Goal: Information Seeking & Learning: Learn about a topic

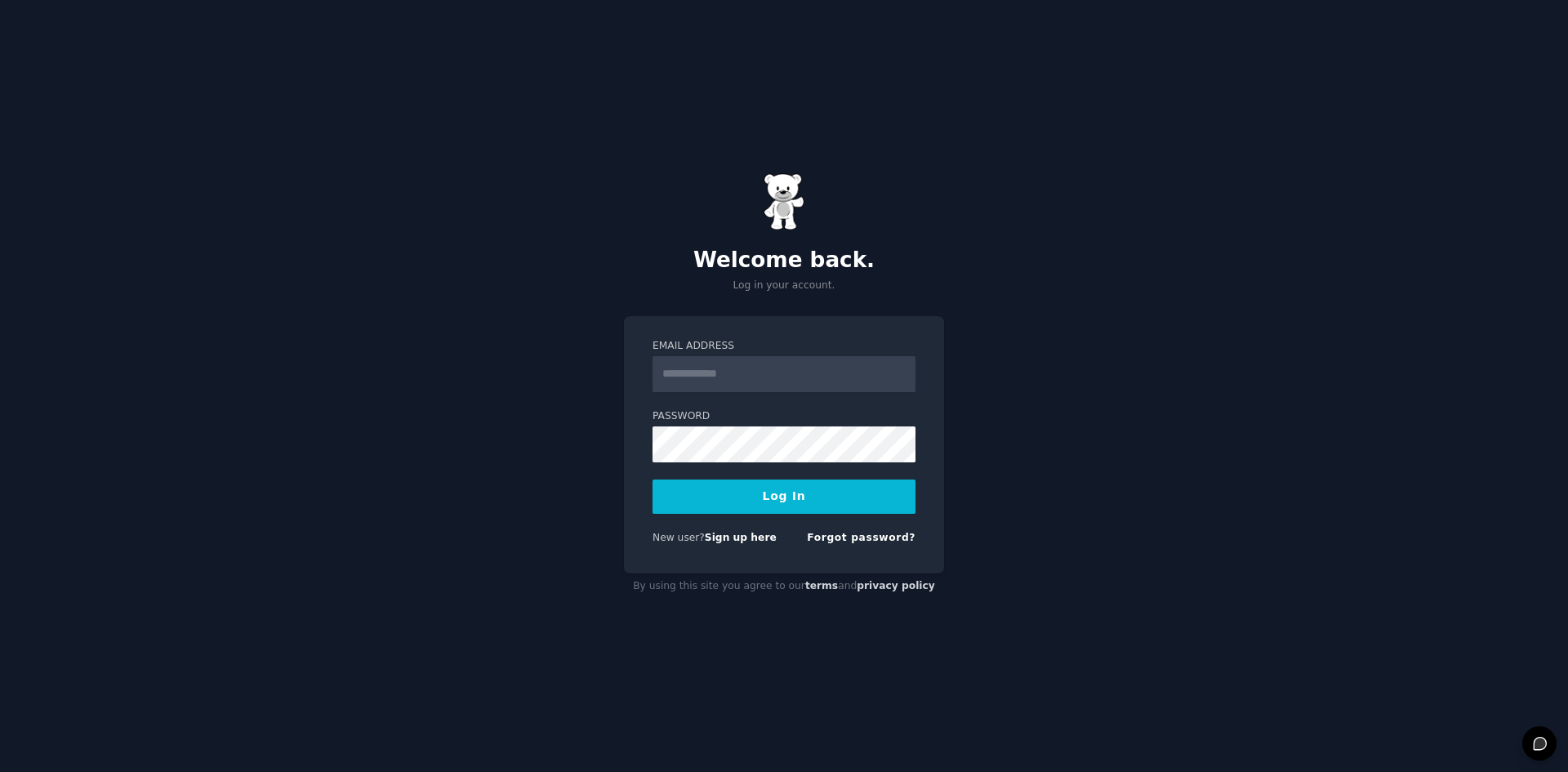
click at [775, 381] on input "Email Address" at bounding box center [784, 374] width 263 height 36
type input "**********"
click at [1284, 382] on div "**********" at bounding box center [784, 386] width 1568 height 772
click at [801, 469] on form "**********" at bounding box center [784, 445] width 263 height 212
drag, startPoint x: 770, startPoint y: 385, endPoint x: 772, endPoint y: 417, distance: 32.1
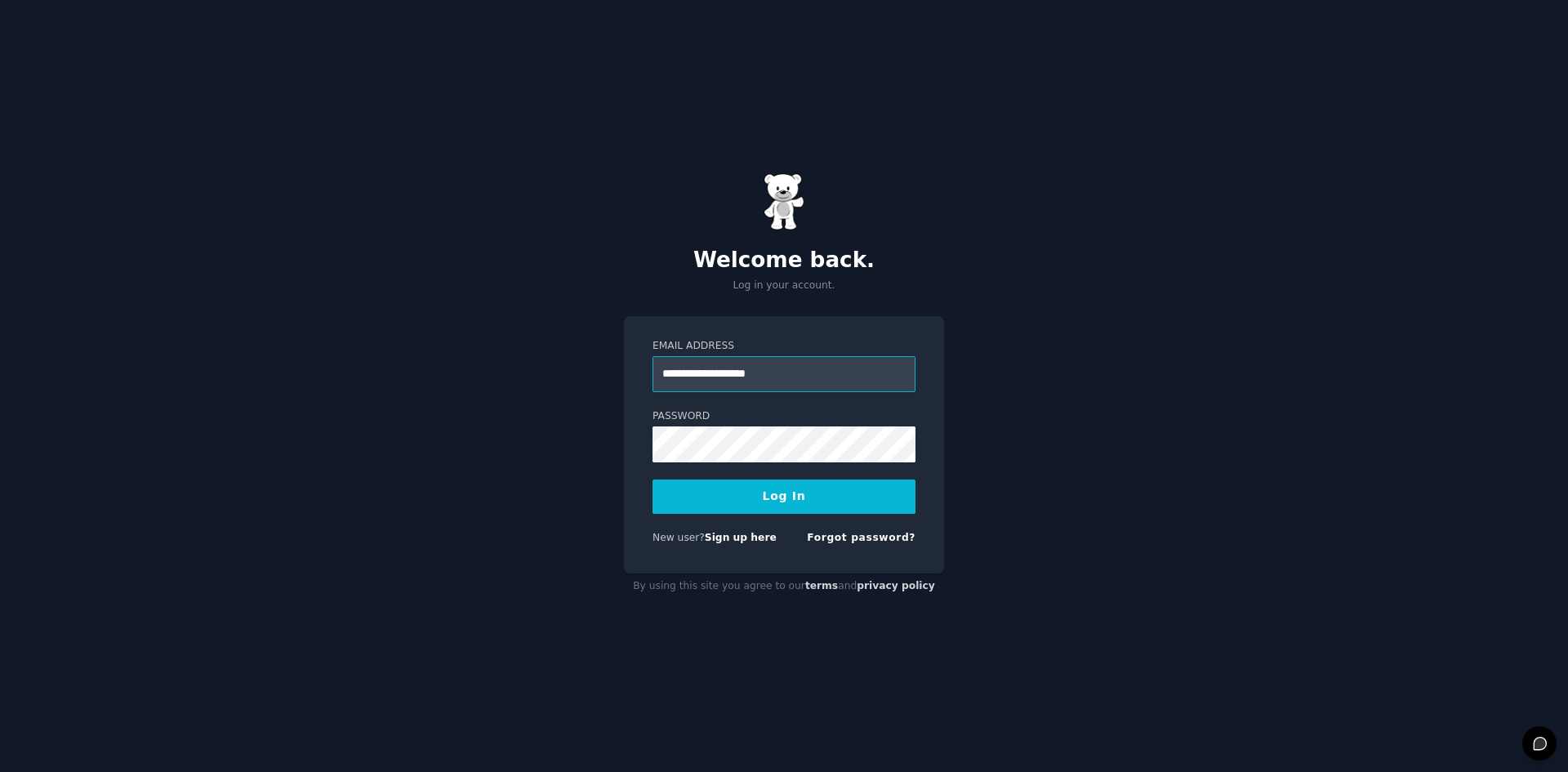
click at [768, 387] on input "**********" at bounding box center [784, 374] width 263 height 36
click at [652, 479] on button "Log In" at bounding box center [784, 497] width 263 height 34
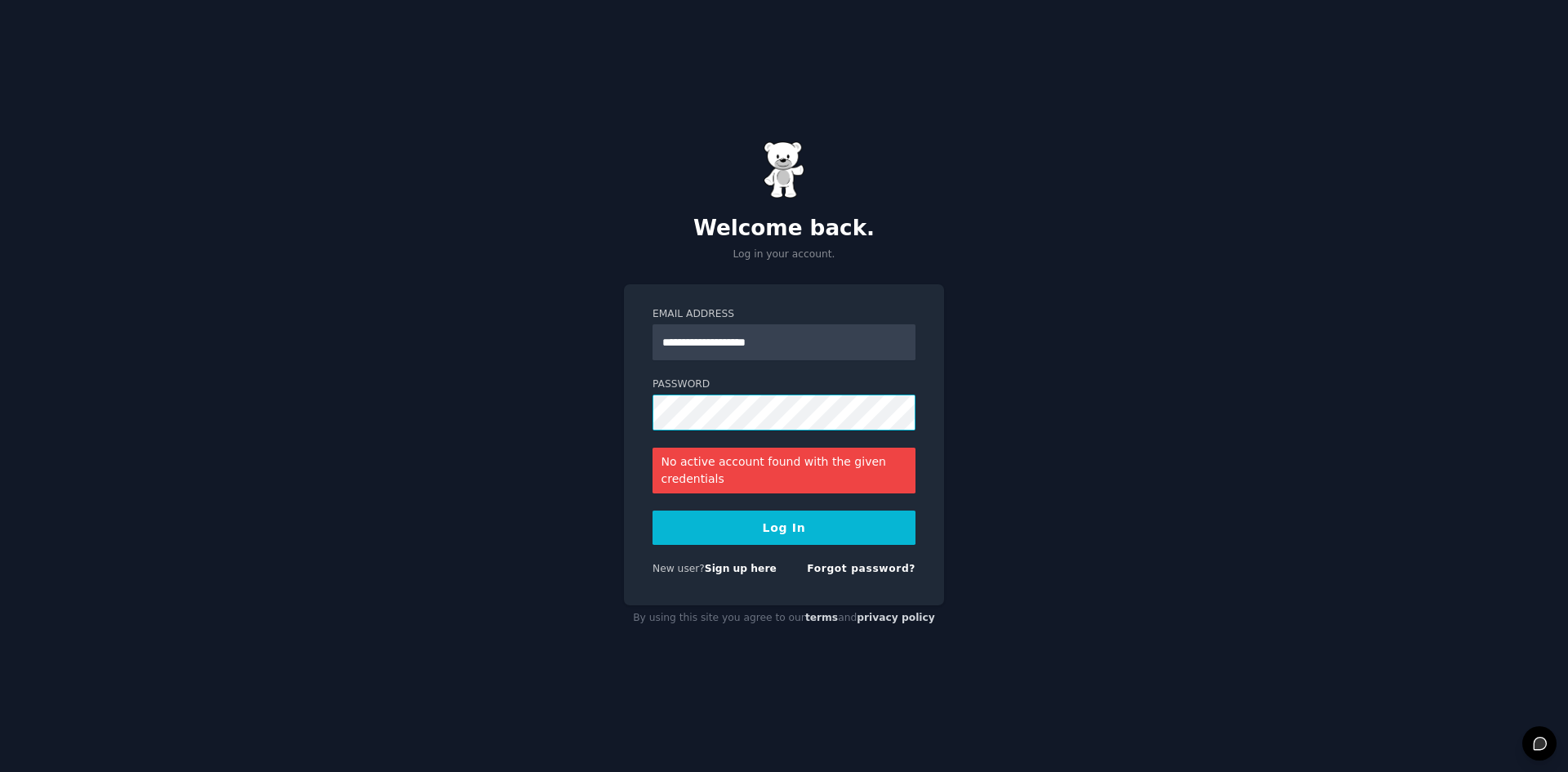
click at [525, 434] on div "**********" at bounding box center [784, 386] width 1568 height 772
click at [716, 568] on link "Sign up here" at bounding box center [741, 569] width 72 height 11
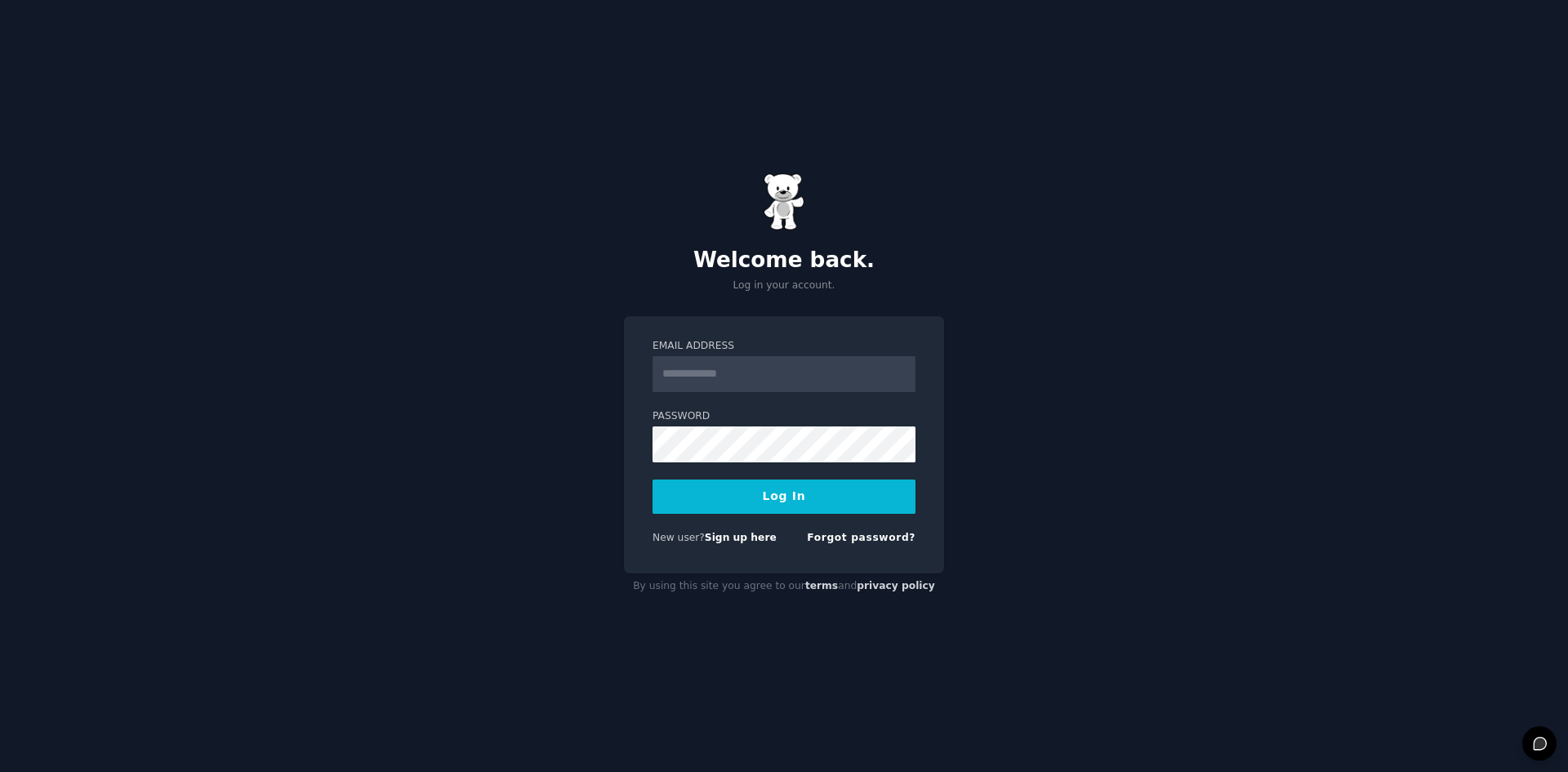
click at [746, 377] on input "Email Address" at bounding box center [784, 374] width 263 height 36
type input "**********"
click at [794, 502] on button "Log In" at bounding box center [784, 497] width 263 height 34
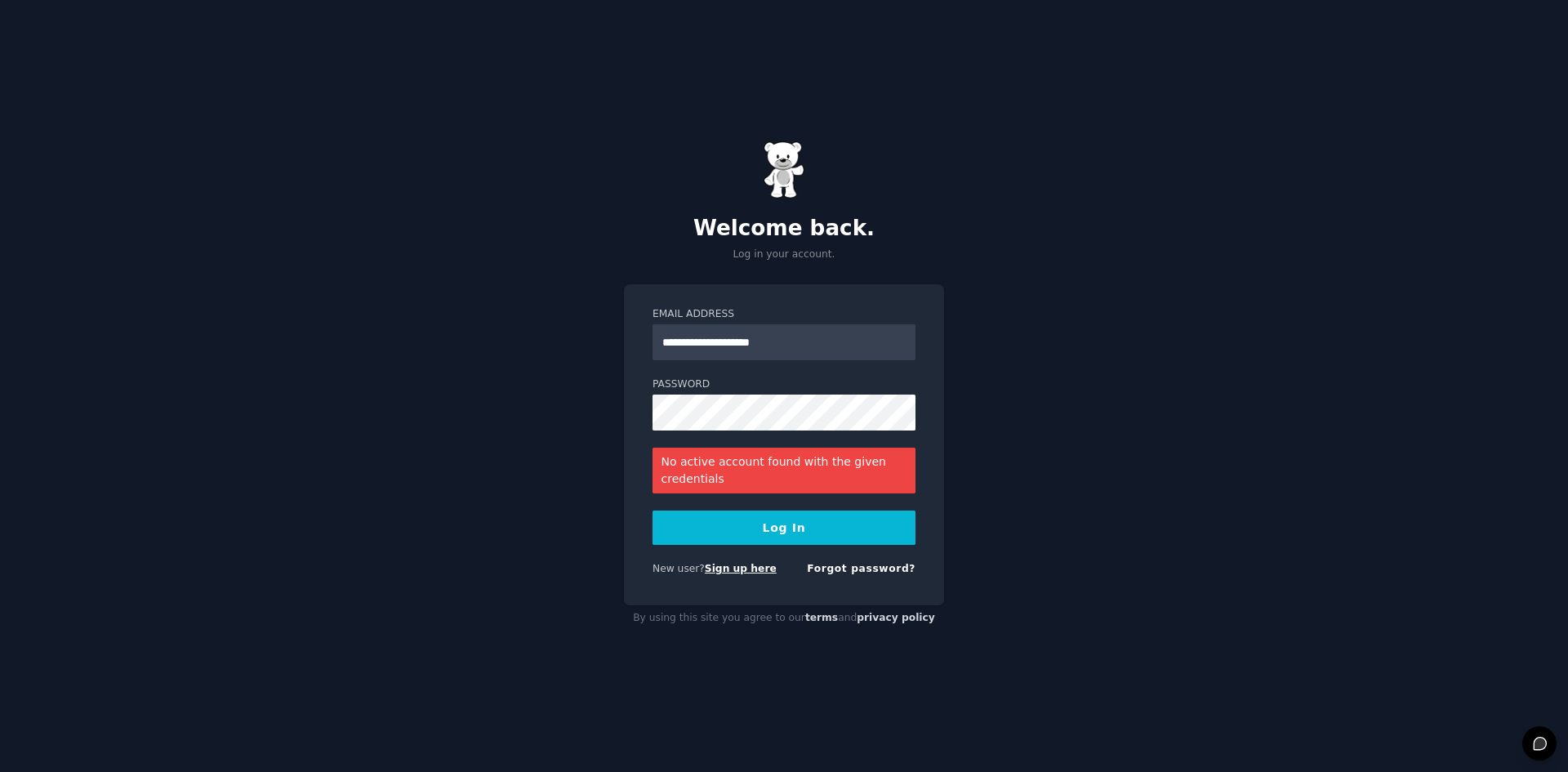
click at [732, 570] on link "Sign up here" at bounding box center [741, 569] width 72 height 11
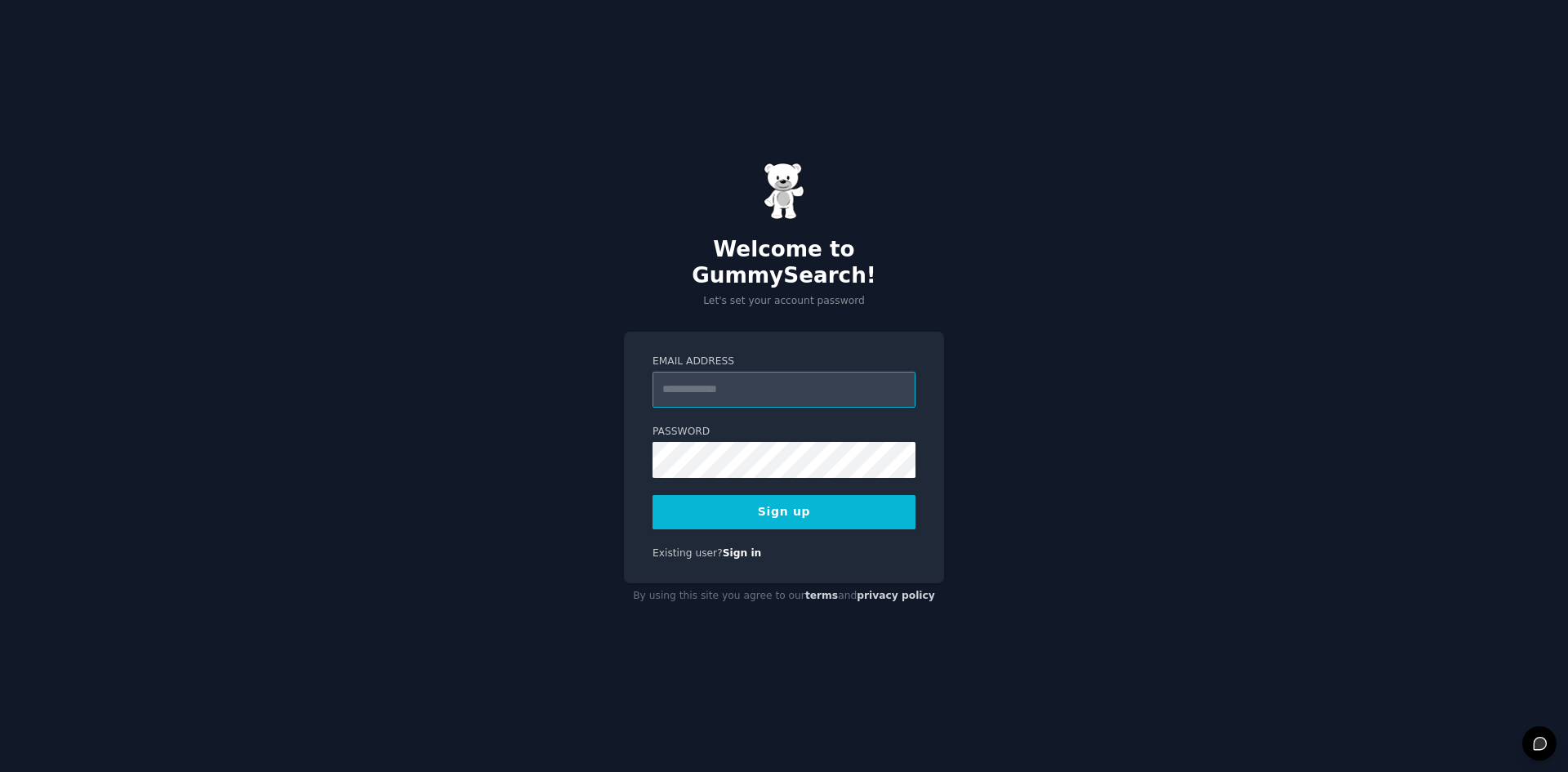
click at [757, 375] on input "Email Address" at bounding box center [784, 389] width 263 height 36
type input "**********"
click at [814, 379] on input "**********" at bounding box center [784, 389] width 263 height 36
drag, startPoint x: 753, startPoint y: 369, endPoint x: 476, endPoint y: 334, distance: 279.2
click at [476, 334] on div "**********" at bounding box center [784, 386] width 1568 height 772
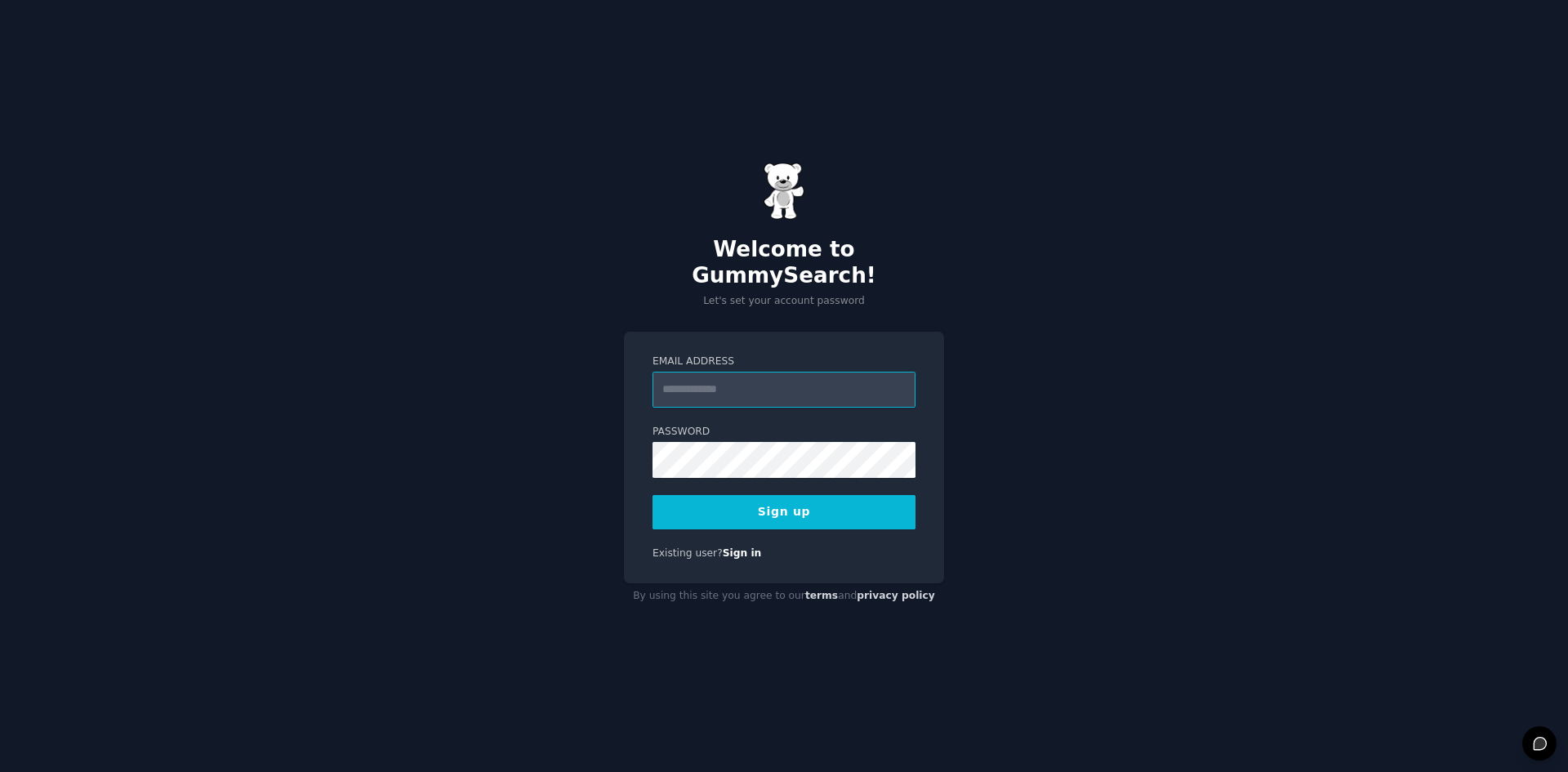
click at [707, 377] on input "Email Address" at bounding box center [784, 389] width 263 height 36
type input "**********"
click at [733, 474] on form "**********" at bounding box center [784, 441] width 263 height 175
click at [738, 495] on button "Sign up" at bounding box center [784, 512] width 263 height 34
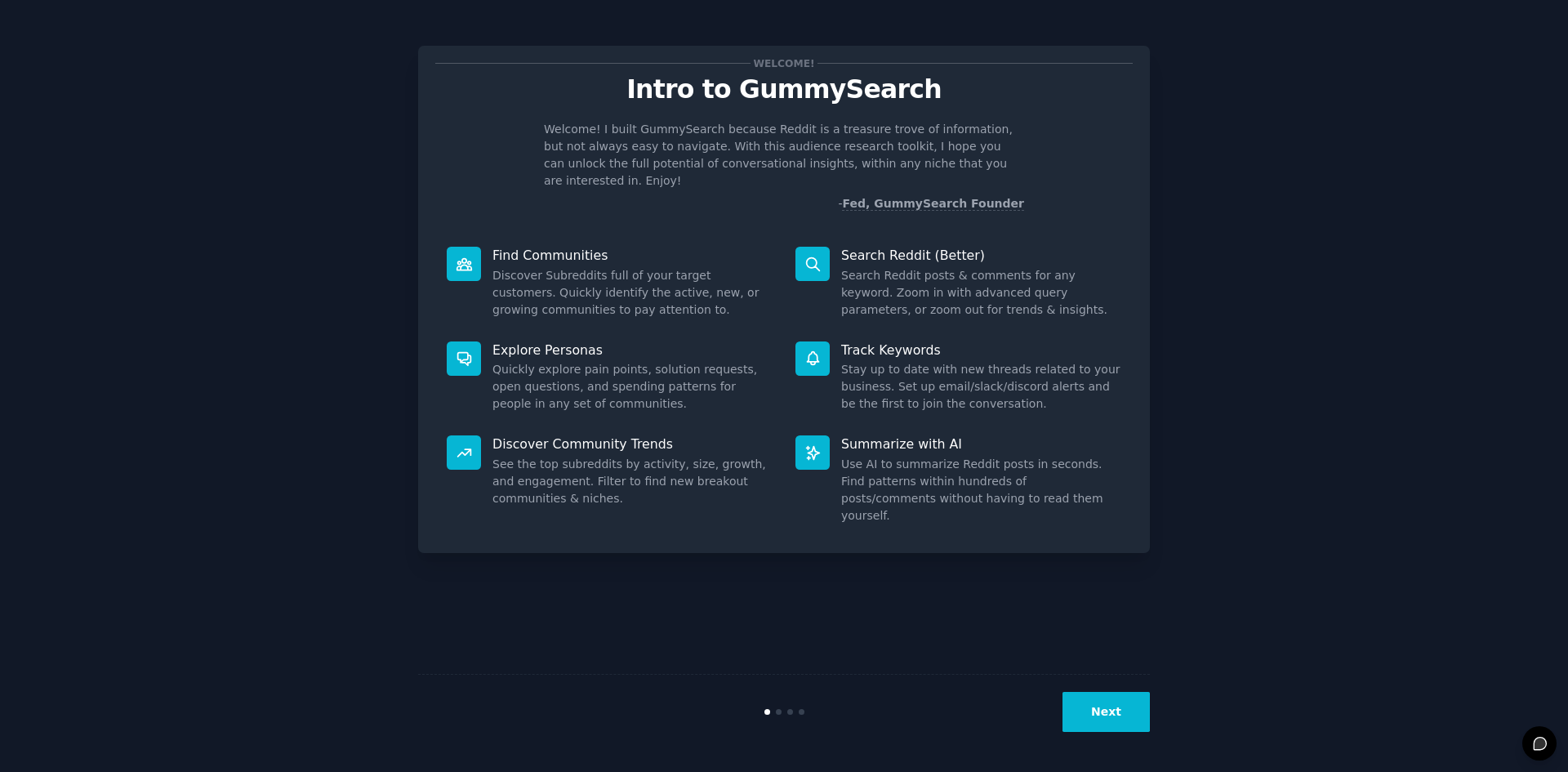
click at [1095, 722] on button "Next" at bounding box center [1106, 711] width 88 height 40
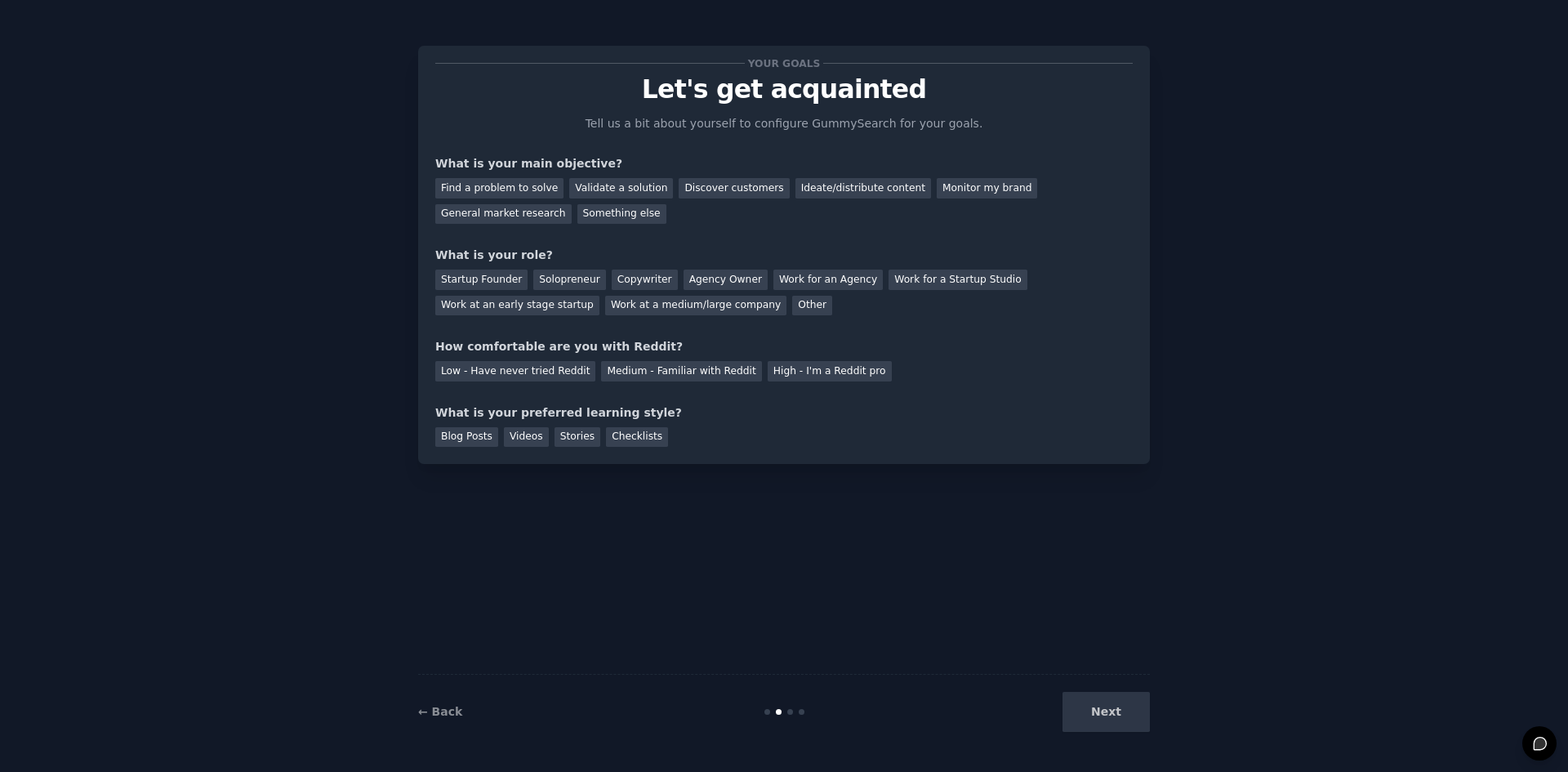
click at [1109, 712] on div "Next" at bounding box center [1028, 711] width 244 height 40
click at [1102, 714] on div "Next" at bounding box center [1028, 711] width 244 height 40
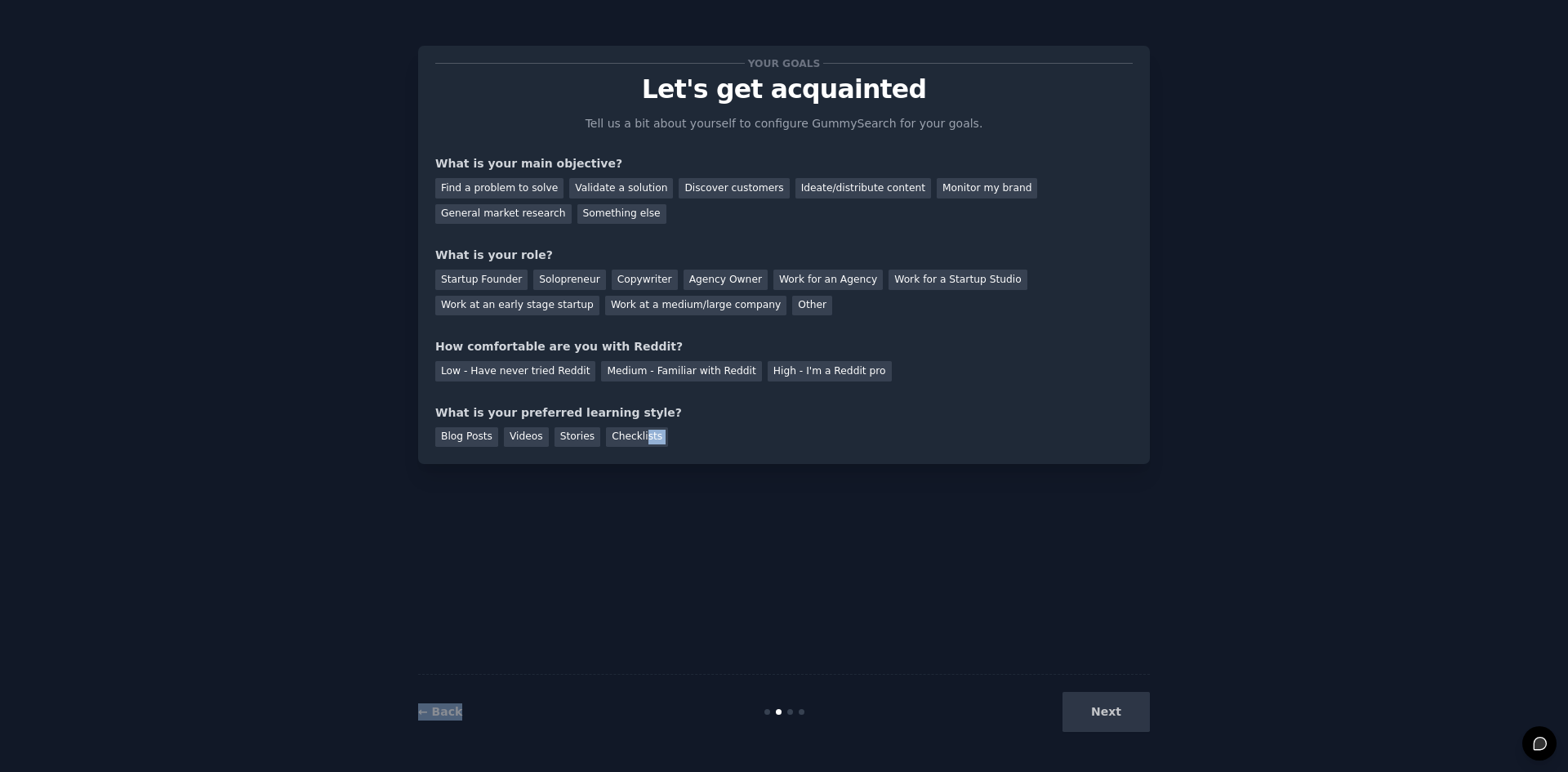
drag, startPoint x: 798, startPoint y: 572, endPoint x: 586, endPoint y: 566, distance: 212.1
click at [598, 566] on div "Your goals Let's get acquainted Tell us a bit about yourself to configure Gummy…" at bounding box center [784, 386] width 732 height 726
click at [586, 566] on div "Your goals Let's get acquainted Tell us a bit about yourself to configure Gummy…" at bounding box center [784, 386] width 732 height 726
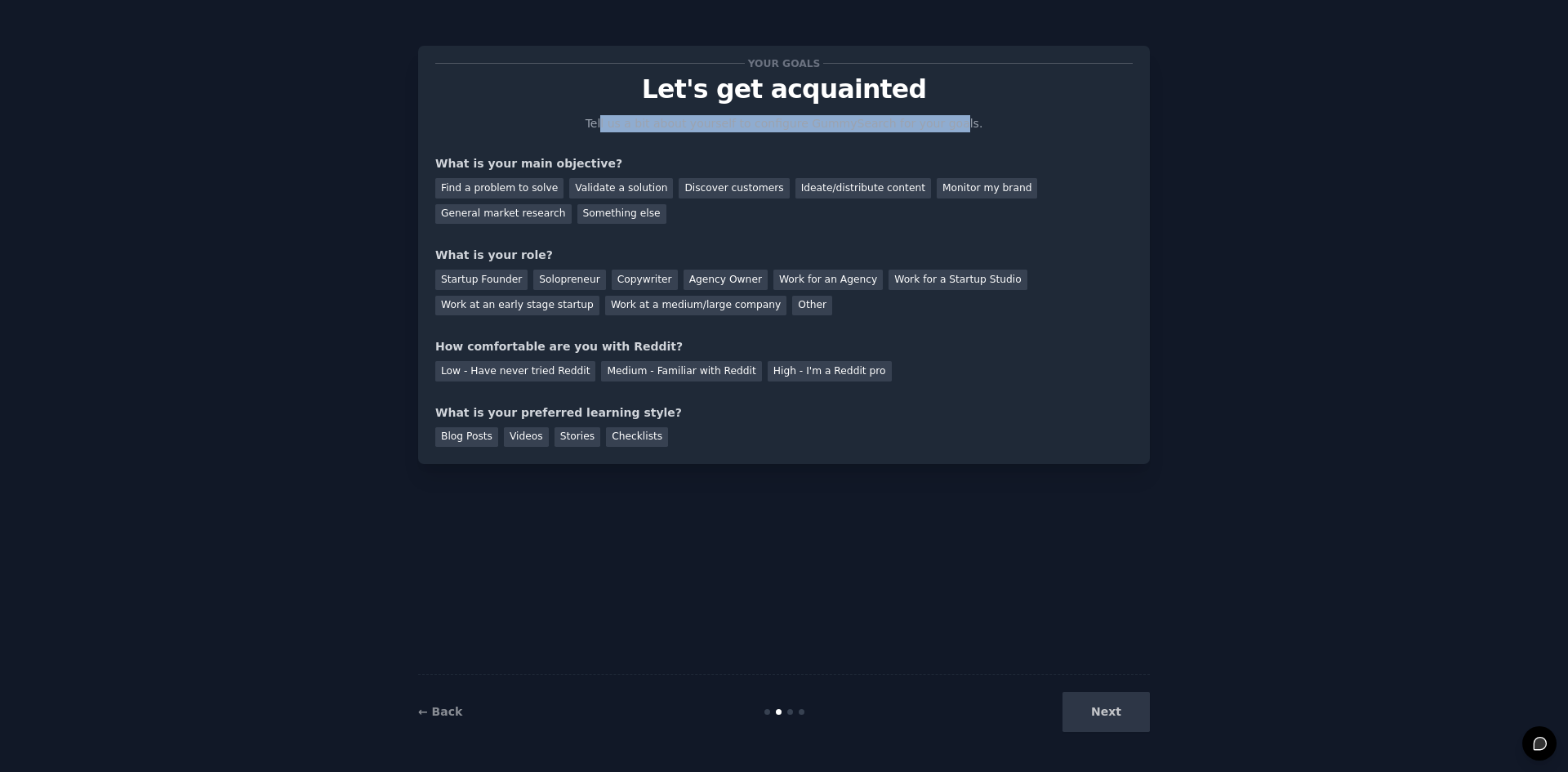
drag, startPoint x: 622, startPoint y: 115, endPoint x: 925, endPoint y: 134, distance: 303.6
click at [947, 118] on p "Tell us a bit about yourself to configure GummySearch for your goals." at bounding box center [784, 123] width 411 height 17
click at [797, 123] on p "Tell us a bit about yourself to configure GummySearch for your goals." at bounding box center [784, 123] width 411 height 17
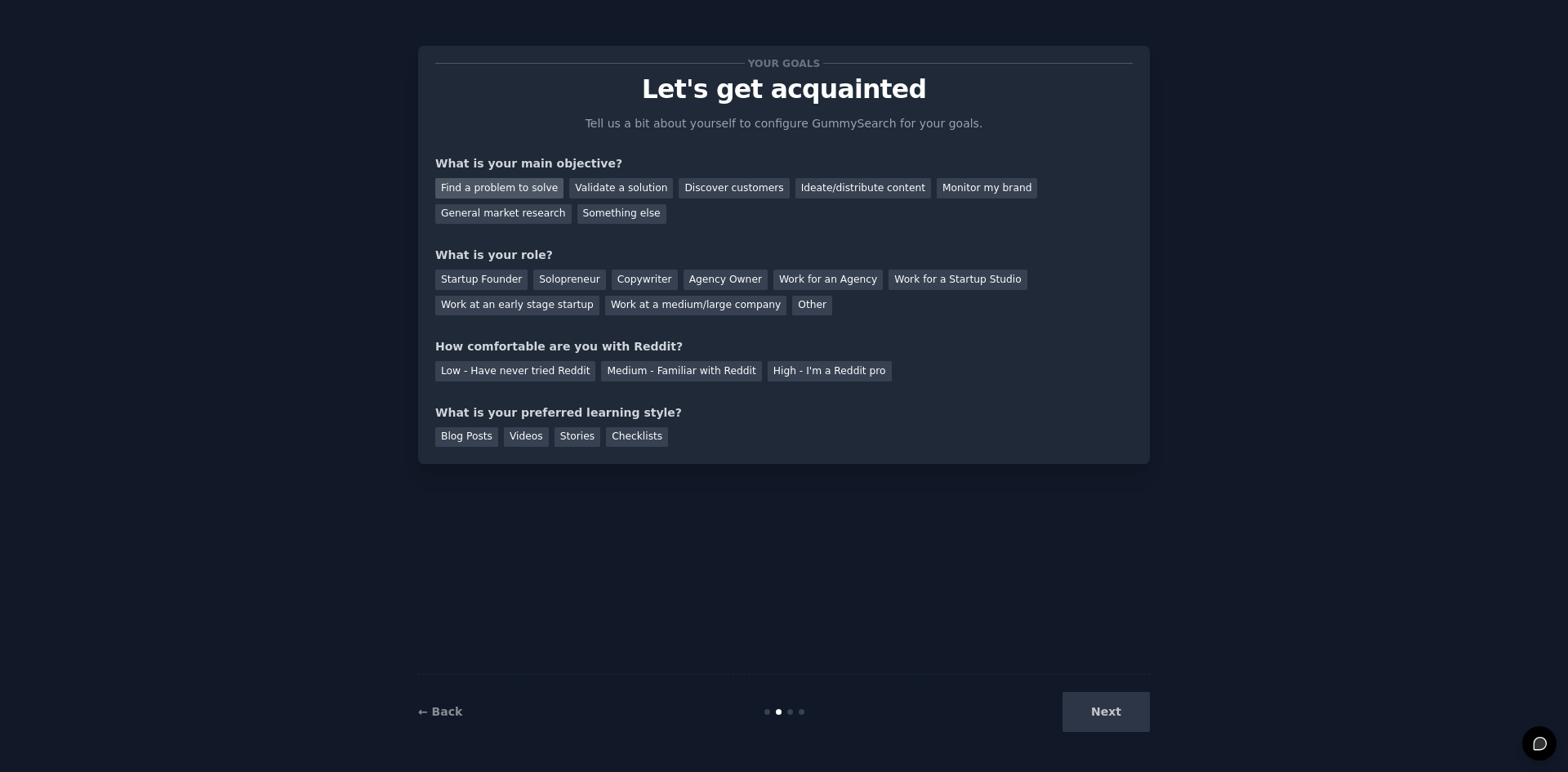
click at [496, 183] on div "Find a problem to solve" at bounding box center [499, 188] width 128 height 20
click at [638, 176] on div "Find a problem to solve Validate a solution Discover customers Ideate/distribut…" at bounding box center [784, 198] width 698 height 52
click at [617, 188] on div "Validate a solution" at bounding box center [621, 188] width 104 height 20
click at [711, 186] on div "Discover customers" at bounding box center [734, 188] width 111 height 20
click at [508, 179] on div "Find a problem to solve" at bounding box center [499, 188] width 128 height 20
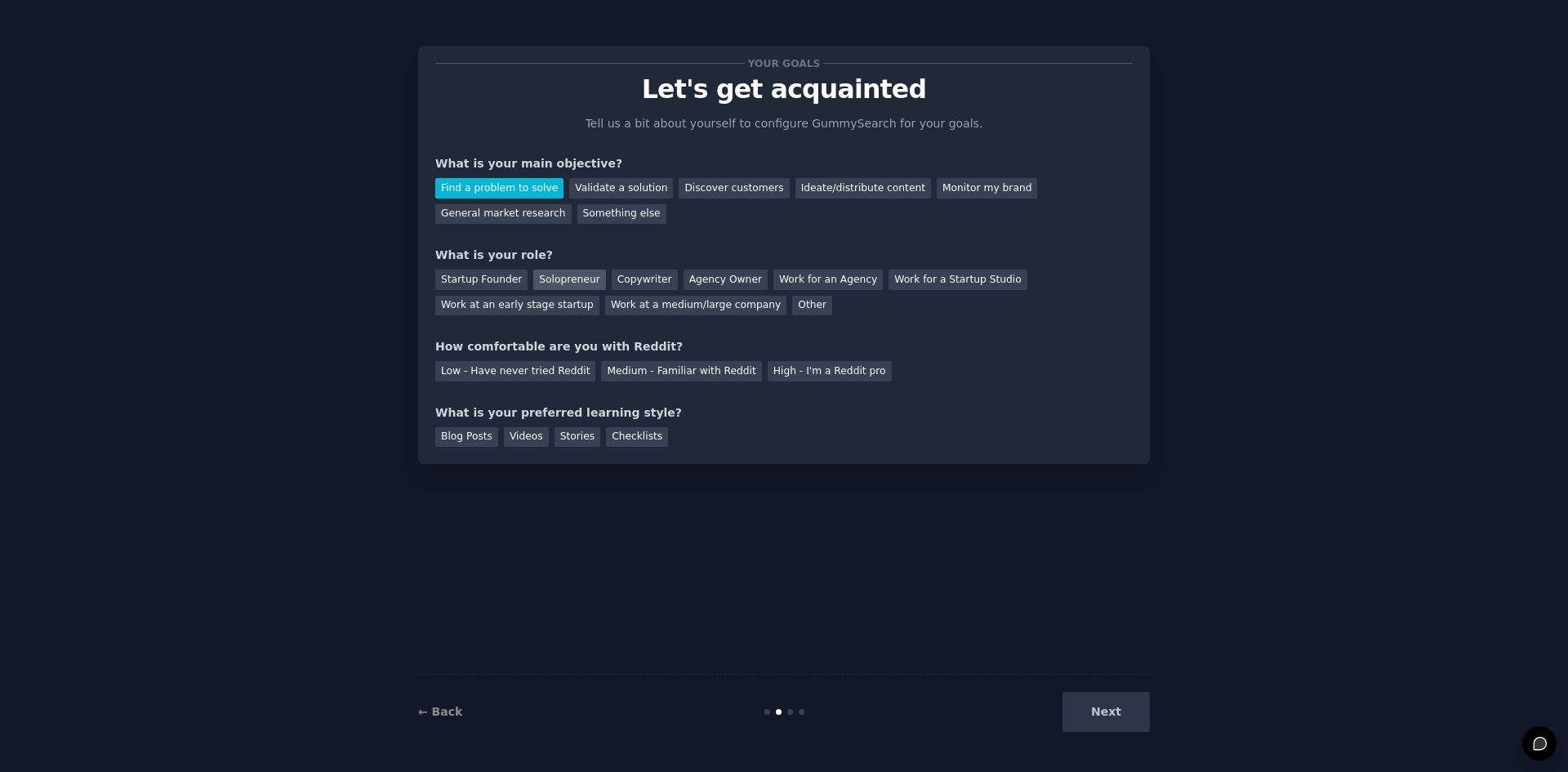
click at [535, 281] on div "Solopreneur" at bounding box center [570, 279] width 72 height 20
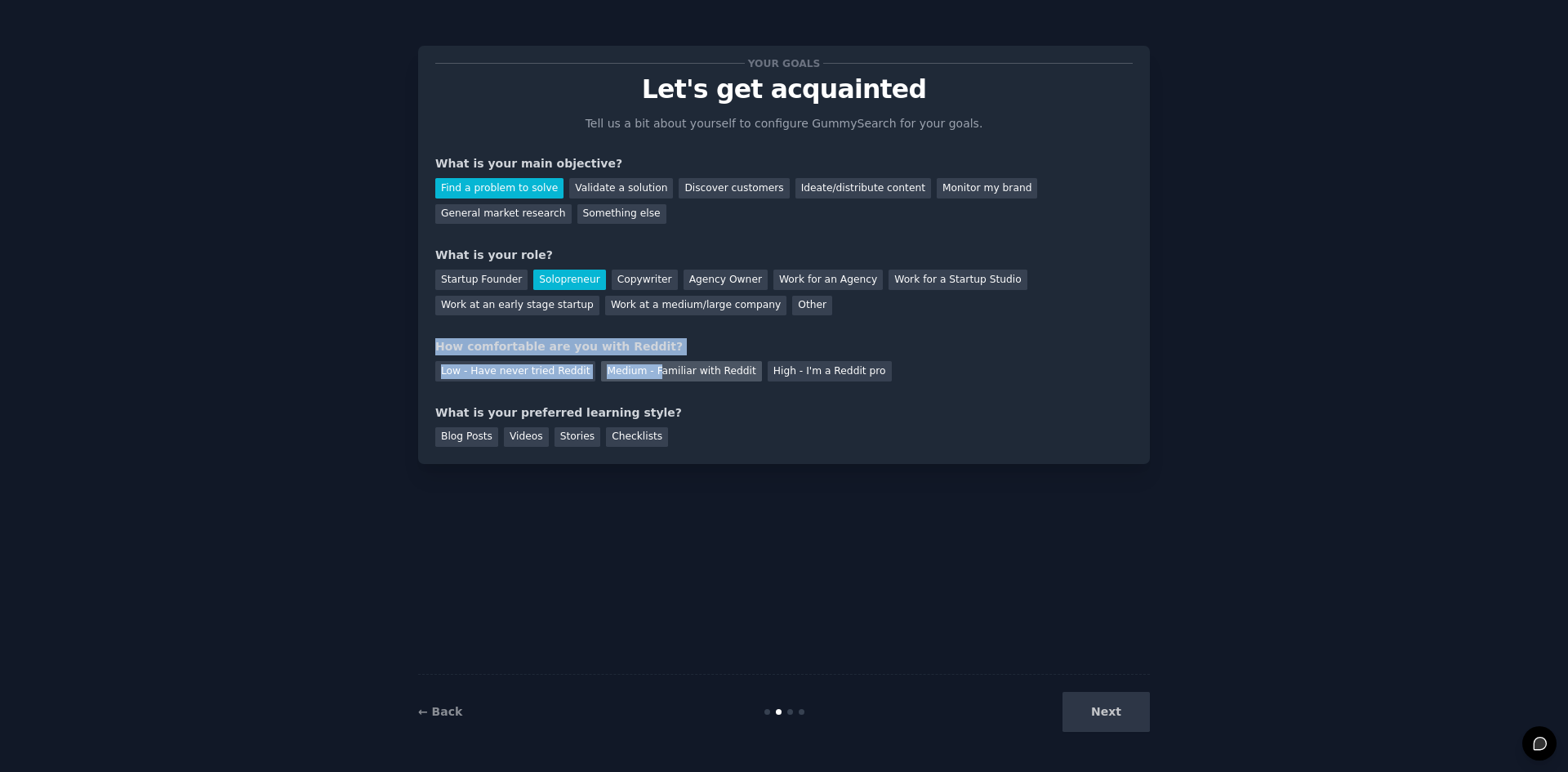
drag, startPoint x: 448, startPoint y: 352, endPoint x: 642, endPoint y: 361, distance: 194.2
click at [642, 361] on div "How comfortable are you with Reddit? Low - Have never tried Reddit Medium - Fam…" at bounding box center [784, 360] width 698 height 43
click at [647, 344] on div "How comfortable are you with Reddit?" at bounding box center [784, 347] width 698 height 17
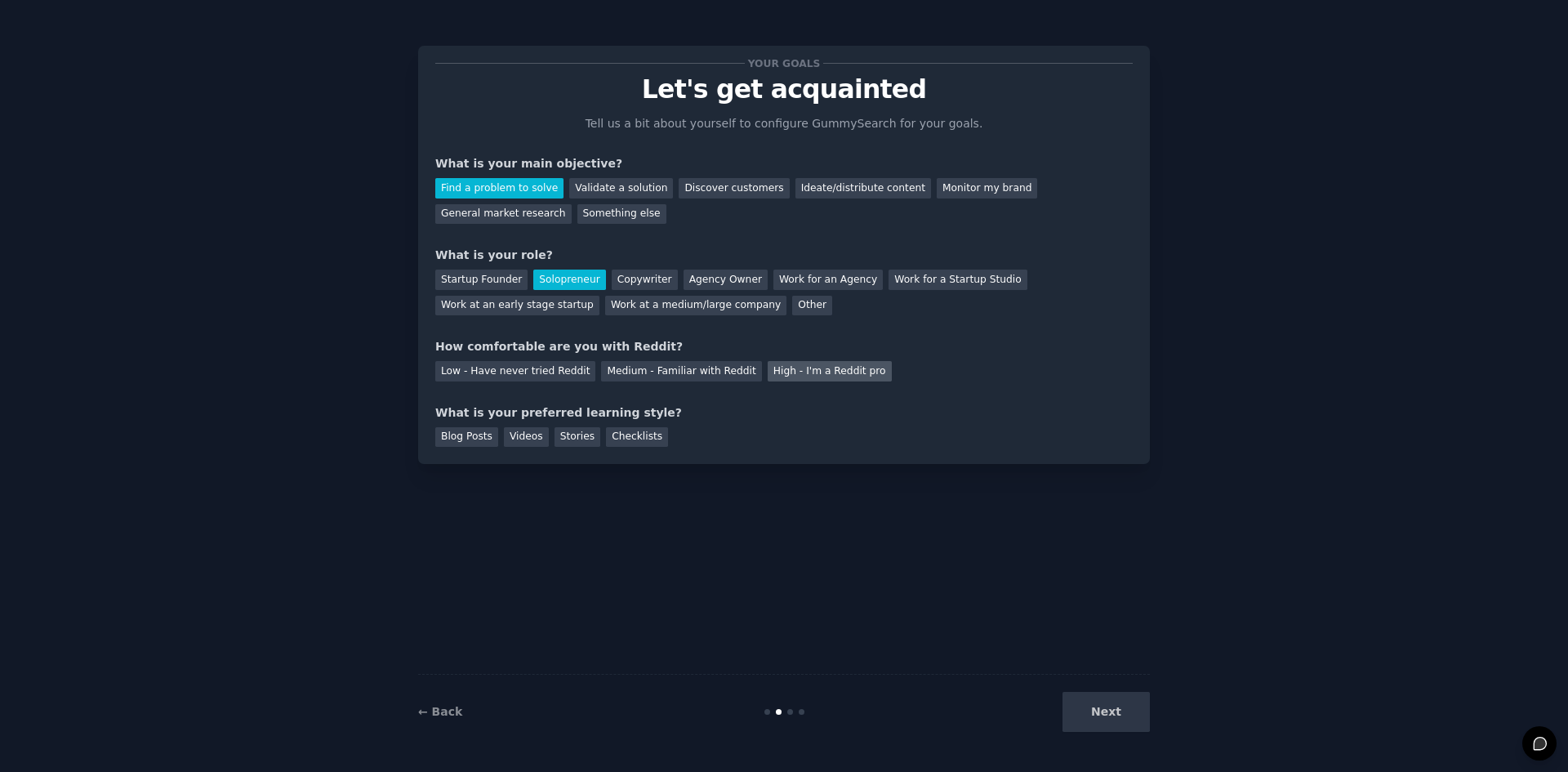
click at [802, 371] on div "High - I'm a Reddit pro" at bounding box center [829, 370] width 124 height 20
drag, startPoint x: 507, startPoint y: 416, endPoint x: 594, endPoint y: 415, distance: 87.0
click at [581, 416] on div "What is your preferred learning style?" at bounding box center [784, 412] width 698 height 17
click at [529, 436] on div "Videos" at bounding box center [526, 437] width 45 height 20
click at [616, 434] on div "Checklists" at bounding box center [637, 437] width 62 height 20
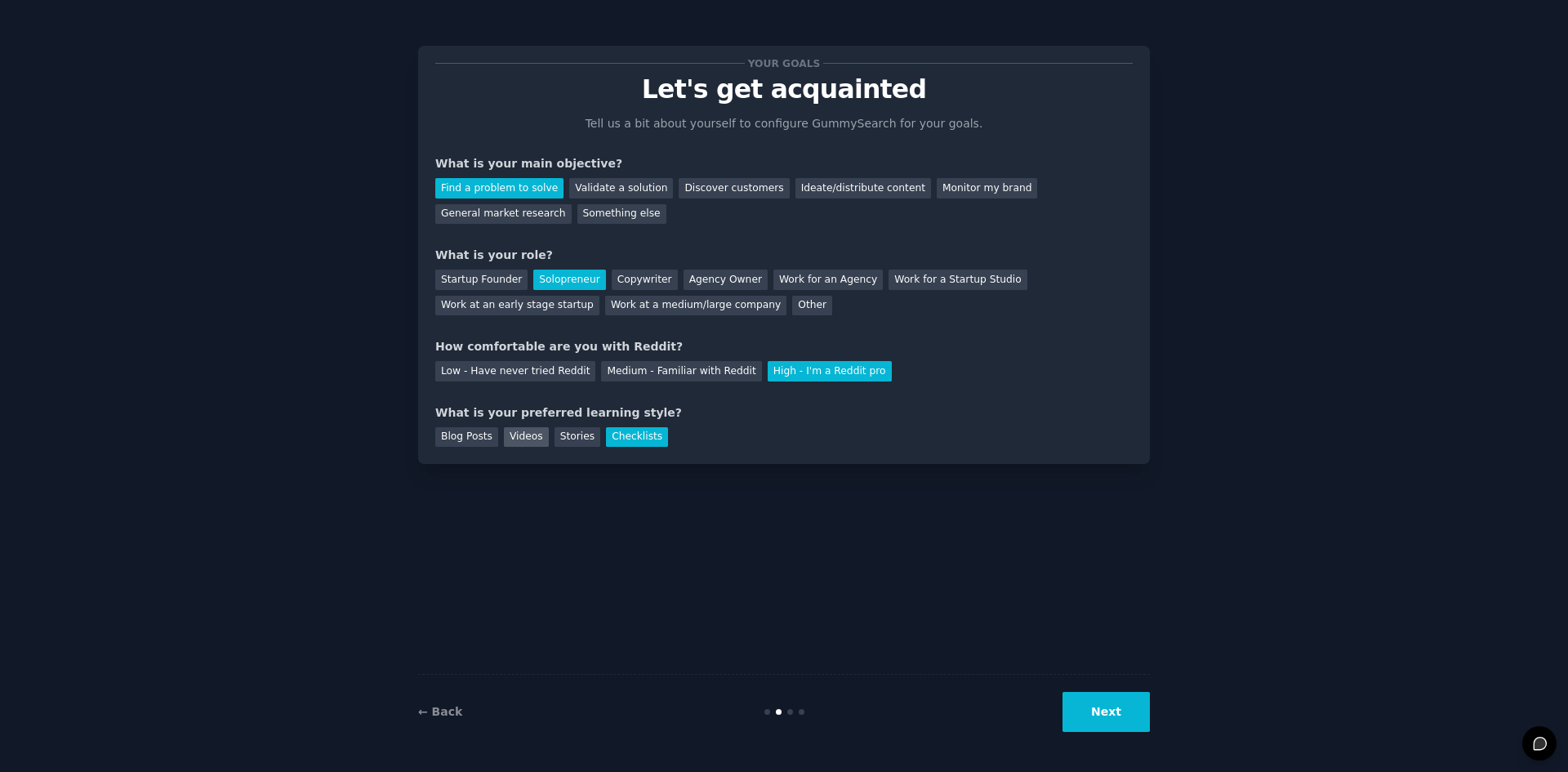
click at [505, 434] on div "Videos" at bounding box center [526, 437] width 45 height 20
click at [1105, 702] on button "Next" at bounding box center [1106, 711] width 88 height 40
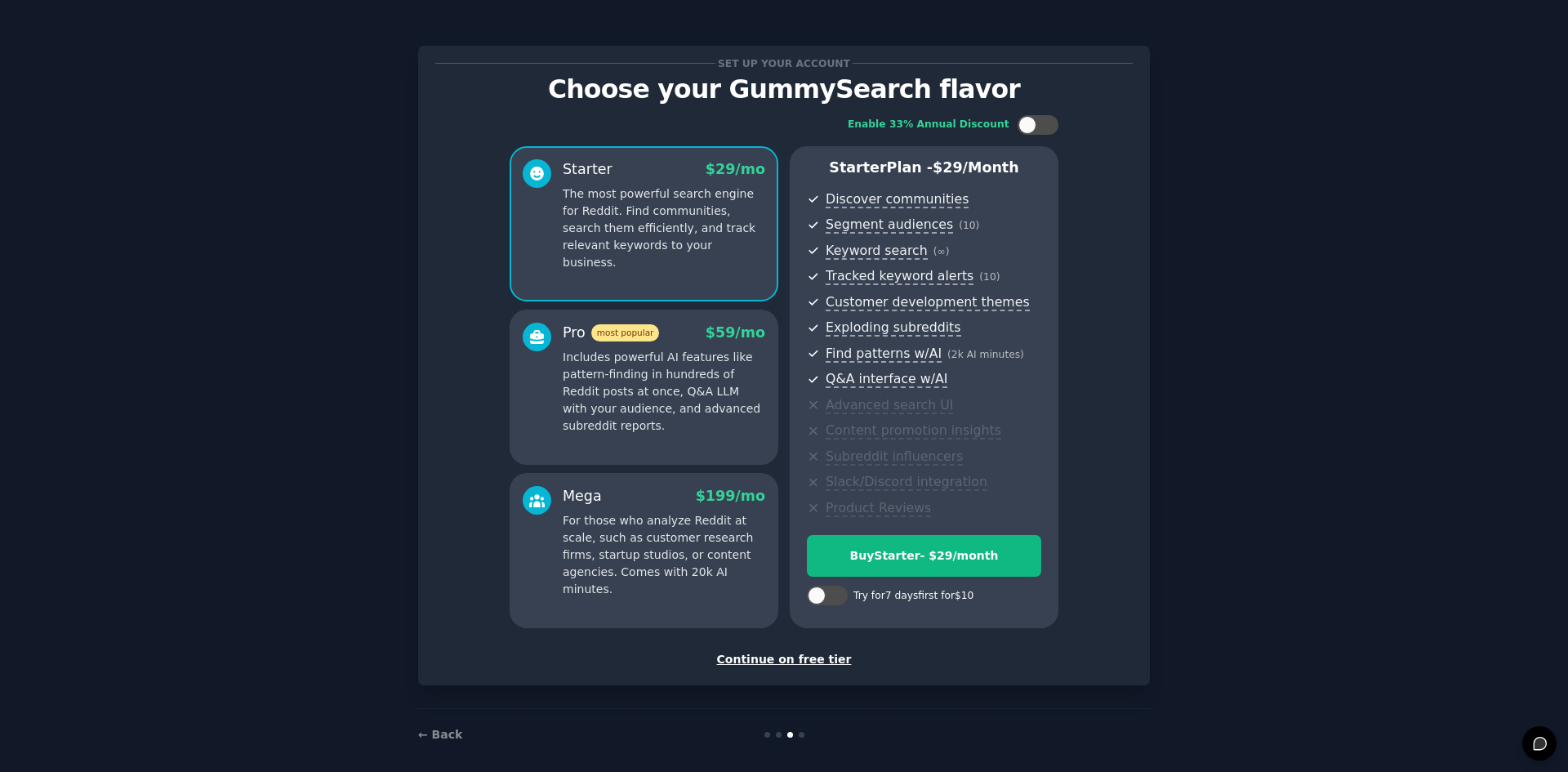
click at [734, 658] on div "Continue on free tier" at bounding box center [784, 659] width 698 height 17
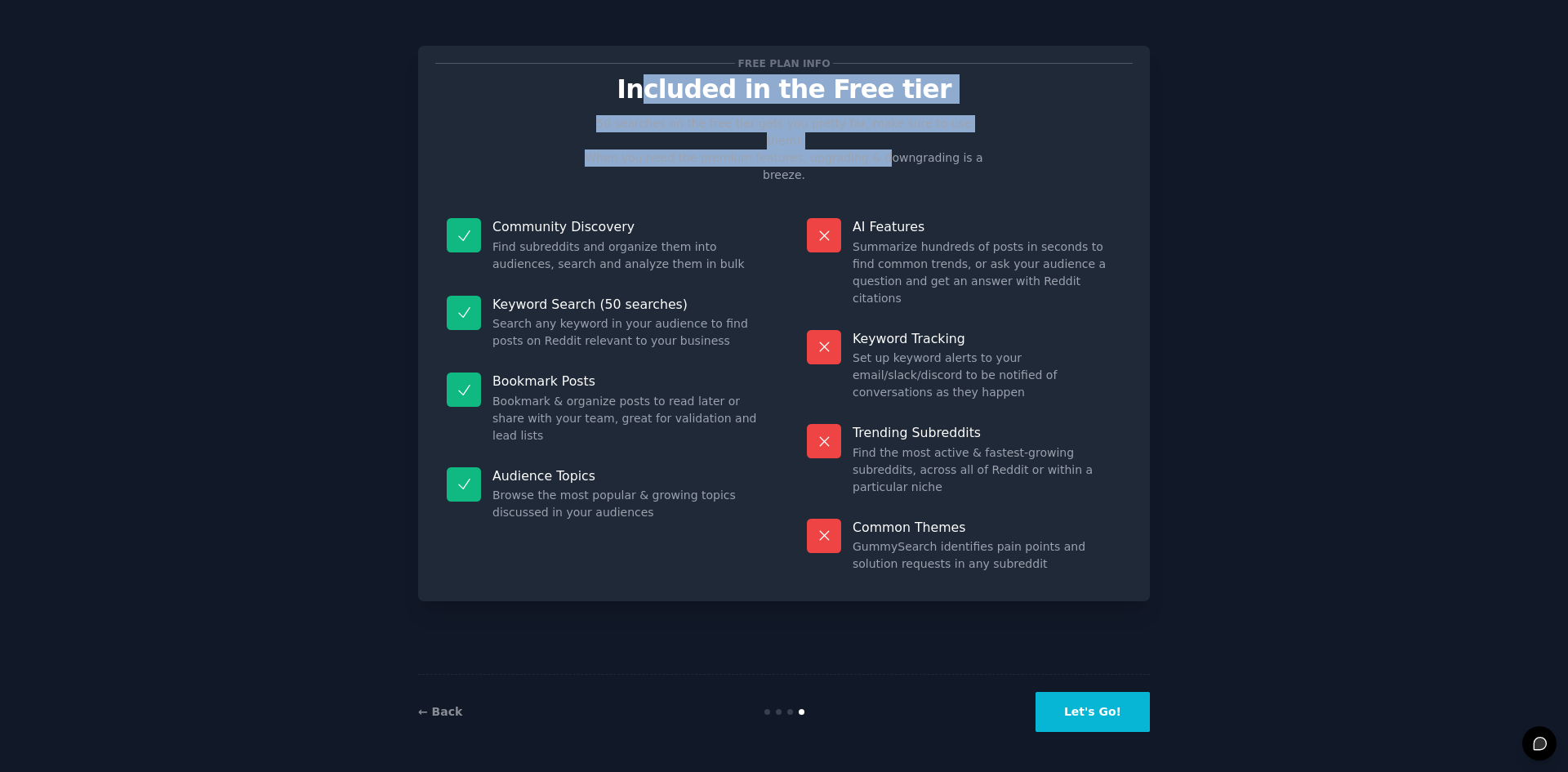
drag, startPoint x: 729, startPoint y: 106, endPoint x: 860, endPoint y: 141, distance: 135.6
click at [860, 141] on div "Free plan info Included in the Free tier 50 searches on the free tier gets you …" at bounding box center [784, 324] width 698 height 521
click at [1120, 715] on button "Let's Go!" at bounding box center [1093, 711] width 115 height 40
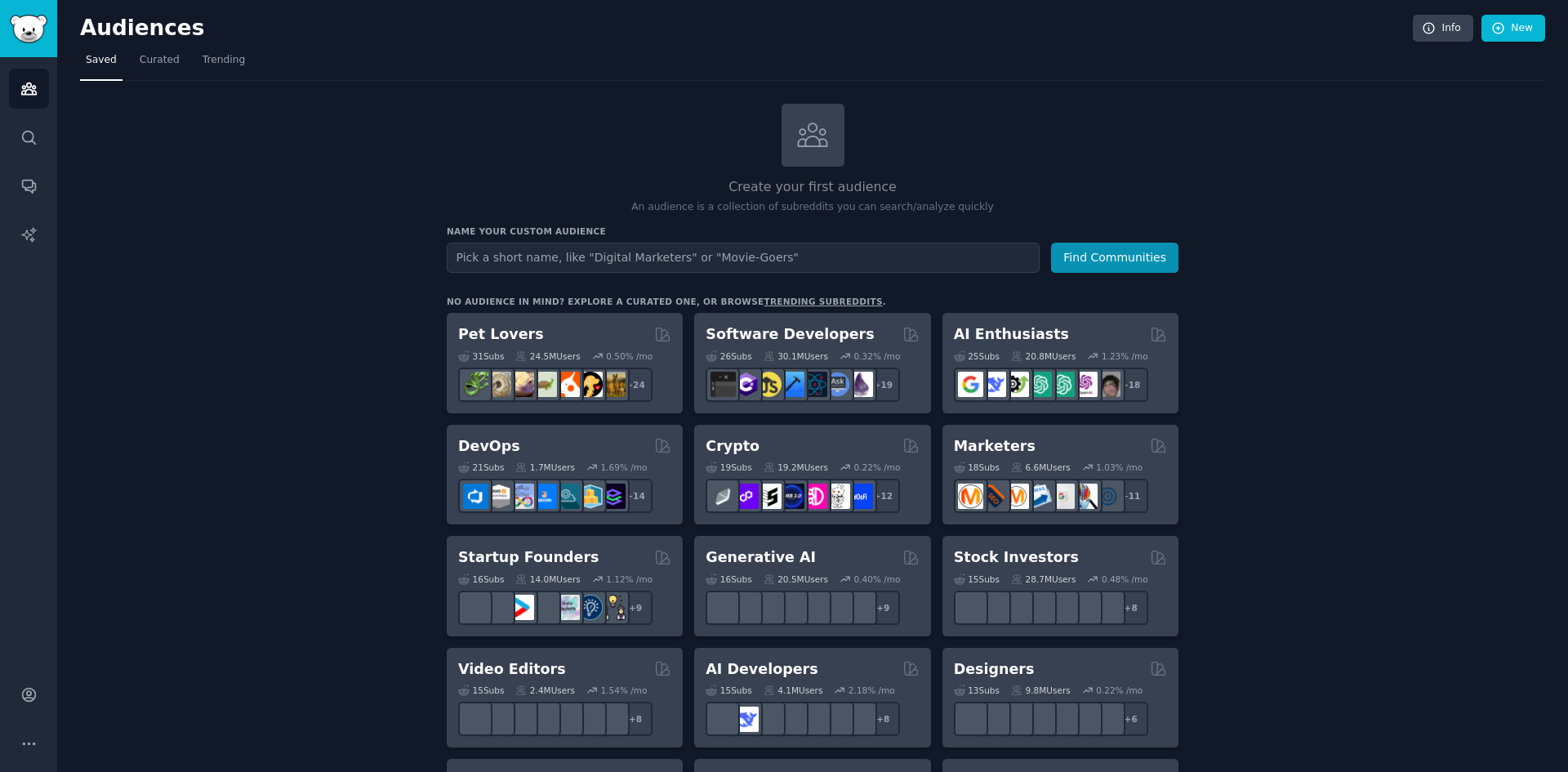
click at [706, 271] on input "text" at bounding box center [743, 257] width 593 height 30
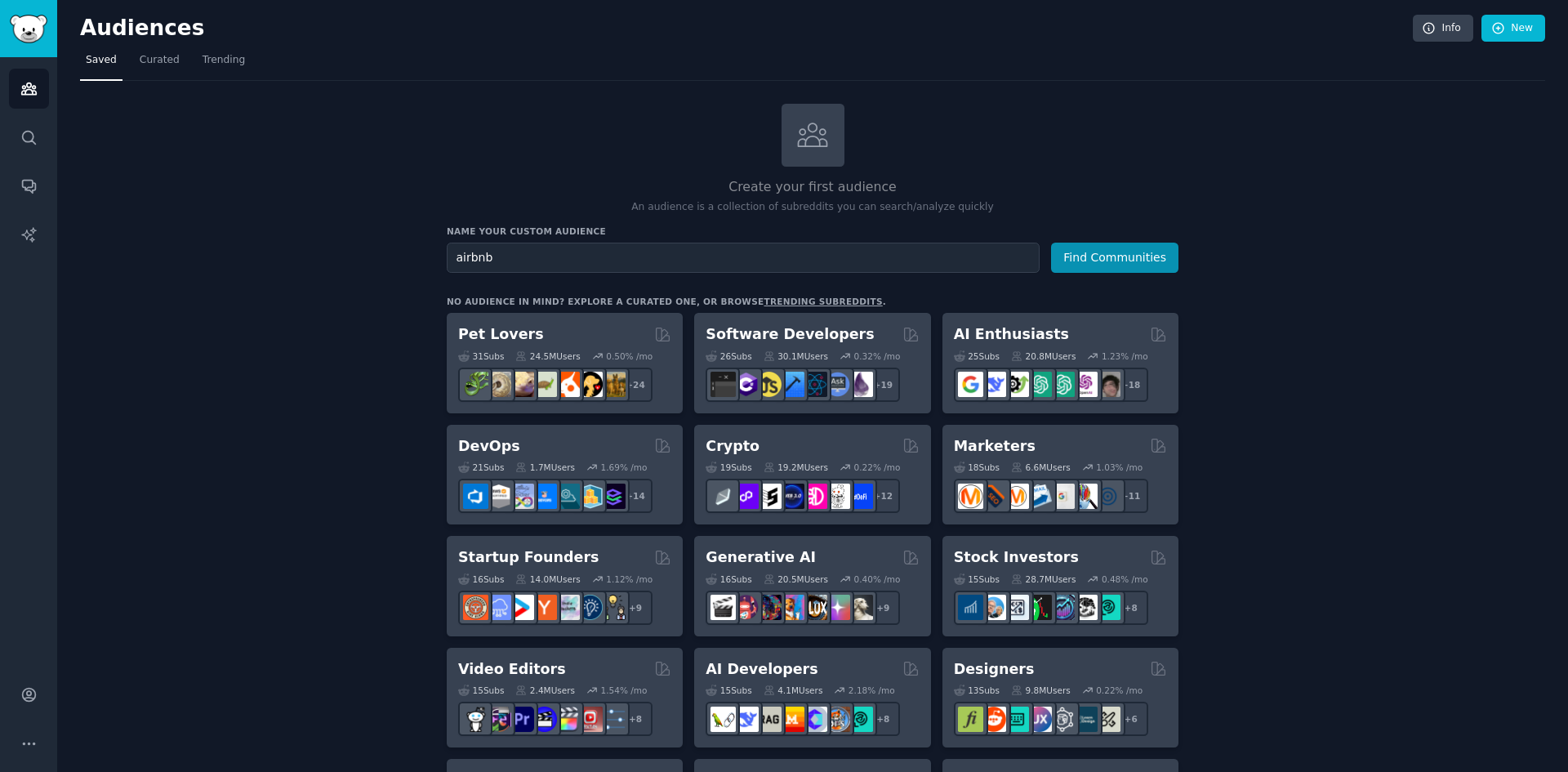
type input "airbnb"
click at [1051, 243] on button "Find Communities" at bounding box center [1114, 257] width 127 height 30
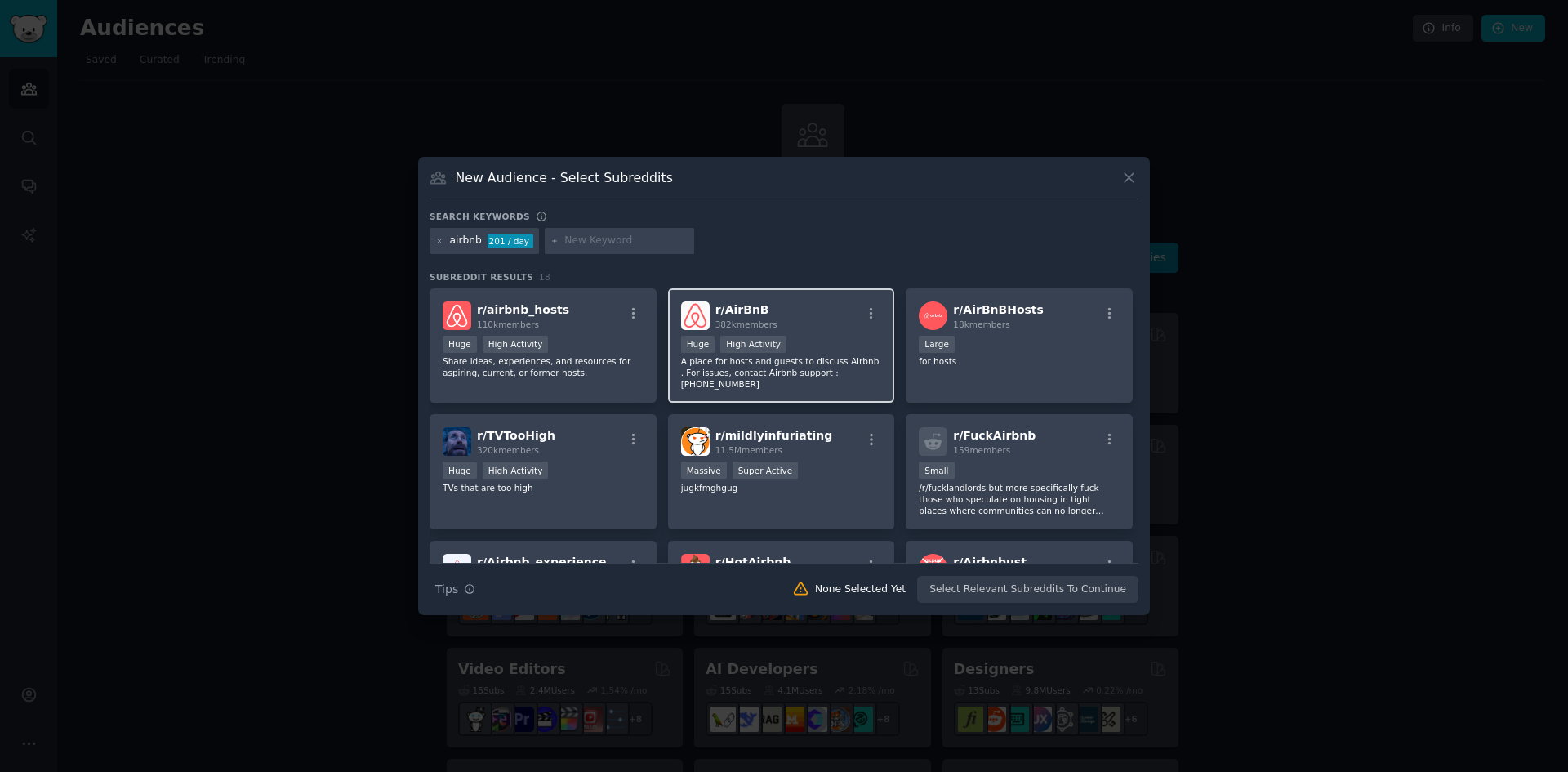
click at [726, 325] on span "382k members" at bounding box center [747, 325] width 62 height 10
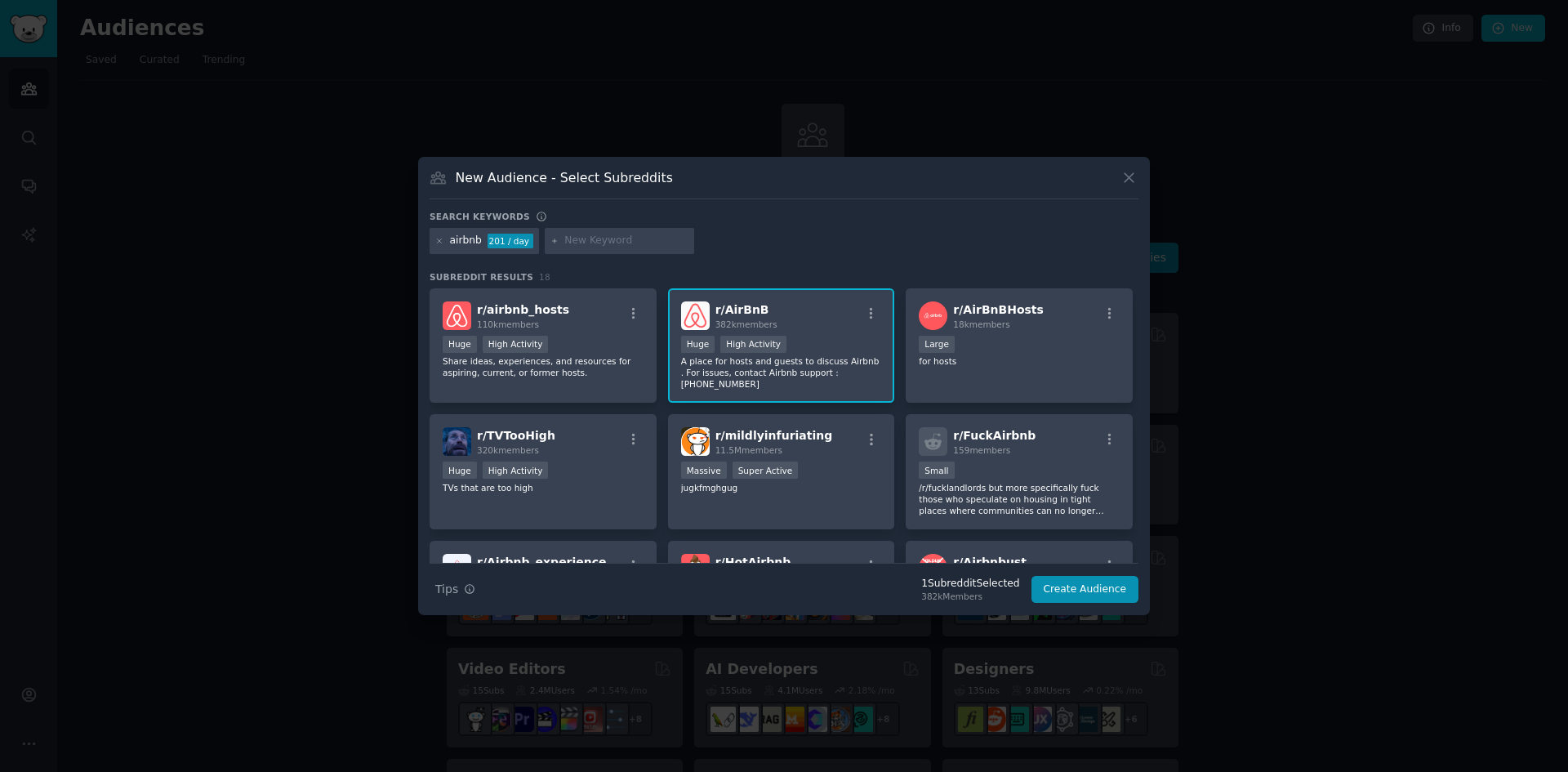
click at [803, 347] on div ">= 80th percentile for submissions / day Huge High Activity" at bounding box center [781, 346] width 201 height 20
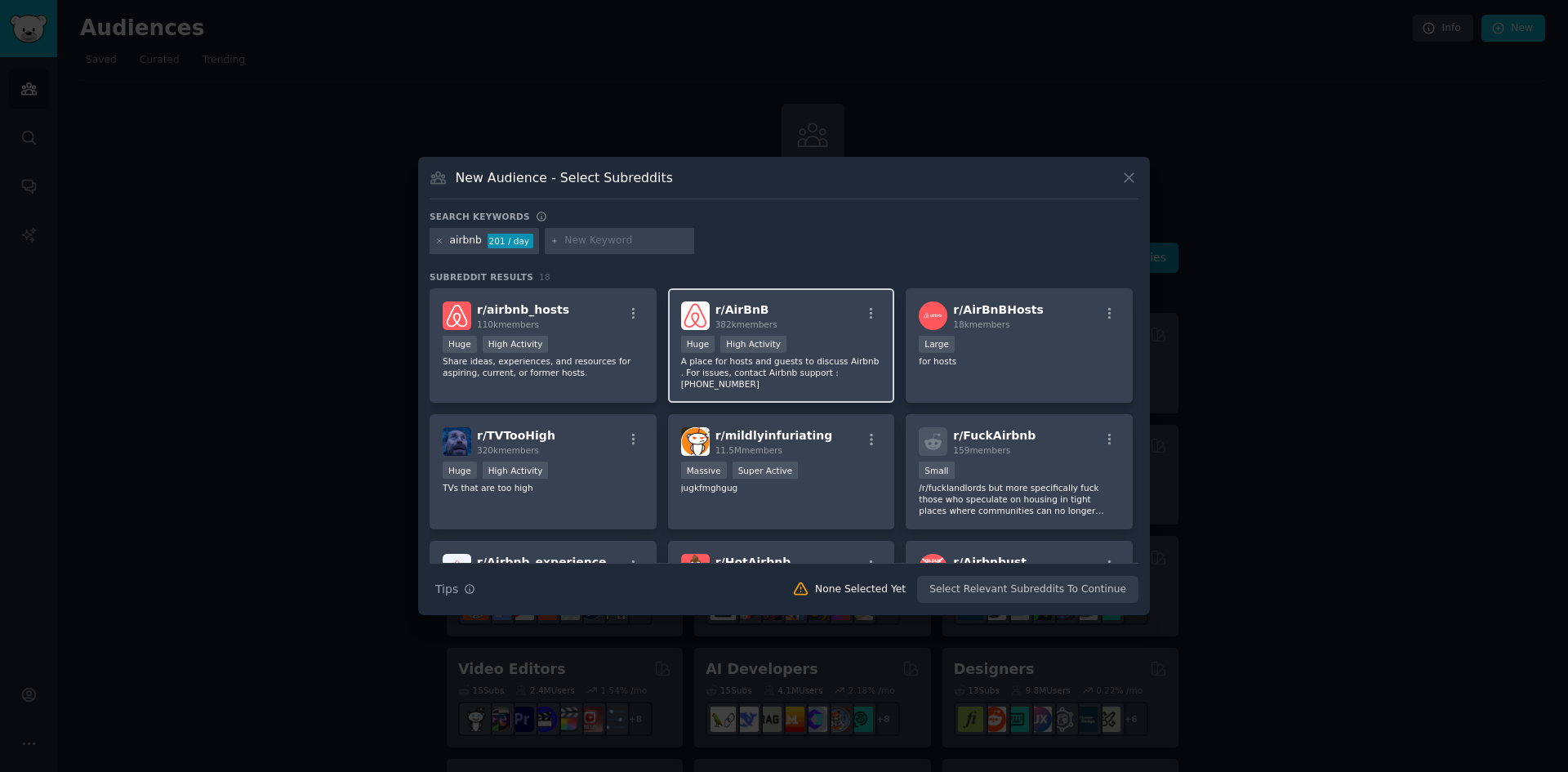
click at [786, 343] on div ">= 80th percentile for submissions / day Huge High Activity" at bounding box center [781, 346] width 201 height 20
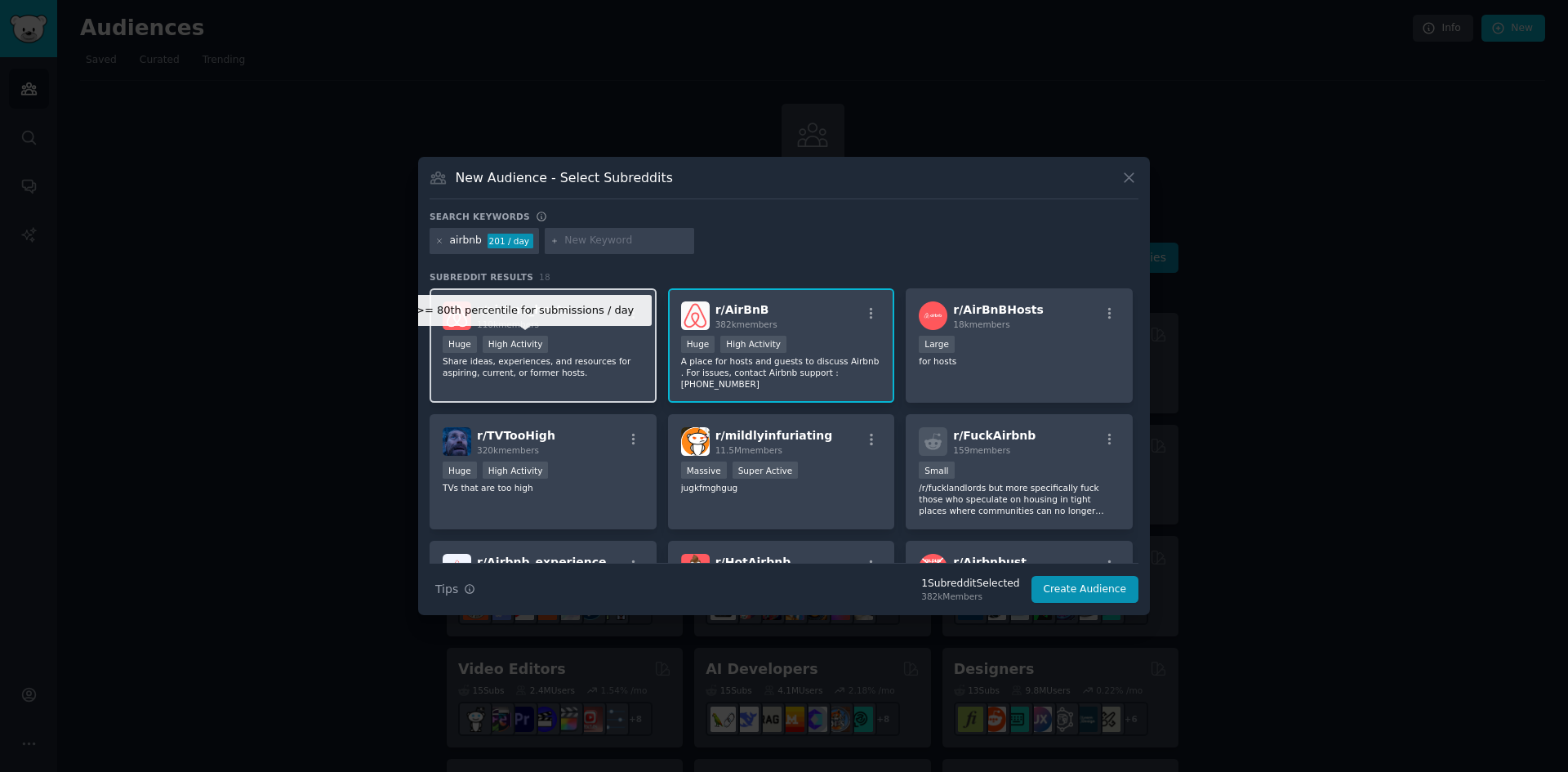
click at [507, 349] on div "High Activity" at bounding box center [516, 344] width 66 height 17
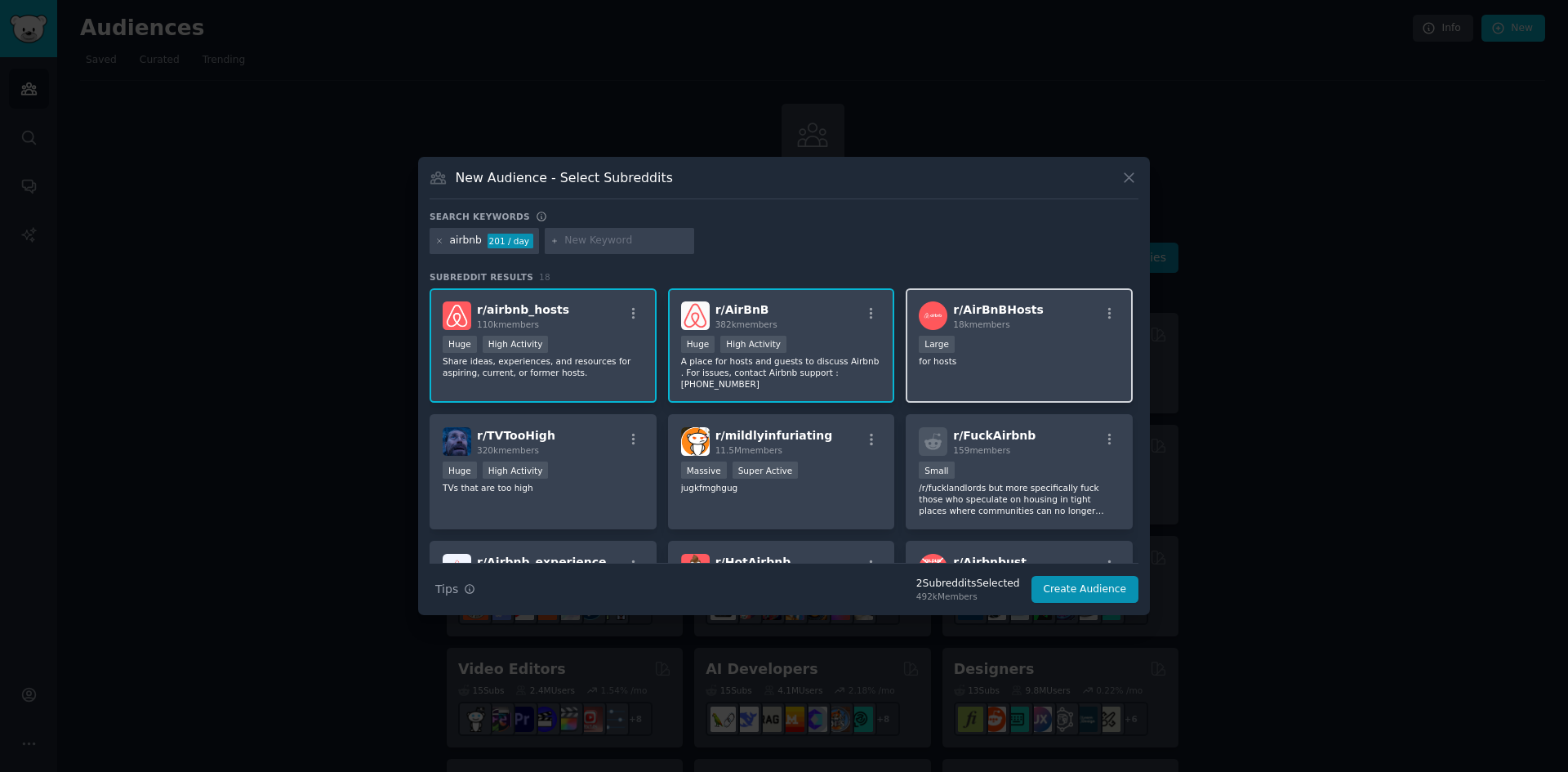
click at [970, 344] on div "10,000 - 100,000 members Large" at bounding box center [1019, 346] width 201 height 20
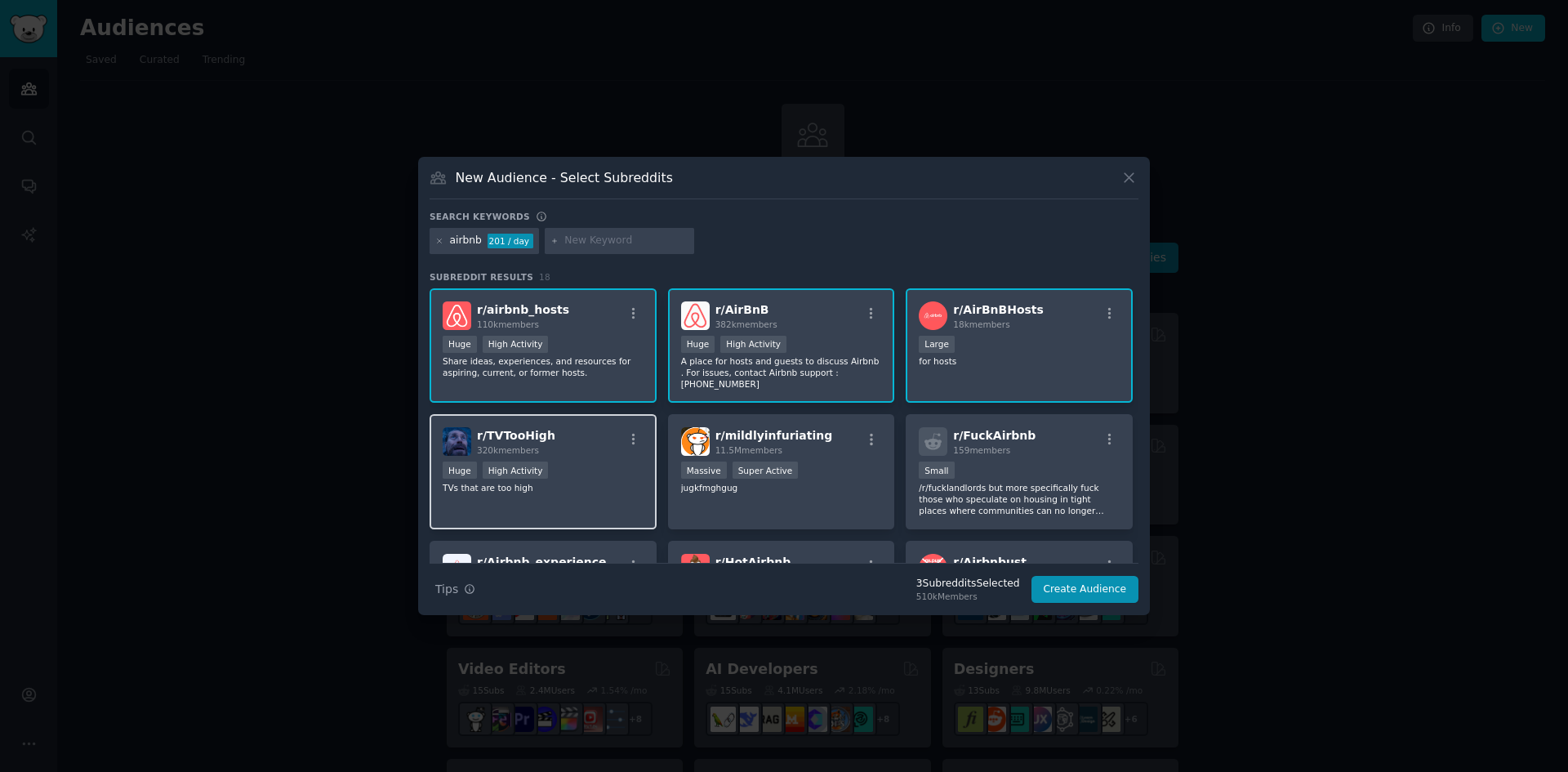
click at [577, 443] on div "r/ TVTooHigh 320k members" at bounding box center [543, 441] width 201 height 29
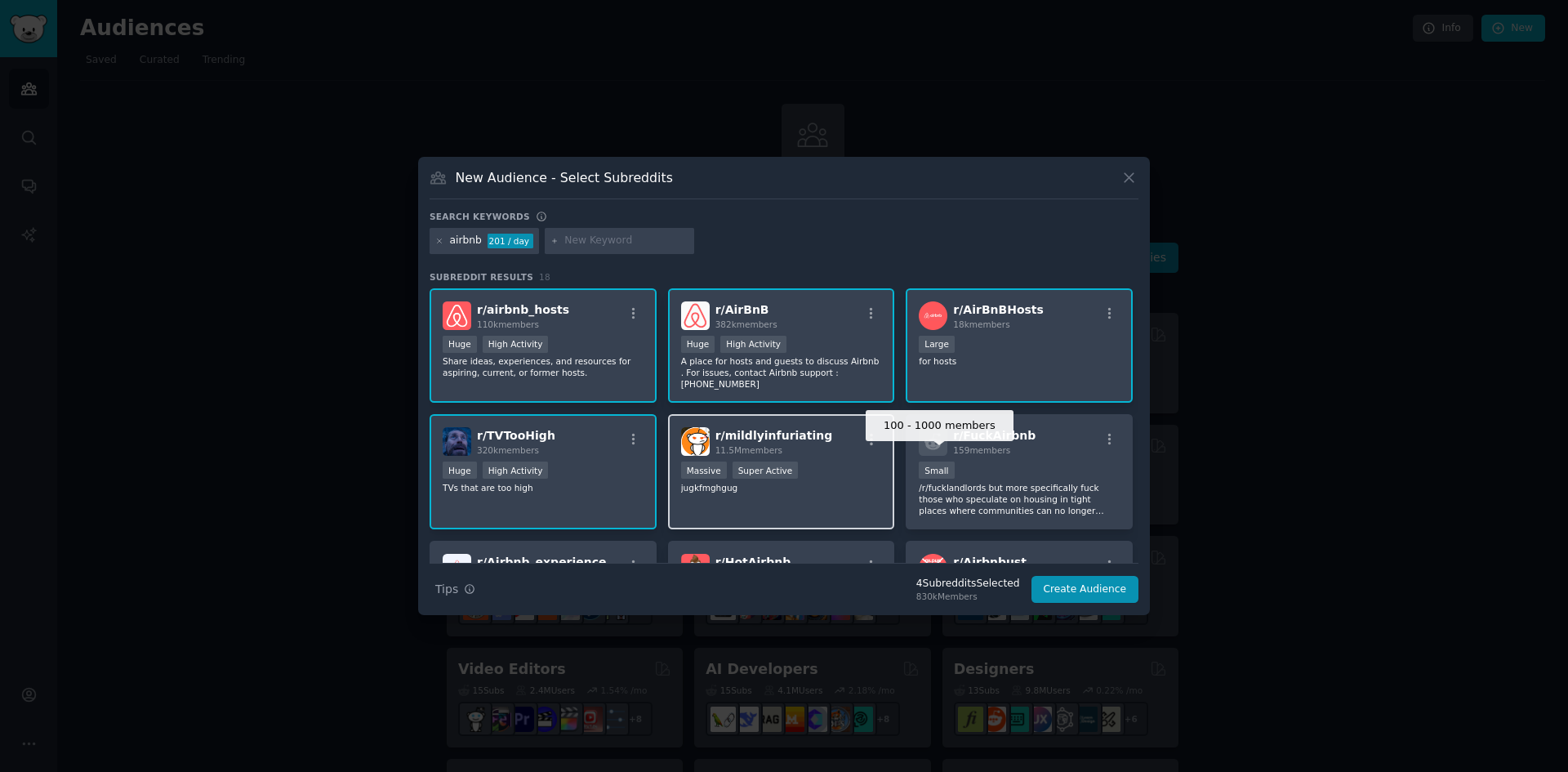
click at [837, 469] on div ">= 95th percentile for submissions / day Massive Super Active" at bounding box center [781, 471] width 201 height 20
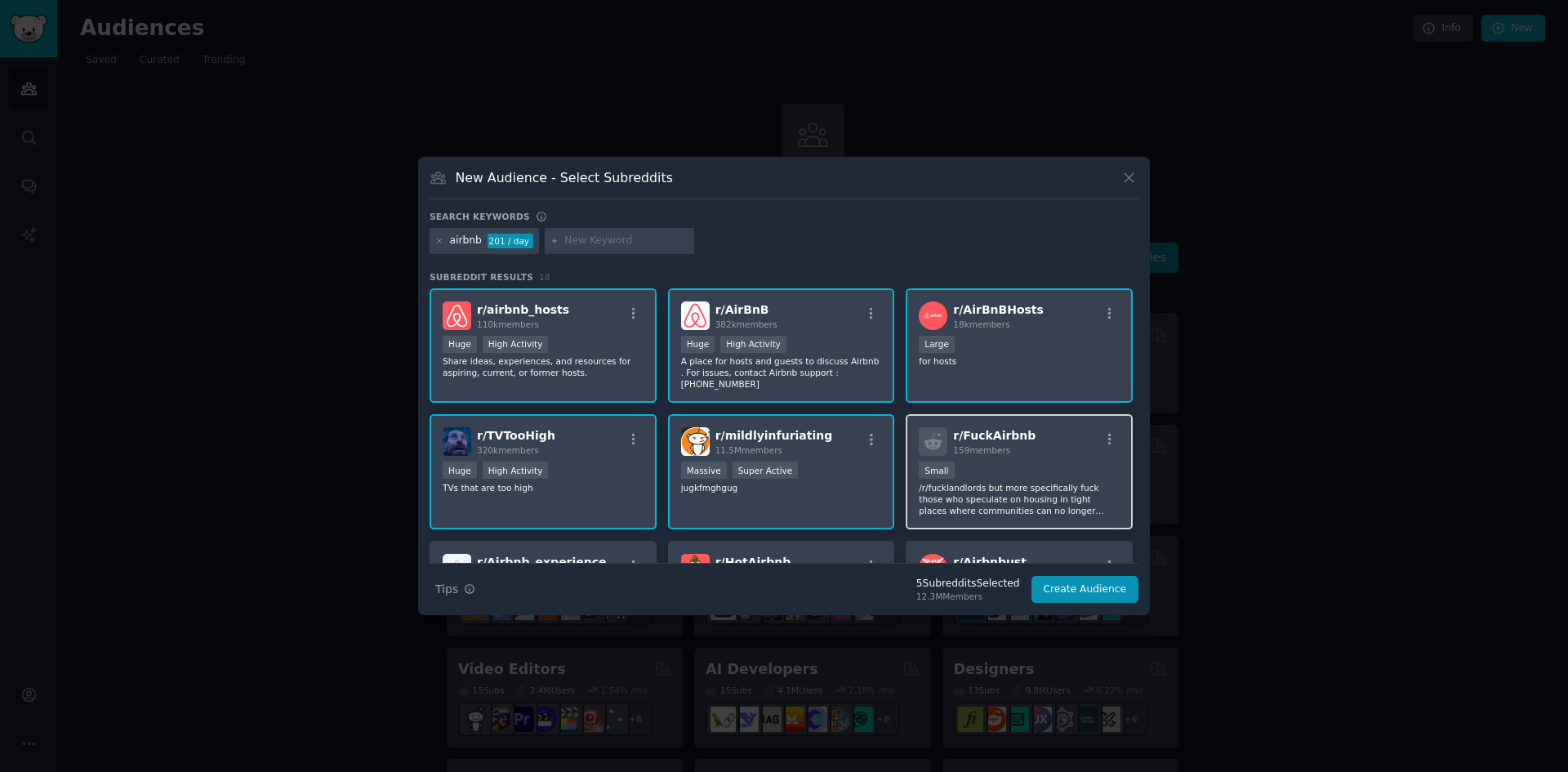
drag, startPoint x: 1014, startPoint y: 460, endPoint x: 939, endPoint y: 475, distance: 76.5
click at [1008, 462] on div "100 - 1000 members Small" at bounding box center [1019, 471] width 201 height 20
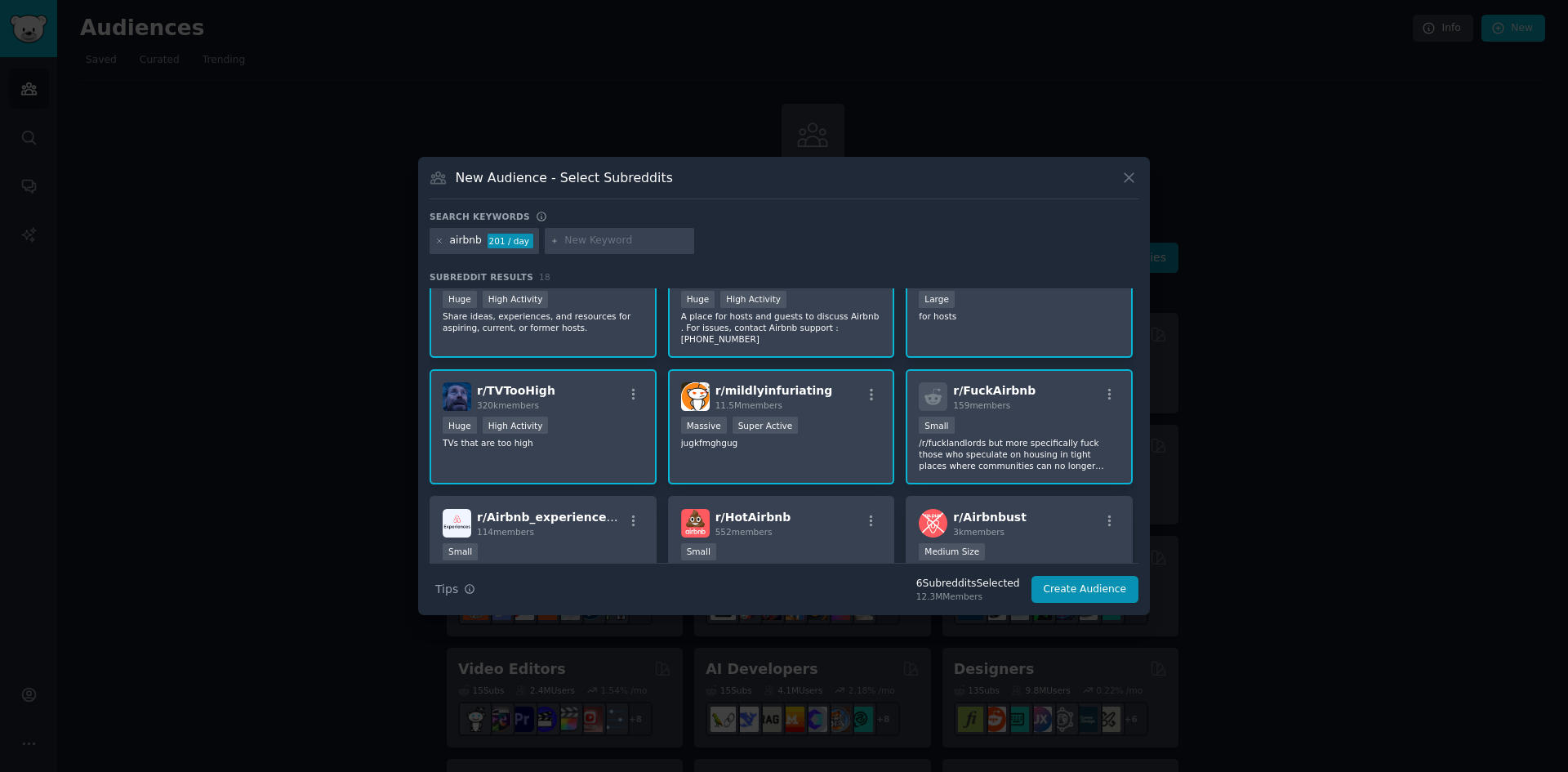
scroll to position [82, 0]
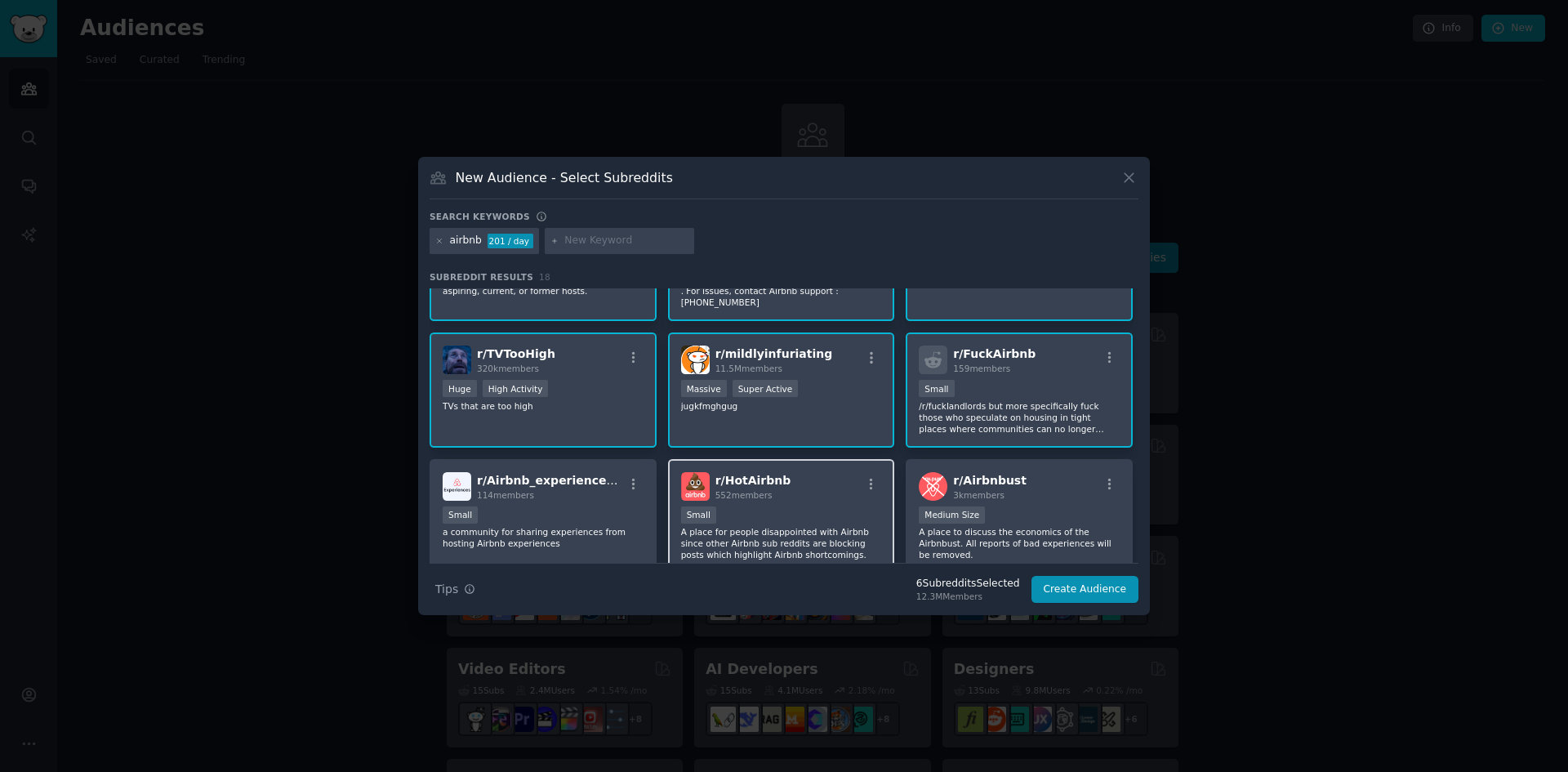
click at [719, 474] on span "r/ HotAirbnb" at bounding box center [753, 480] width 76 height 13
drag, startPoint x: 999, startPoint y: 497, endPoint x: 943, endPoint y: 502, distance: 56.2
click at [998, 506] on div "1000 - 10,000 members Medium Size" at bounding box center [1019, 516] width 201 height 20
click at [487, 506] on div "100 - 1000 members Small" at bounding box center [543, 516] width 201 height 20
click at [1075, 585] on button "Create Audience" at bounding box center [1086, 589] width 108 height 28
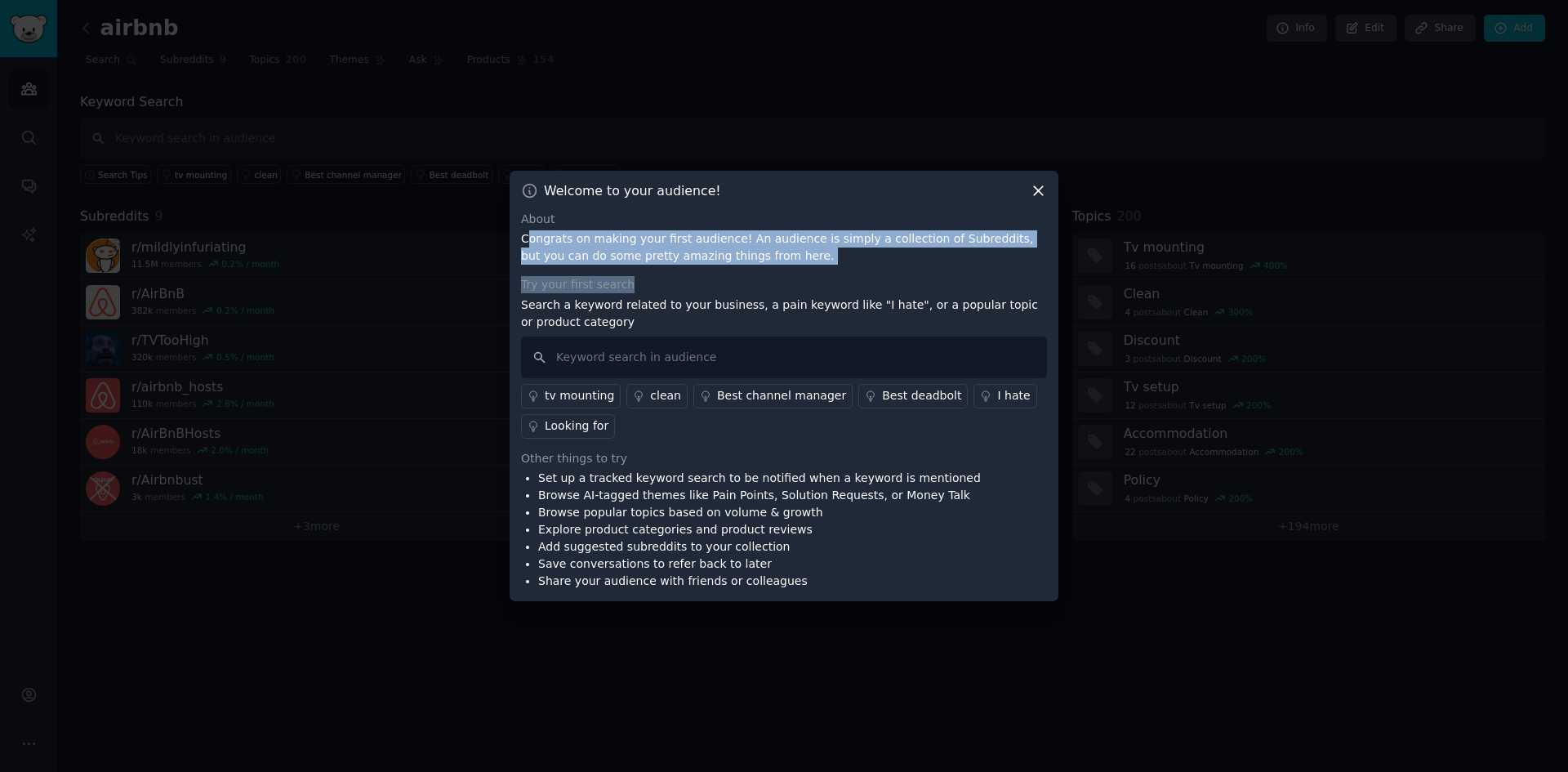
drag, startPoint x: 546, startPoint y: 239, endPoint x: 665, endPoint y: 277, distance: 124.9
click at [665, 275] on div "About Congrats on making your first audience! An audience is simply a collectio…" at bounding box center [784, 400] width 526 height 379
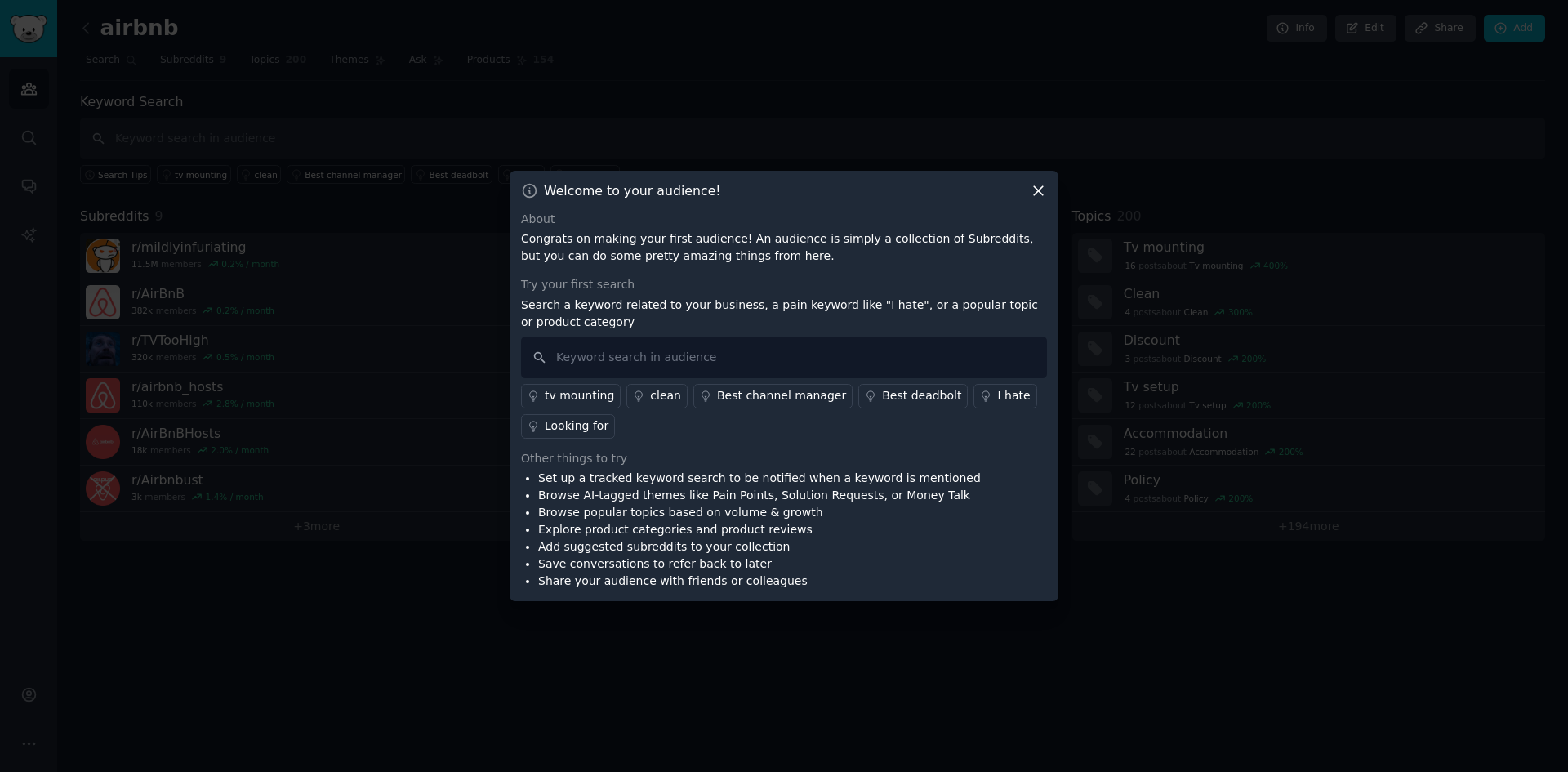
click at [1043, 188] on div "Welcome to your audience! About Congrats on making your first audience! An audi…" at bounding box center [784, 386] width 549 height 431
click at [1035, 190] on icon at bounding box center [1039, 190] width 17 height 17
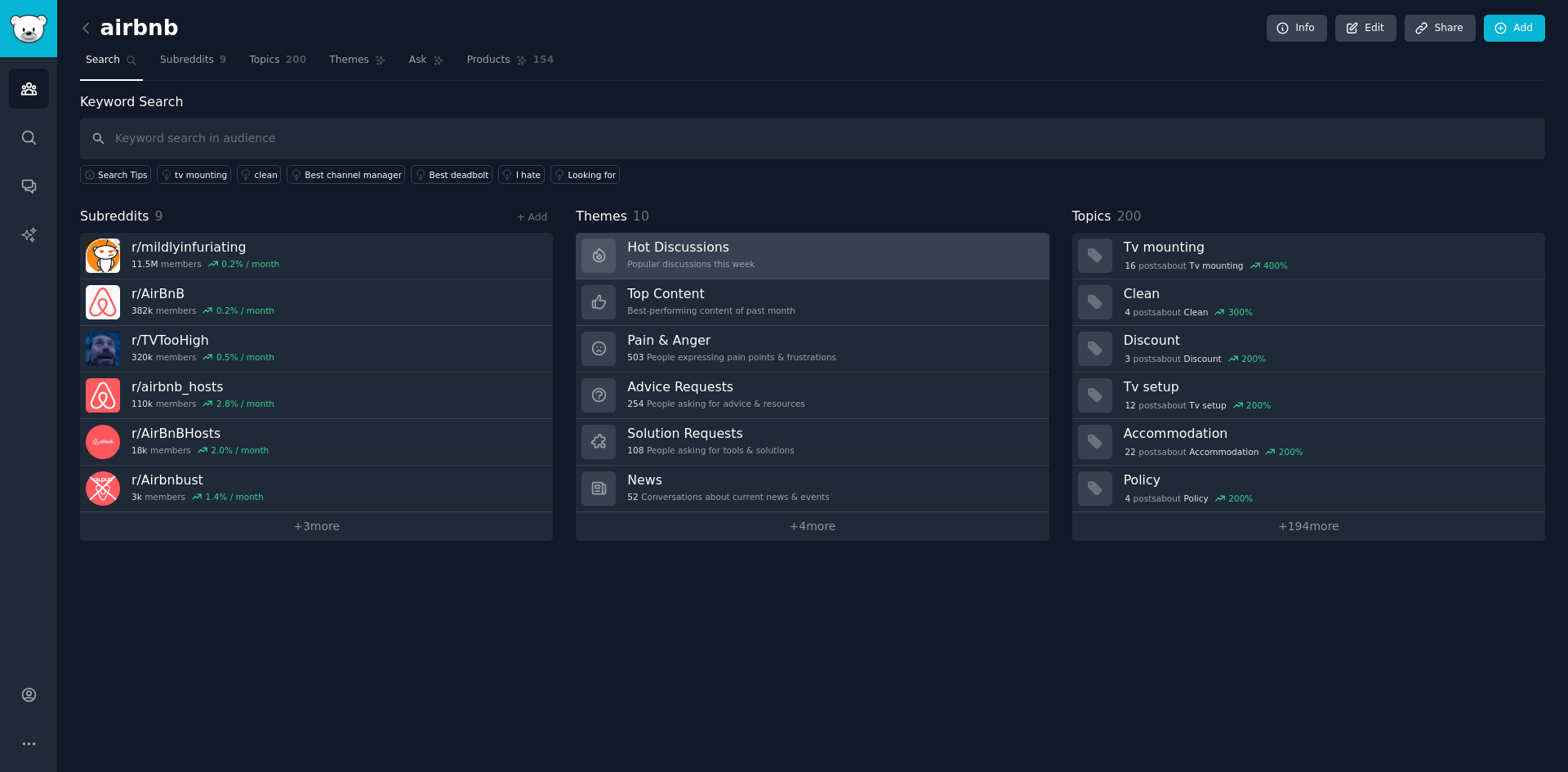
click at [791, 243] on link "Hot Discussions Popular discussions this week" at bounding box center [811, 256] width 473 height 47
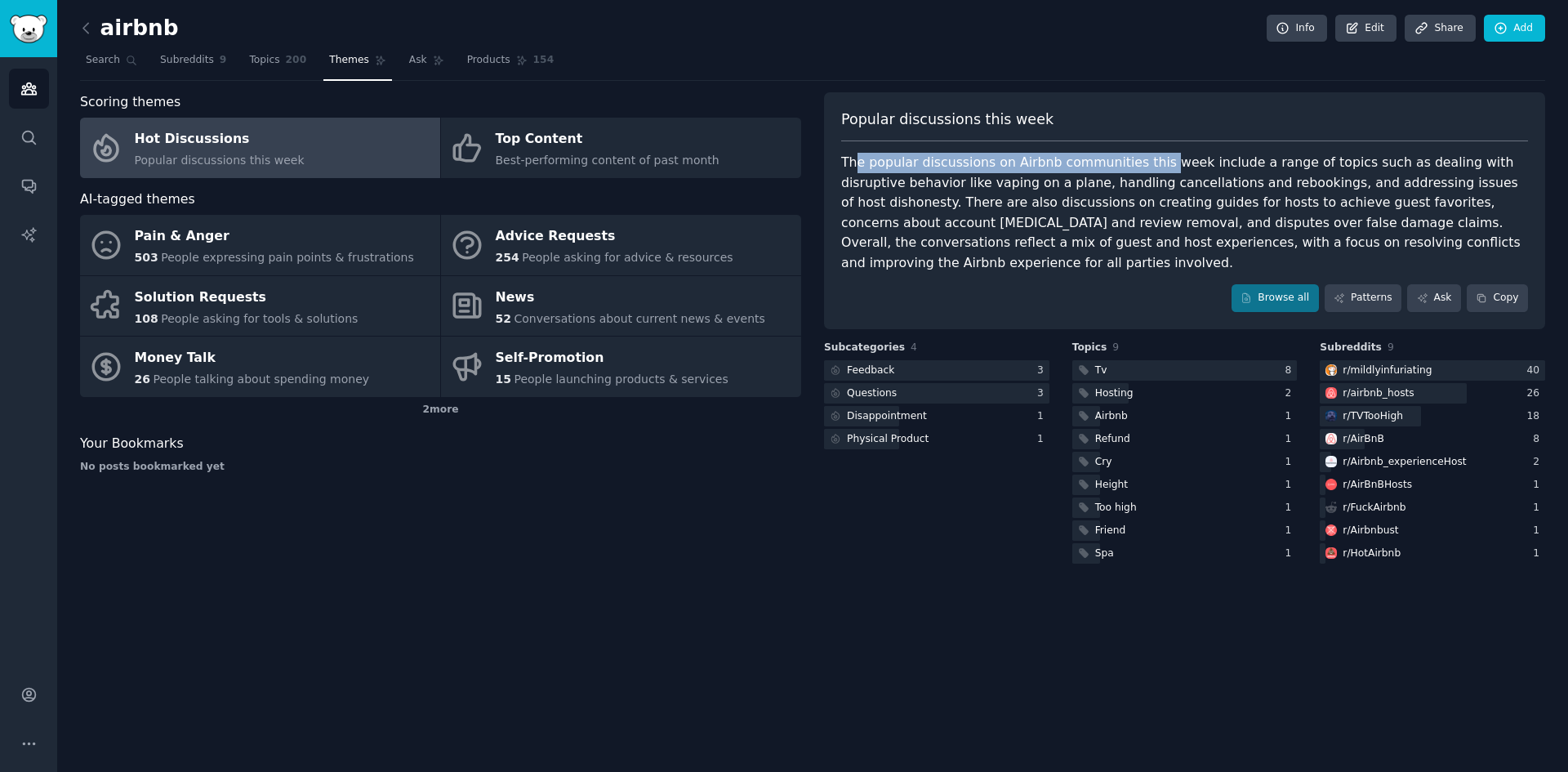
drag, startPoint x: 856, startPoint y: 153, endPoint x: 1144, endPoint y: 171, distance: 288.6
click at [1144, 171] on div "The popular discussions on Airbnb communities this week include a range of topi…" at bounding box center [1184, 212] width 687 height 120
click at [1022, 165] on div "The popular discussions on Airbnb communities this week include a range of topi…" at bounding box center [1184, 212] width 687 height 120
drag, startPoint x: 961, startPoint y: 185, endPoint x: 1016, endPoint y: 188, distance: 55.1
click at [1016, 188] on div "The popular discussions on Airbnb communities this week include a range of topi…" at bounding box center [1184, 212] width 687 height 120
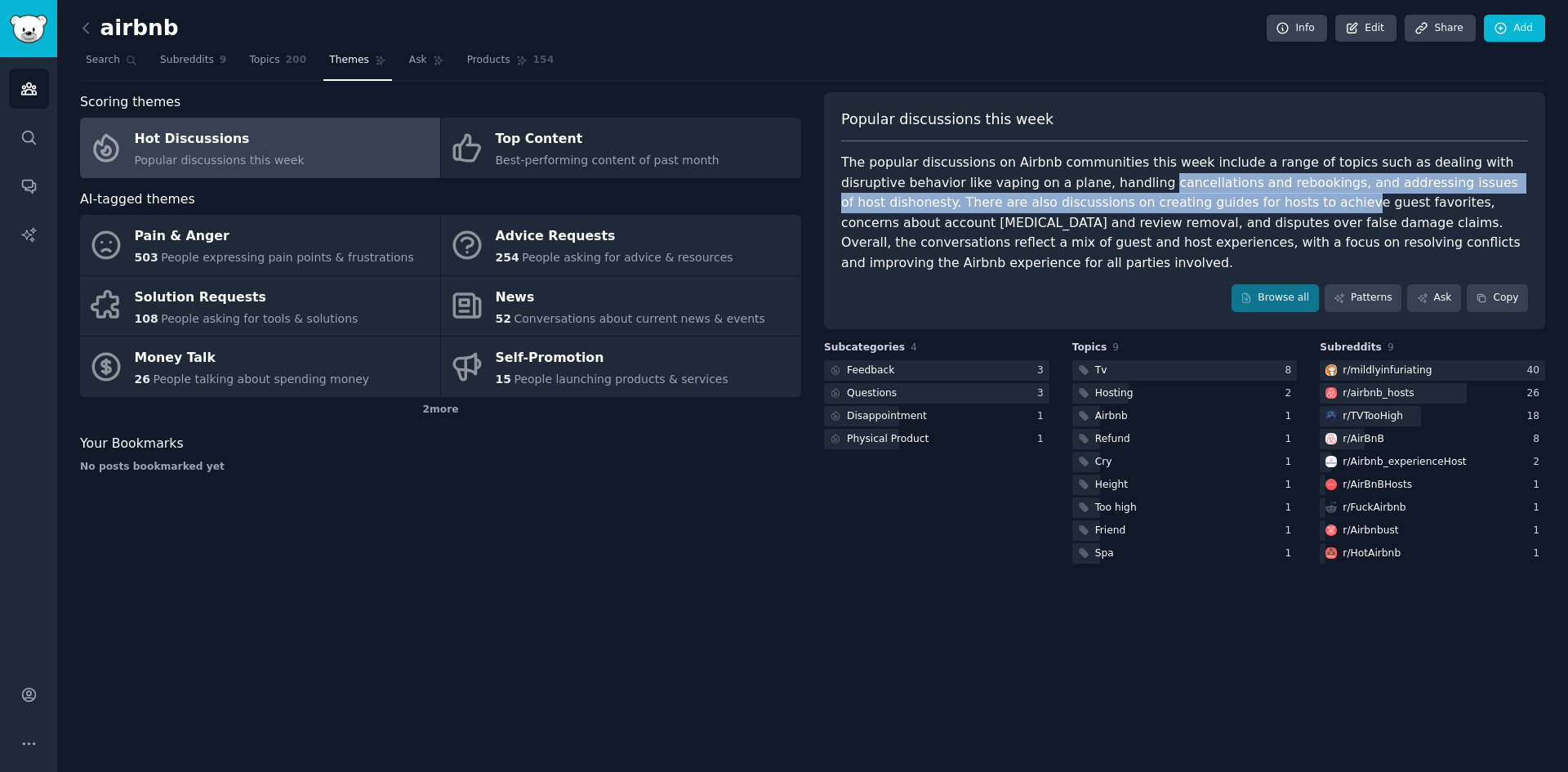
drag, startPoint x: 1077, startPoint y: 183, endPoint x: 1171, endPoint y: 188, distance: 94.1
click at [1171, 194] on div "The popular discussions on Airbnb communities this week include a range of topi…" at bounding box center [1184, 212] width 687 height 120
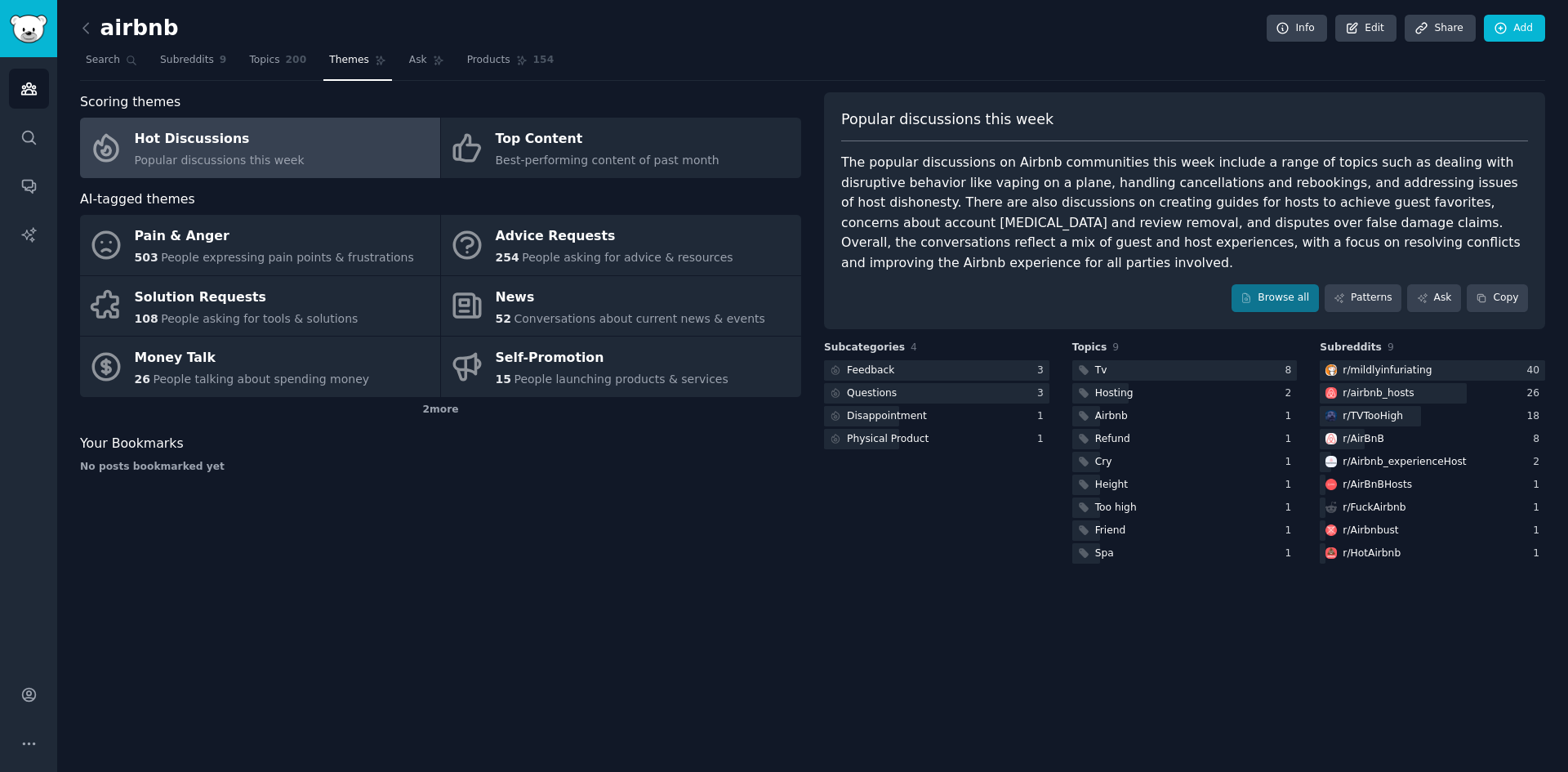
click at [1447, 205] on div "The popular discussions on Airbnb communities this week include a range of topi…" at bounding box center [1184, 212] width 687 height 120
drag, startPoint x: 1423, startPoint y: 187, endPoint x: 1483, endPoint y: 187, distance: 60.0
click at [1483, 187] on div "The popular discussions on Airbnb communities this week include a range of topi…" at bounding box center [1184, 212] width 687 height 120
click at [1516, 192] on div "The popular discussions on Airbnb communities this week include a range of topi…" at bounding box center [1184, 212] width 687 height 120
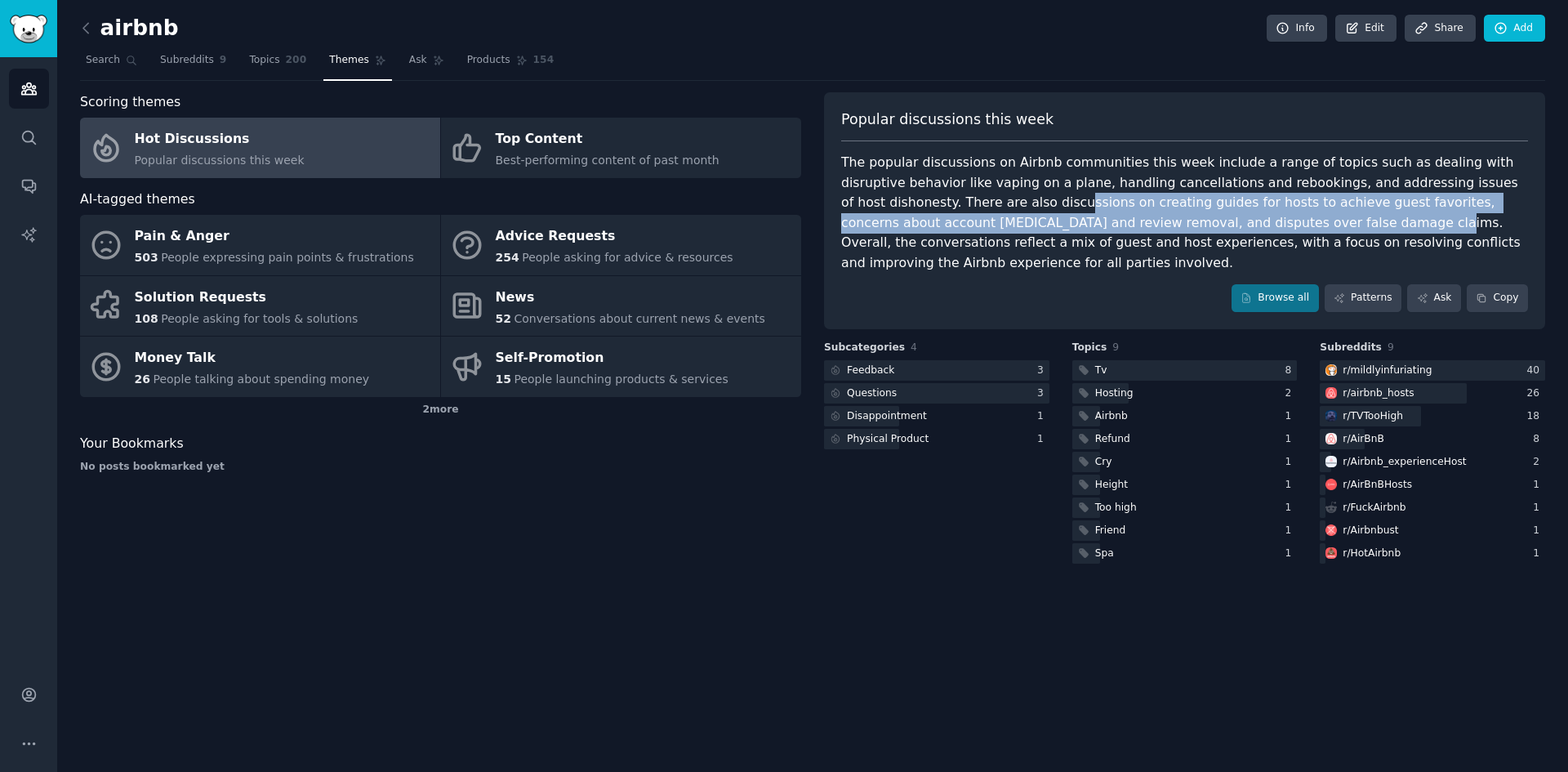
drag, startPoint x: 922, startPoint y: 203, endPoint x: 1130, endPoint y: 227, distance: 209.4
click at [1130, 227] on div "The popular discussions on Airbnb communities this week include a range of topi…" at bounding box center [1184, 212] width 687 height 120
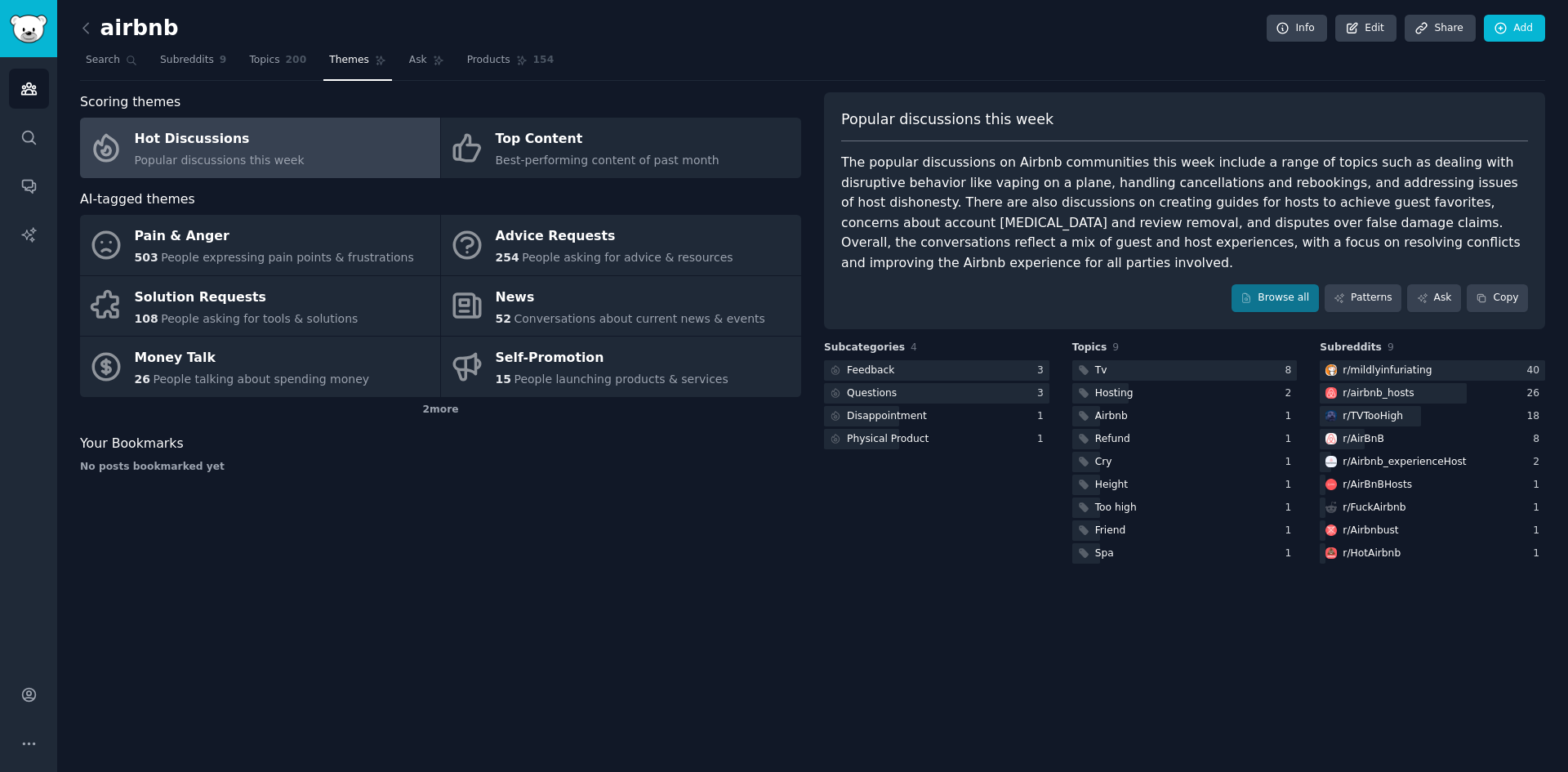
click at [1123, 257] on div "Popular discussions this week The popular discussions on Airbnb communities thi…" at bounding box center [1184, 211] width 721 height 237
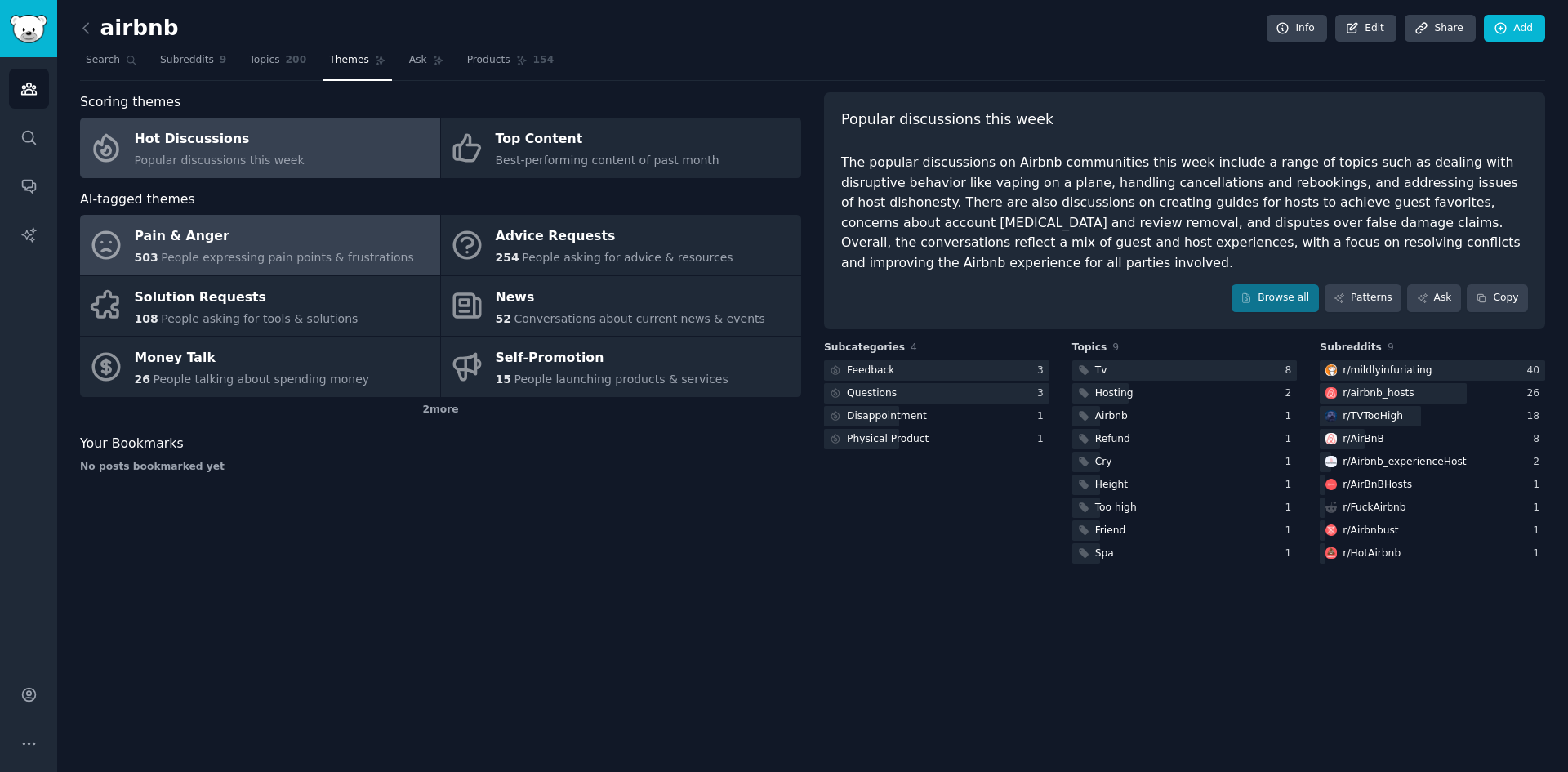
click at [207, 255] on span "People expressing pain points & frustrations" at bounding box center [287, 257] width 253 height 13
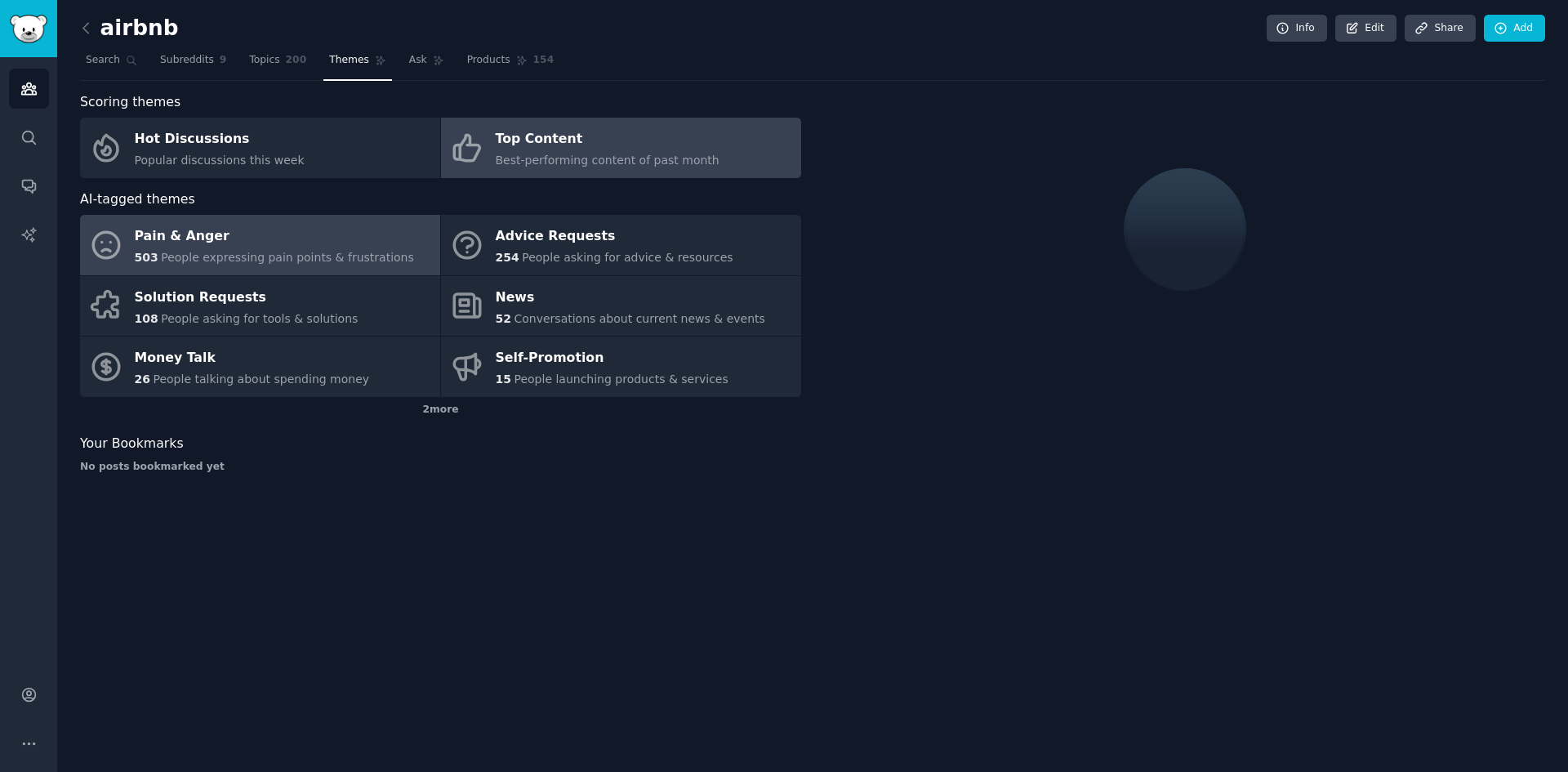
click at [606, 161] on span "Best-performing content of past month" at bounding box center [607, 160] width 224 height 13
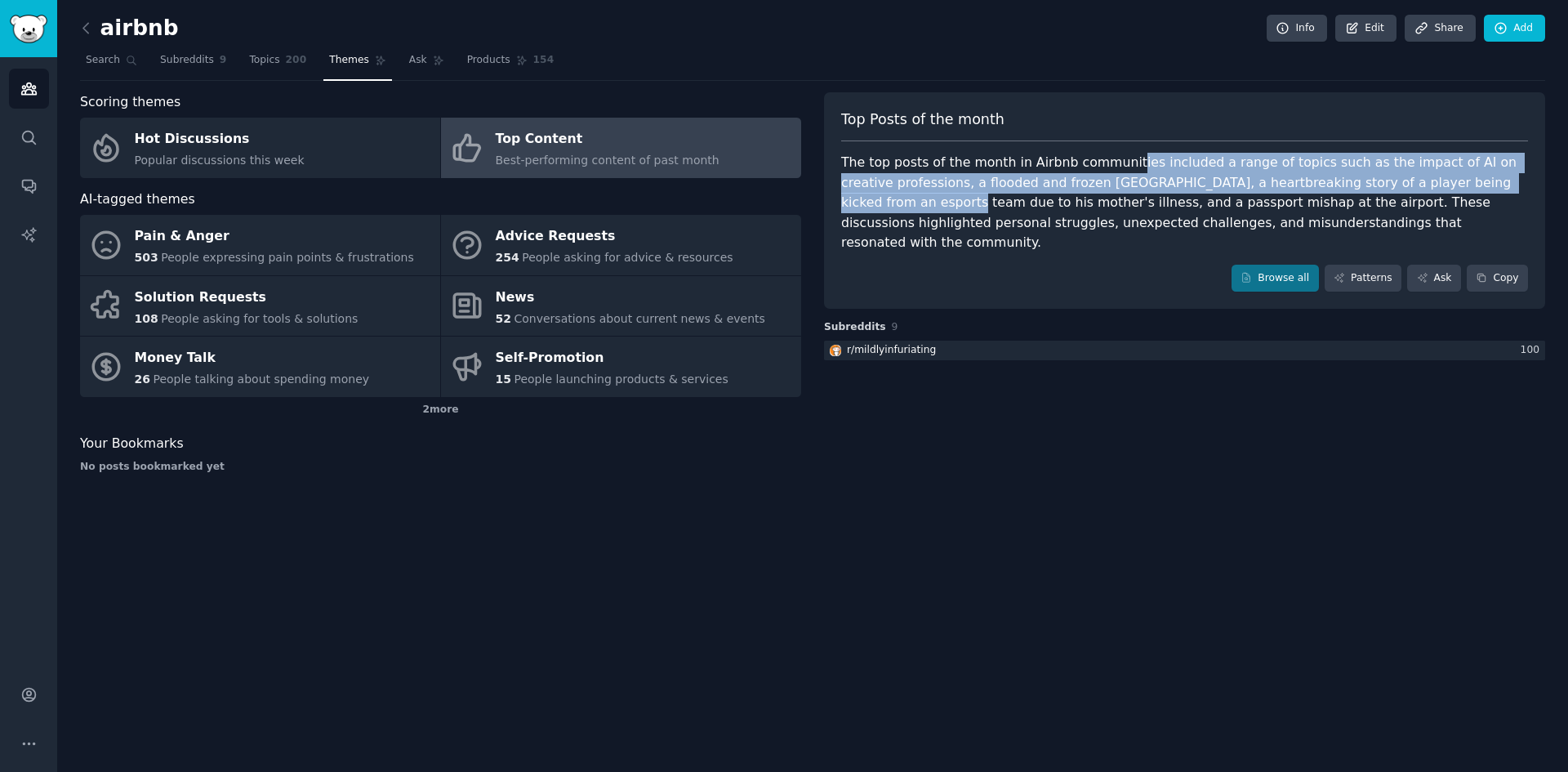
drag, startPoint x: 1116, startPoint y: 161, endPoint x: 1496, endPoint y: 175, distance: 380.3
click at [1496, 175] on div "The top posts of the month in Airbnb communities included a range of topics suc…" at bounding box center [1184, 202] width 687 height 101
click at [1454, 178] on div "The top posts of the month in Airbnb communities included a range of topics suc…" at bounding box center [1184, 202] width 687 height 101
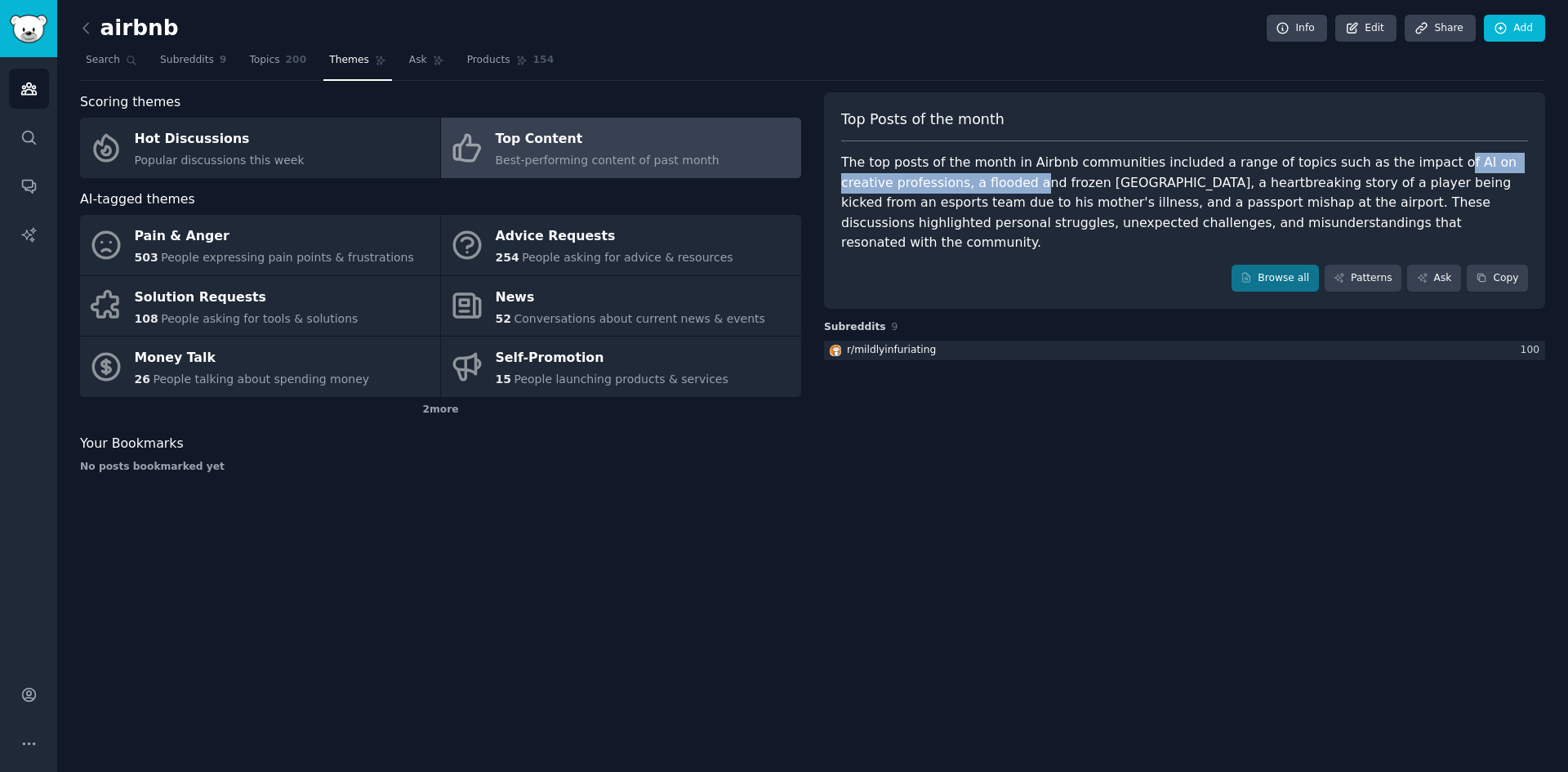
drag, startPoint x: 1409, startPoint y: 163, endPoint x: 976, endPoint y: 184, distance: 433.5
click at [976, 184] on div "The top posts of the month in Airbnb communities included a range of topics suc…" at bounding box center [1184, 202] width 687 height 101
click at [1144, 187] on div "The top posts of the month in Airbnb communities included a range of topics suc…" at bounding box center [1184, 202] width 687 height 101
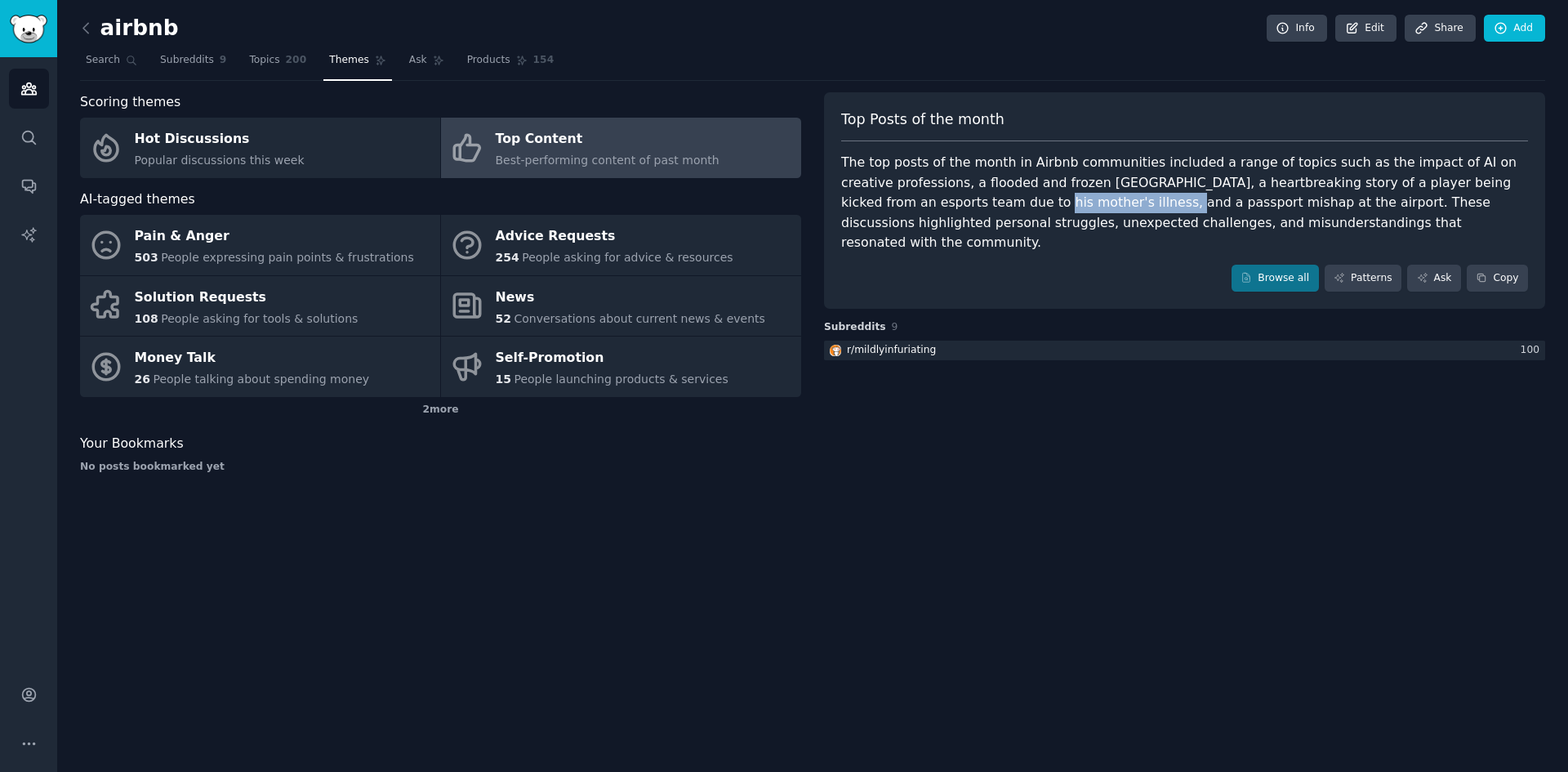
drag, startPoint x: 883, startPoint y: 193, endPoint x: 997, endPoint y: 200, distance: 114.2
click at [997, 200] on div "The top posts of the month in Airbnb communities included a range of topics suc…" at bounding box center [1184, 202] width 687 height 101
click at [1040, 203] on div "The top posts of the month in Airbnb communities included a range of topics suc…" at bounding box center [1184, 202] width 687 height 101
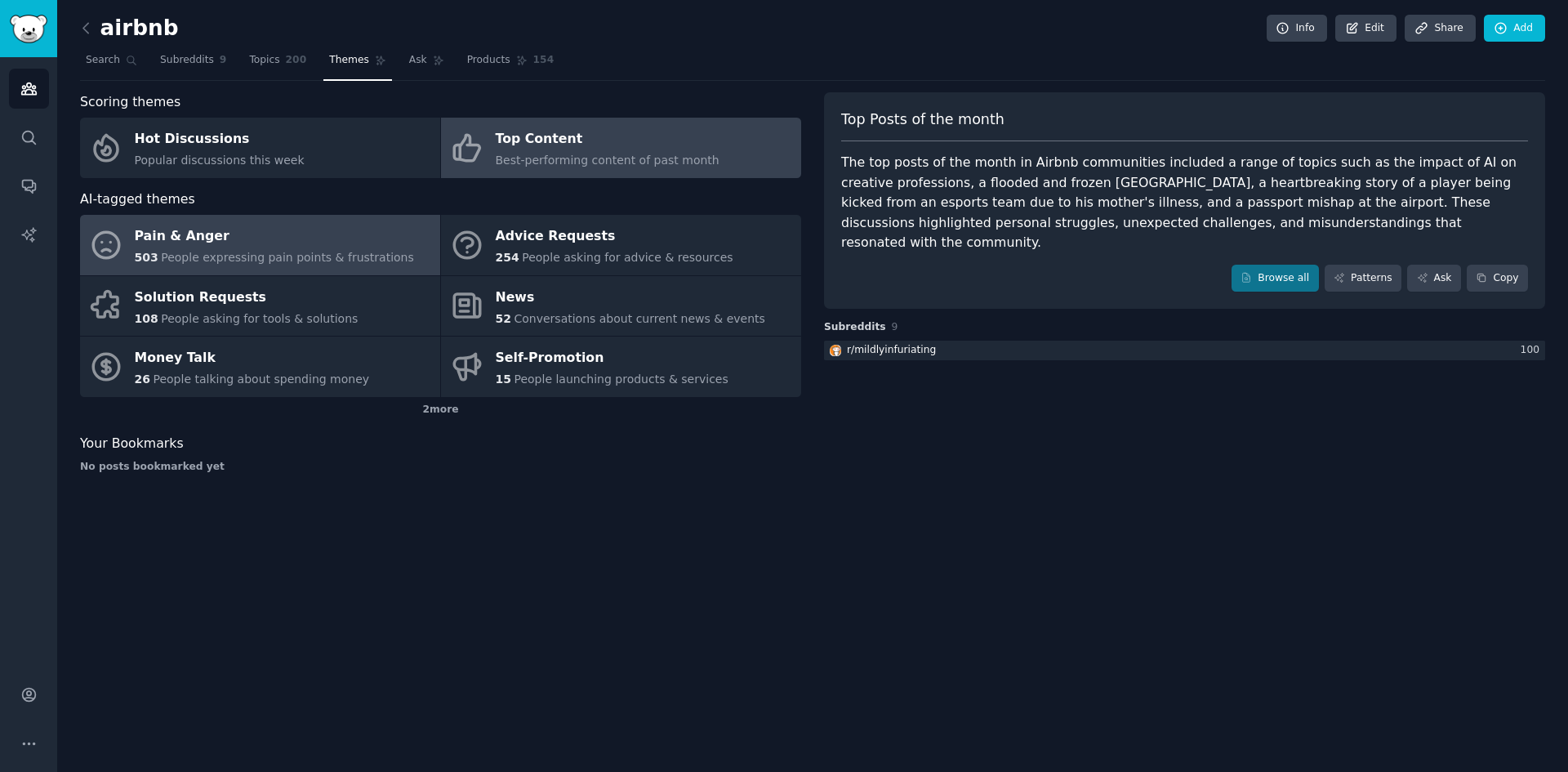
click at [160, 243] on div "Pain & Anger" at bounding box center [274, 237] width 280 height 26
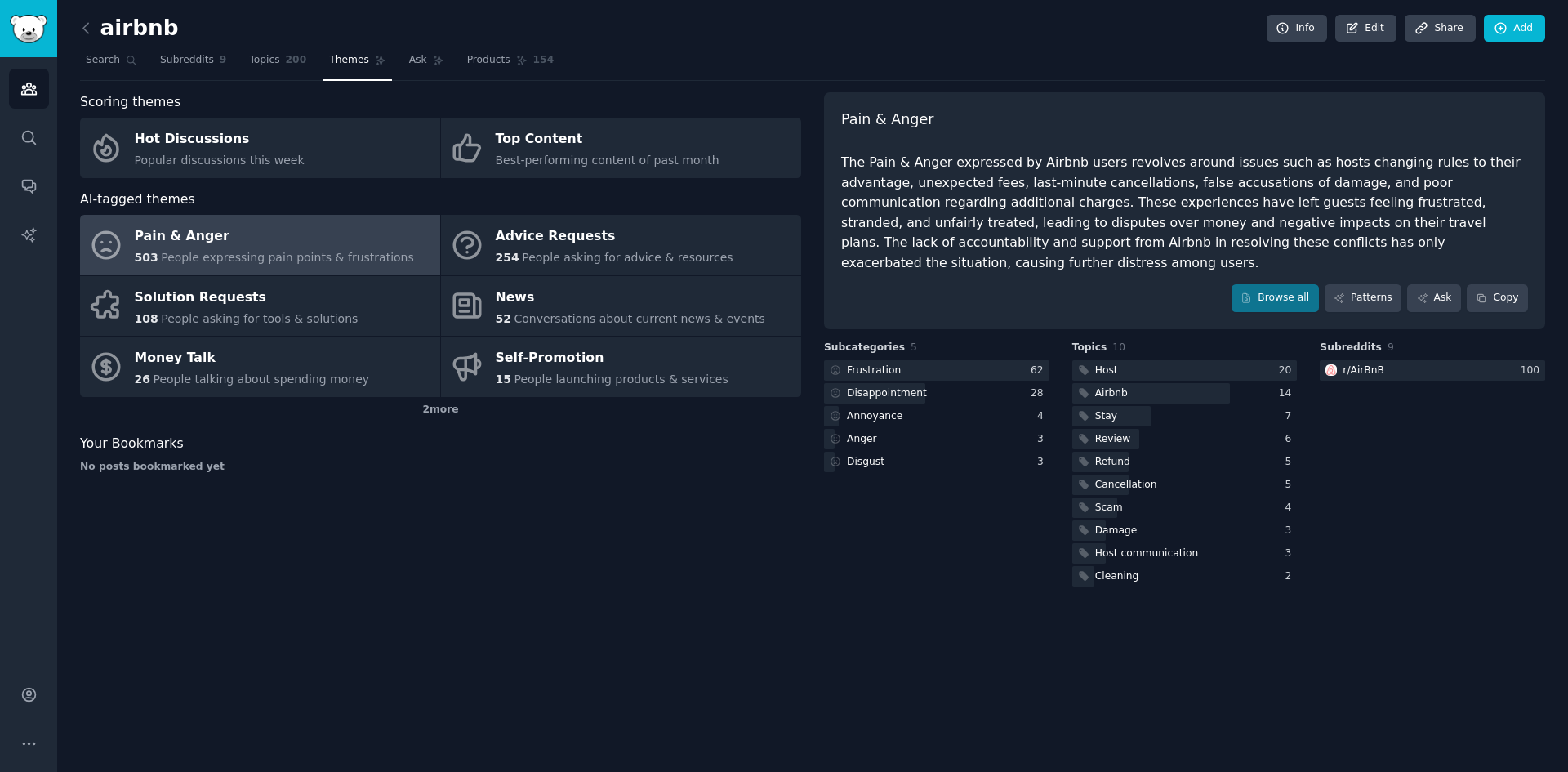
click at [893, 152] on div "Pain & Anger The Pain & Anger expressed by Airbnb users revolves around issues …" at bounding box center [1184, 211] width 721 height 237
drag, startPoint x: 857, startPoint y: 162, endPoint x: 1251, endPoint y: 170, distance: 394.1
click at [1251, 170] on div "The Pain & Anger expressed by Airbnb users revolves around issues such as hosts…" at bounding box center [1184, 212] width 687 height 120
click at [1307, 174] on div "The Pain & Anger expressed by Airbnb users revolves around issues such as hosts…" at bounding box center [1184, 212] width 687 height 120
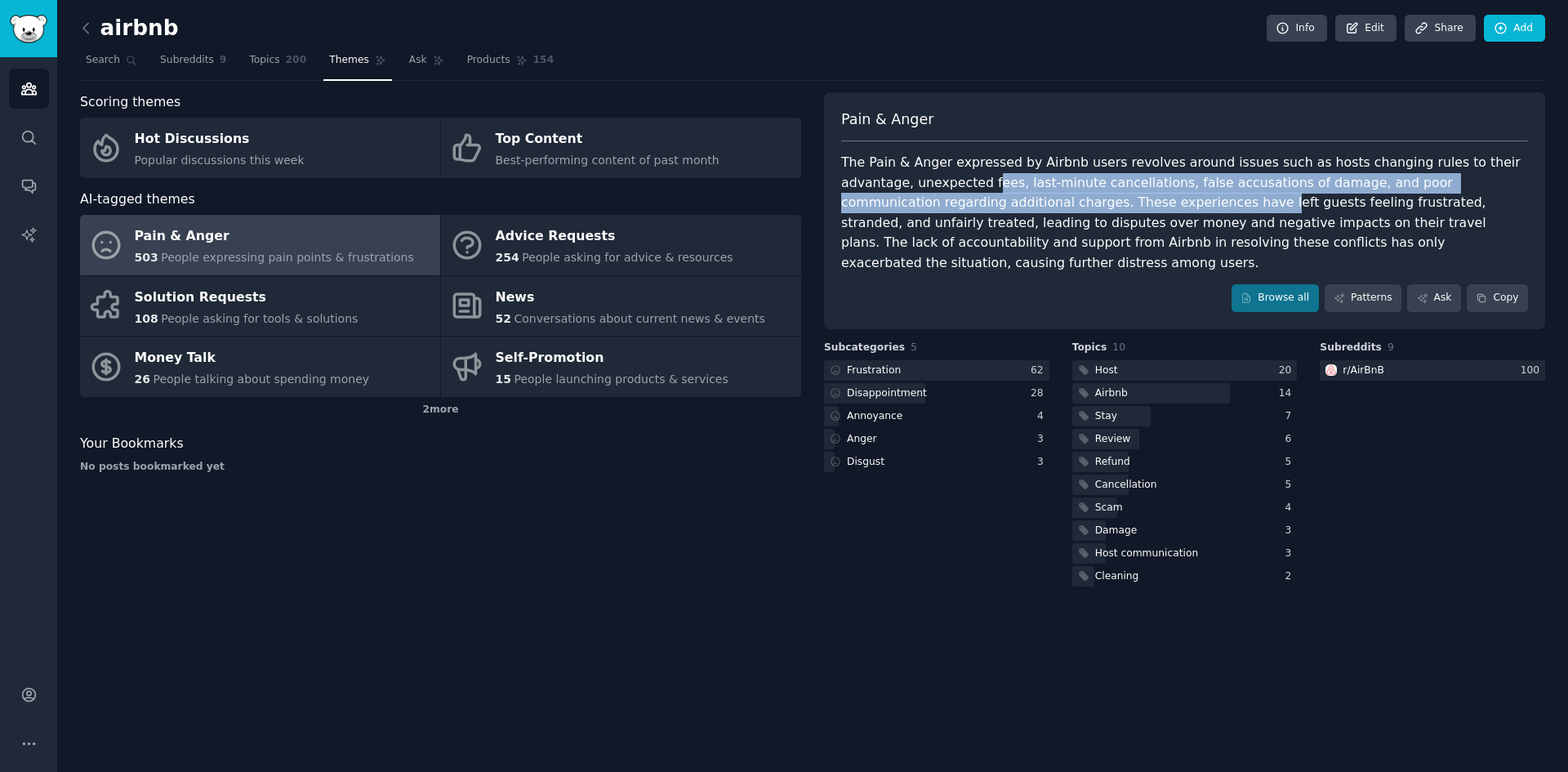
drag, startPoint x: 913, startPoint y: 188, endPoint x: 1031, endPoint y: 199, distance: 118.5
click at [1032, 199] on div "The Pain & Anger expressed by Airbnb users revolves around issues such as hosts…" at bounding box center [1184, 212] width 687 height 120
click at [1070, 192] on div "The Pain & Anger expressed by Airbnb users revolves around issues such as hosts…" at bounding box center [1184, 212] width 687 height 120
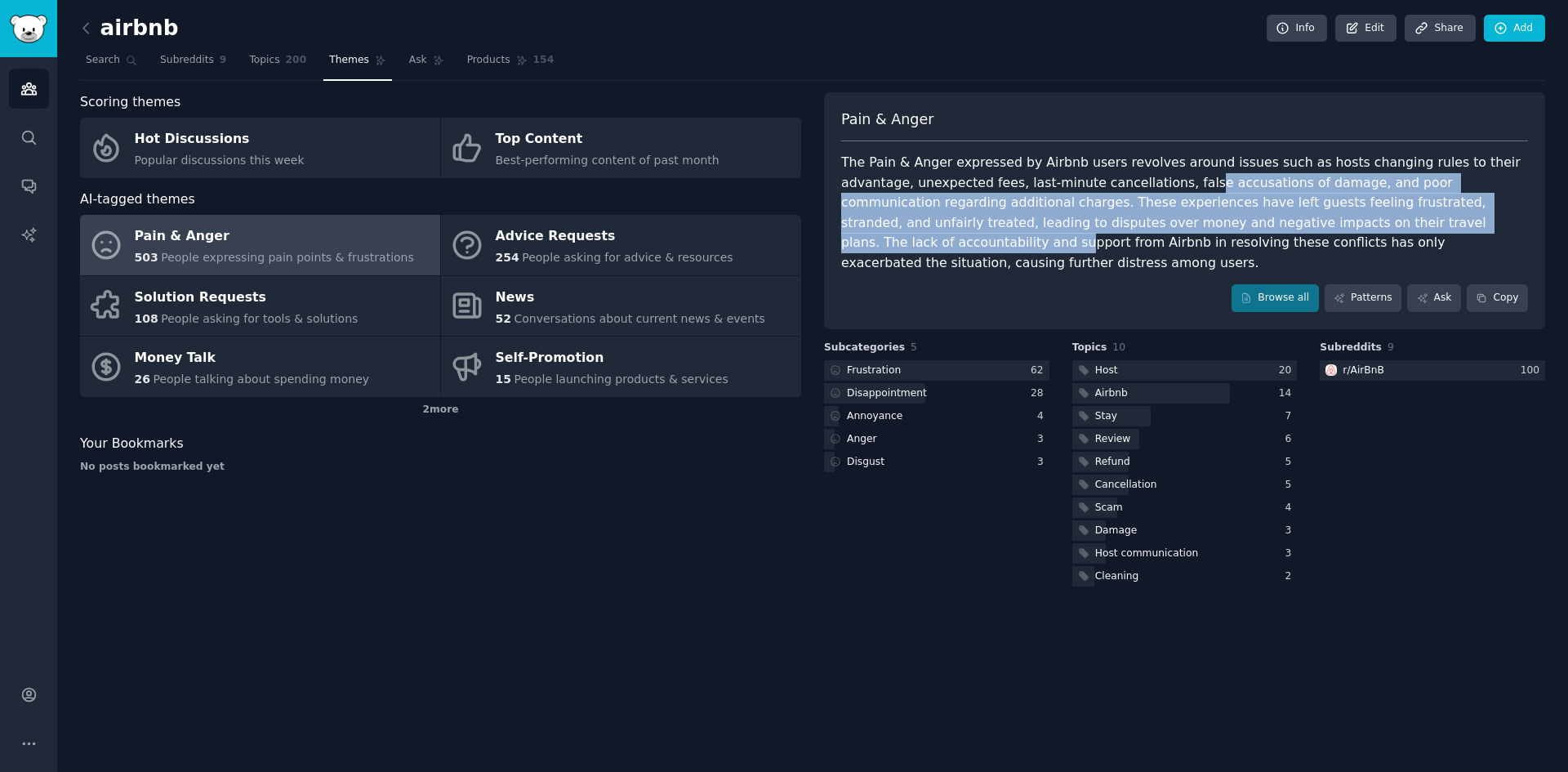
drag, startPoint x: 1105, startPoint y: 186, endPoint x: 1310, endPoint y: 220, distance: 207.8
click at [1310, 220] on div "The Pain & Anger expressed by Airbnb users revolves around issues such as hosts…" at bounding box center [1184, 212] width 687 height 120
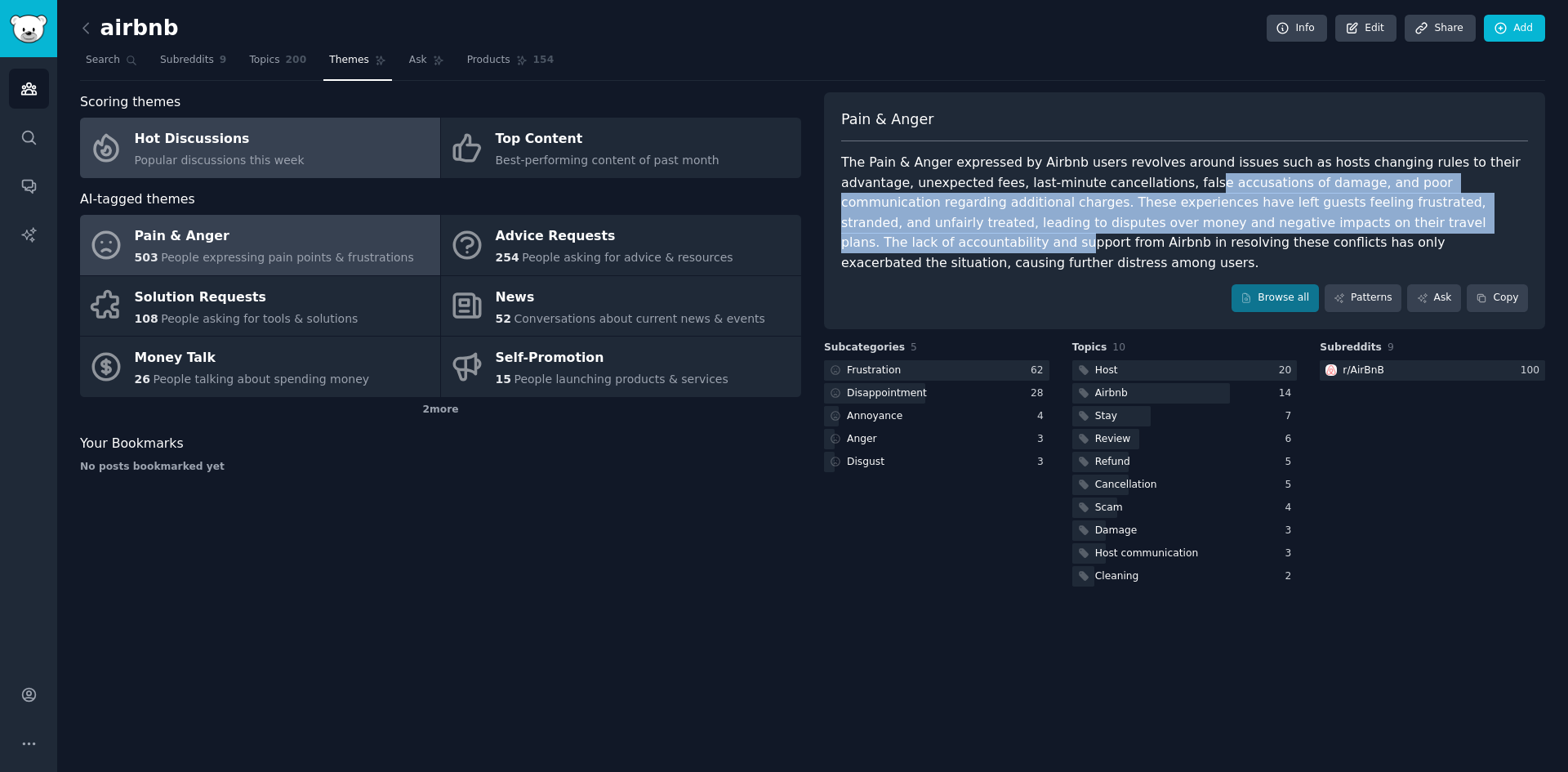
click at [317, 158] on link "Hot Discussions Popular discussions this week" at bounding box center [260, 148] width 360 height 61
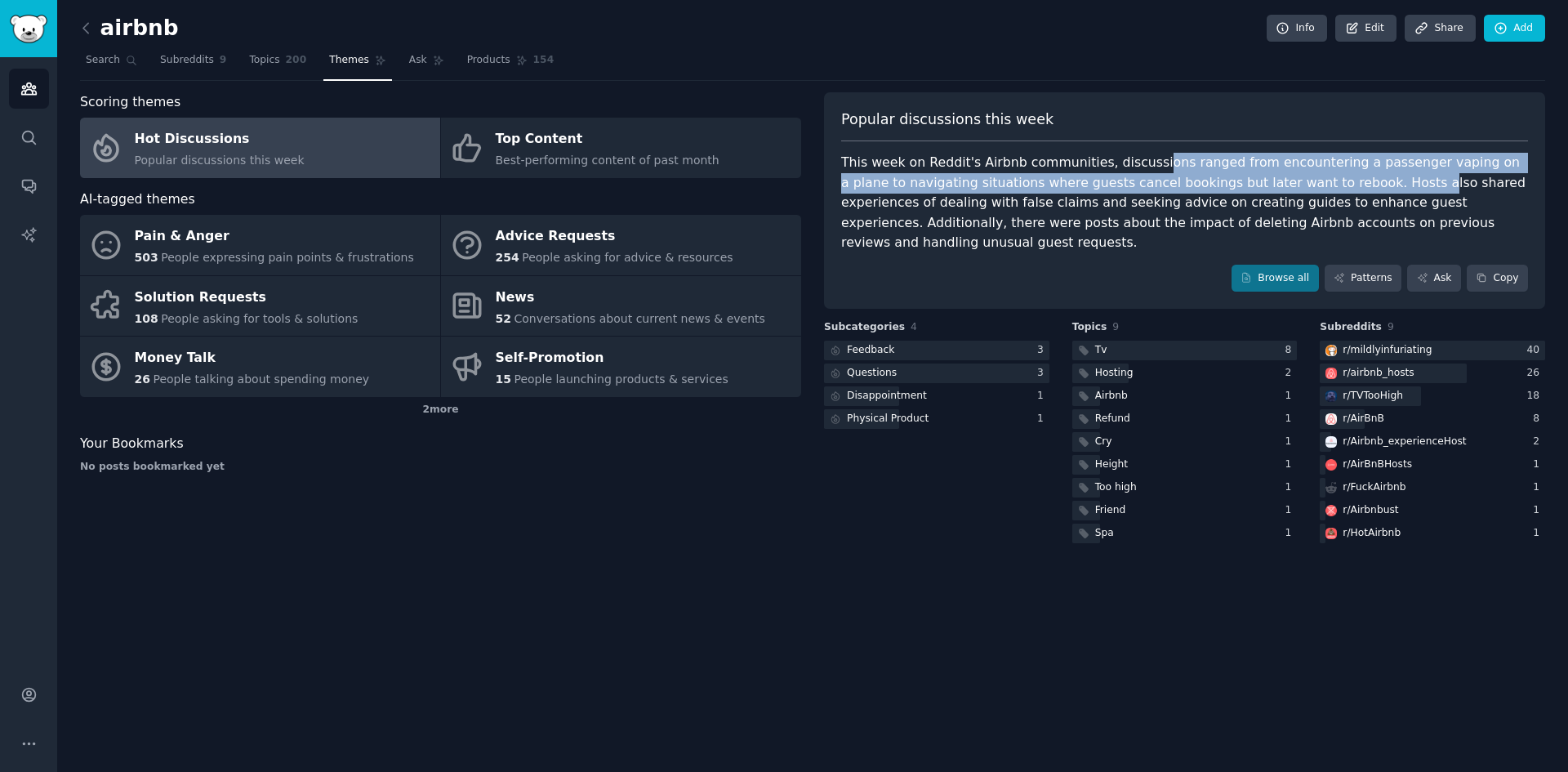
drag, startPoint x: 1133, startPoint y: 144, endPoint x: 1329, endPoint y: 173, distance: 198.1
click at [1325, 173] on div "Popular discussions this week This week on Reddit's Airbnb communities, discuss…" at bounding box center [1184, 201] width 721 height 217
click at [1413, 166] on div "This week on Reddit's Airbnb communities, discussions ranged from encountering …" at bounding box center [1184, 202] width 687 height 101
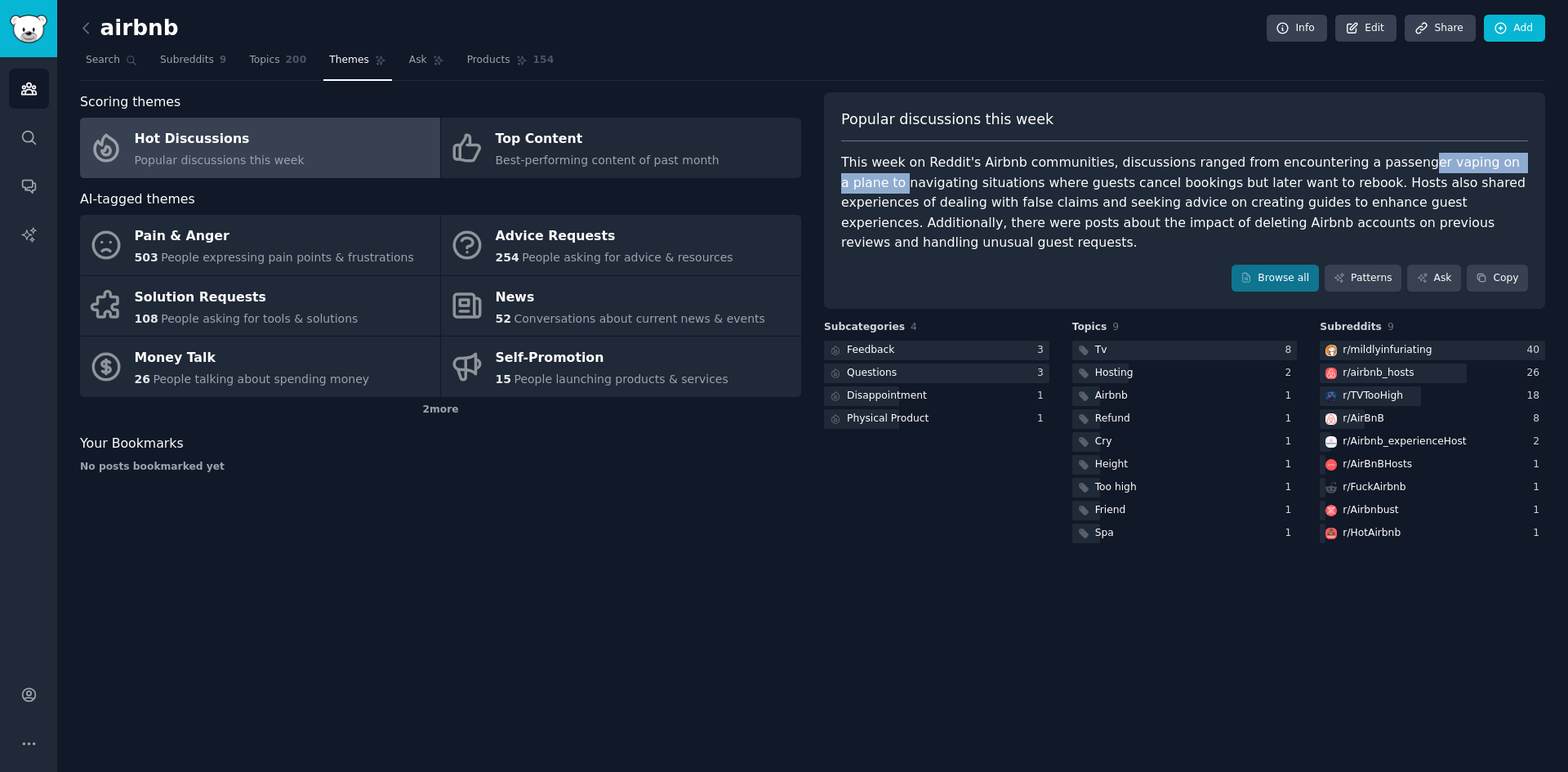
drag, startPoint x: 1444, startPoint y: 150, endPoint x: 1516, endPoint y: 149, distance: 72.0
click at [1516, 149] on div "Popular discussions this week This week on Reddit's Airbnb communities, discuss…" at bounding box center [1184, 201] width 721 height 217
click at [1426, 193] on div "This week on Reddit's Airbnb communities, discussions ranged from encountering …" at bounding box center [1184, 202] width 687 height 101
drag, startPoint x: 1455, startPoint y: 162, endPoint x: 1481, endPoint y: 186, distance: 35.4
click at [1483, 175] on div "This week on Reddit's Airbnb communities, discussions ranged from encountering …" at bounding box center [1184, 202] width 687 height 101
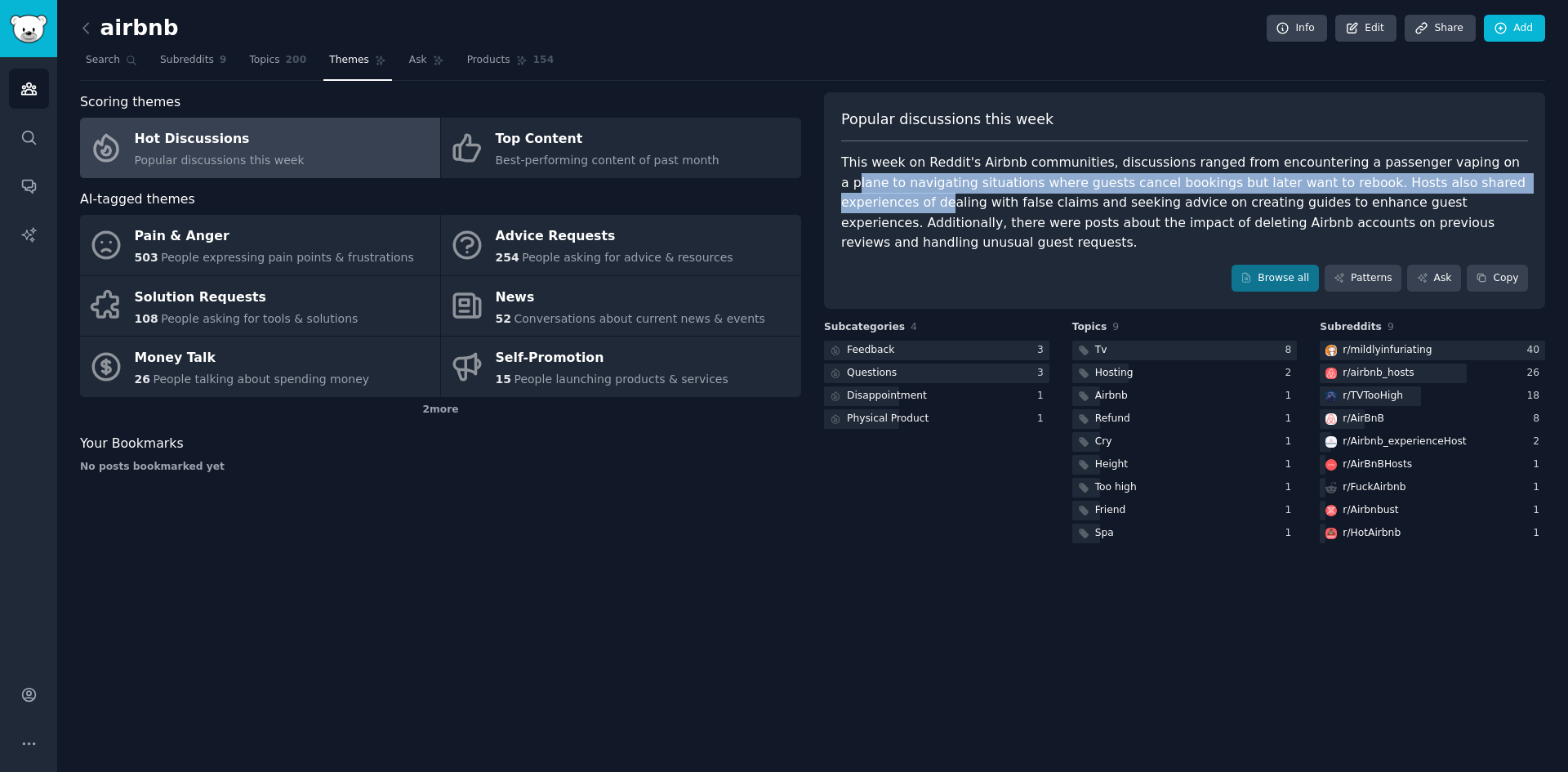
click at [1480, 166] on div "This week on Reddit's Airbnb communities, discussions ranged from encountering …" at bounding box center [1184, 202] width 687 height 101
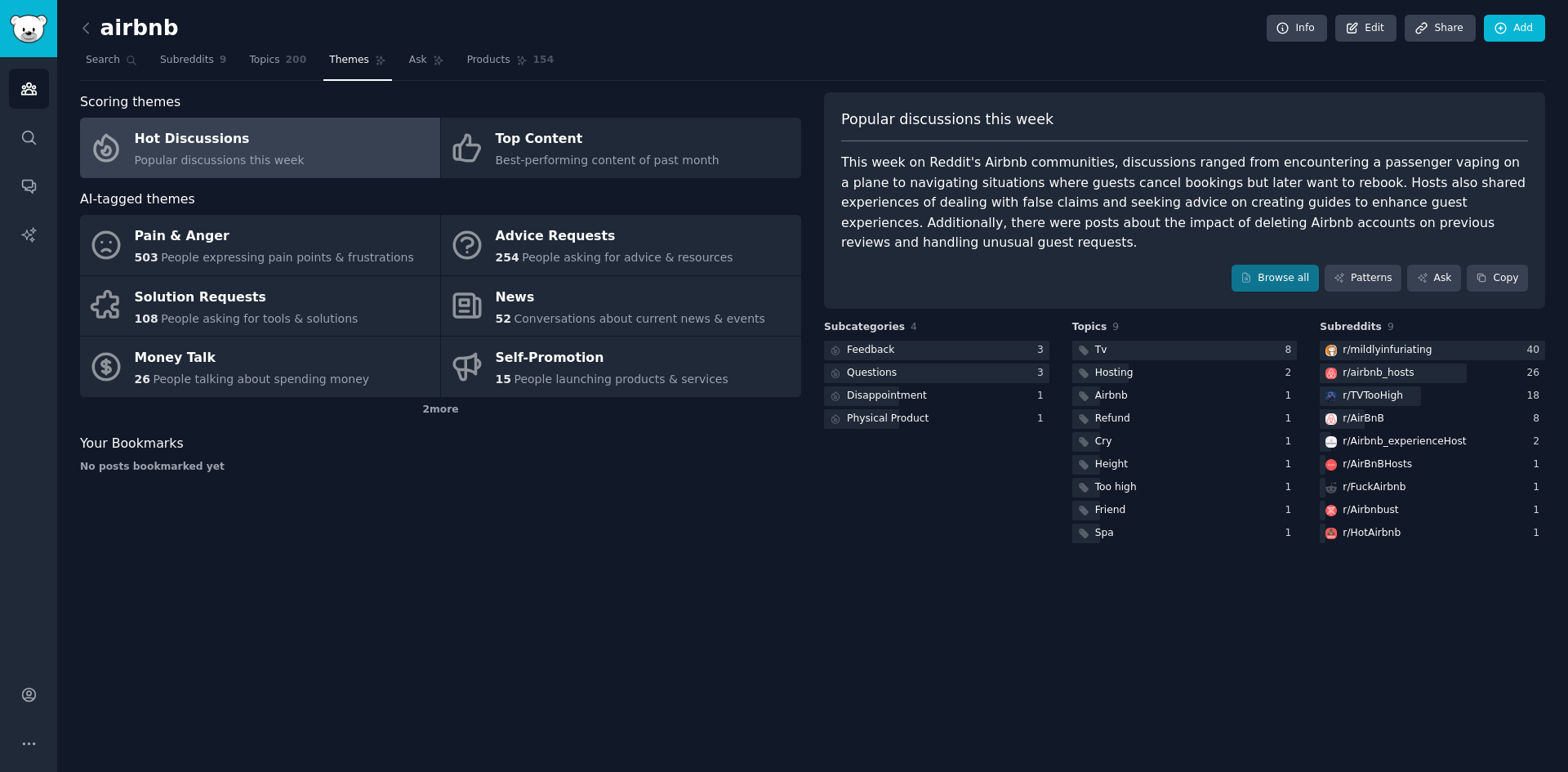
click at [1452, 172] on div "This week on Reddit's Airbnb communities, discussions ranged from encountering …" at bounding box center [1184, 202] width 687 height 101
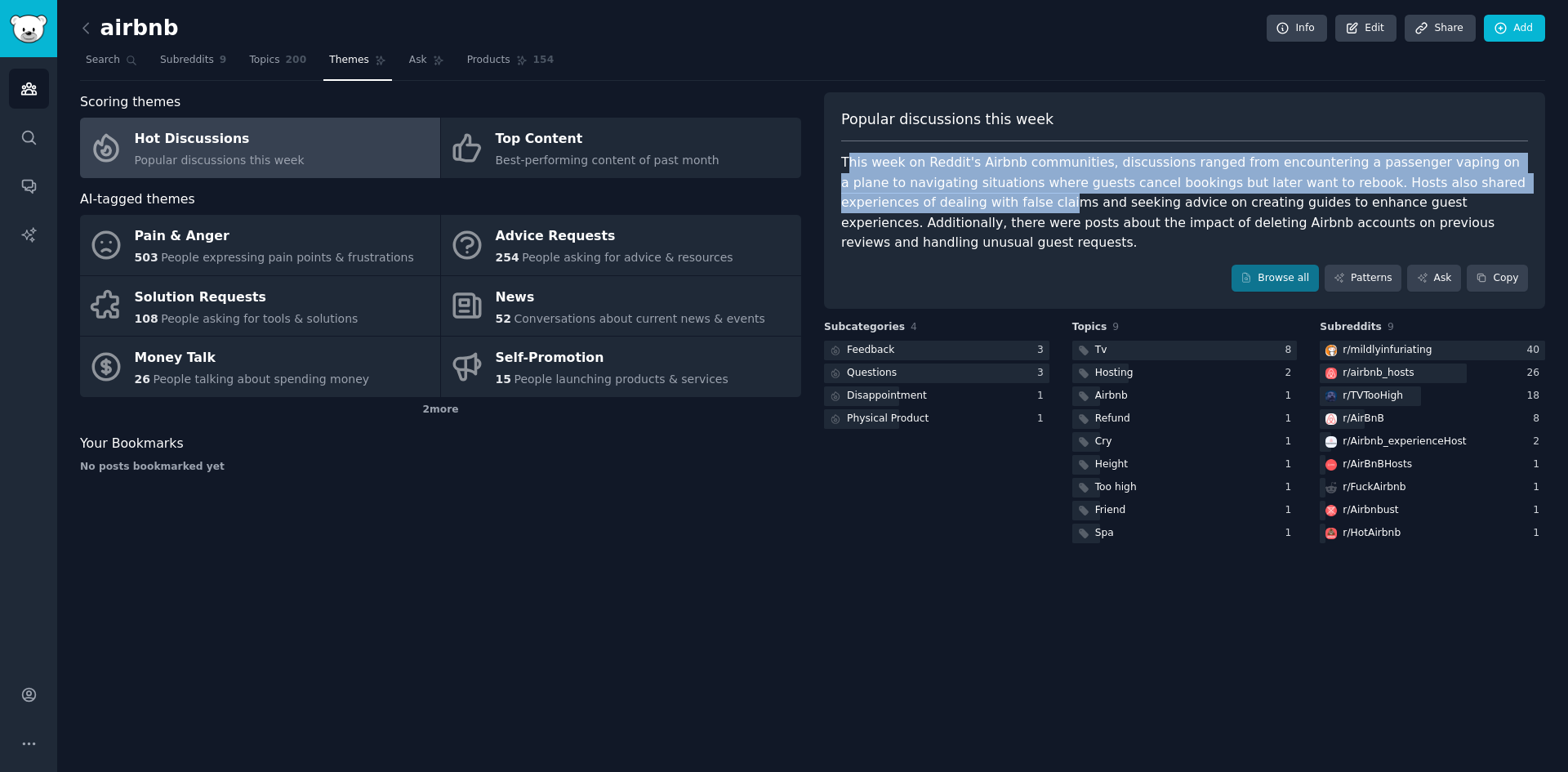
drag, startPoint x: 847, startPoint y: 154, endPoint x: 917, endPoint y: 205, distance: 86.6
click at [917, 206] on div "This week on Reddit's Airbnb communities, discussions ranged from encountering …" at bounding box center [1184, 202] width 687 height 101
click at [1431, 163] on div "This week on Reddit's Airbnb communities, discussions ranged from encountering …" at bounding box center [1184, 202] width 687 height 101
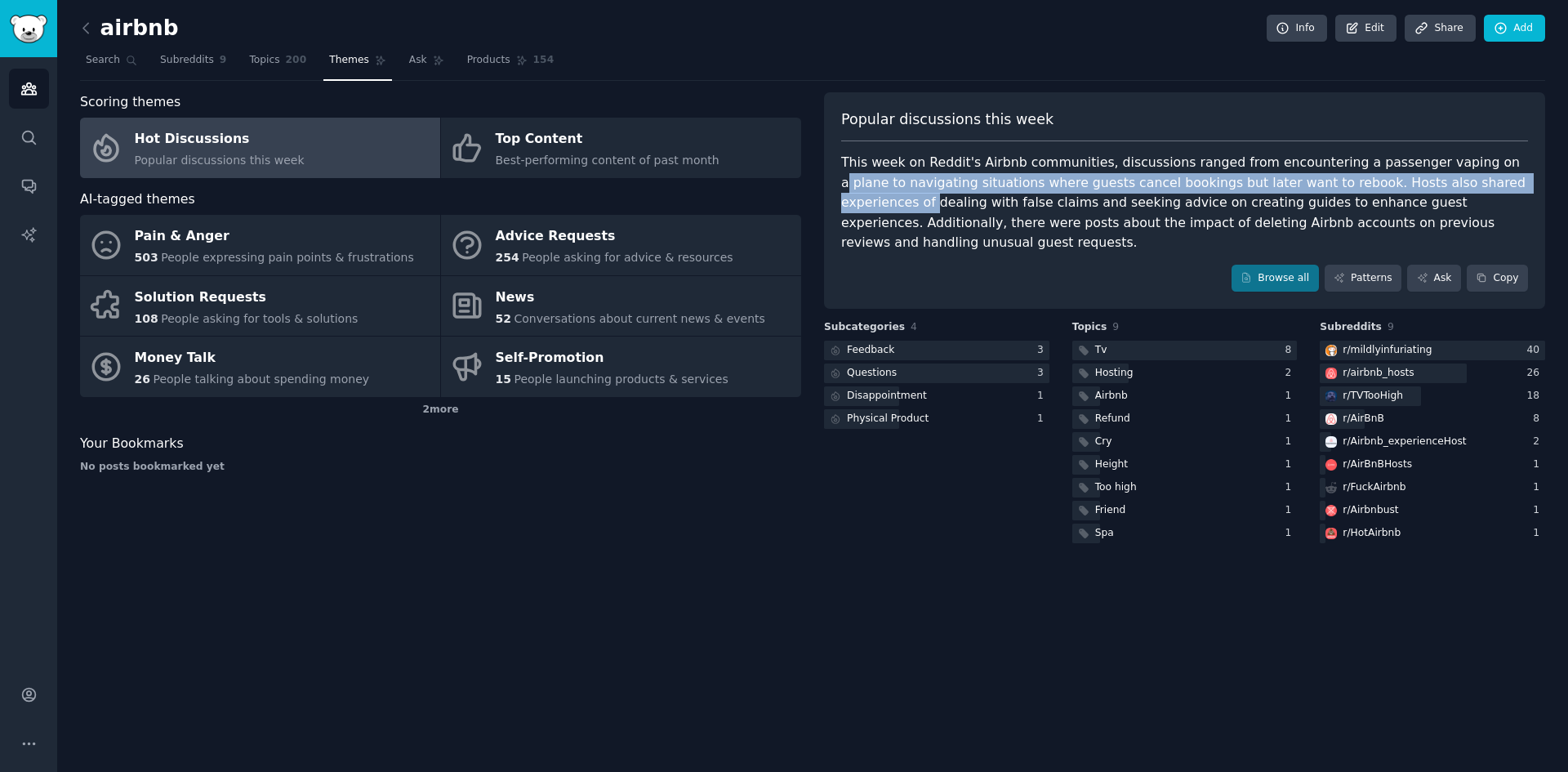
drag, startPoint x: 1445, startPoint y: 165, endPoint x: 1472, endPoint y: 174, distance: 28.5
click at [1472, 174] on div "This week on Reddit's Airbnb communities, discussions ranged from encountering …" at bounding box center [1184, 202] width 687 height 101
click at [1454, 186] on div "This week on Reddit's Airbnb communities, discussions ranged from encountering …" at bounding box center [1184, 202] width 687 height 101
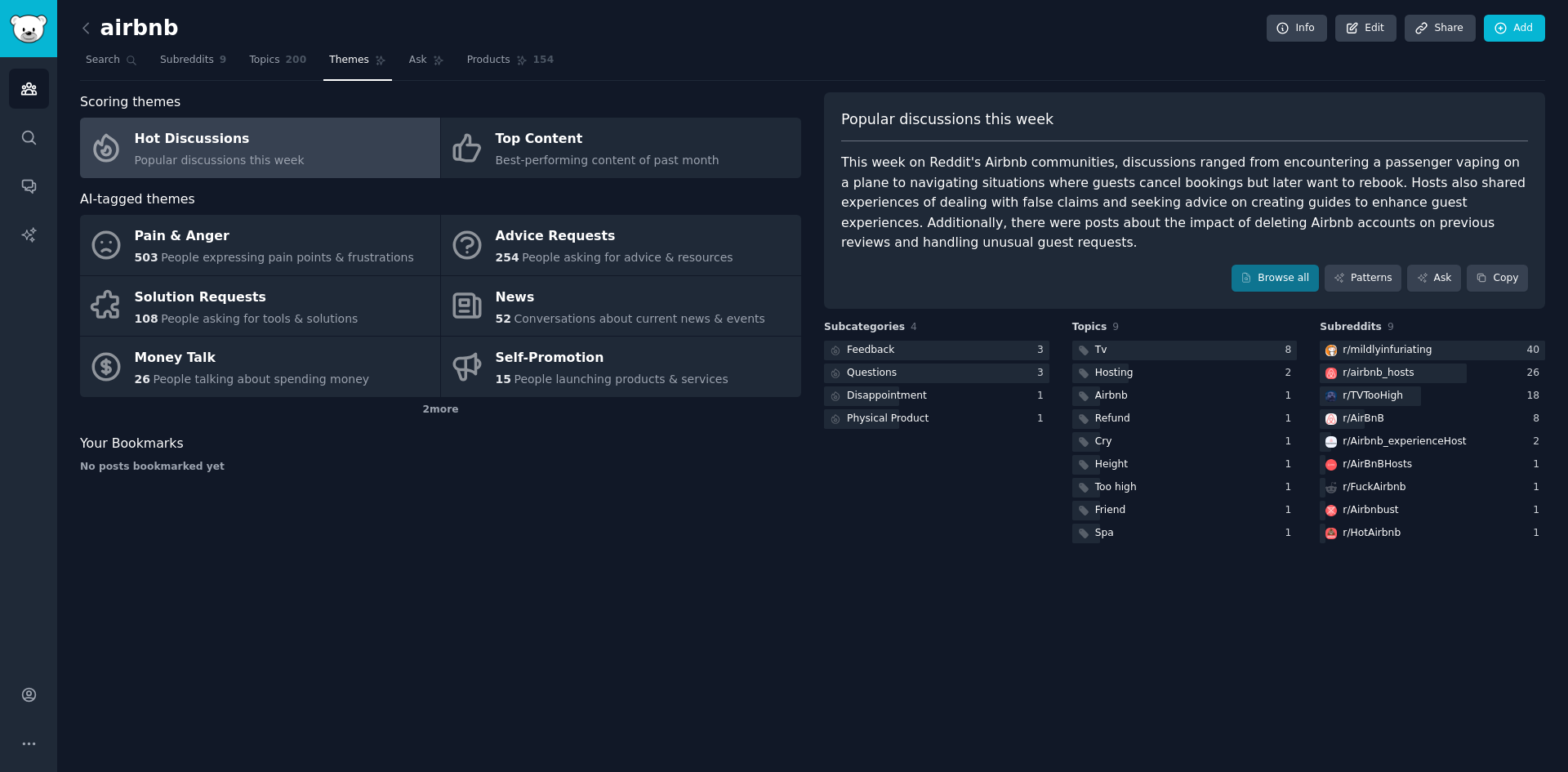
click at [1455, 207] on div "This week on Reddit's Airbnb communities, discussions ranged from encountering …" at bounding box center [1184, 202] width 687 height 101
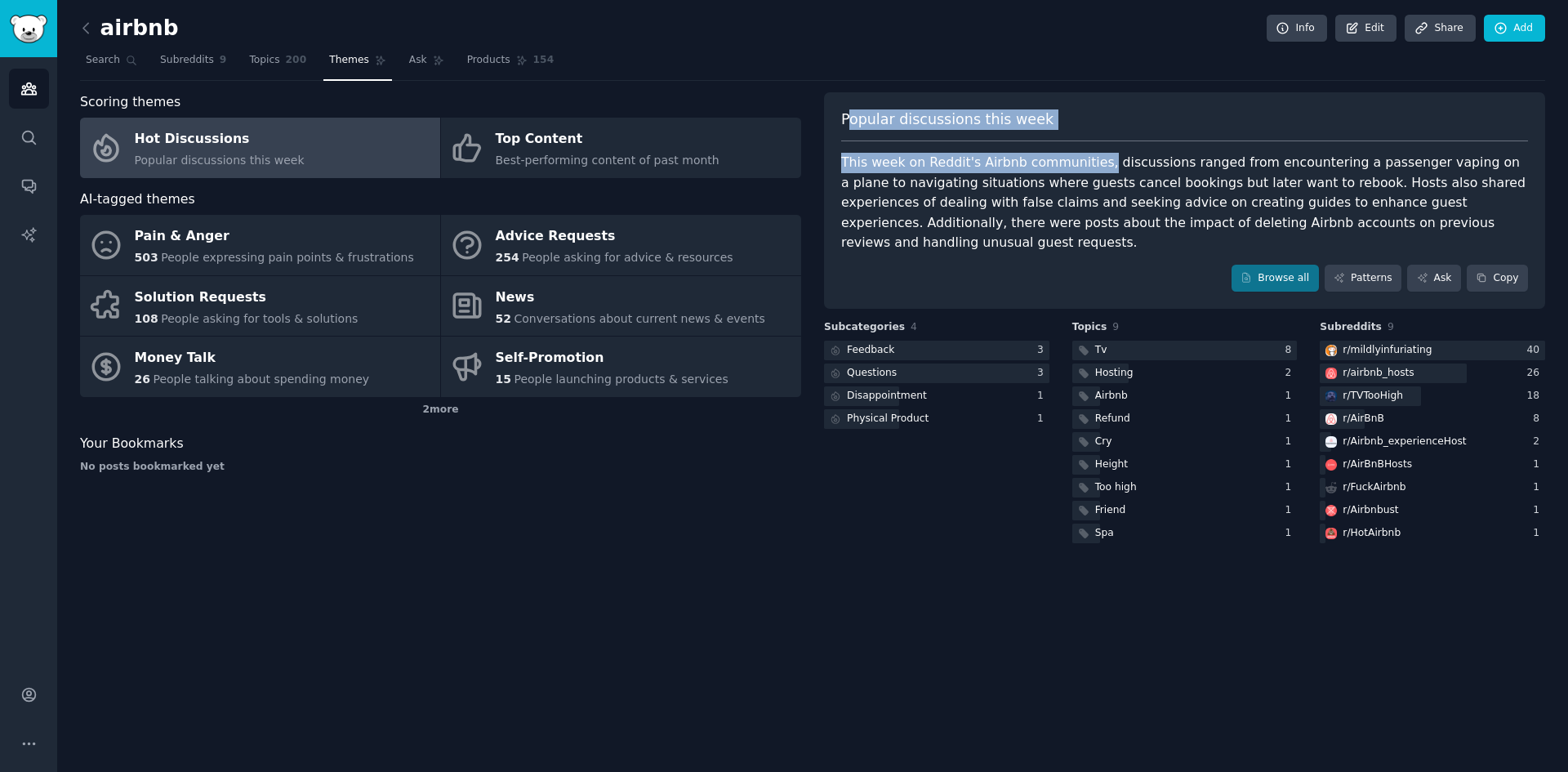
drag, startPoint x: 848, startPoint y: 125, endPoint x: 1086, endPoint y: 145, distance: 238.8
click at [1086, 145] on div "Popular discussions this week This week on Reddit's Airbnb communities, discuss…" at bounding box center [1184, 201] width 721 height 217
click at [1039, 122] on div "Popular discussions this week" at bounding box center [1184, 126] width 687 height 33
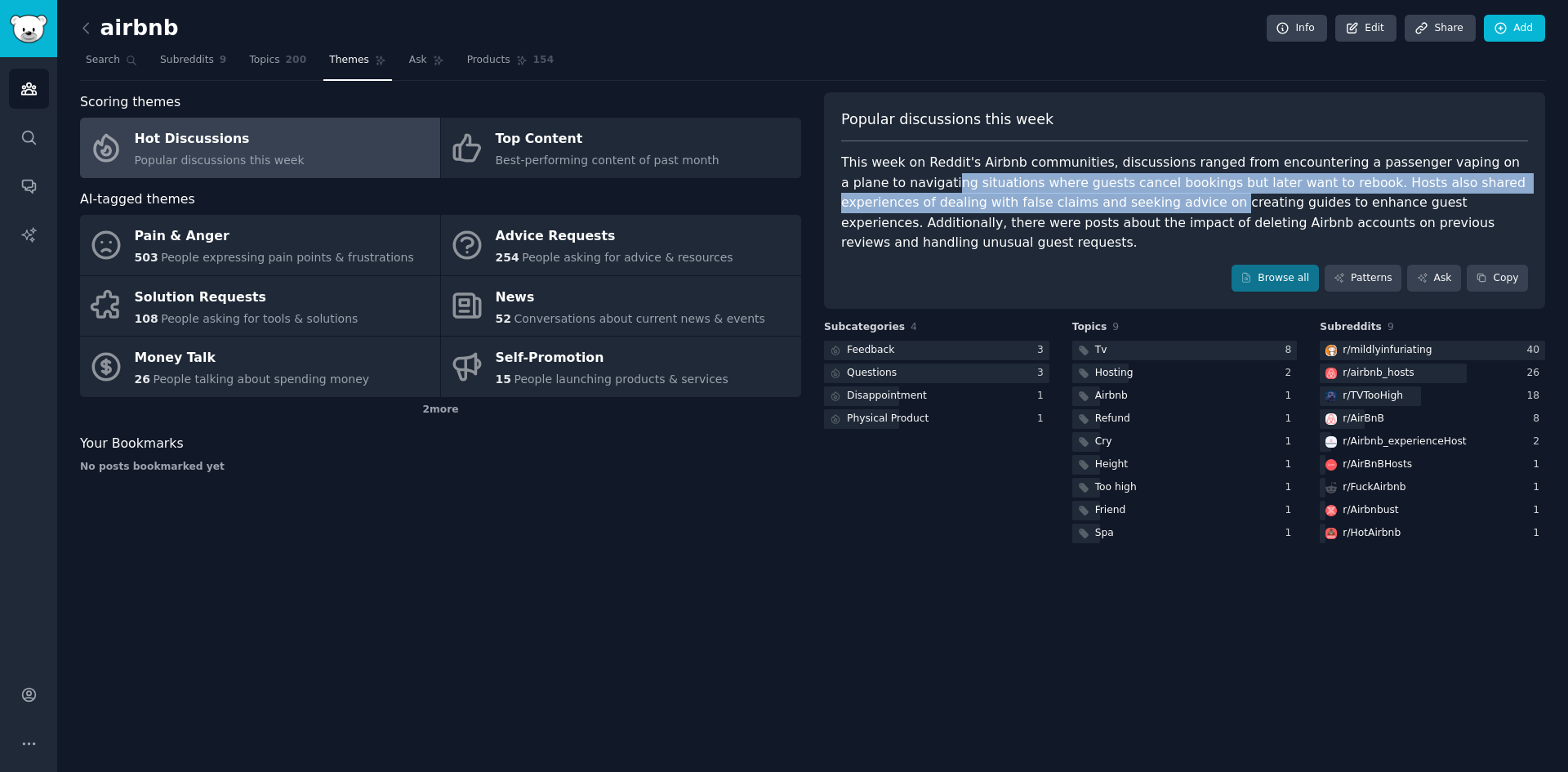
drag, startPoint x: 919, startPoint y: 192, endPoint x: 1087, endPoint y: 201, distance: 168.2
click at [1073, 198] on div "This week on Reddit's Airbnb communities, discussions ranged from encountering …" at bounding box center [1184, 202] width 687 height 101
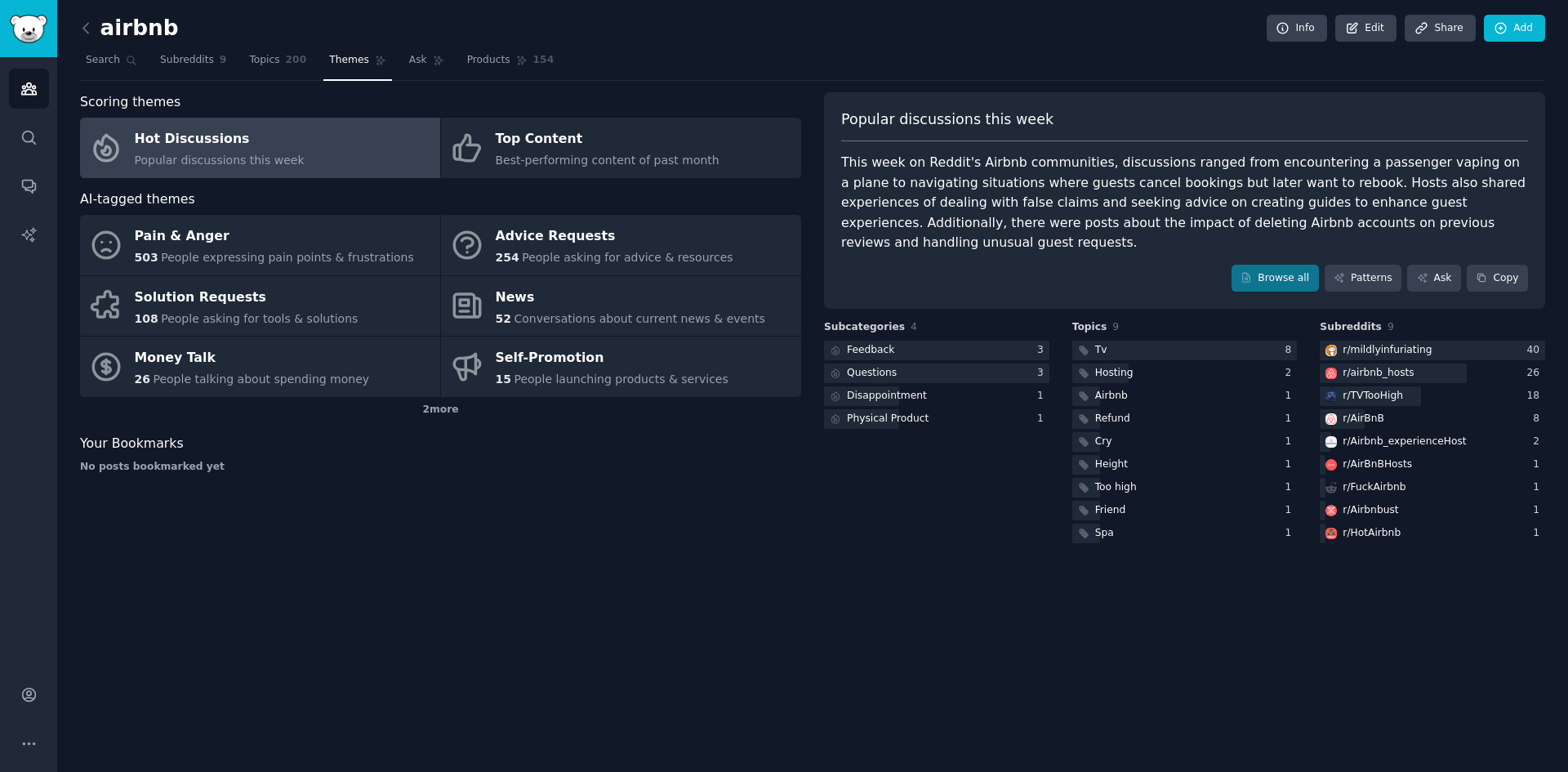
click at [1180, 202] on div "This week on Reddit's Airbnb communities, discussions ranged from encountering …" at bounding box center [1184, 202] width 687 height 101
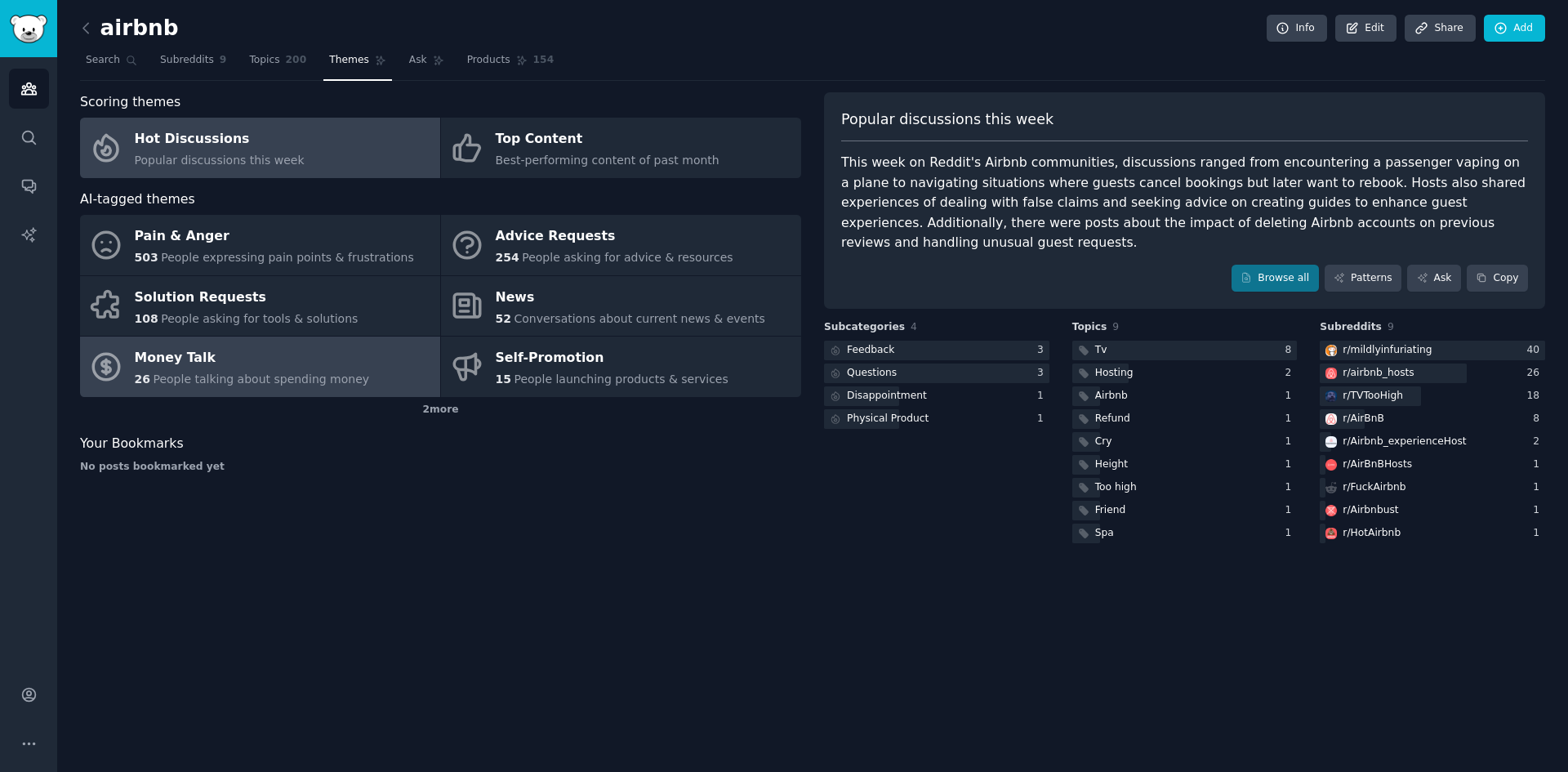
click at [275, 362] on div "Money Talk" at bounding box center [252, 358] width 235 height 26
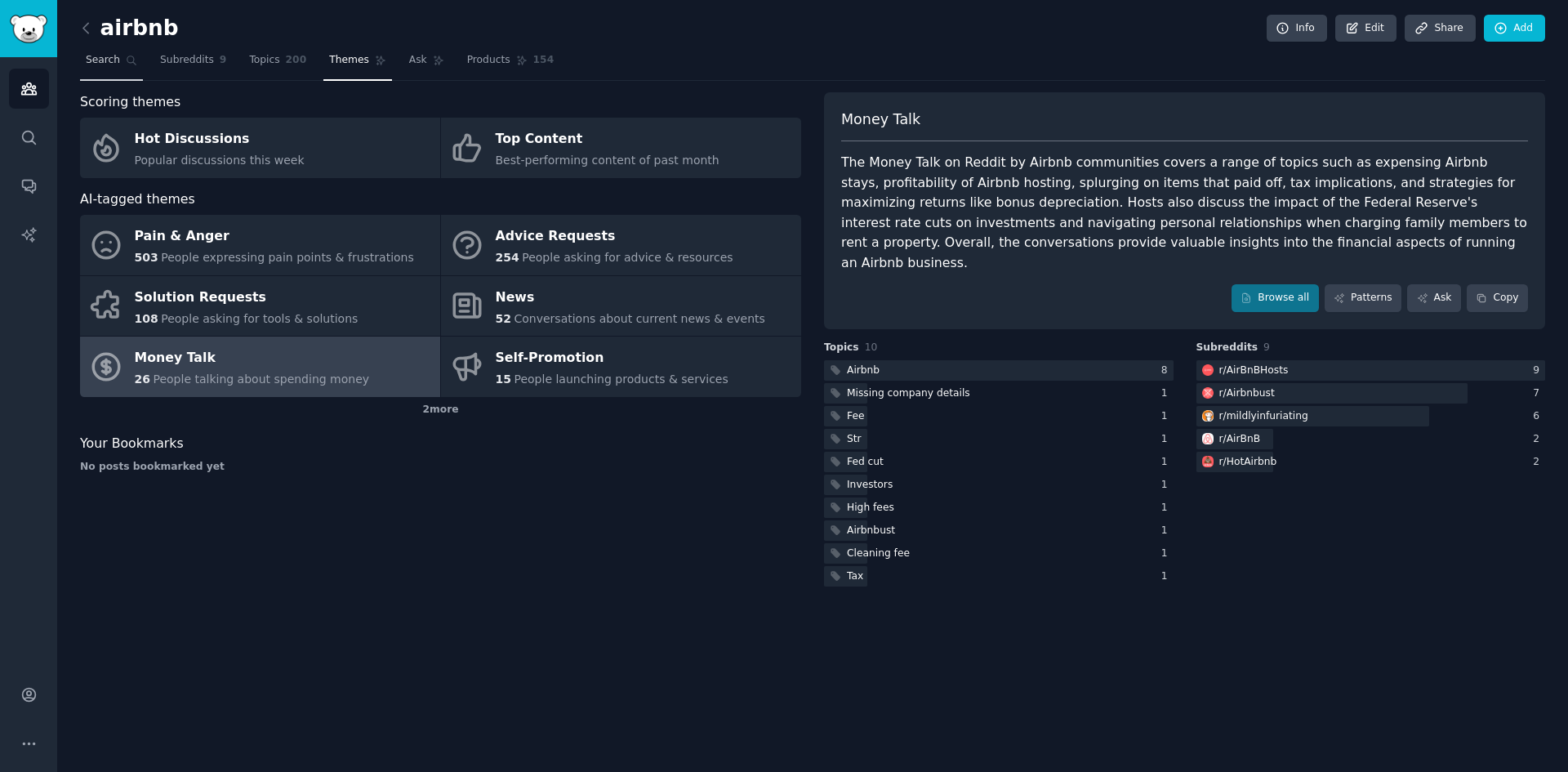
click at [101, 53] on link "Search" at bounding box center [111, 64] width 63 height 34
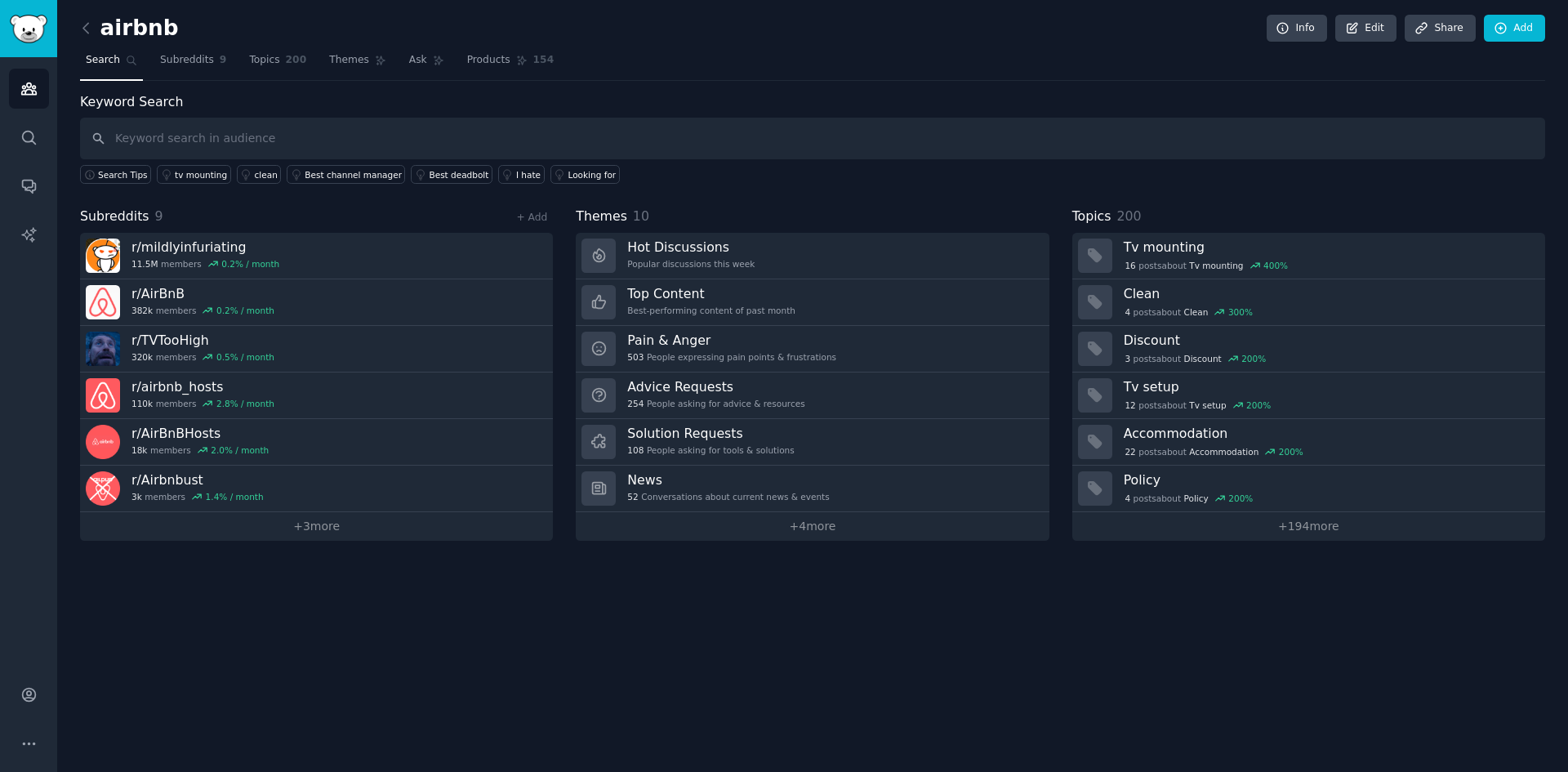
click at [327, 132] on input "text" at bounding box center [813, 138] width 1466 height 42
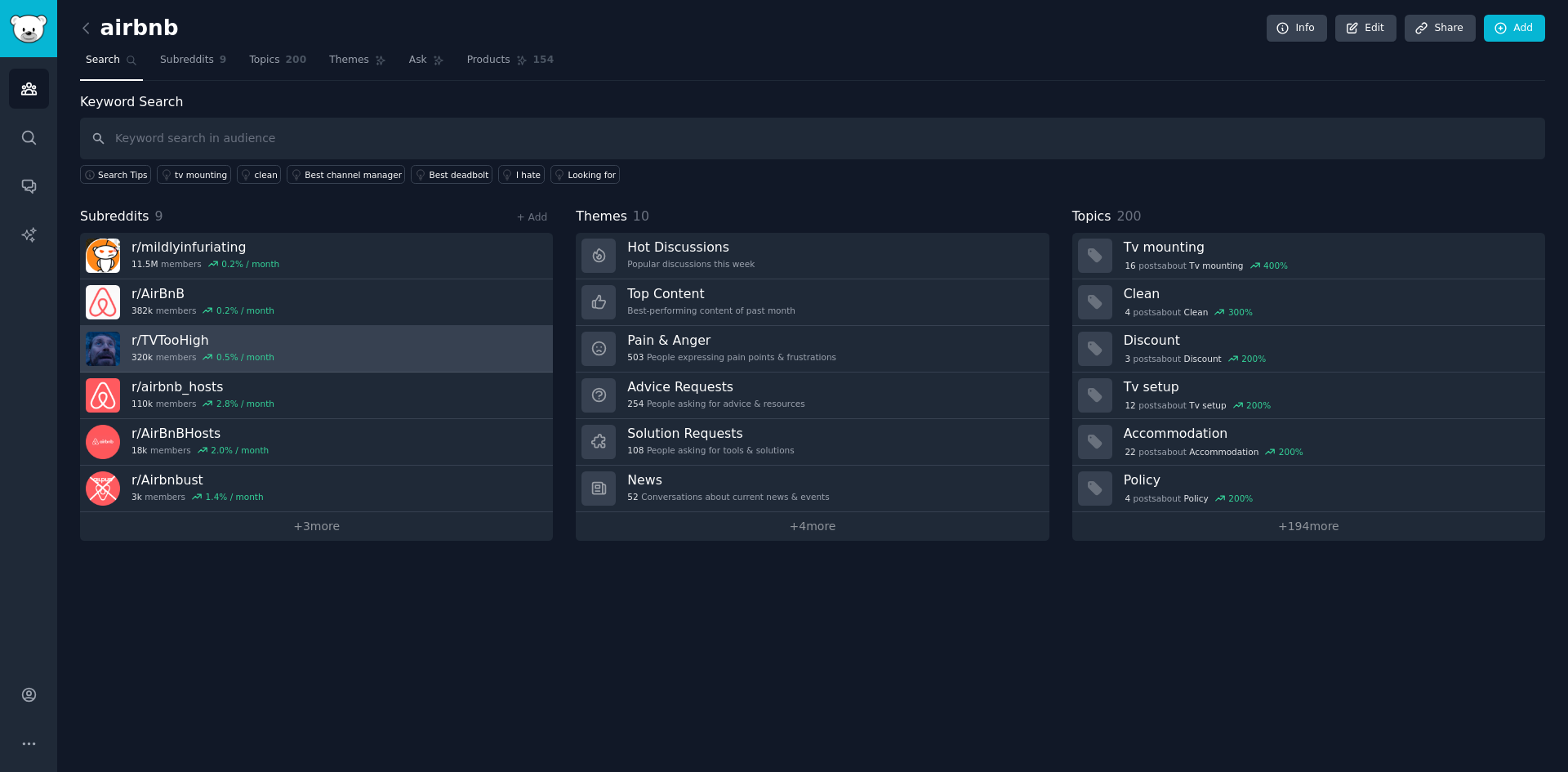
click at [145, 354] on span "320k" at bounding box center [142, 356] width 21 height 11
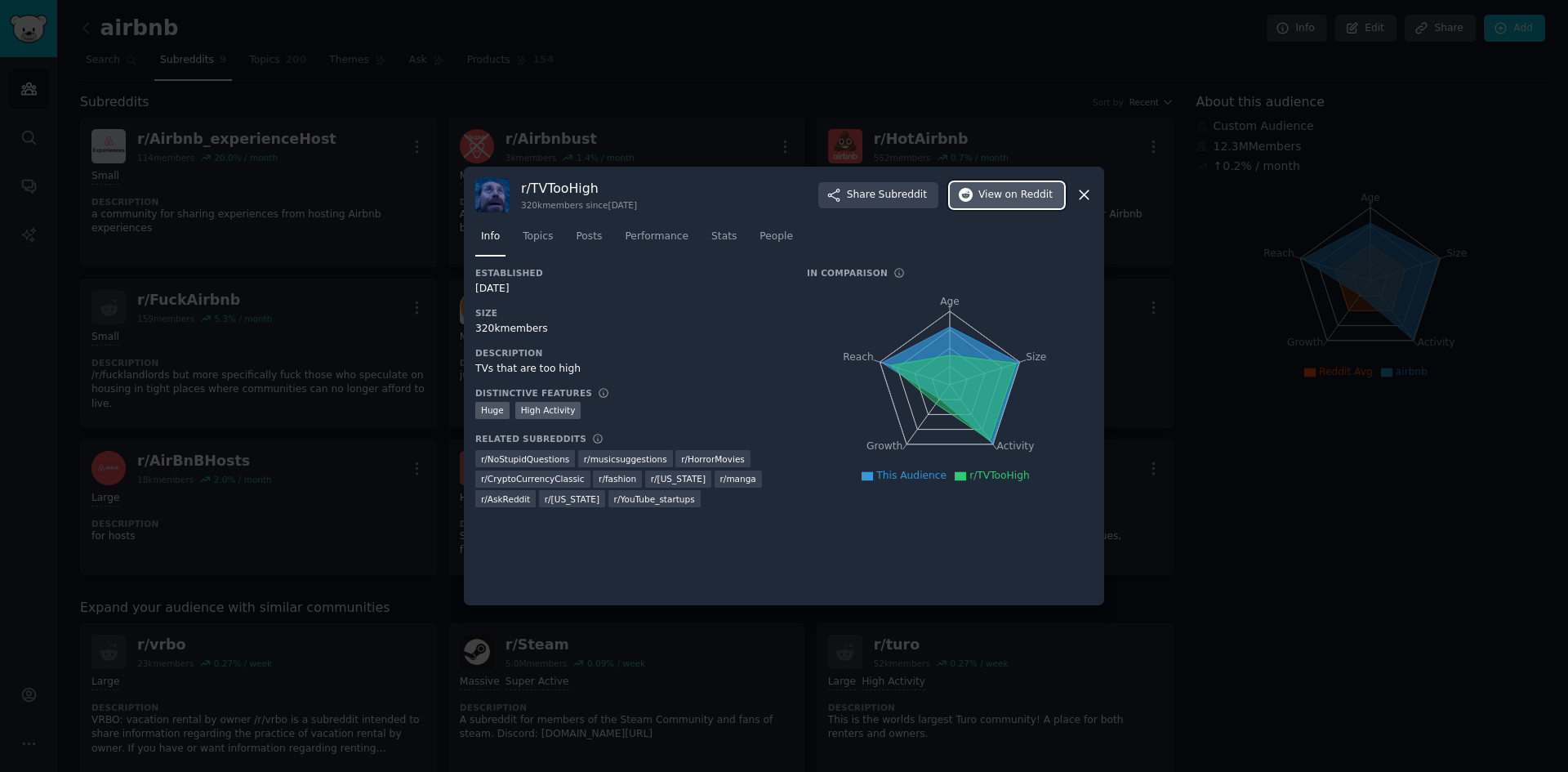
click at [1007, 191] on span "View on Reddit" at bounding box center [1016, 195] width 75 height 15
click at [1087, 195] on icon at bounding box center [1084, 194] width 17 height 17
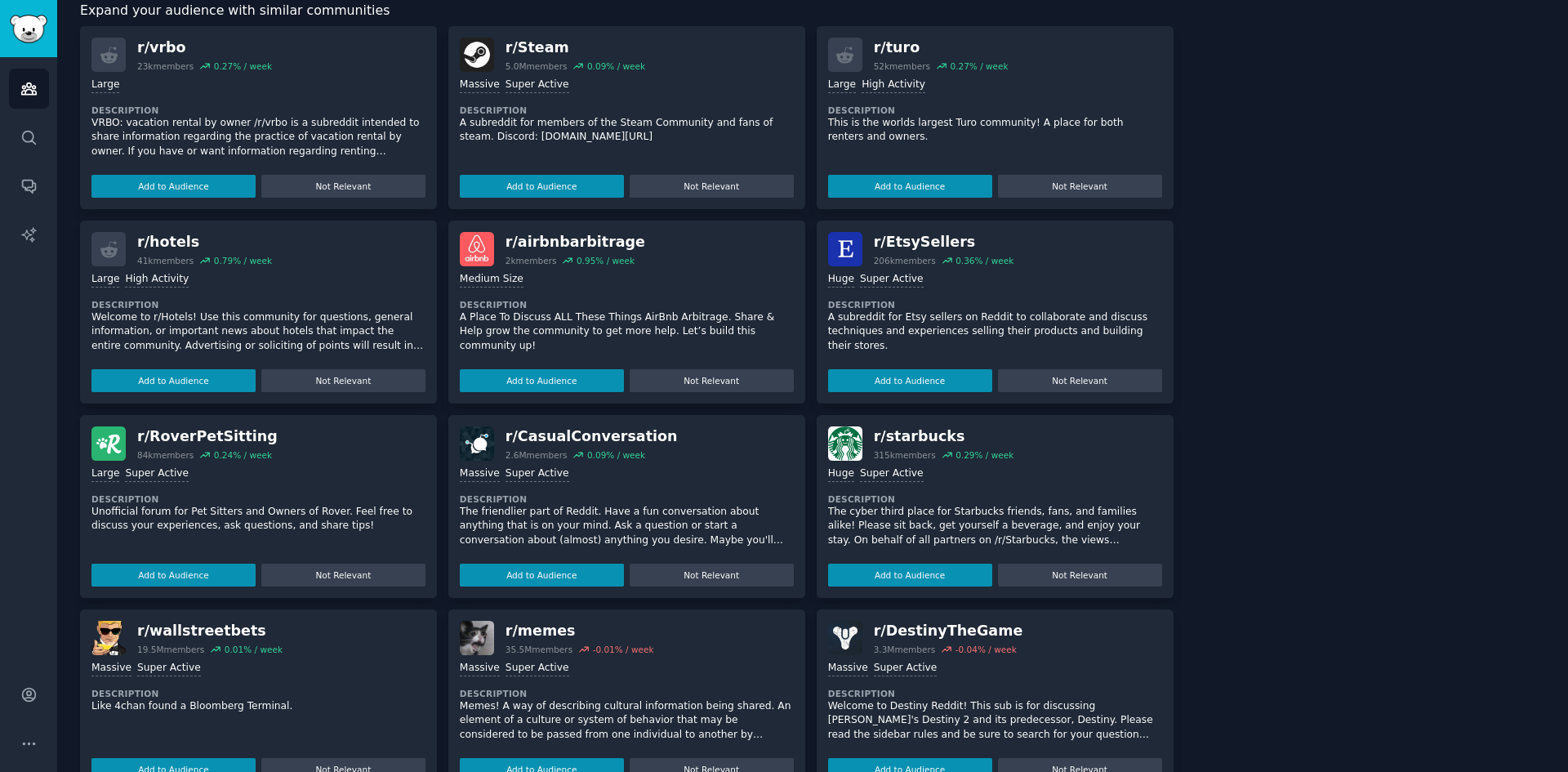
scroll to position [611, 0]
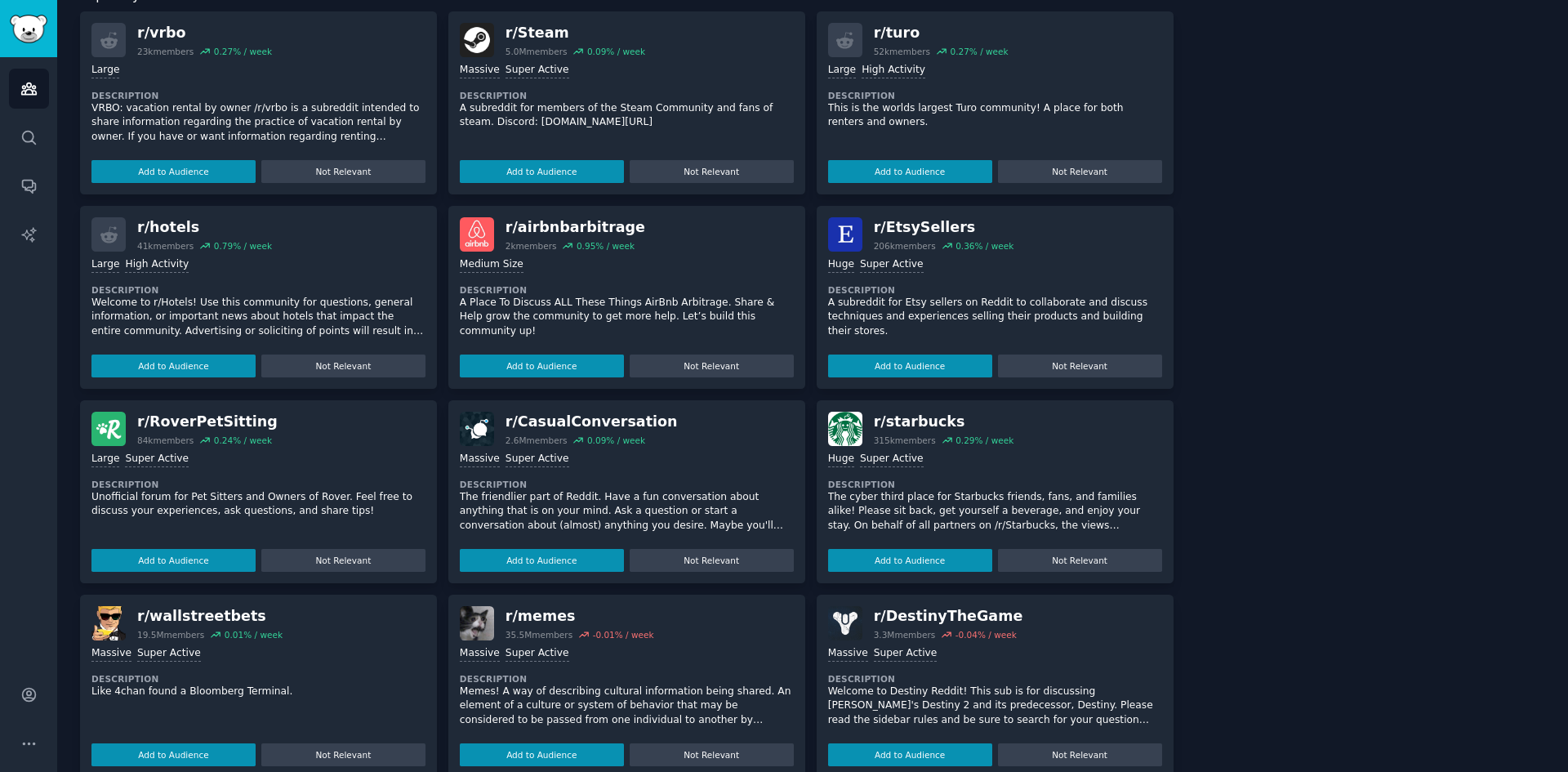
click at [602, 411] on div "r/ CasualConversation" at bounding box center [592, 421] width 172 height 20
click at [561, 549] on button "Add to Audience" at bounding box center [542, 561] width 164 height 23
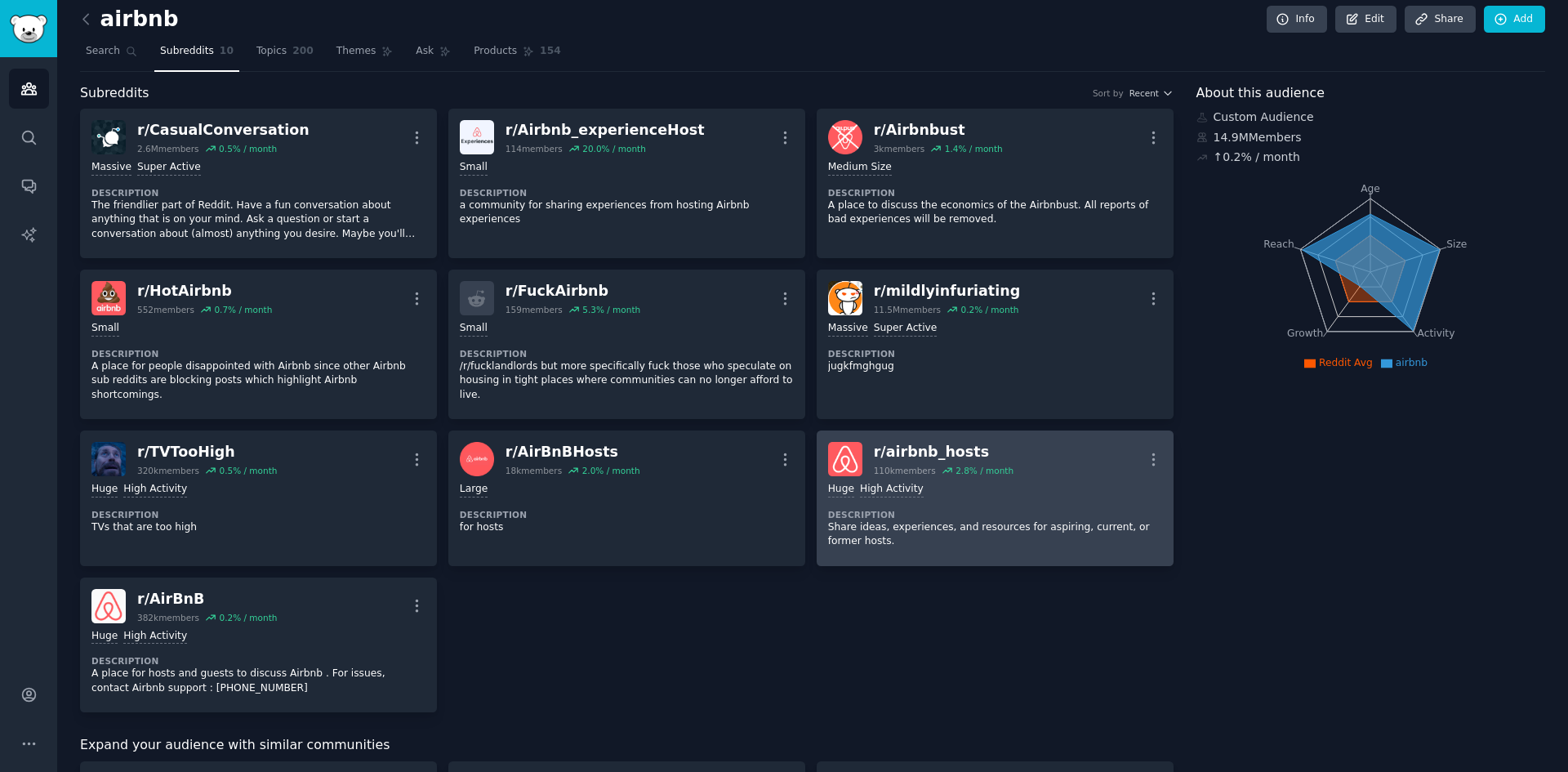
scroll to position [0, 0]
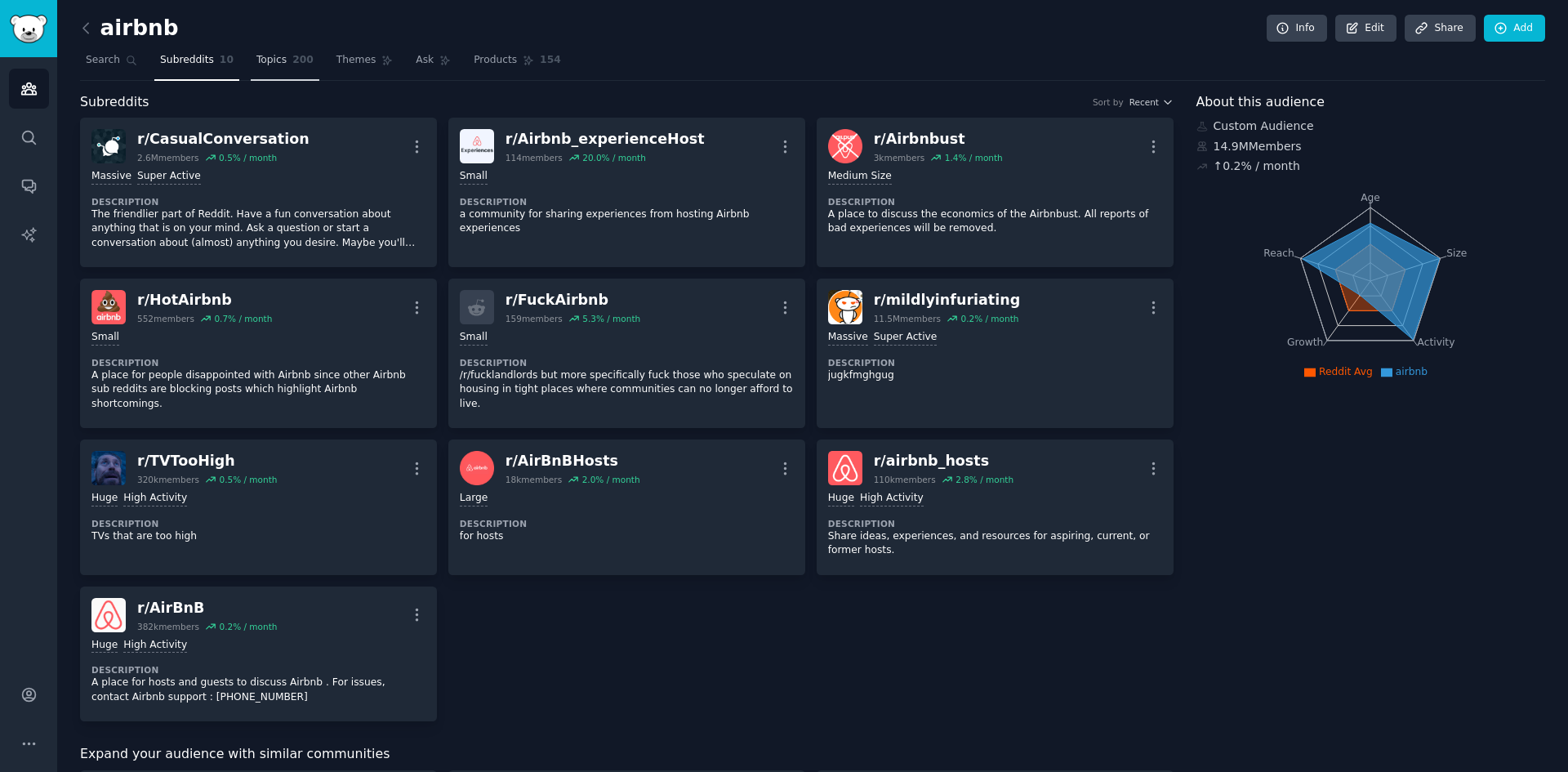
click at [264, 61] on span "Topics" at bounding box center [271, 61] width 30 height 15
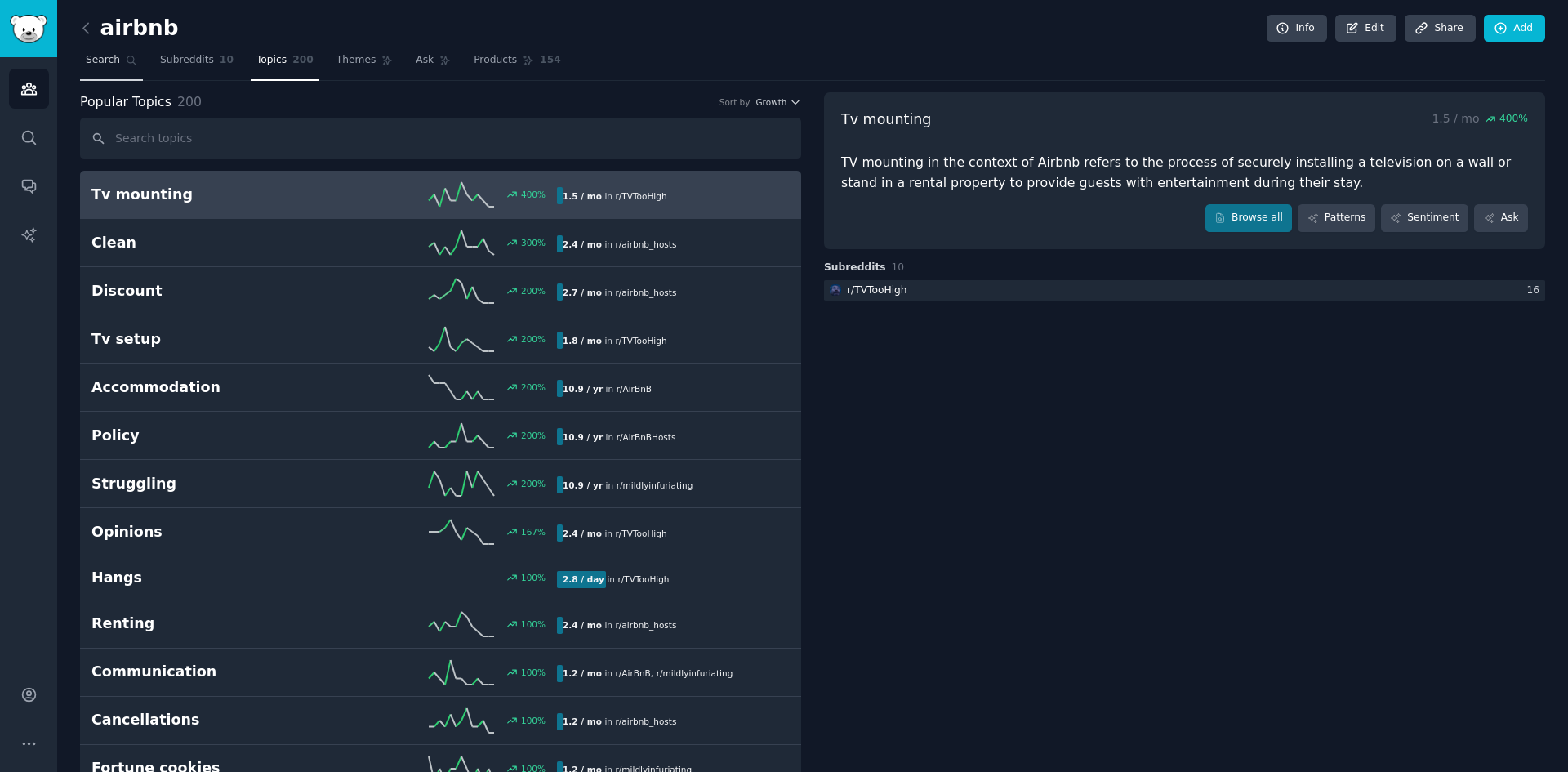
click at [92, 65] on span "Search" at bounding box center [103, 61] width 34 height 15
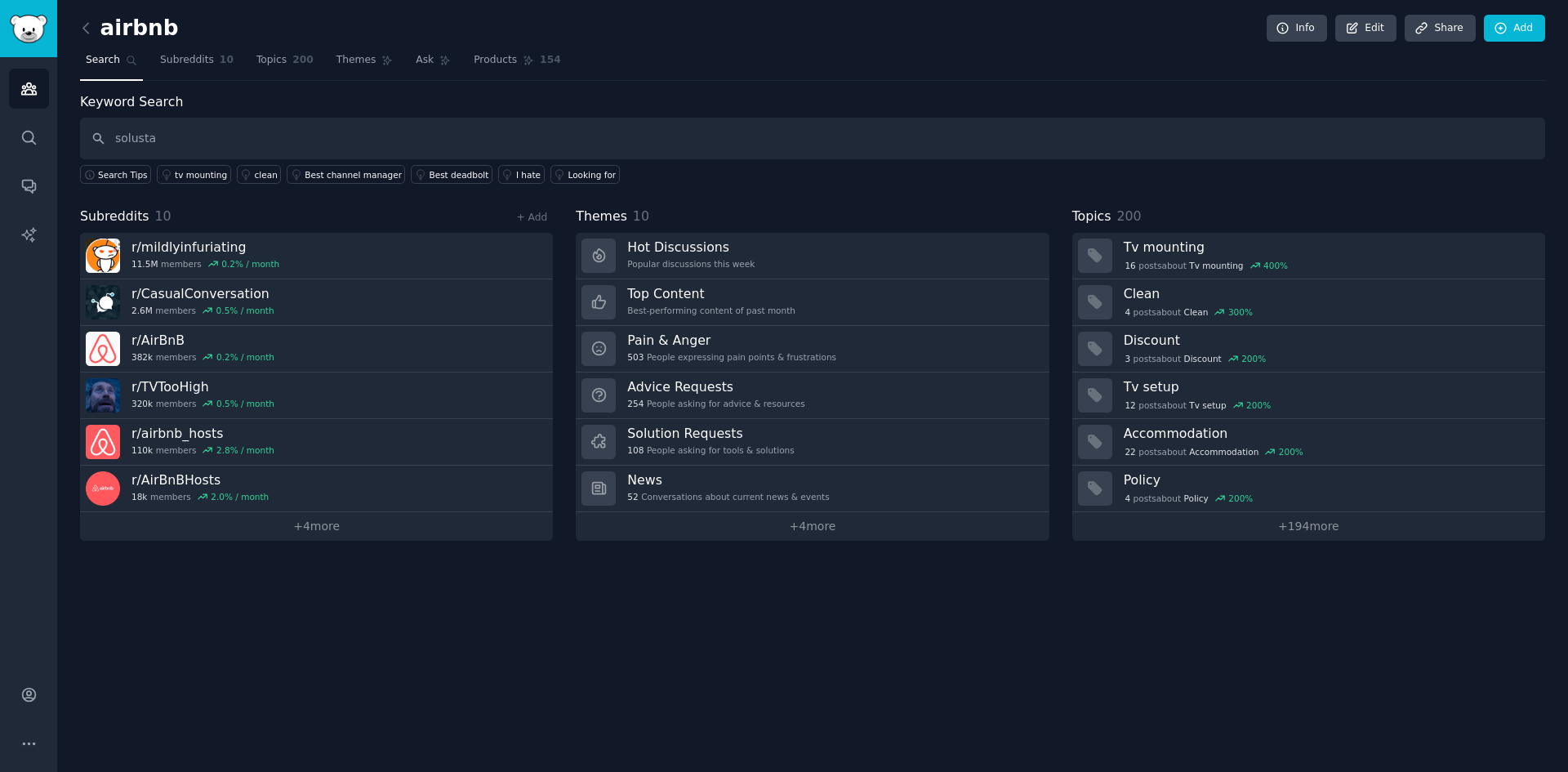
type input "solusta"
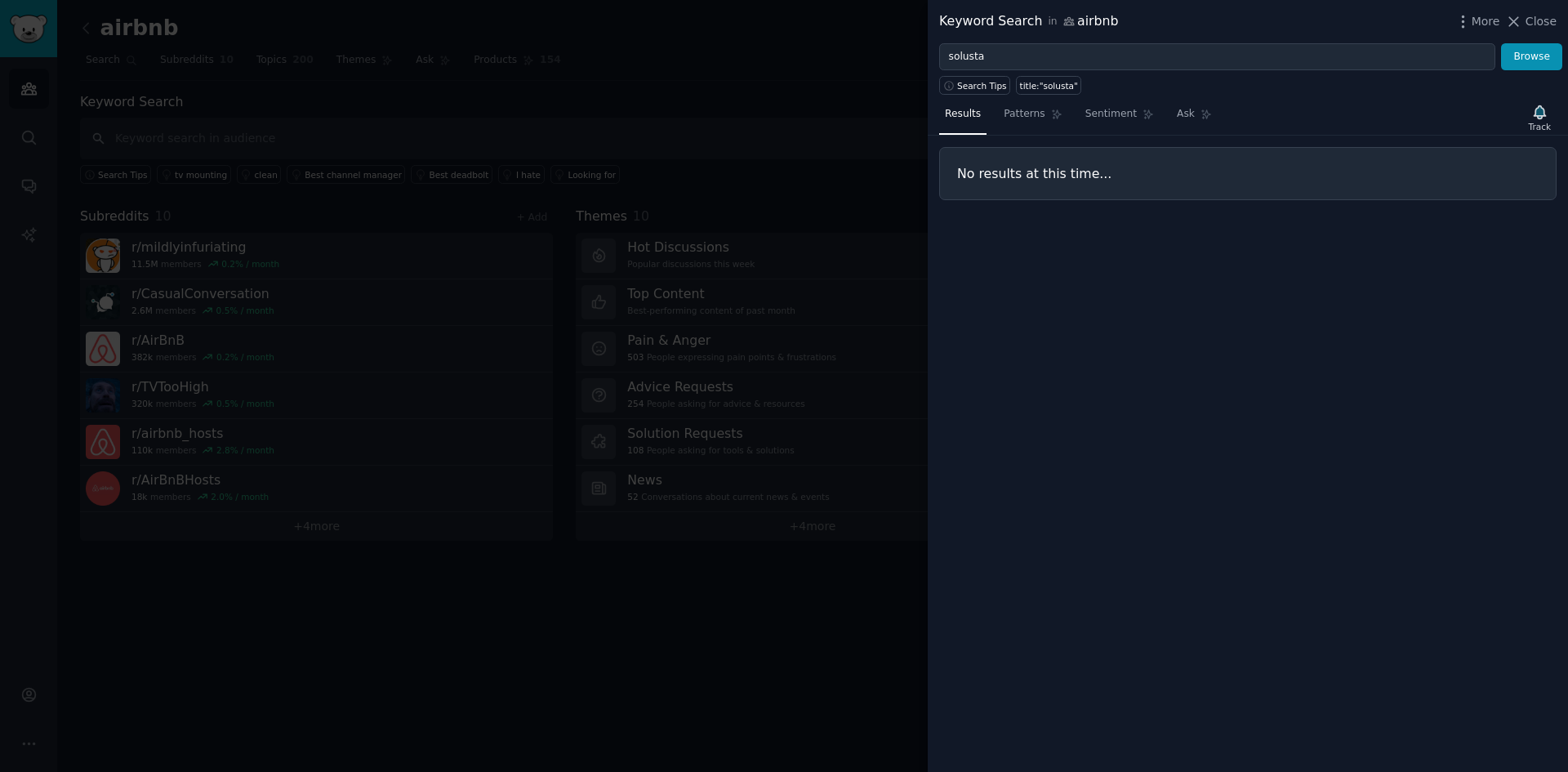
click at [1354, 41] on div "Keyword Search in airbnb More Close" at bounding box center [1248, 21] width 640 height 43
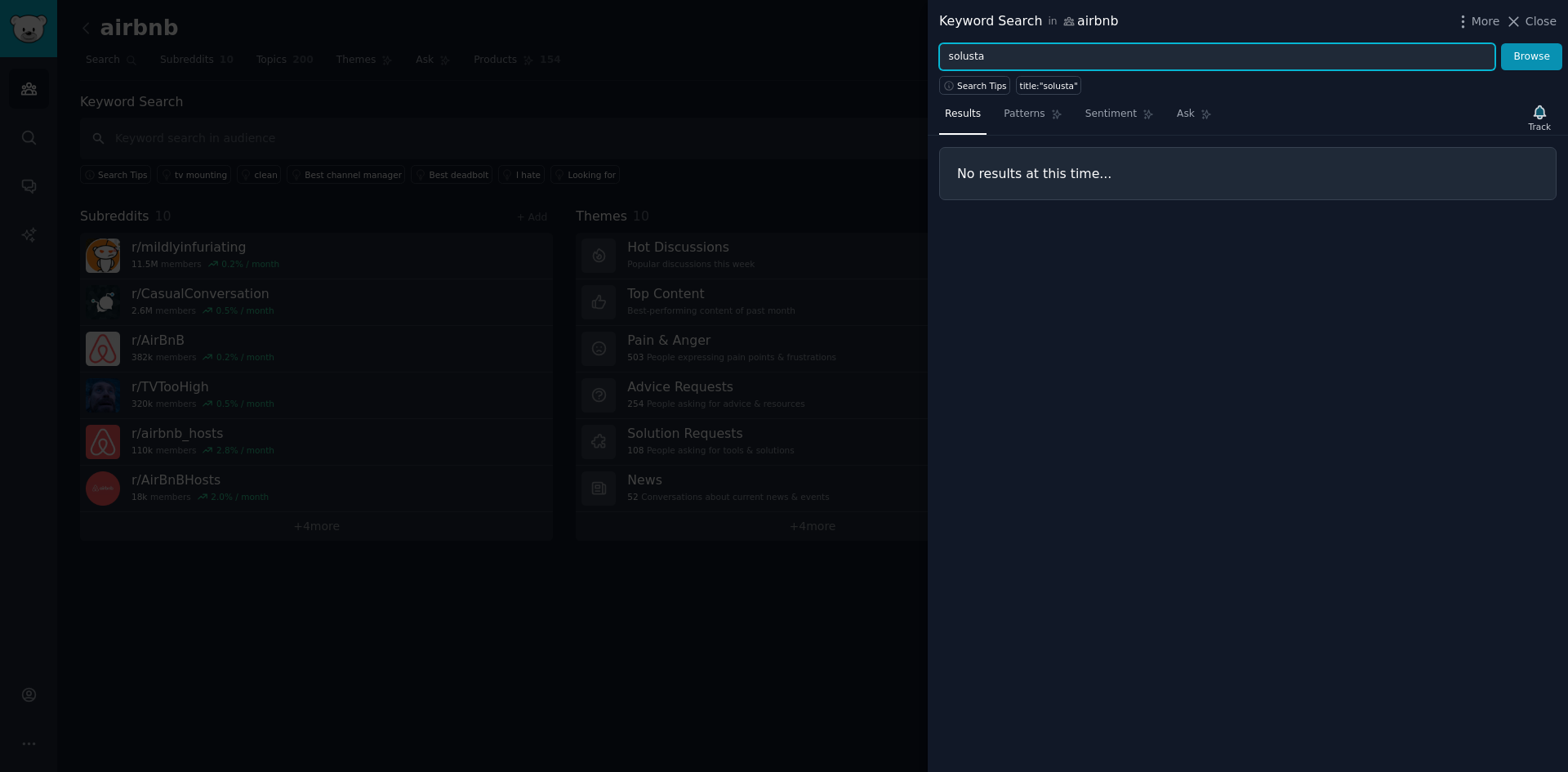
drag, startPoint x: 1301, startPoint y: 61, endPoint x: 787, endPoint y: 48, distance: 514.2
click at [787, 48] on div "Keyword Search in airbnb More Close solusta Browse Search Tips title:"solusta" …" at bounding box center [784, 386] width 1568 height 772
type input "e"
type input "Israel"
click at [1501, 43] on button "Browse" at bounding box center [1531, 57] width 61 height 28
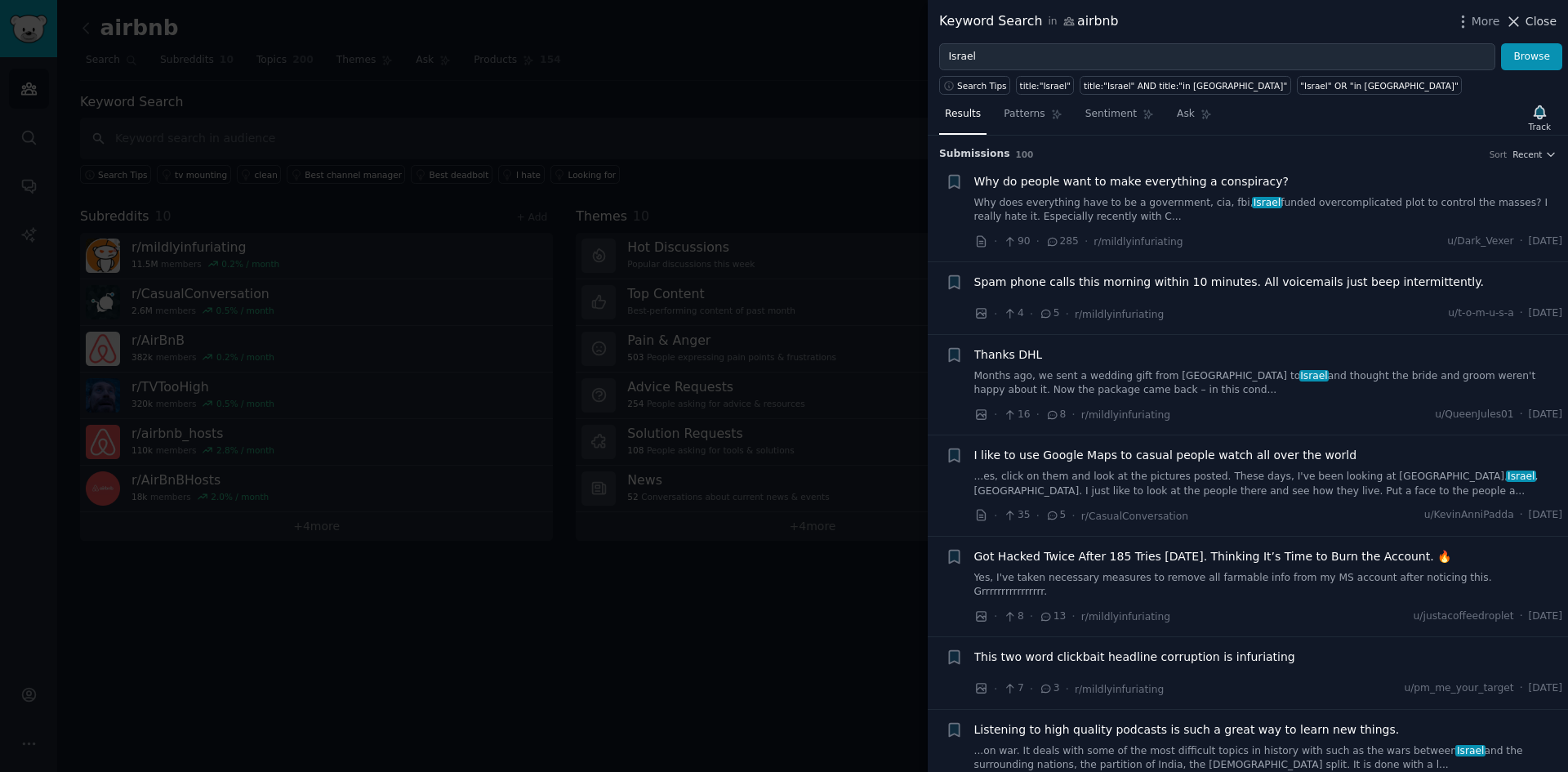
click at [1548, 16] on span "Close" at bounding box center [1541, 21] width 31 height 17
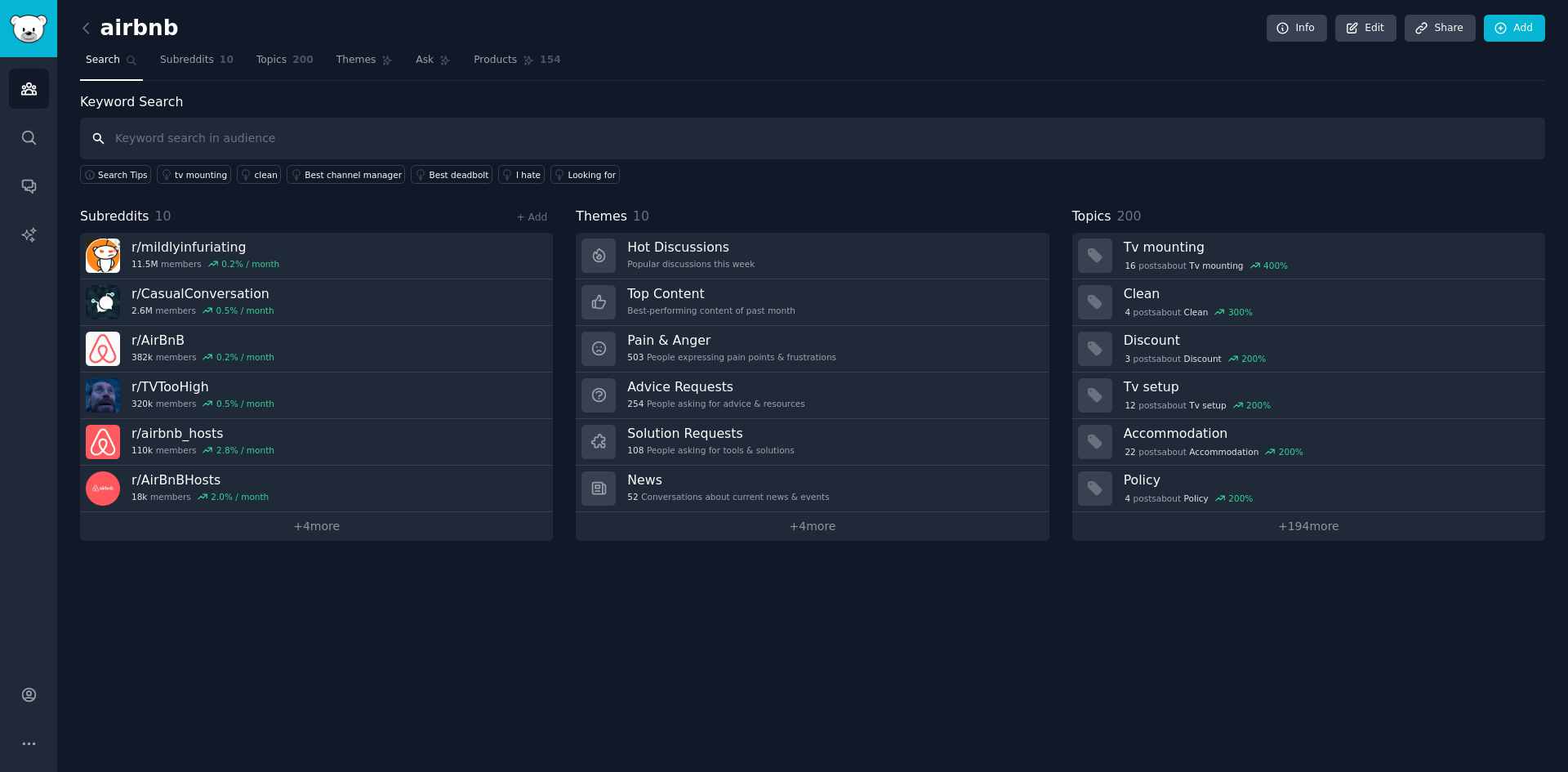
click at [223, 140] on input "text" at bounding box center [813, 138] width 1466 height 42
click at [184, 67] on span "Subreddits" at bounding box center [187, 61] width 54 height 15
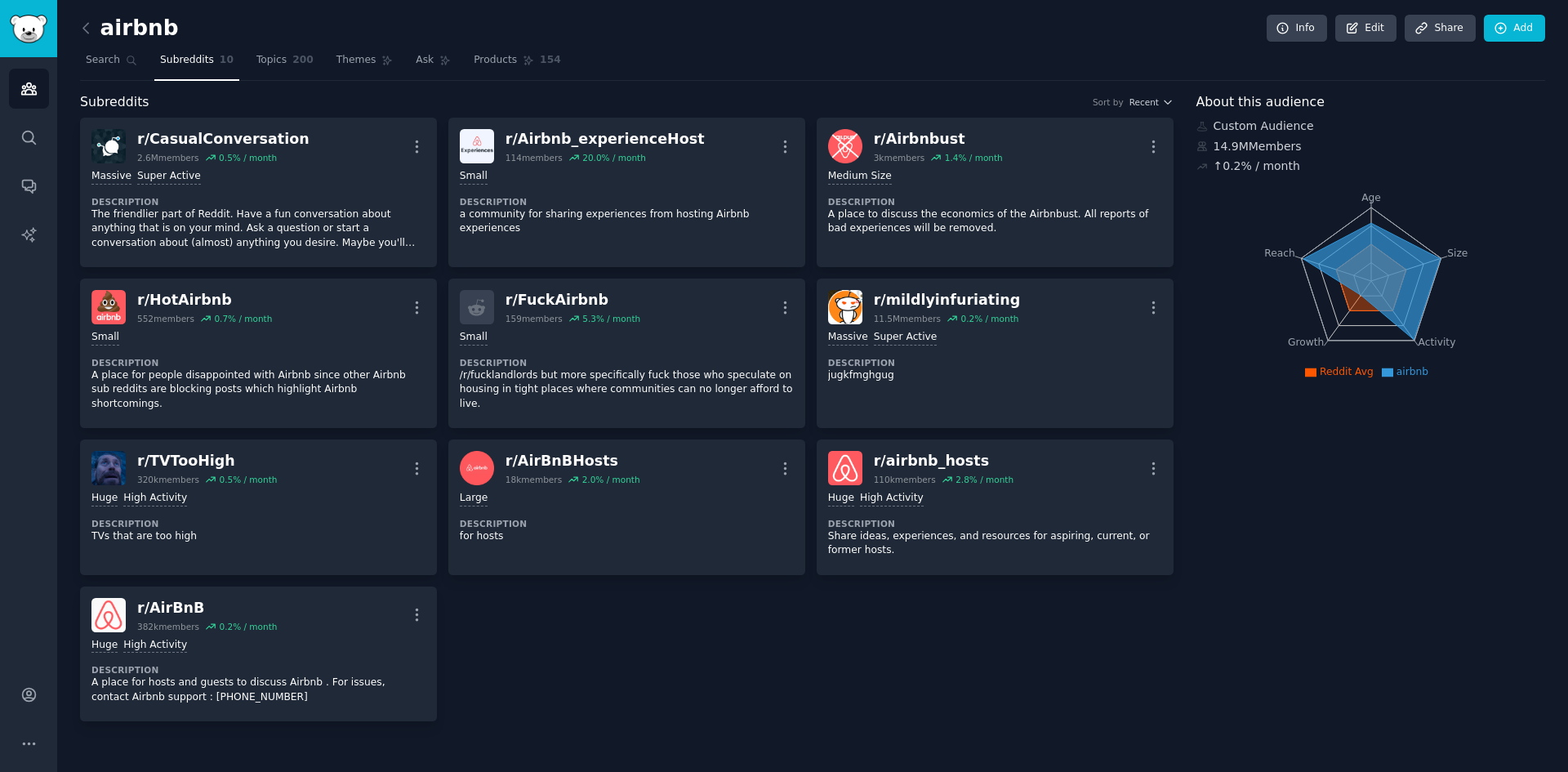
click at [293, 69] on link "Topics 200" at bounding box center [285, 64] width 69 height 34
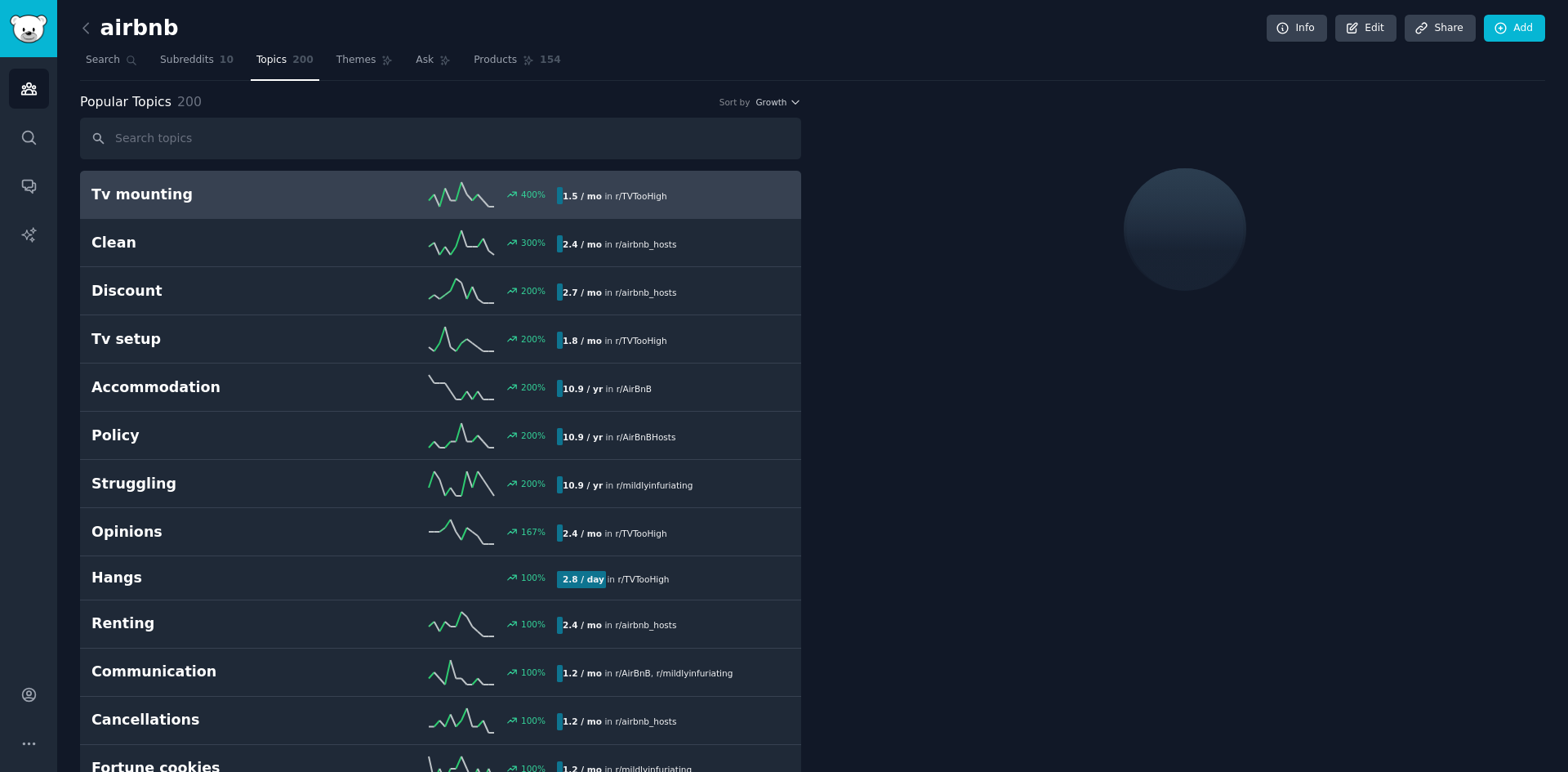
click at [245, 146] on input "text" at bounding box center [441, 138] width 721 height 42
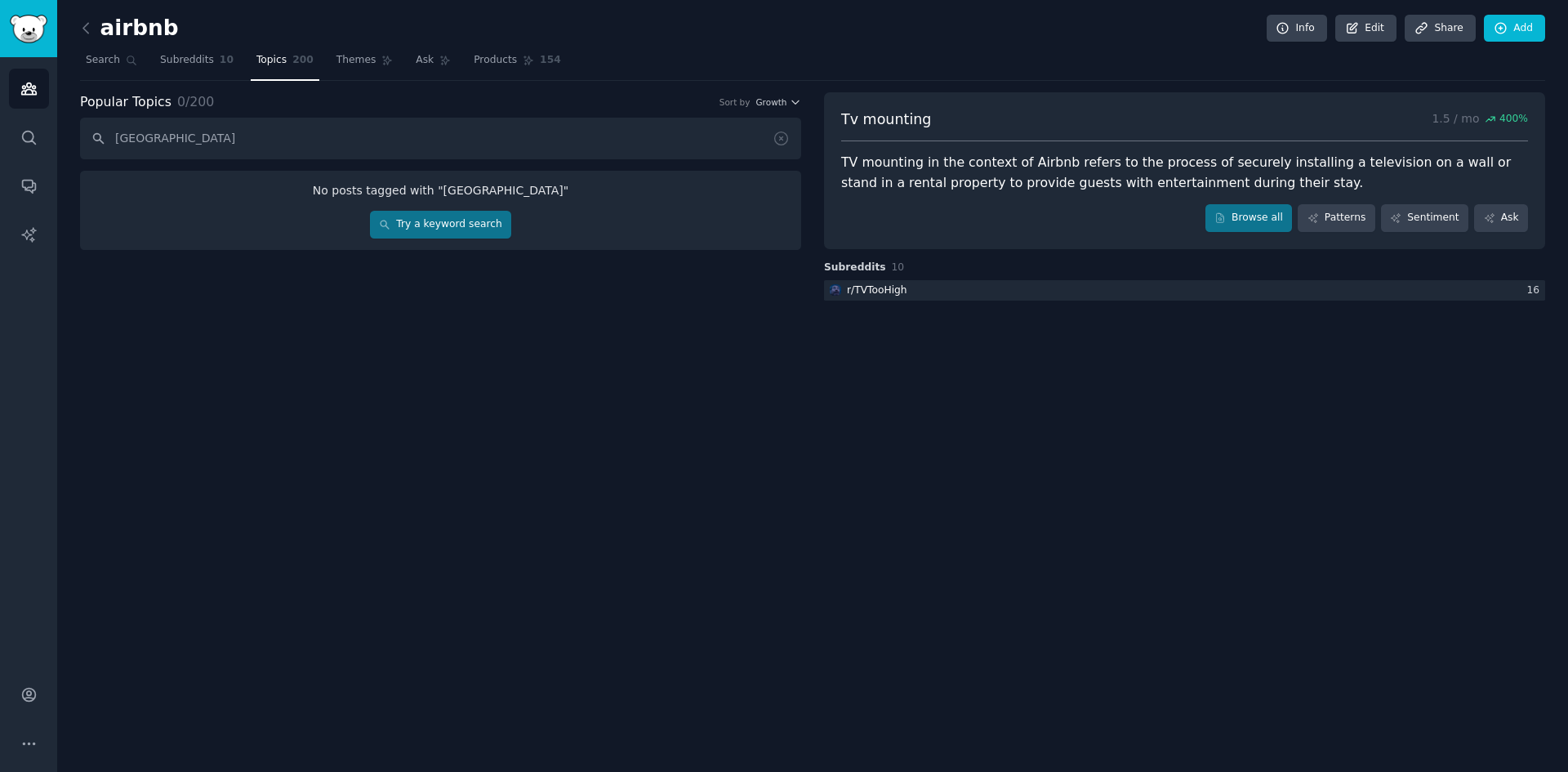
type input "qatar"
click at [448, 225] on link "Try a keyword search" at bounding box center [440, 225] width 141 height 28
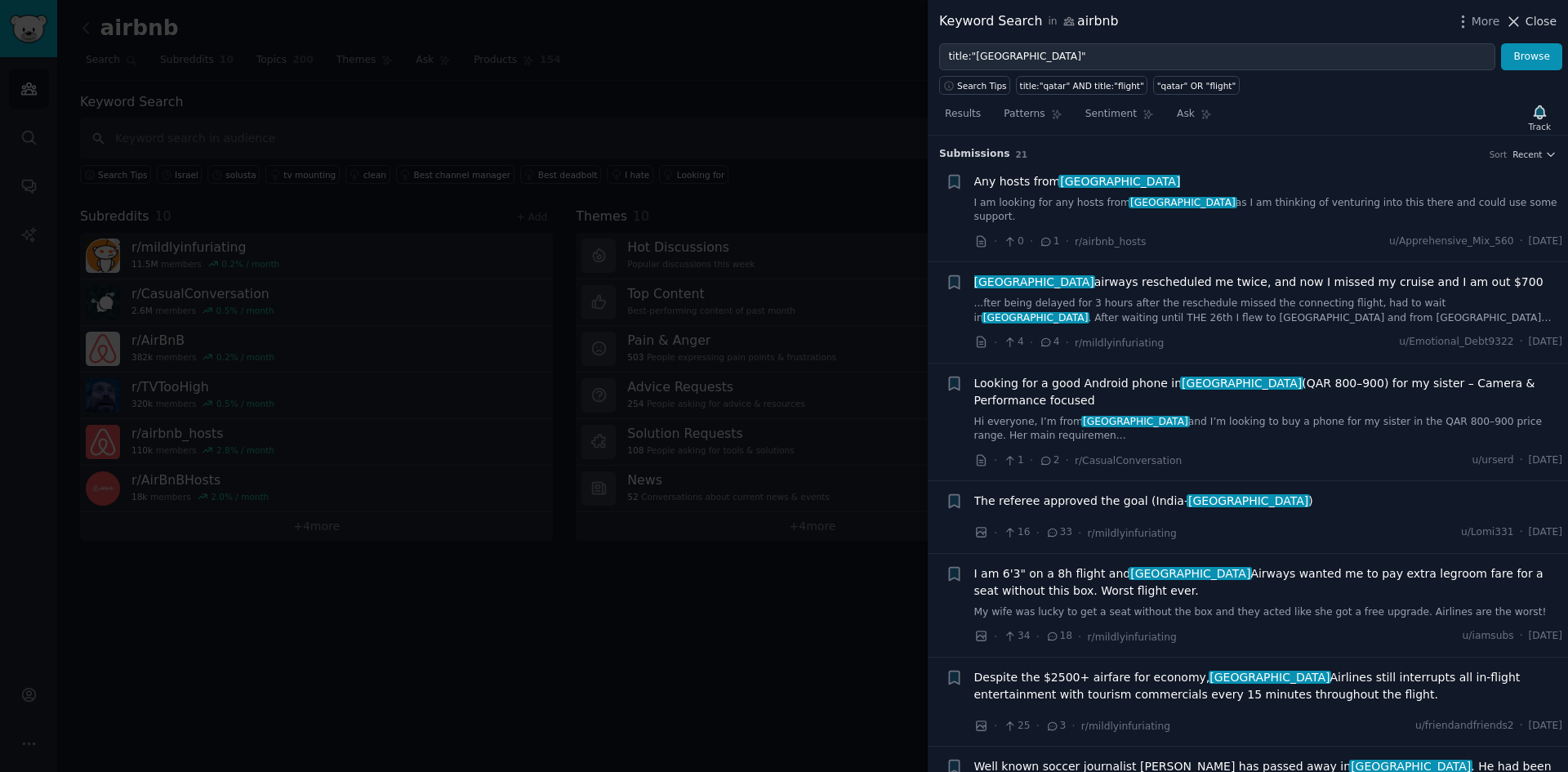
click at [1530, 18] on span "Close" at bounding box center [1541, 21] width 31 height 17
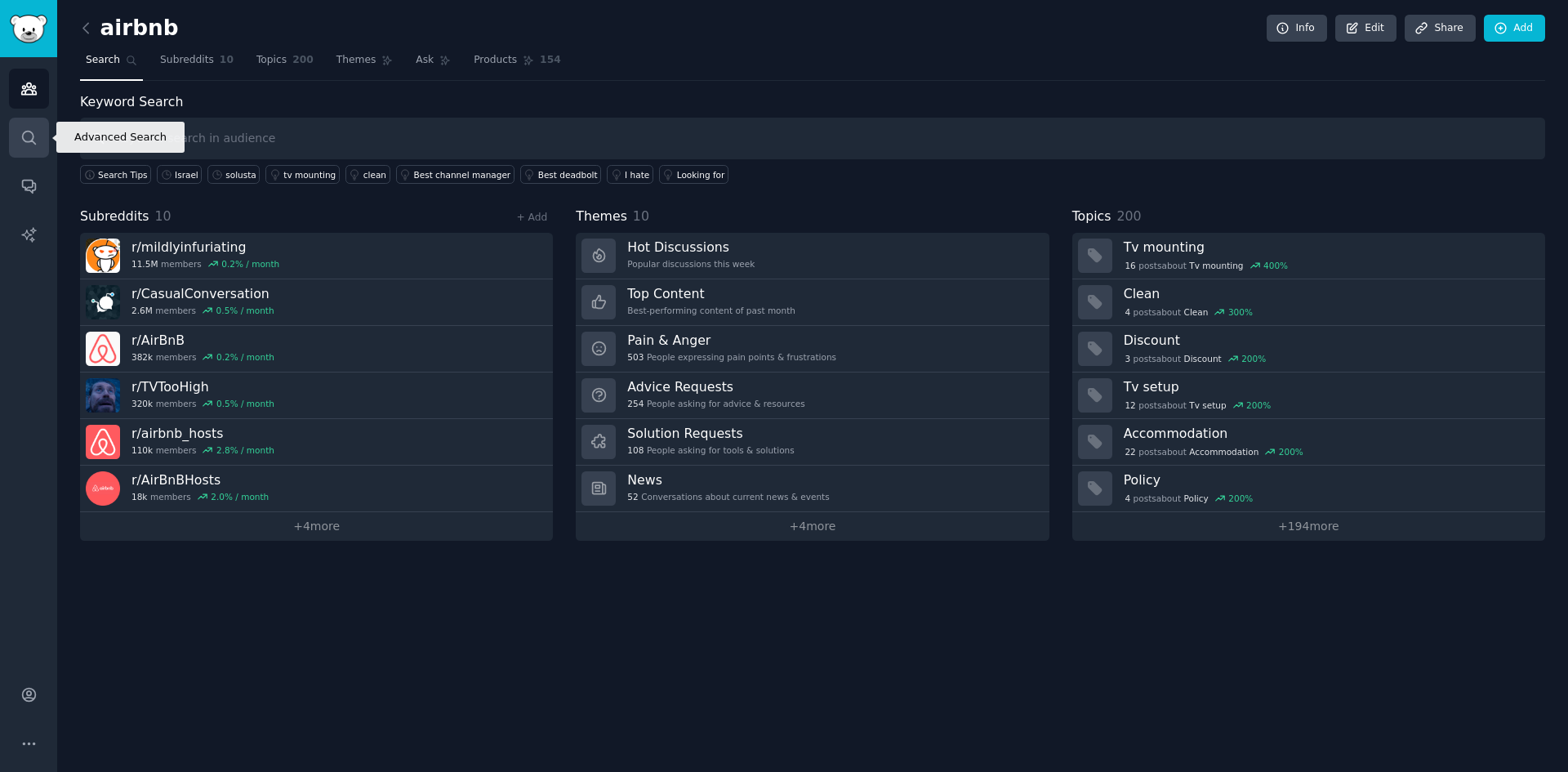
click at [17, 147] on link "Search" at bounding box center [29, 137] width 40 height 40
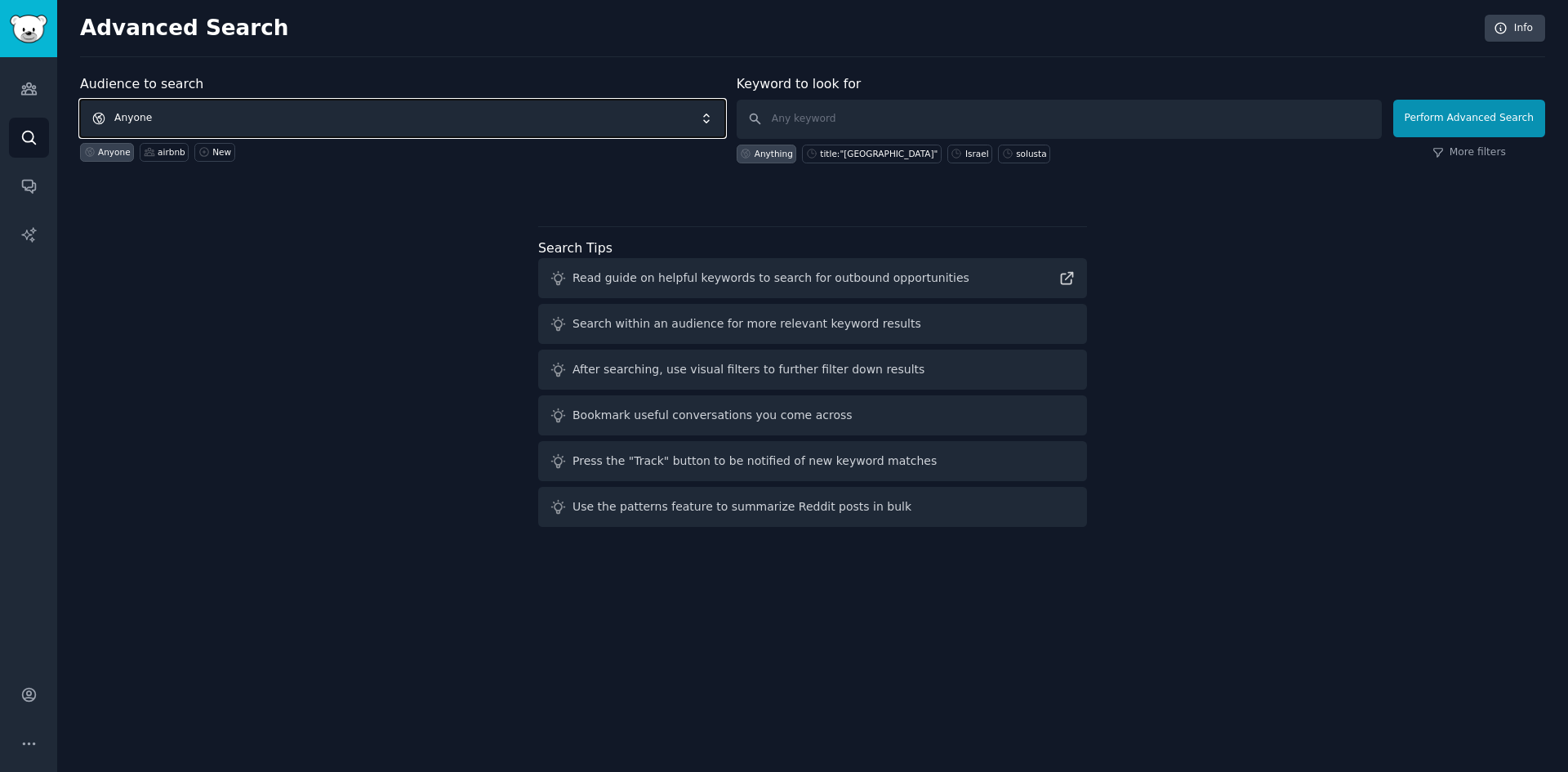
click at [224, 116] on span "Anyone" at bounding box center [402, 119] width 645 height 38
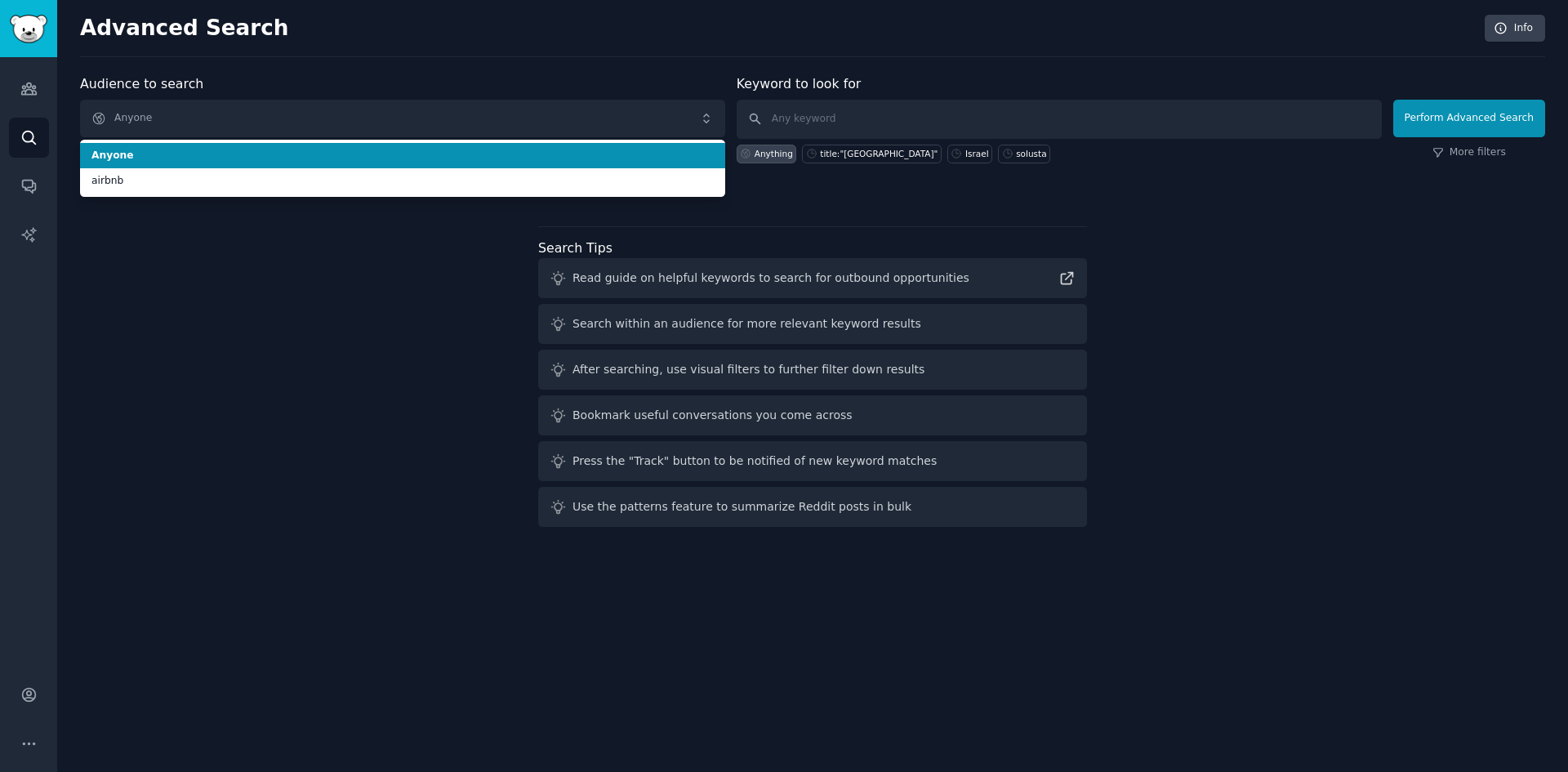
click at [154, 150] on span "Anyone" at bounding box center [402, 156] width 622 height 15
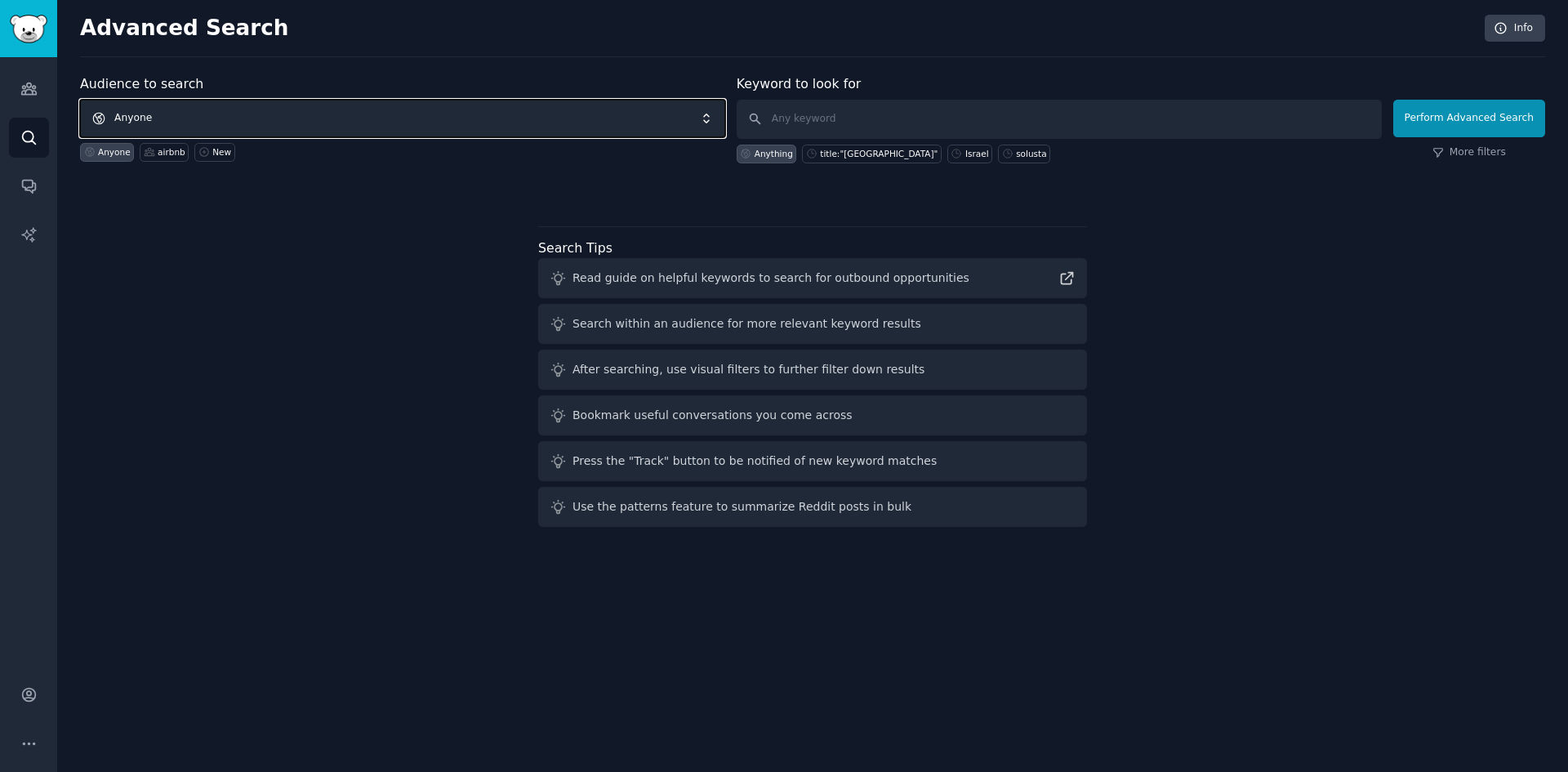
click at [170, 116] on span "Anyone" at bounding box center [402, 119] width 645 height 38
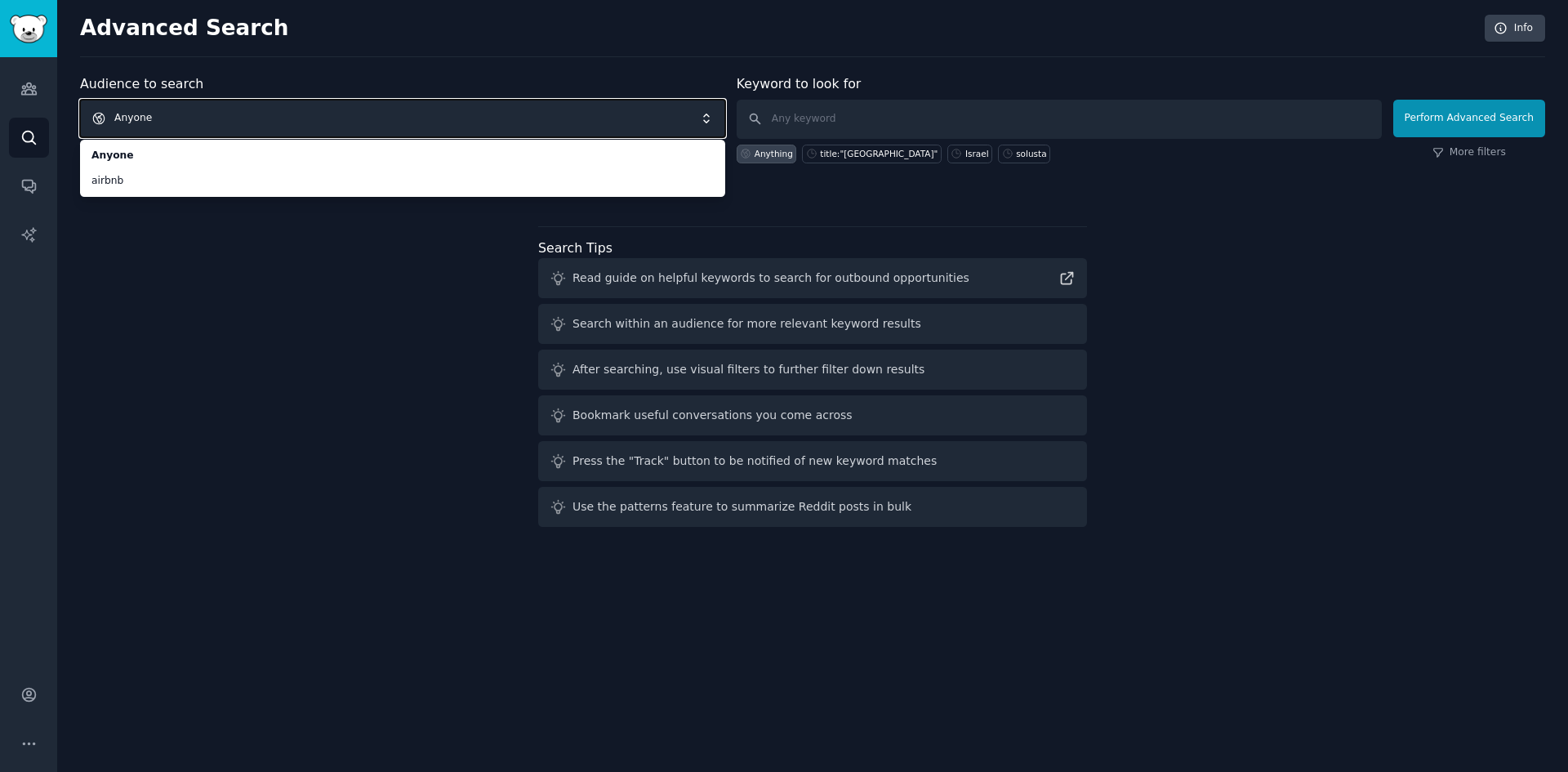
click at [711, 115] on span "Anyone" at bounding box center [402, 119] width 645 height 38
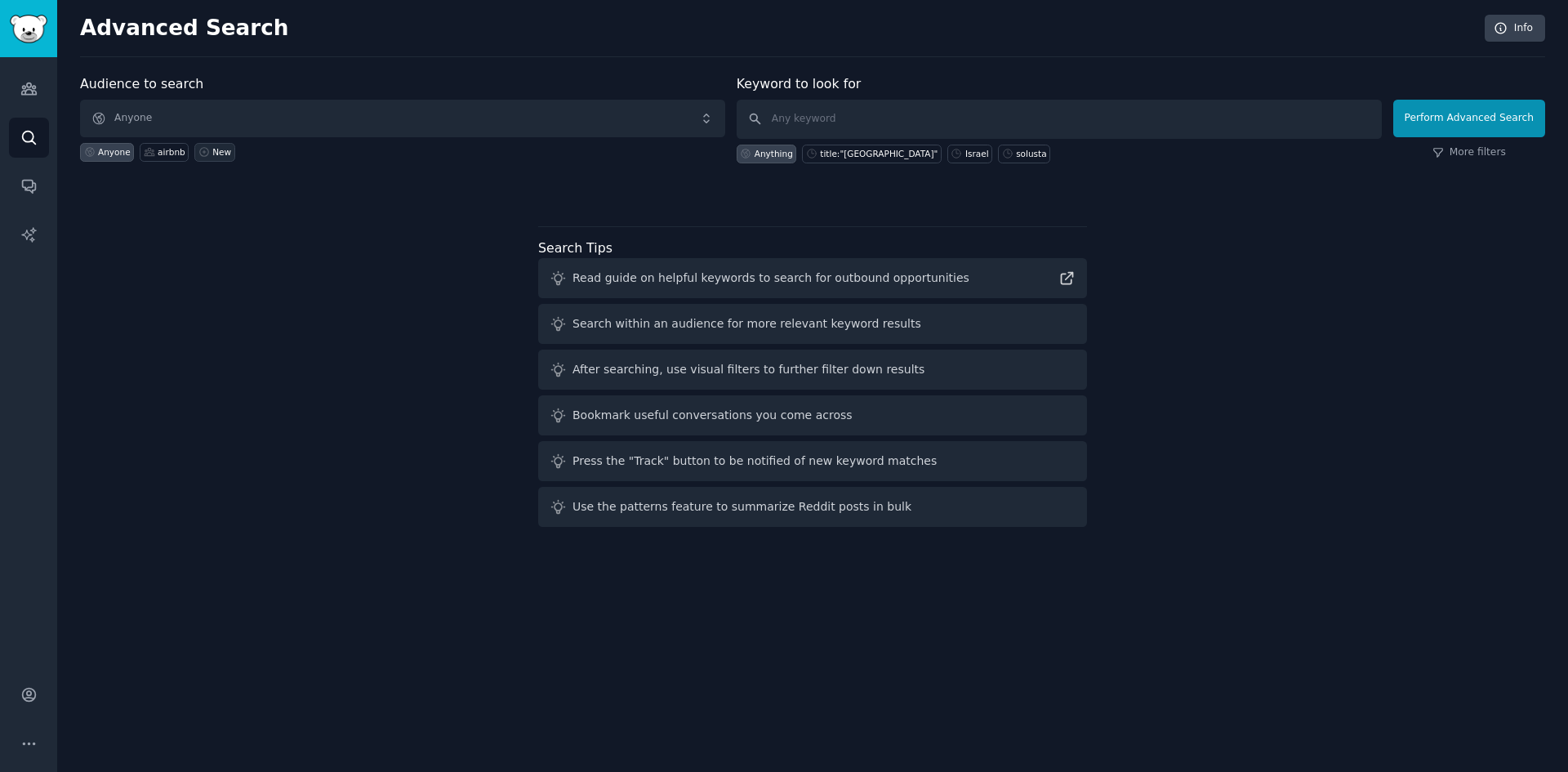
click at [200, 148] on icon at bounding box center [204, 152] width 9 height 9
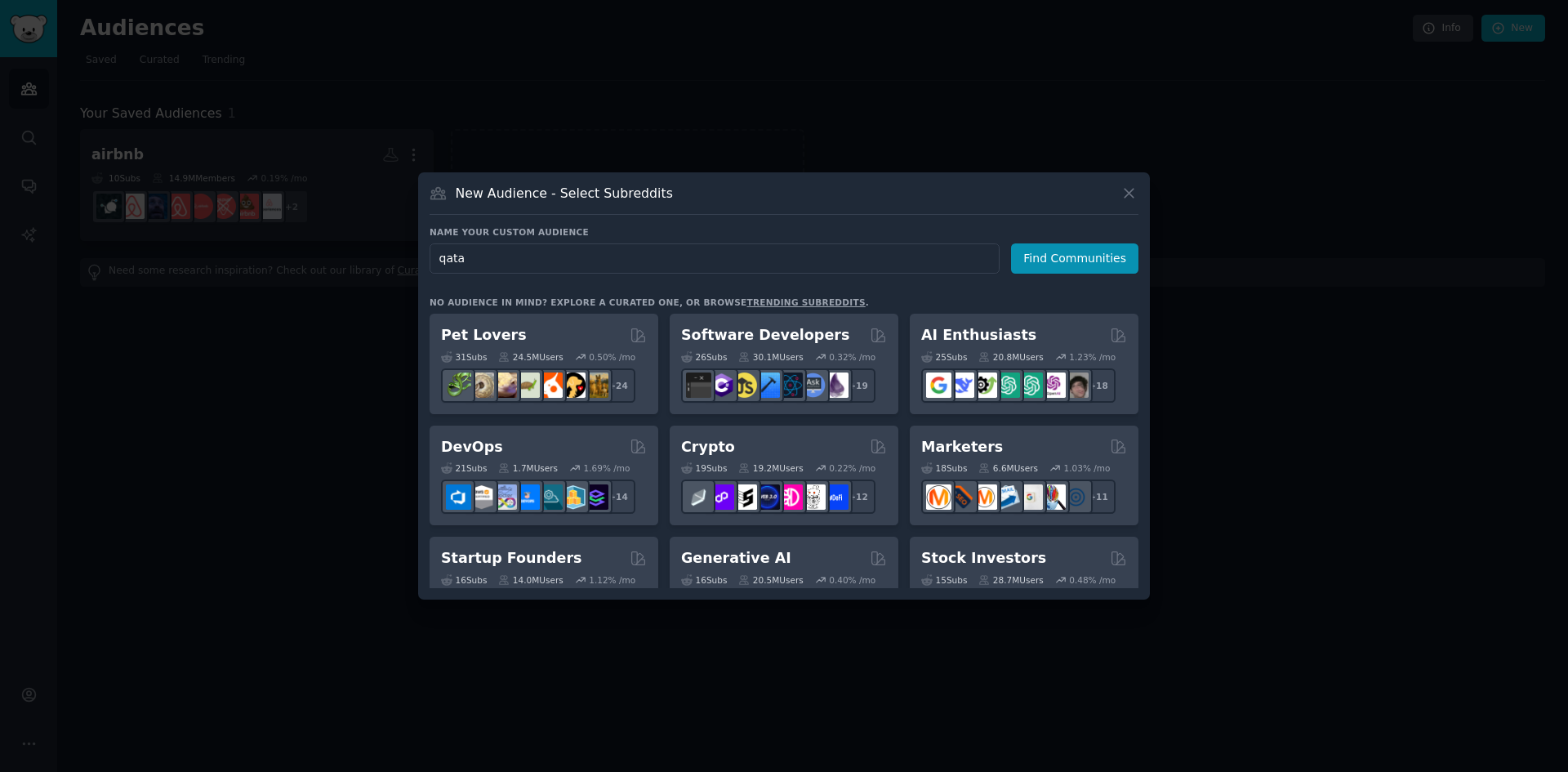
type input "qatar"
click button "Find Communities" at bounding box center [1075, 258] width 127 height 30
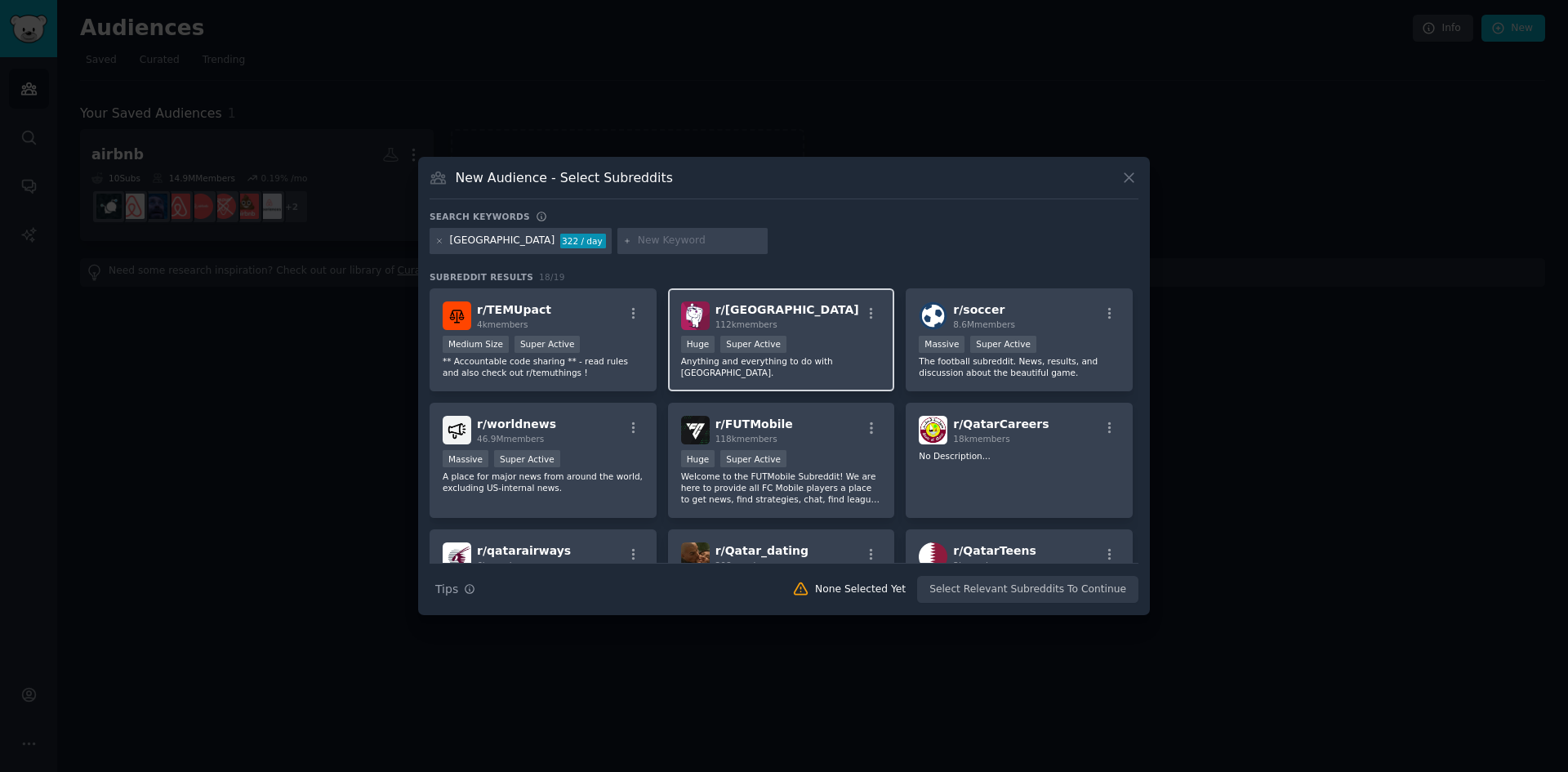
click at [832, 374] on div "r/ qatar 112k members >= 95th percentile for submissions / day Huge Super Activ…" at bounding box center [781, 340] width 227 height 104
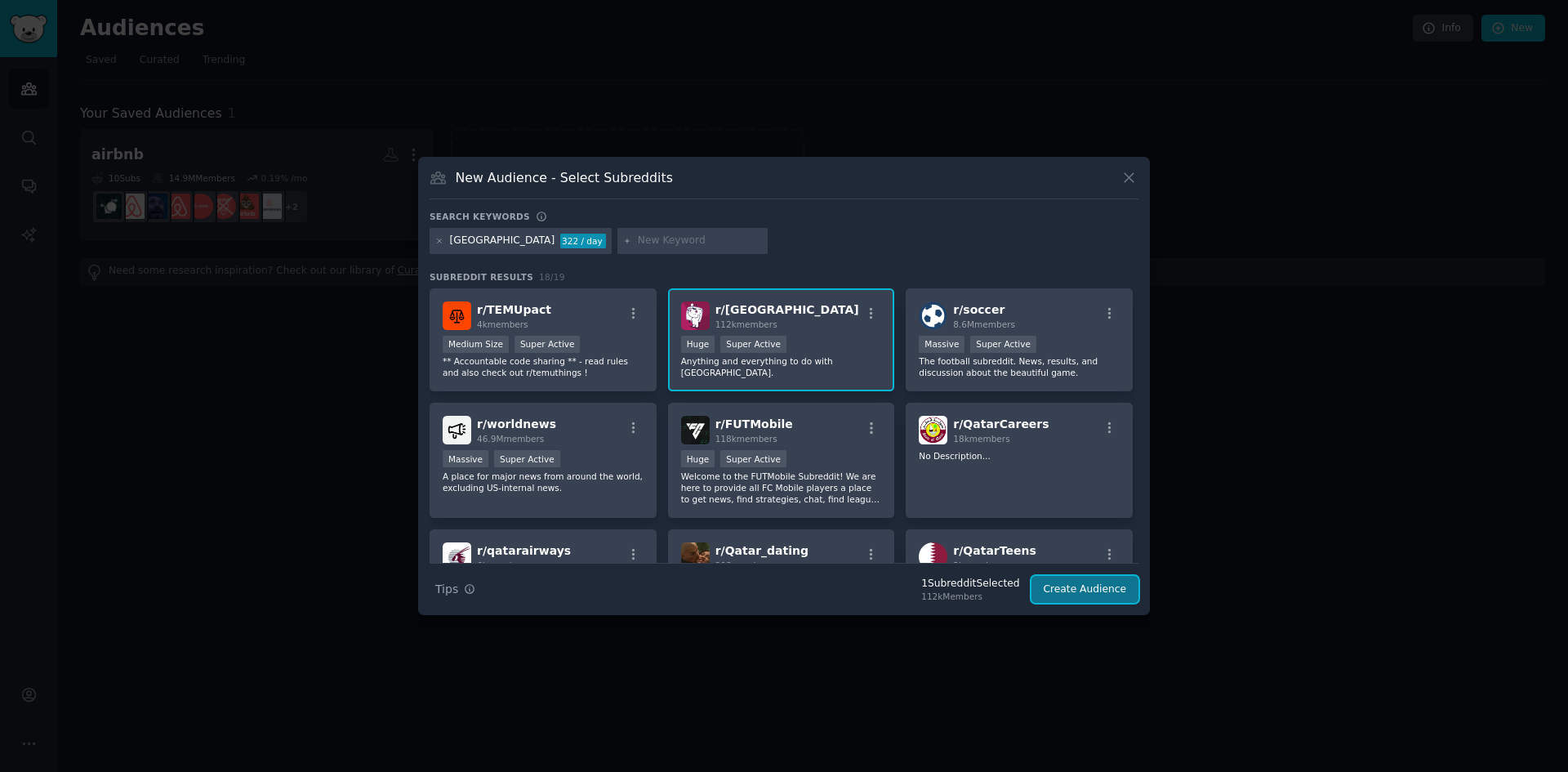
click at [1085, 592] on button "Create Audience" at bounding box center [1086, 589] width 108 height 28
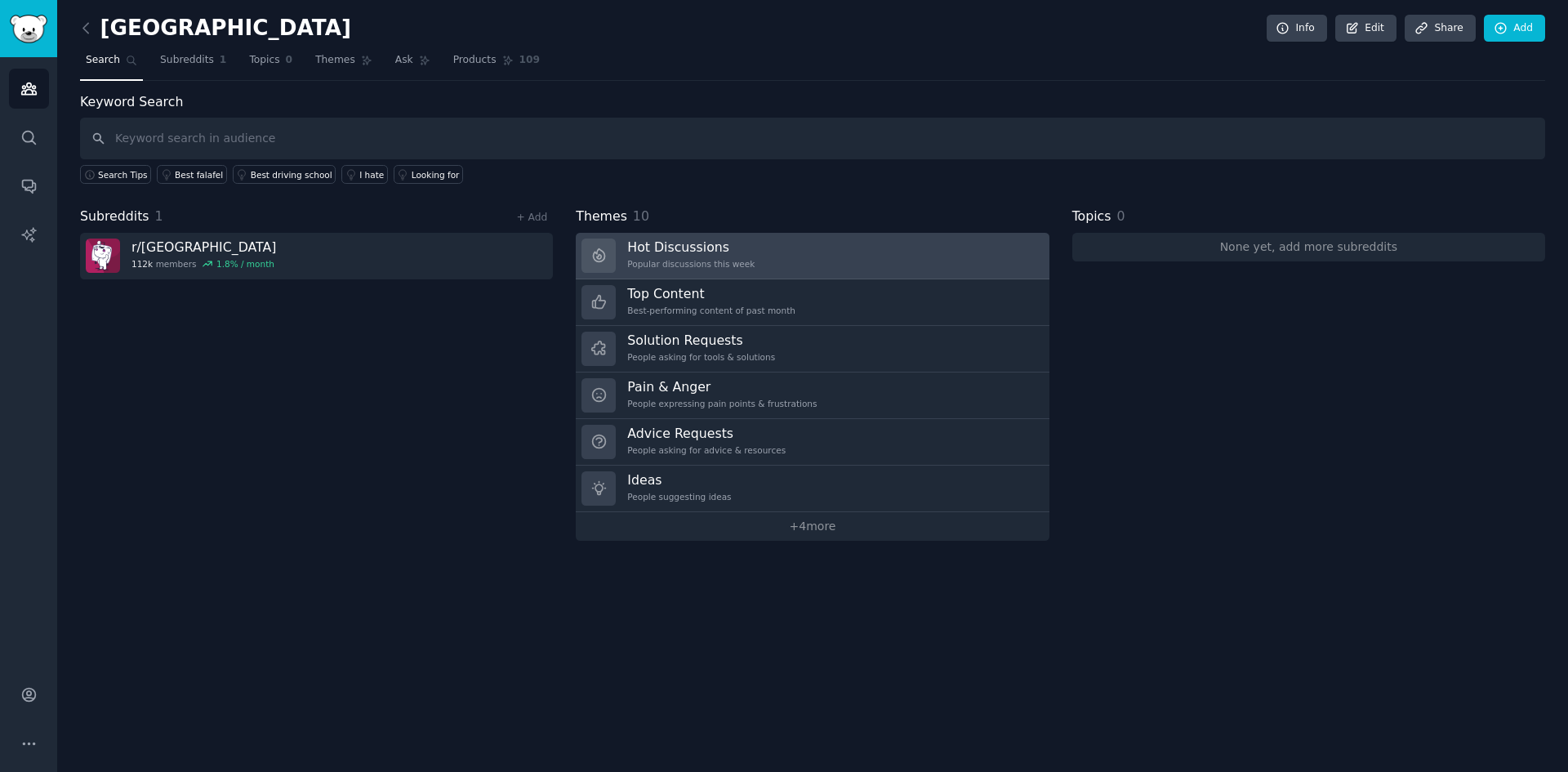
click at [685, 250] on h3 "Hot Discussions" at bounding box center [690, 247] width 127 height 17
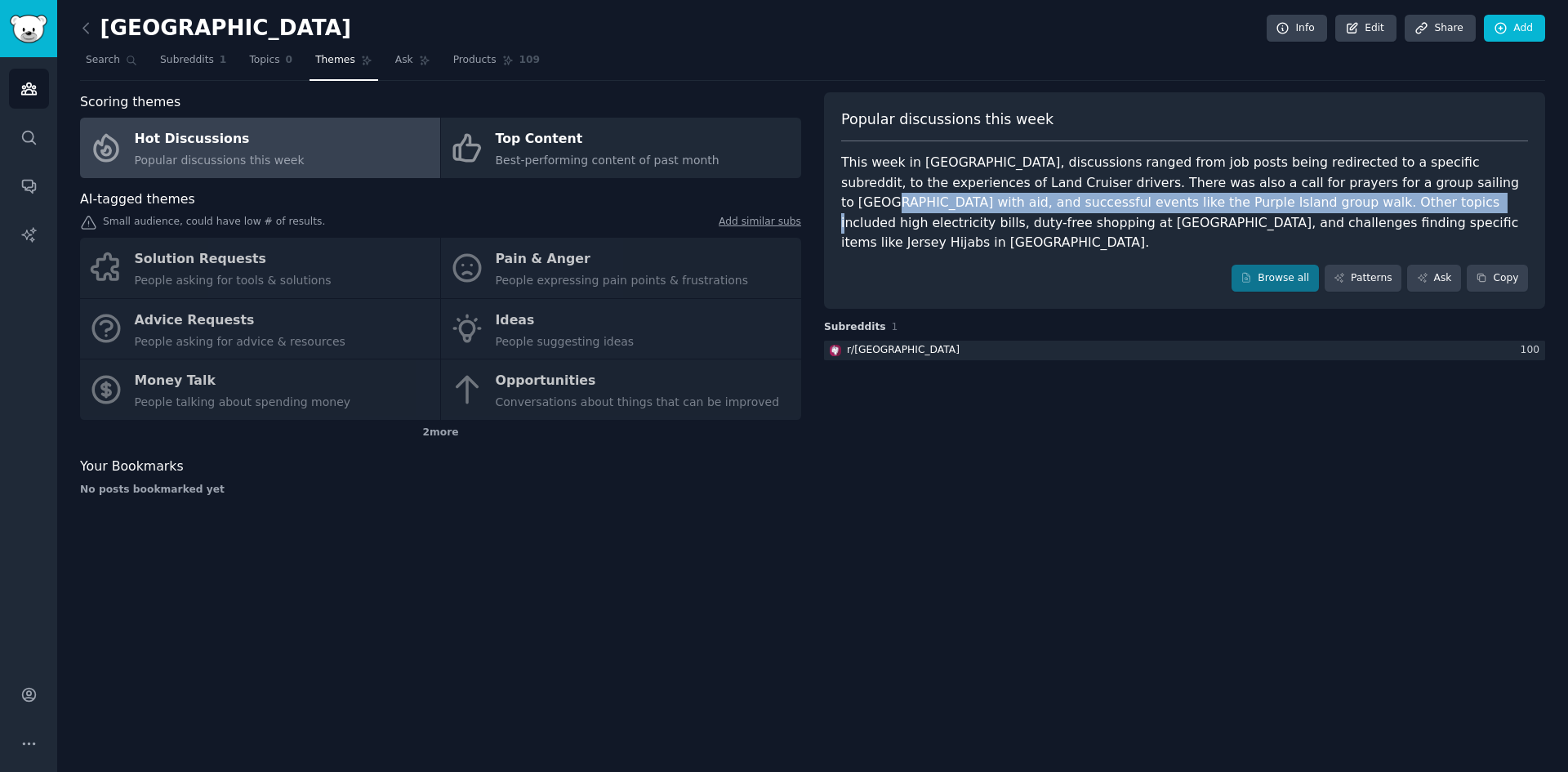
drag, startPoint x: 1329, startPoint y: 190, endPoint x: 1158, endPoint y: 208, distance: 171.9
click at [1158, 208] on div "This week in Qatar, discussions ranged from job posts being redirected to a spe…" at bounding box center [1184, 202] width 687 height 101
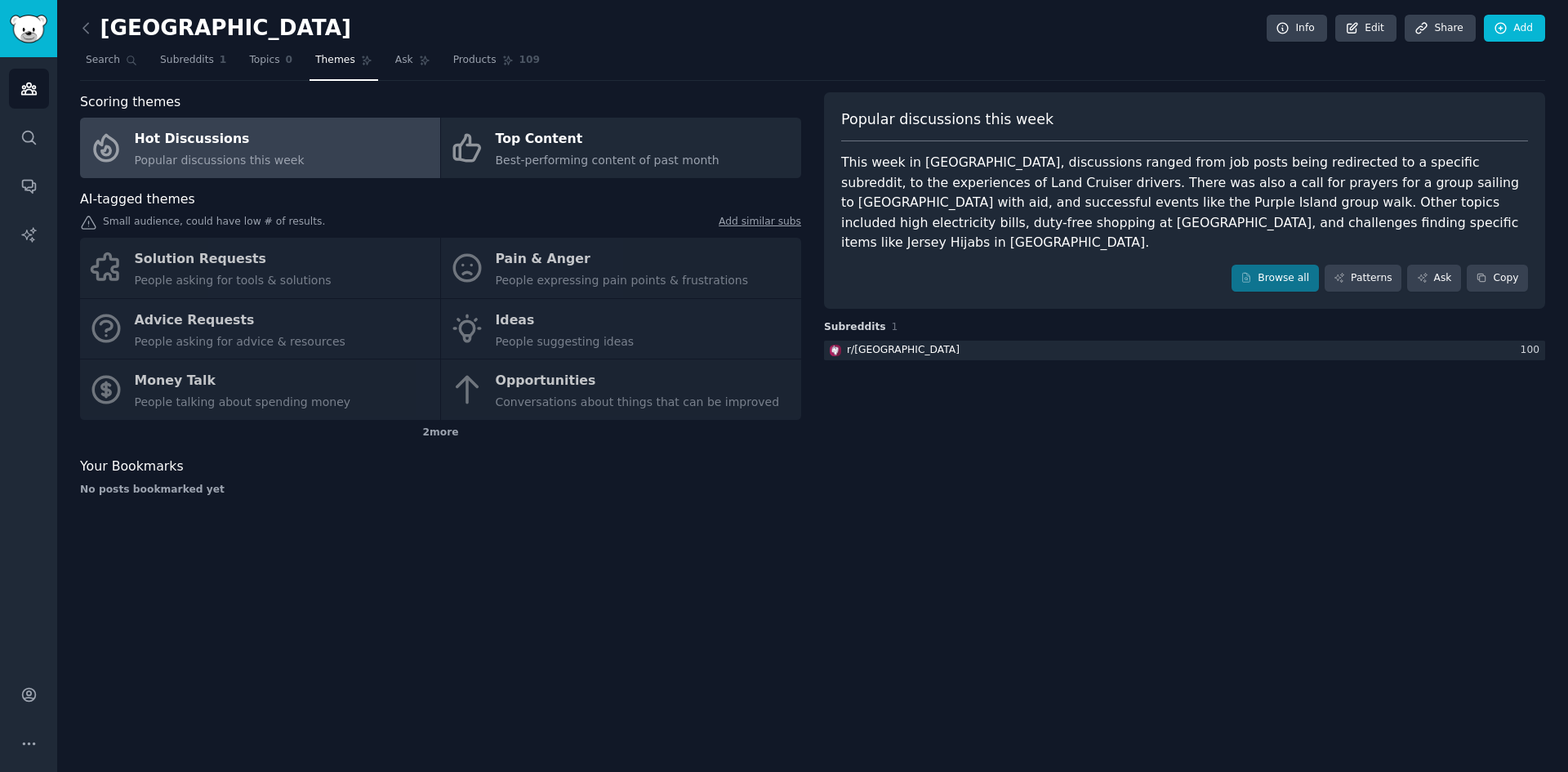
click at [1228, 208] on div "This week in Qatar, discussions ranged from job posts being redirected to a spe…" at bounding box center [1184, 202] width 687 height 101
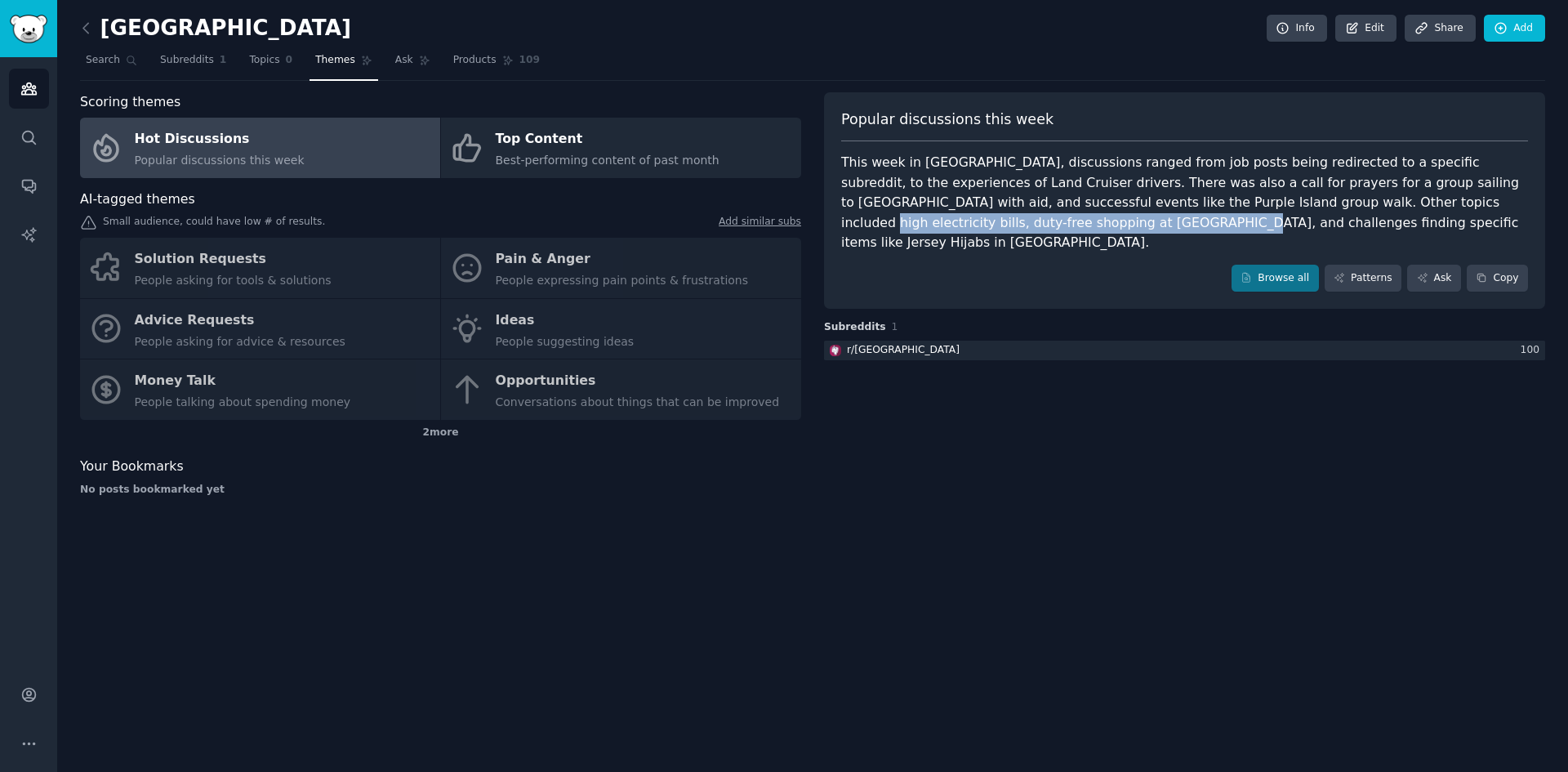
drag, startPoint x: 1198, startPoint y: 200, endPoint x: 1564, endPoint y: 211, distance: 366.2
click at [1564, 211] on div "qatar Info Edit Share Add Search Subreddits 1 Topics 0 Themes Ask Products 109 …" at bounding box center [812, 386] width 1511 height 772
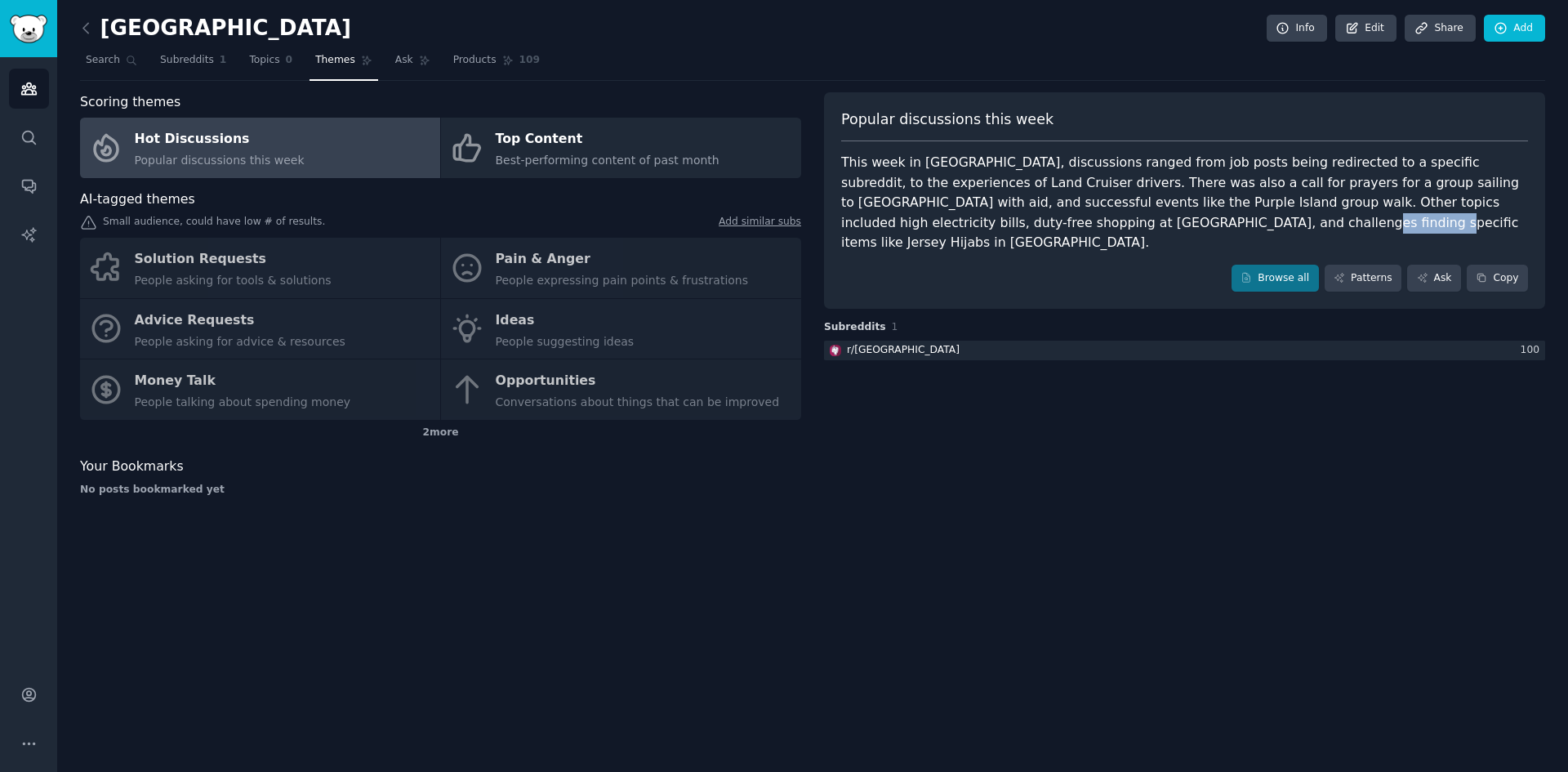
drag, startPoint x: 962, startPoint y: 221, endPoint x: 989, endPoint y: 225, distance: 27.3
click at [998, 219] on div "This week in Qatar, discussions ranged from job posts being redirected to a spe…" at bounding box center [1184, 202] width 687 height 101
click at [975, 232] on div "This week in Qatar, discussions ranged from job posts being redirected to a spe…" at bounding box center [1184, 202] width 687 height 101
drag, startPoint x: 949, startPoint y: 222, endPoint x: 1000, endPoint y: 224, distance: 51.0
click at [1000, 224] on div "This week in Qatar, discussions ranged from job posts being redirected to a spe…" at bounding box center [1184, 202] width 687 height 101
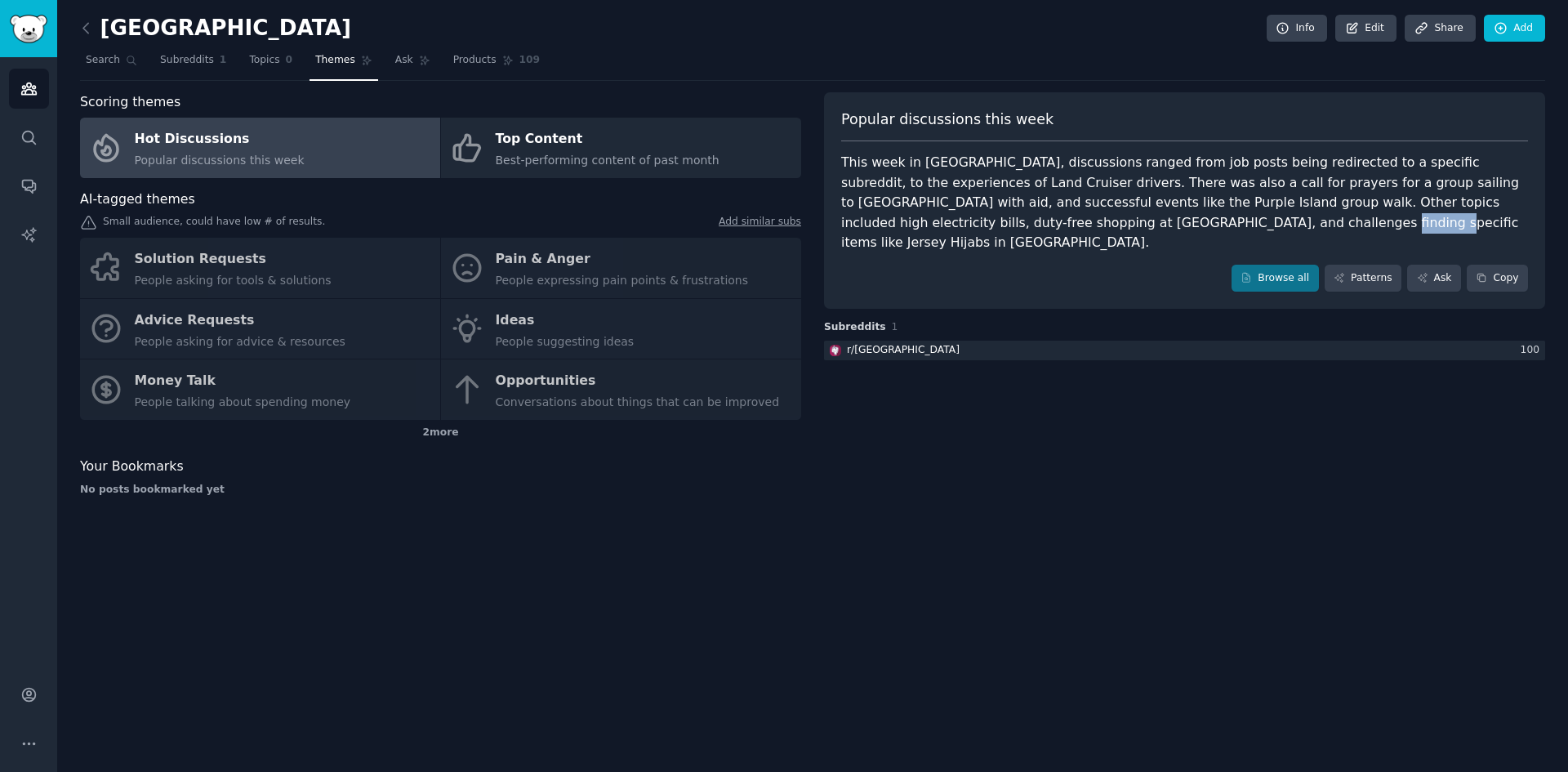
click at [950, 225] on div "This week in Qatar, discussions ranged from job posts being redirected to a spe…" at bounding box center [1184, 202] width 687 height 101
drag, startPoint x: 946, startPoint y: 225, endPoint x: 1014, endPoint y: 226, distance: 68.0
click at [1014, 226] on div "This week in Qatar, discussions ranged from job posts being redirected to a spe…" at bounding box center [1184, 202] width 687 height 101
copy div "Jersey Hijab"
click at [27, 175] on link "Conversations" at bounding box center [29, 185] width 40 height 40
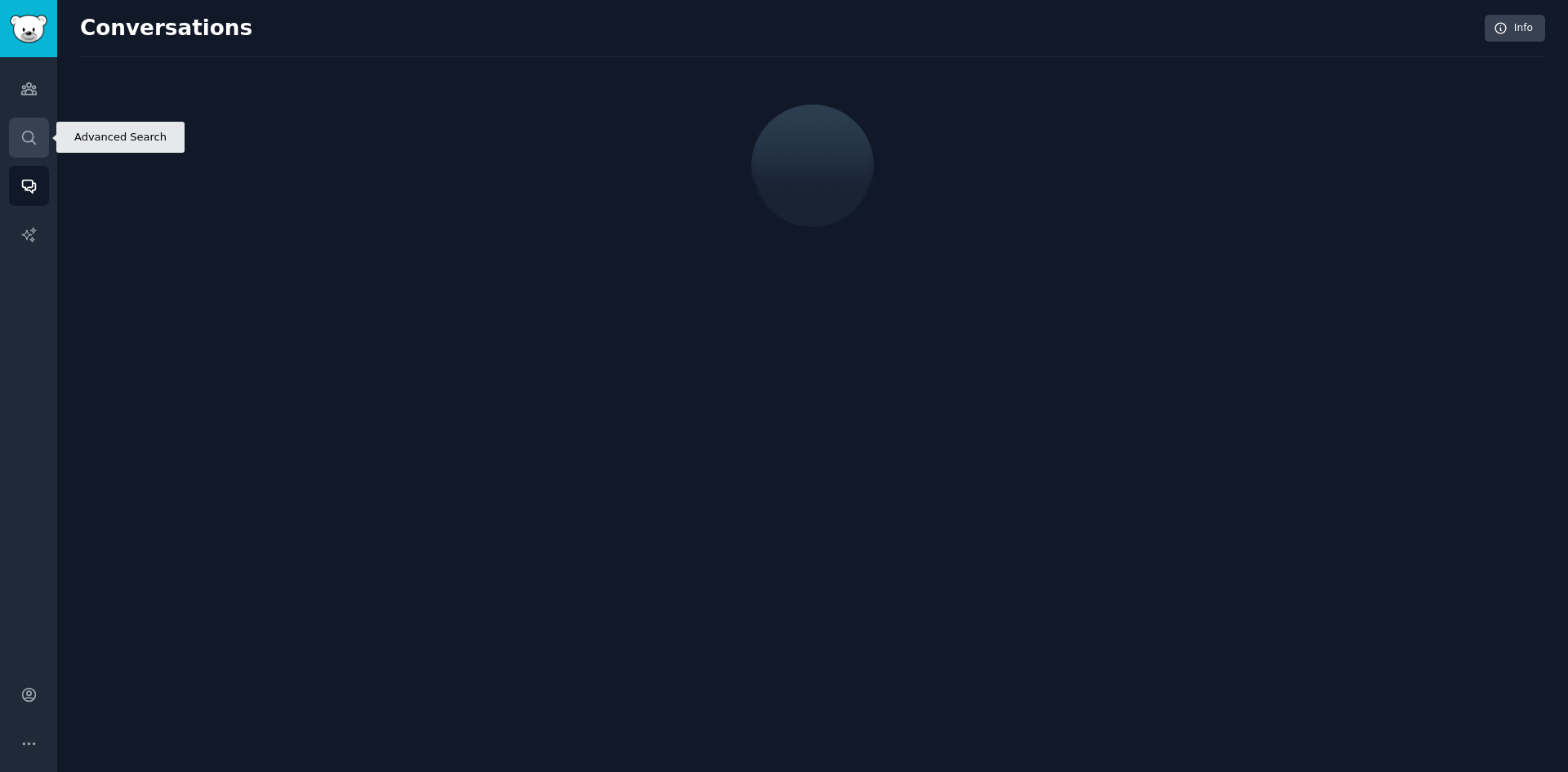
click at [41, 144] on link "Search" at bounding box center [29, 137] width 40 height 40
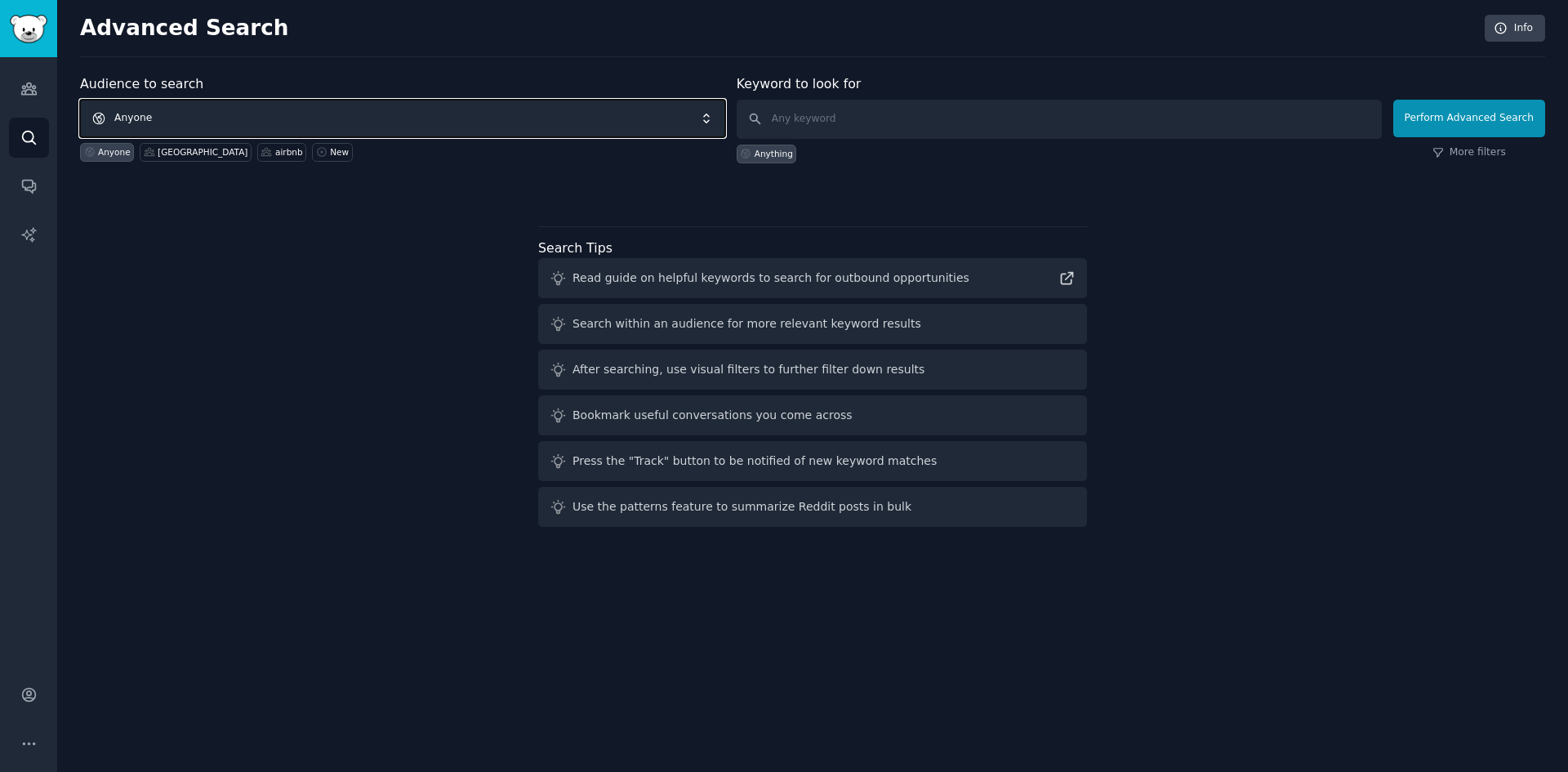
click at [112, 115] on span "Anyone" at bounding box center [402, 119] width 645 height 38
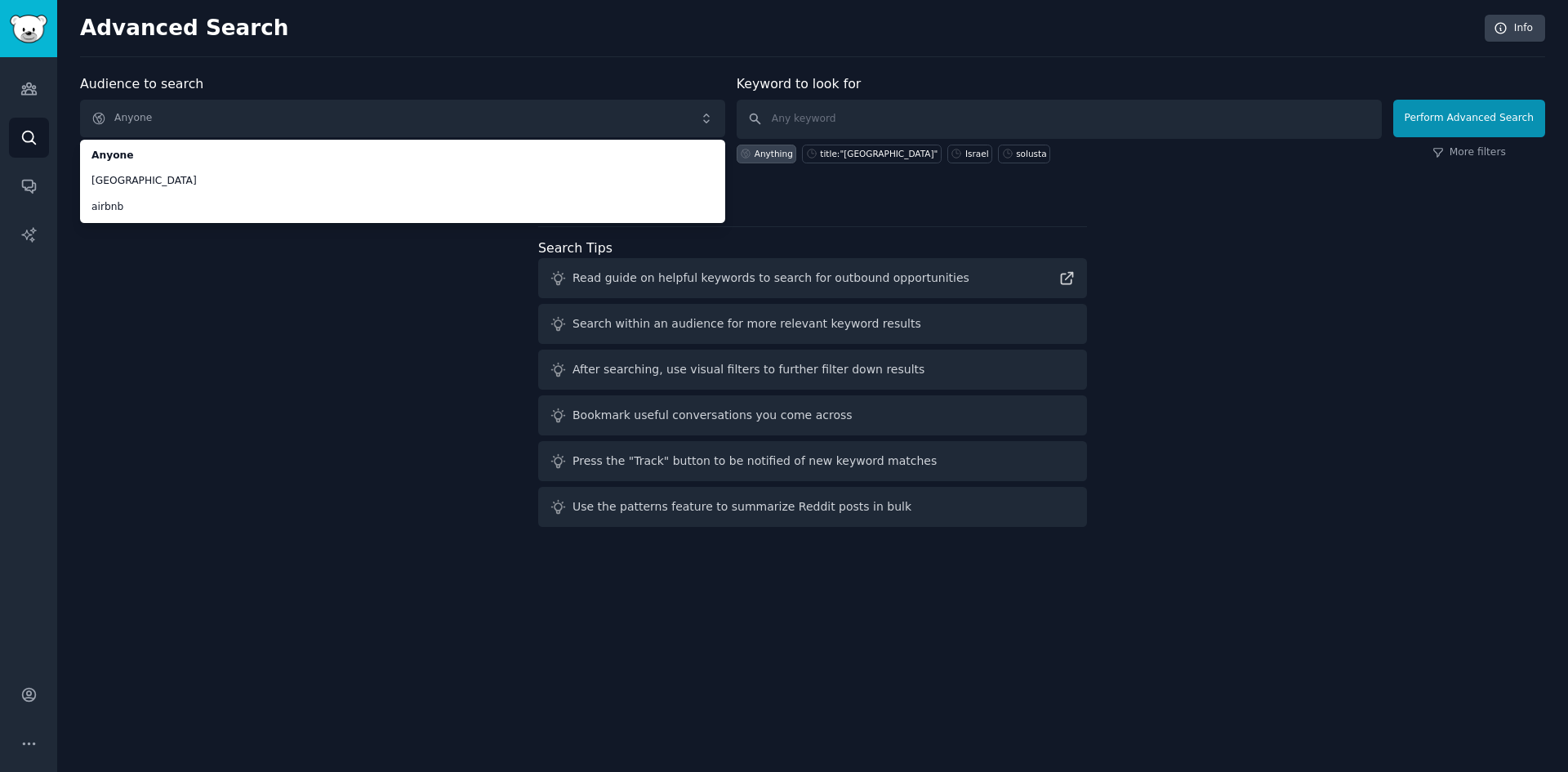
click at [121, 252] on div "Audience to search Anyone Anyone qatar airbnb Anyone qatar airbnb New Keyword t…" at bounding box center [813, 304] width 1466 height 459
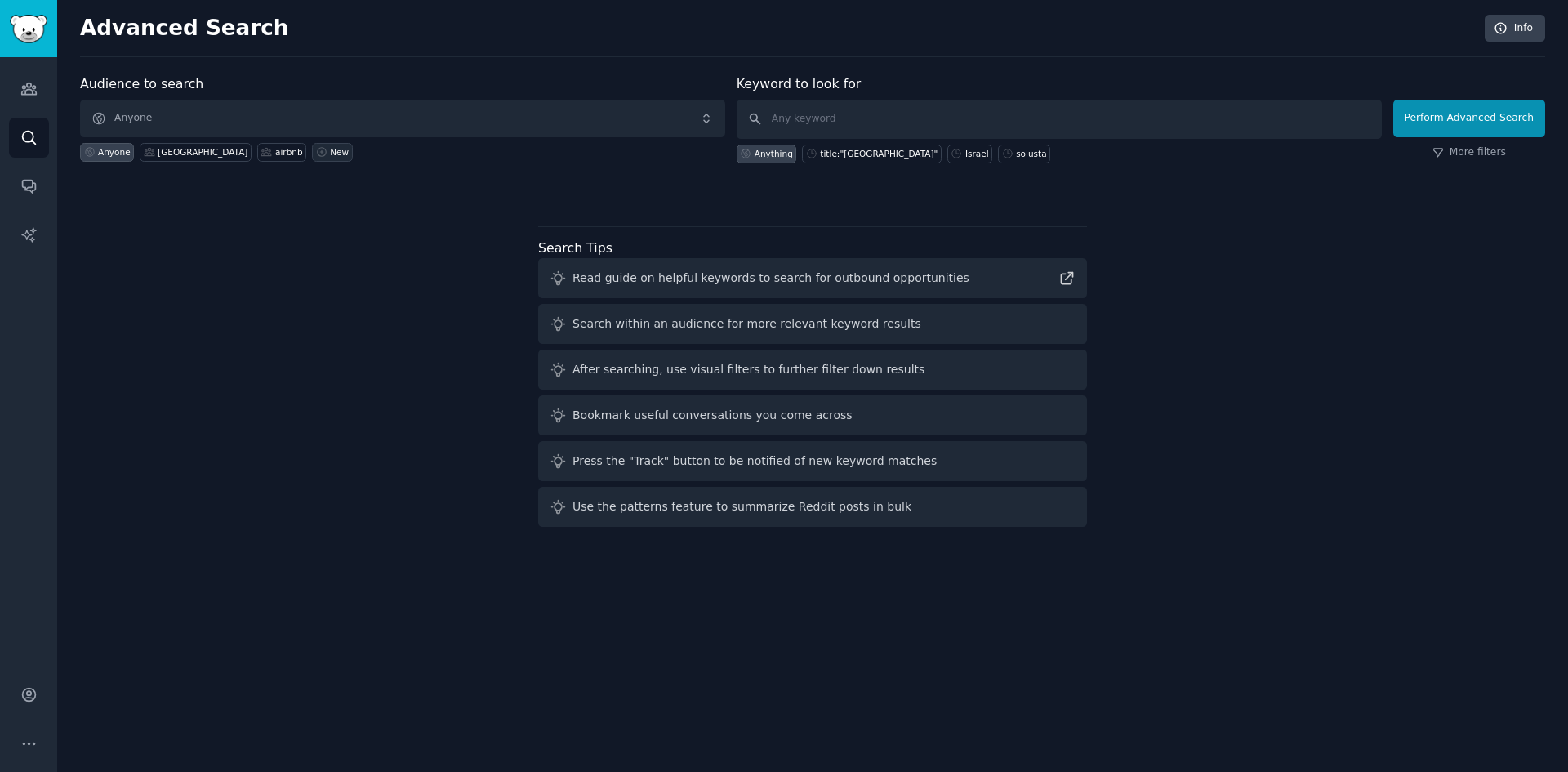
click at [330, 148] on div "New" at bounding box center [339, 152] width 19 height 11
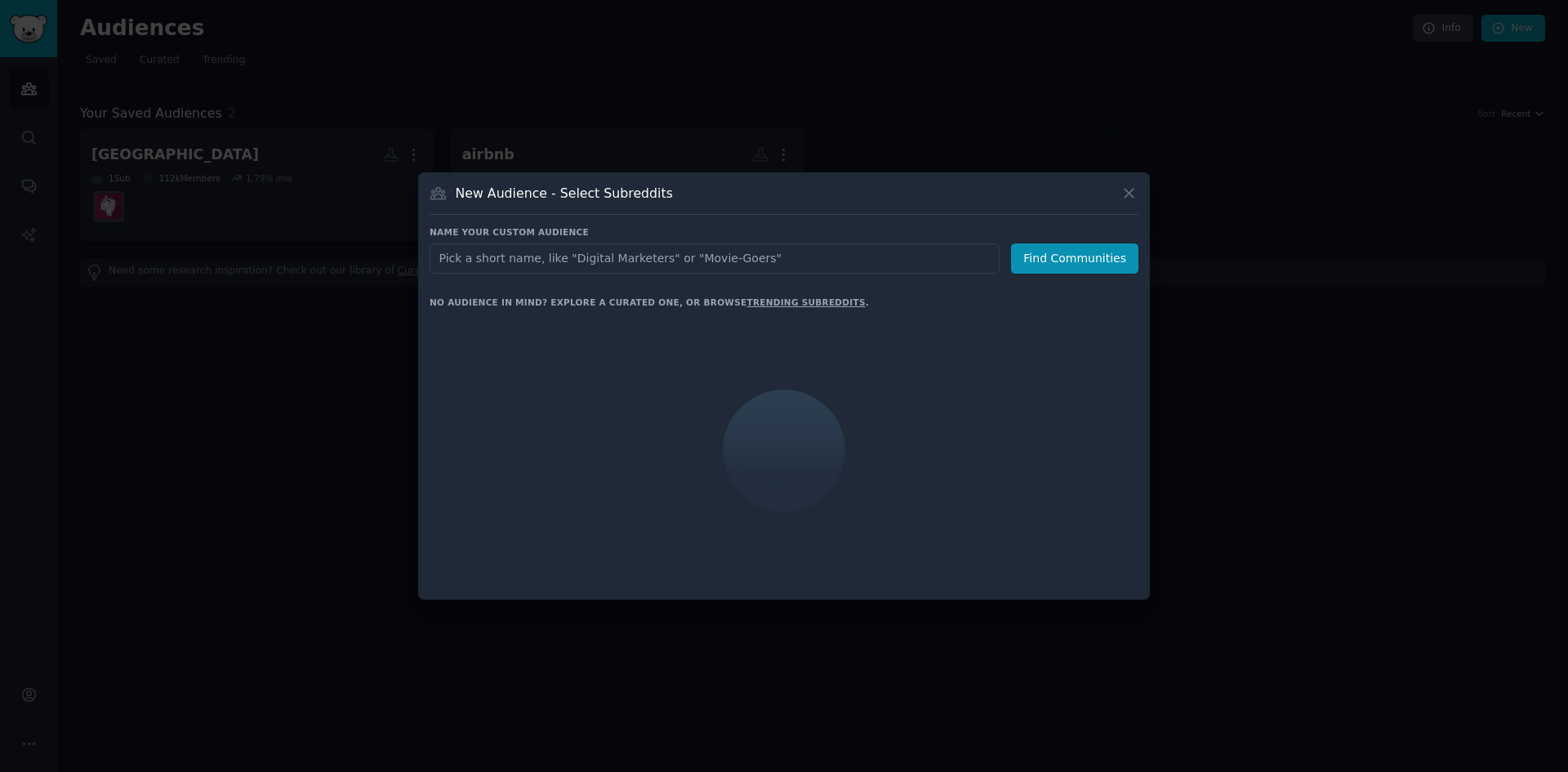
click at [504, 266] on input "text" at bounding box center [715, 258] width 570 height 30
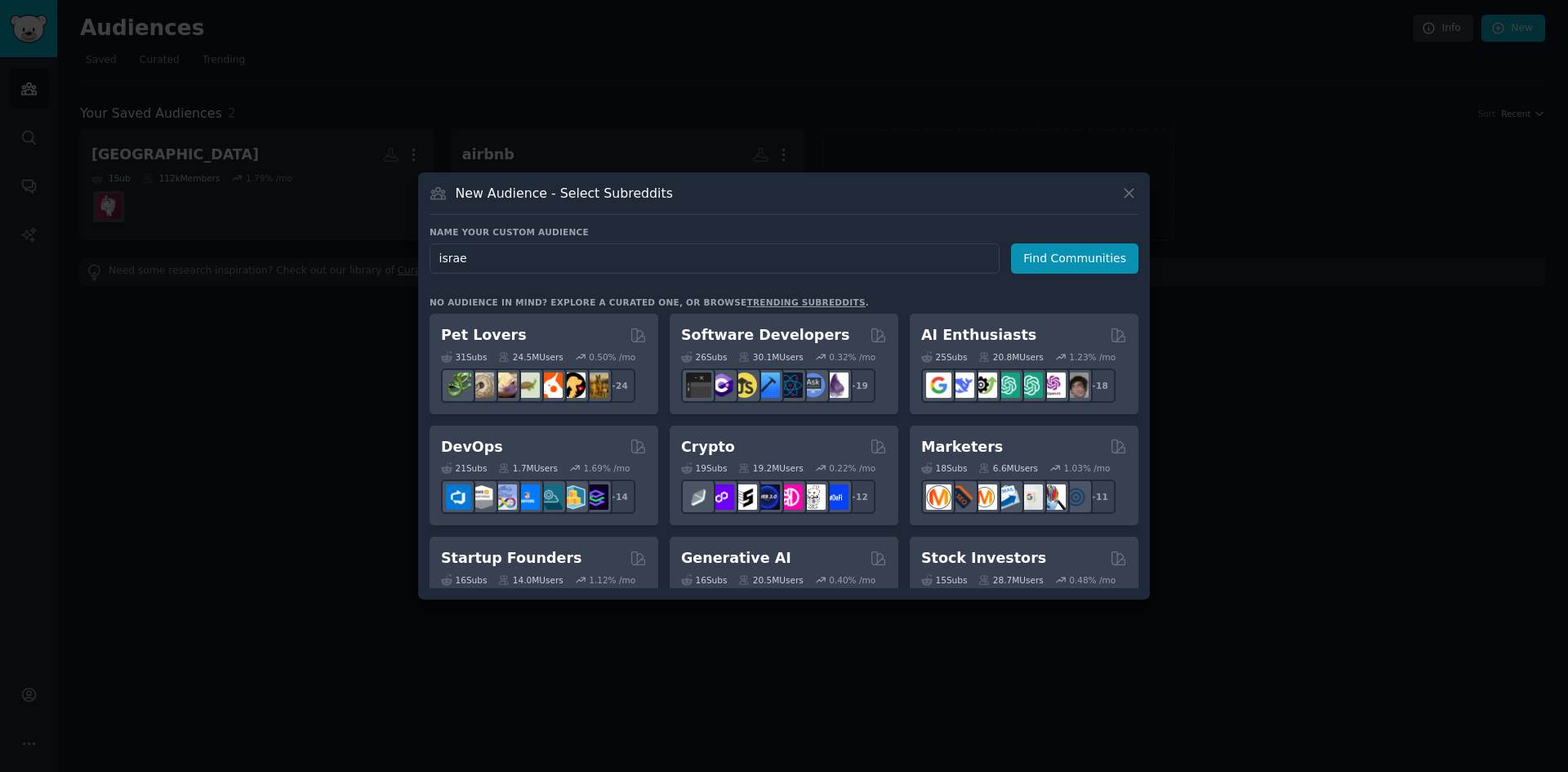
type input "israel"
click button "Find Communities" at bounding box center [1075, 258] width 127 height 30
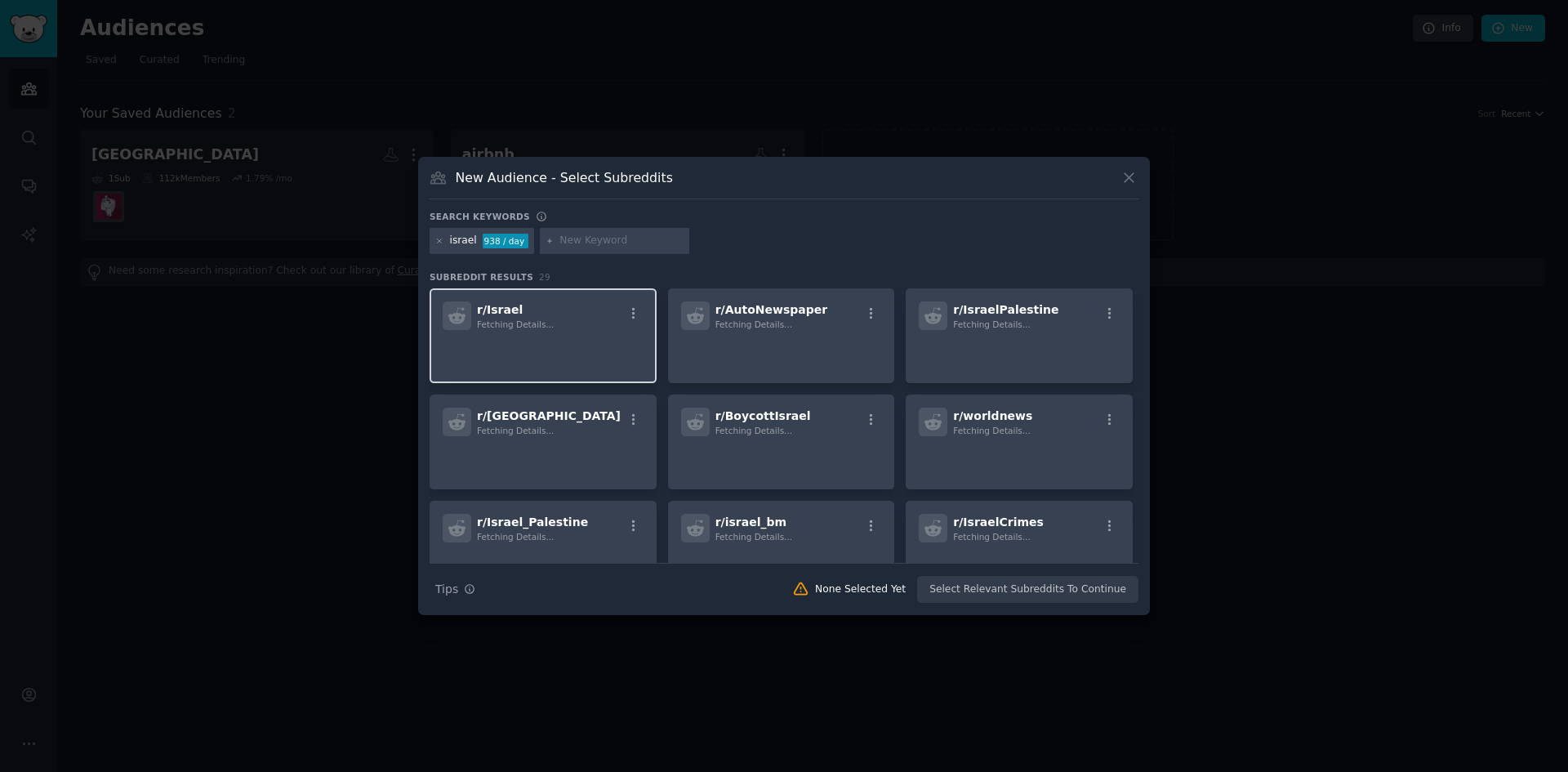
click at [620, 360] on p at bounding box center [543, 353] width 201 height 34
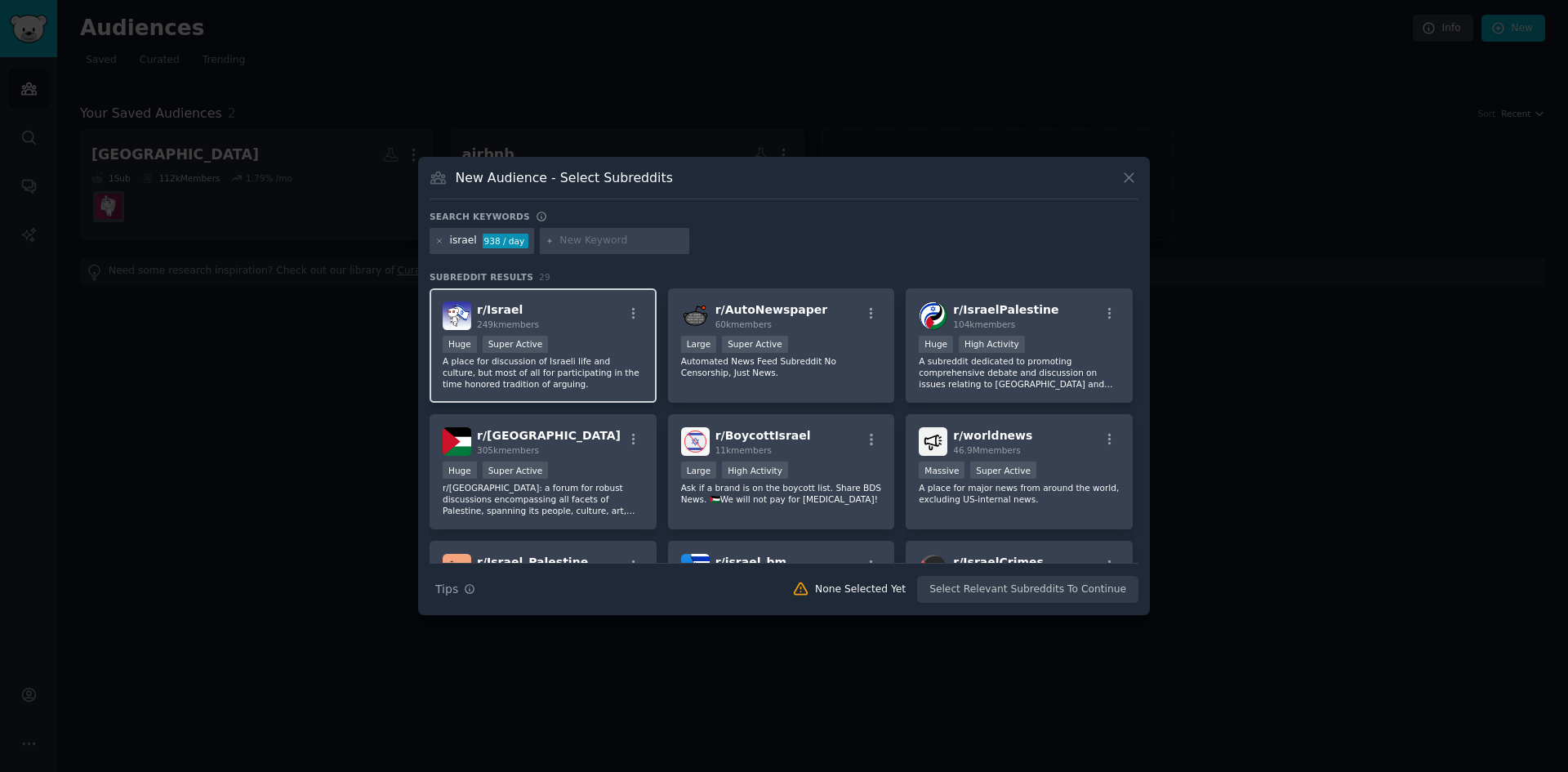
click at [604, 351] on div "Huge Super Active" at bounding box center [543, 346] width 201 height 20
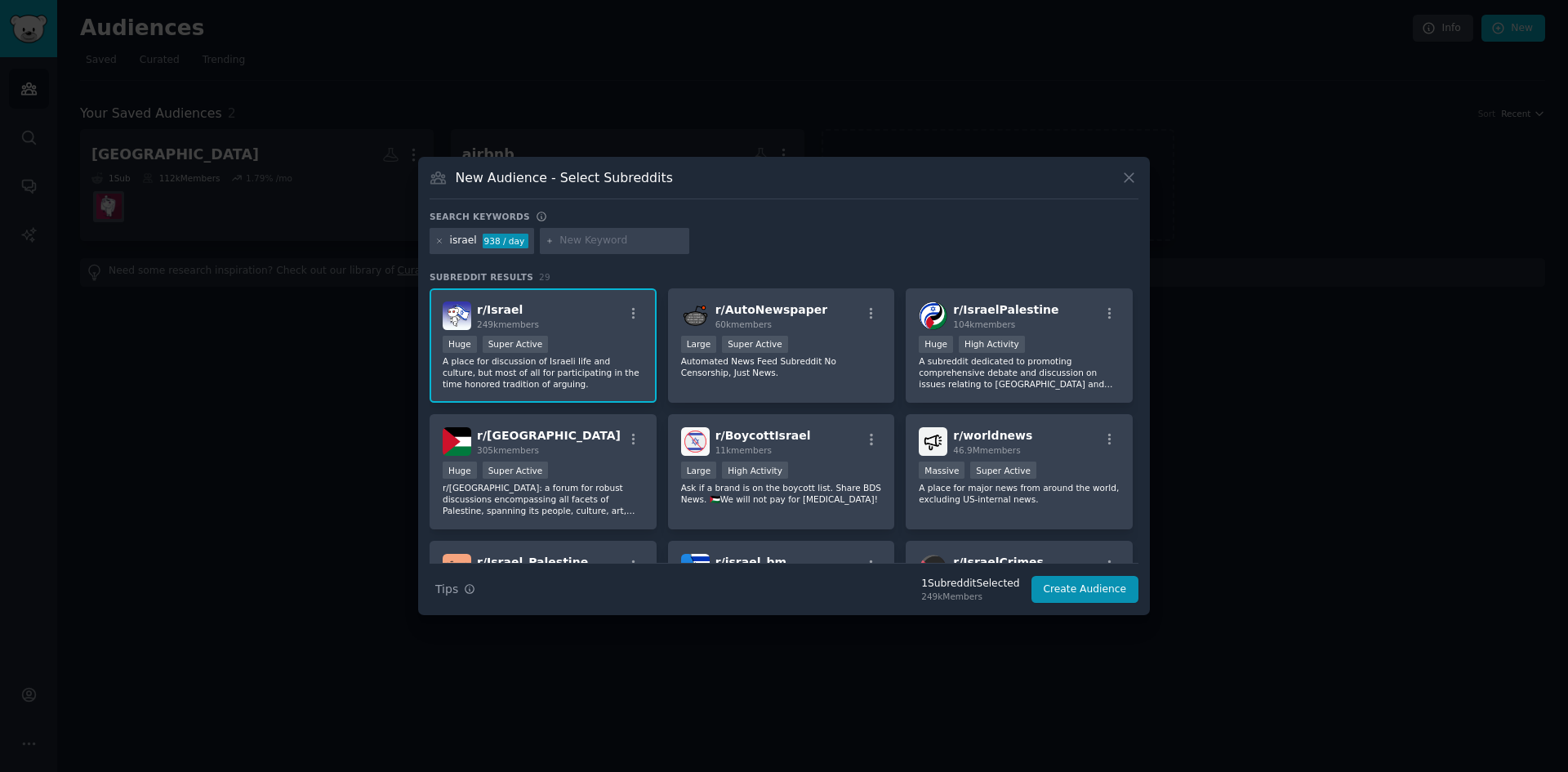
click at [604, 352] on div "Huge Super Active" at bounding box center [543, 346] width 201 height 20
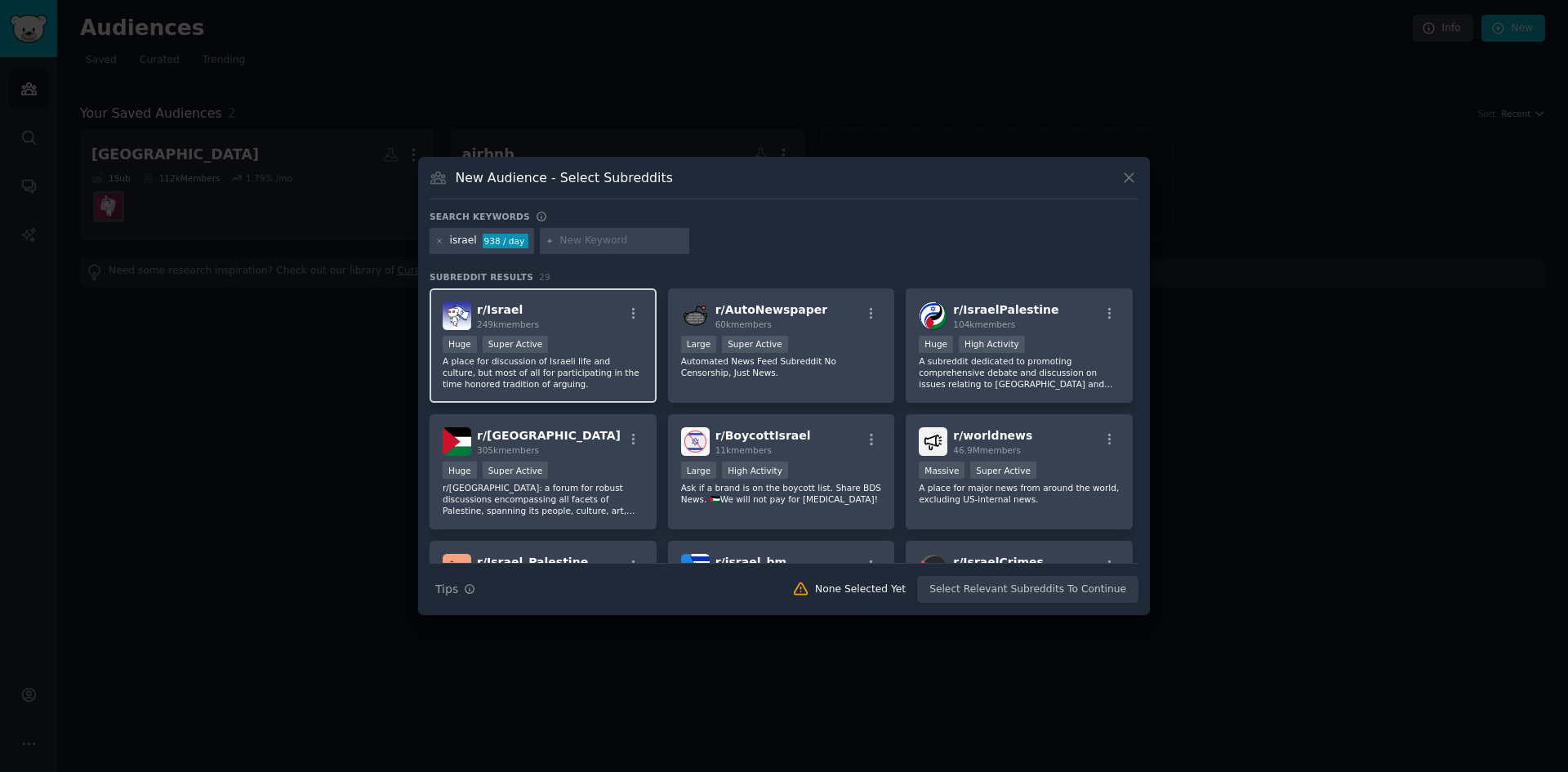
click at [594, 361] on p "A place for discussion of Israeli life and culture, but most of all for partici…" at bounding box center [543, 372] width 201 height 34
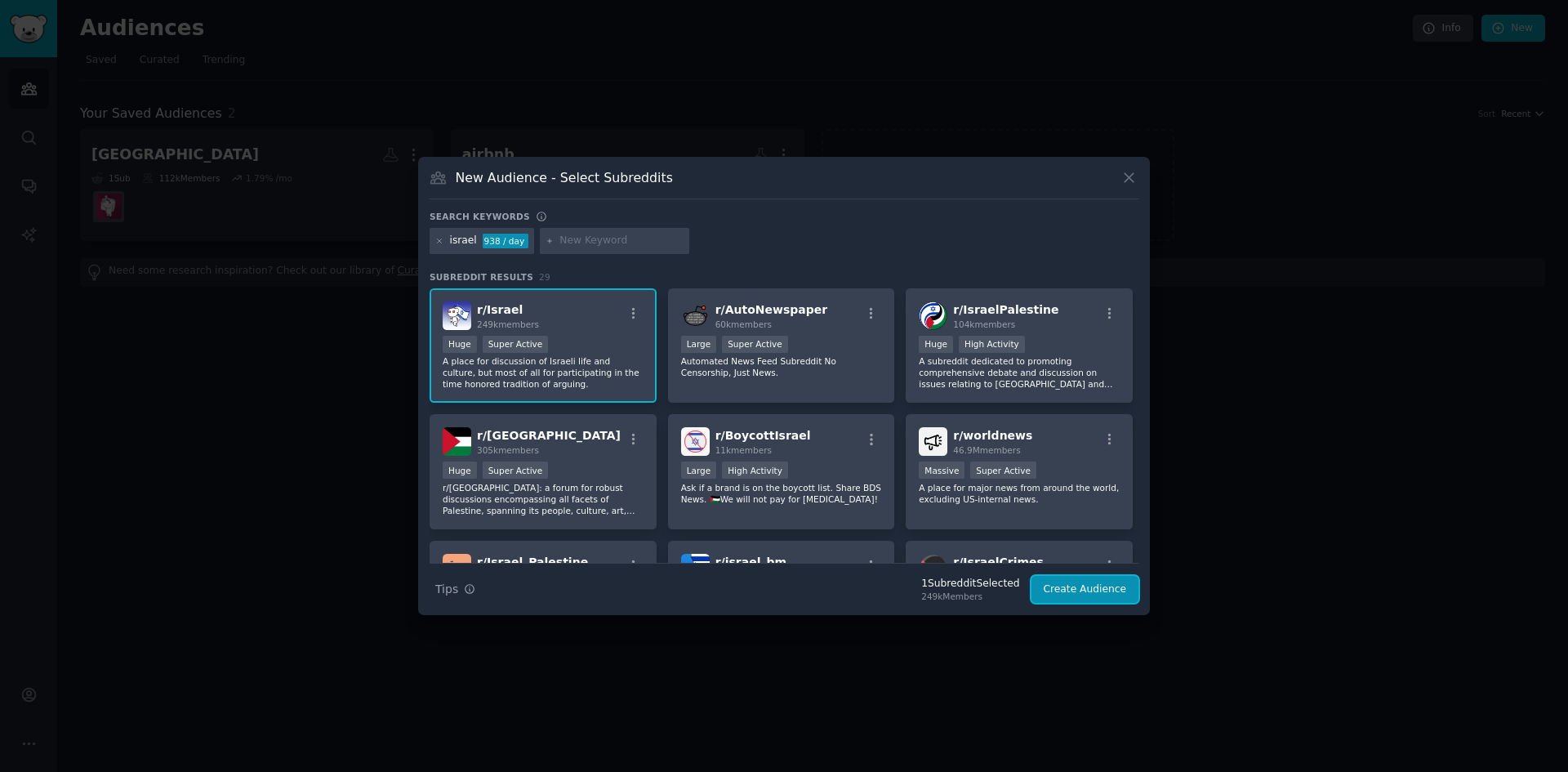
click at [1103, 600] on button "Create Audience" at bounding box center [1086, 589] width 108 height 28
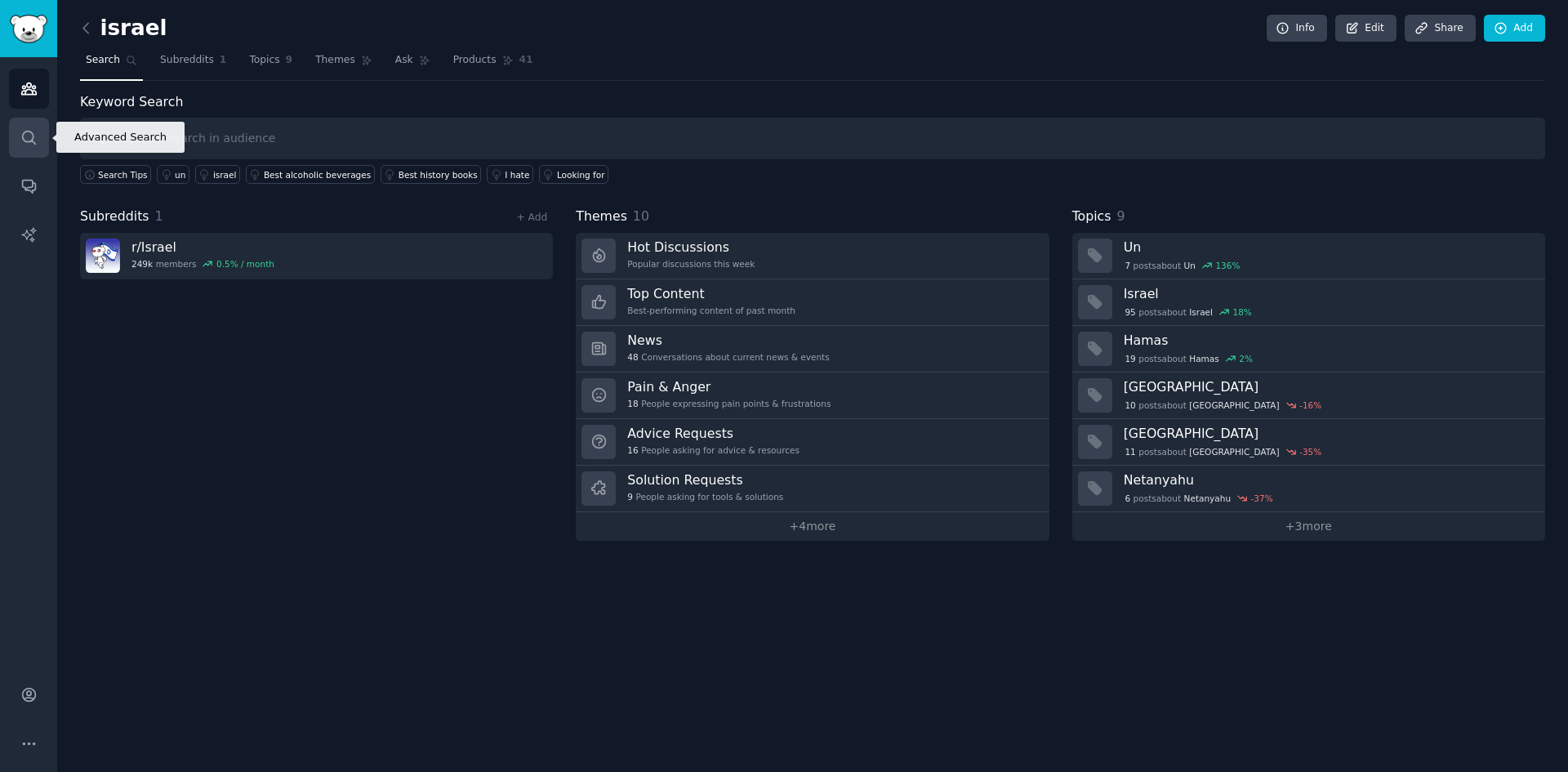
click at [21, 138] on icon "Sidebar" at bounding box center [29, 137] width 17 height 17
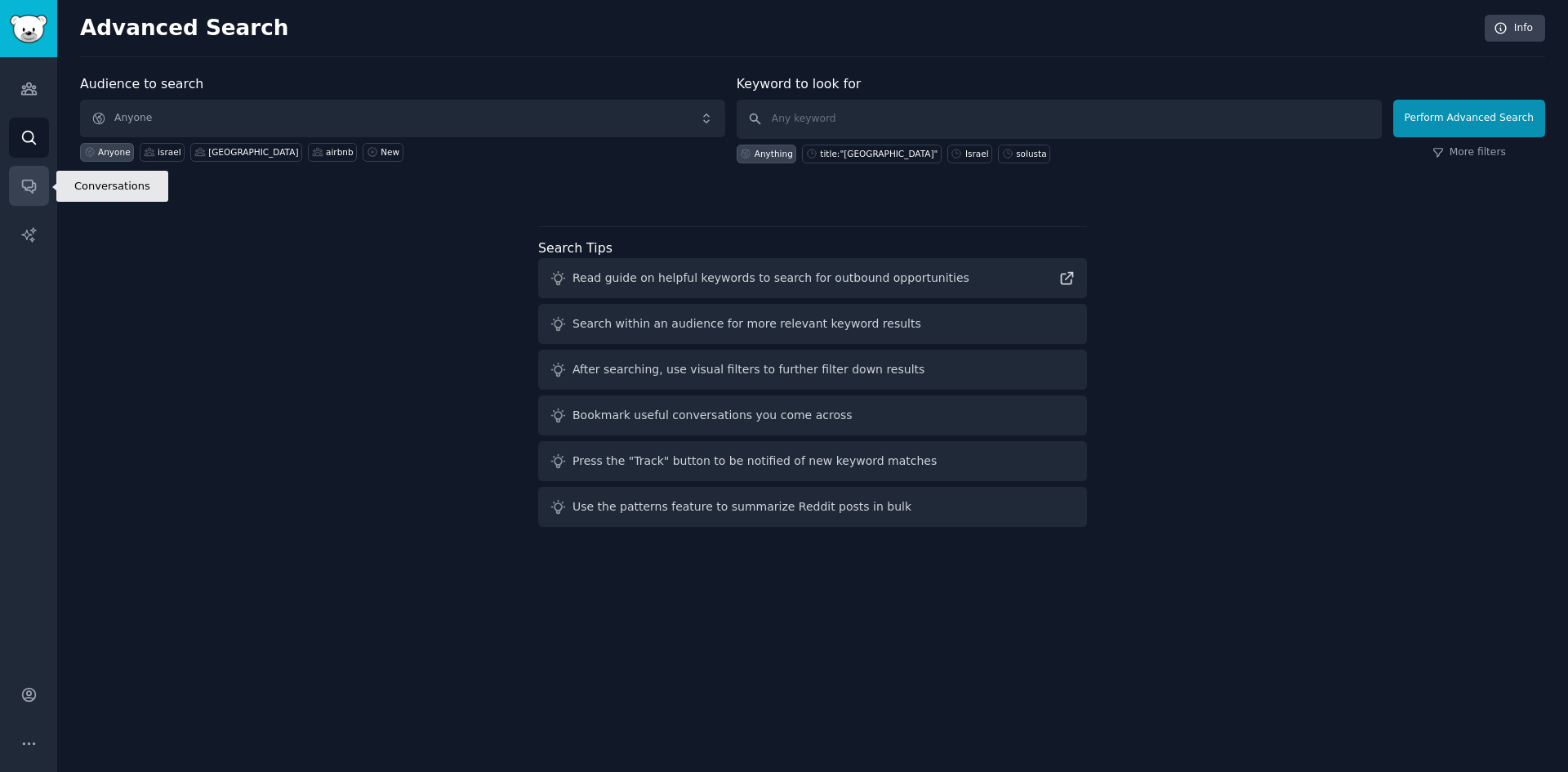
click at [38, 188] on link "Conversations" at bounding box center [29, 185] width 40 height 40
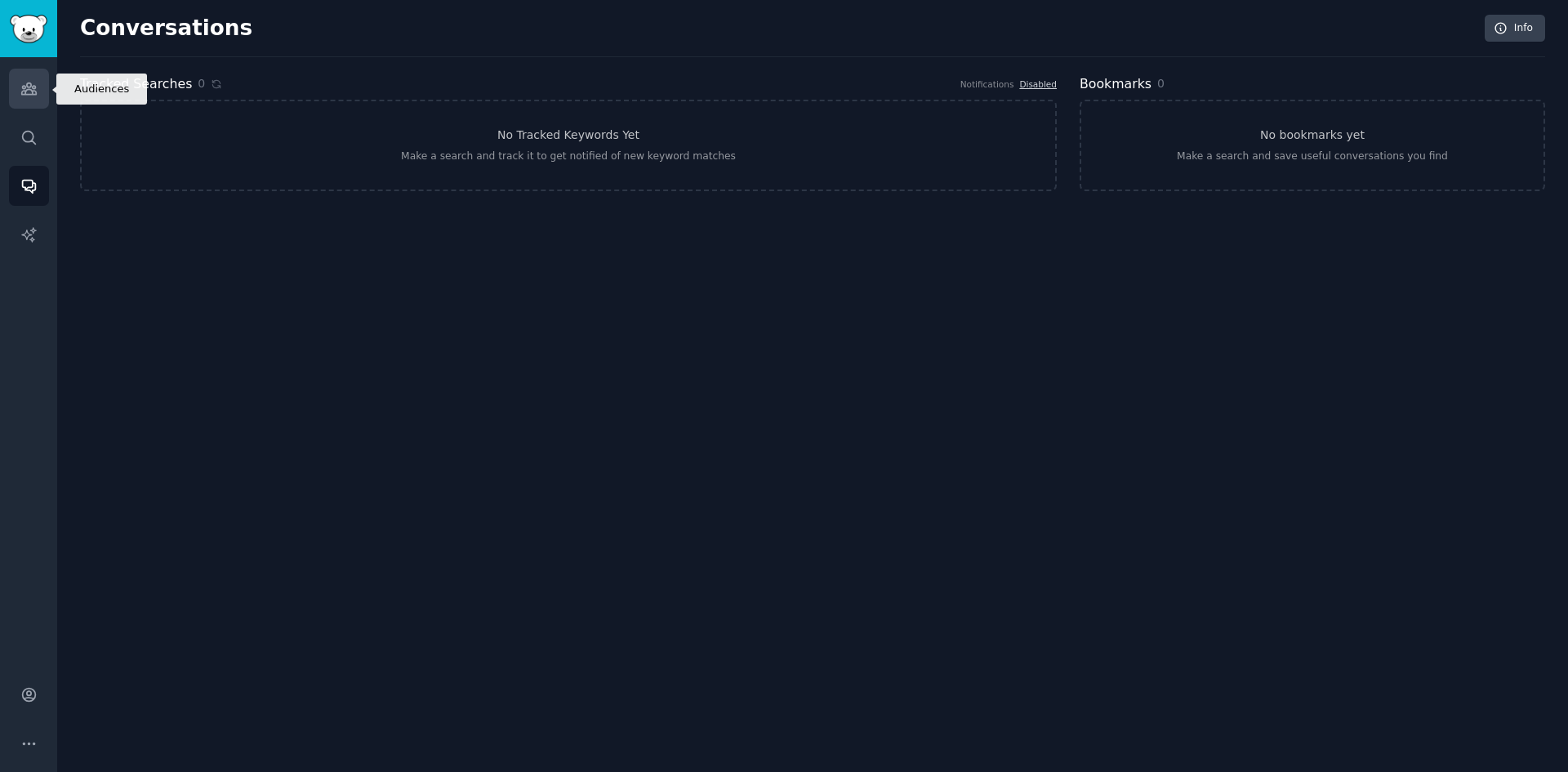
click at [39, 93] on link "Audiences" at bounding box center [29, 89] width 40 height 40
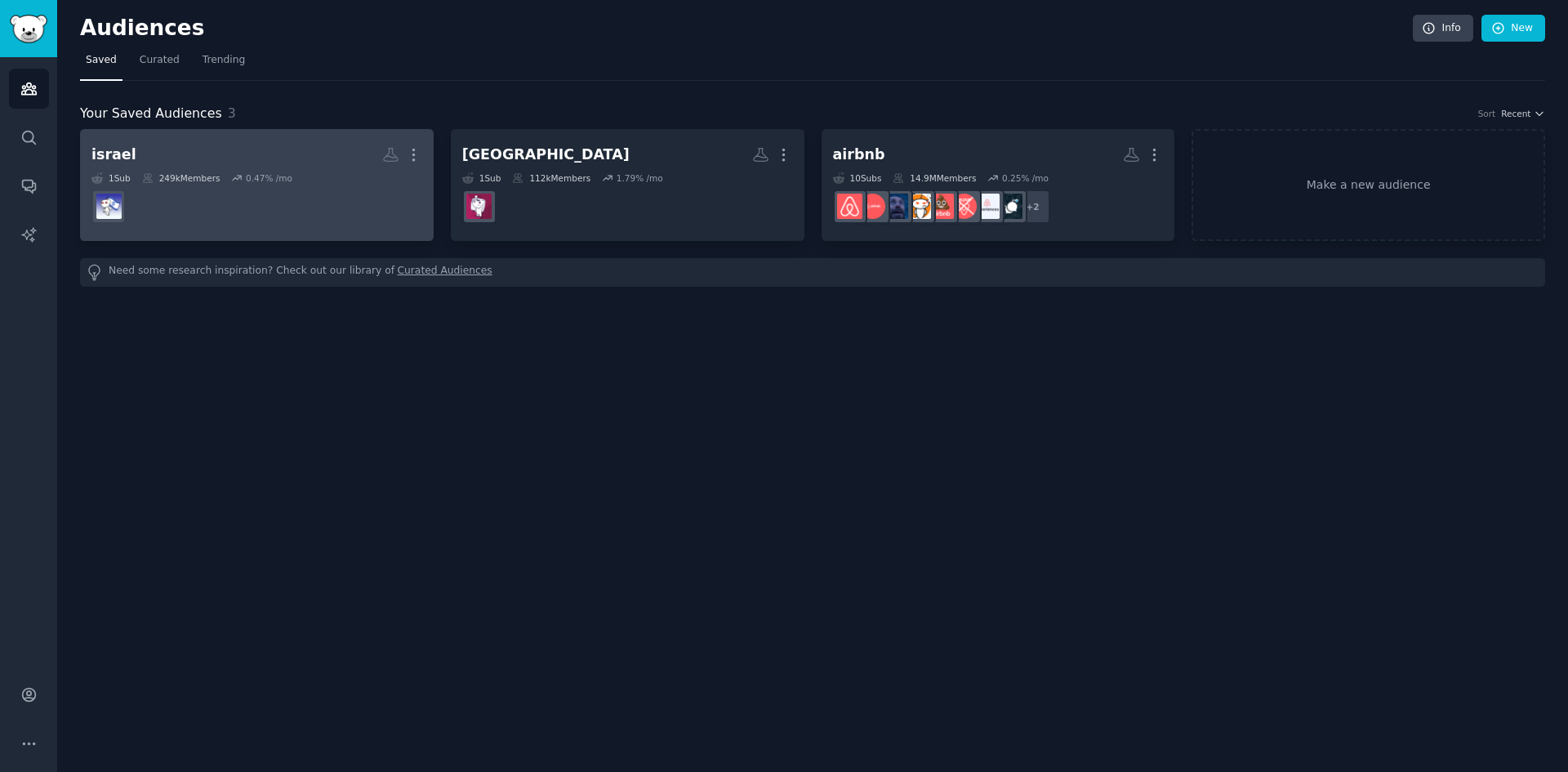
click at [225, 236] on link "israel More 1 Sub 249k Members 0.47 % /mo" at bounding box center [257, 184] width 353 height 112
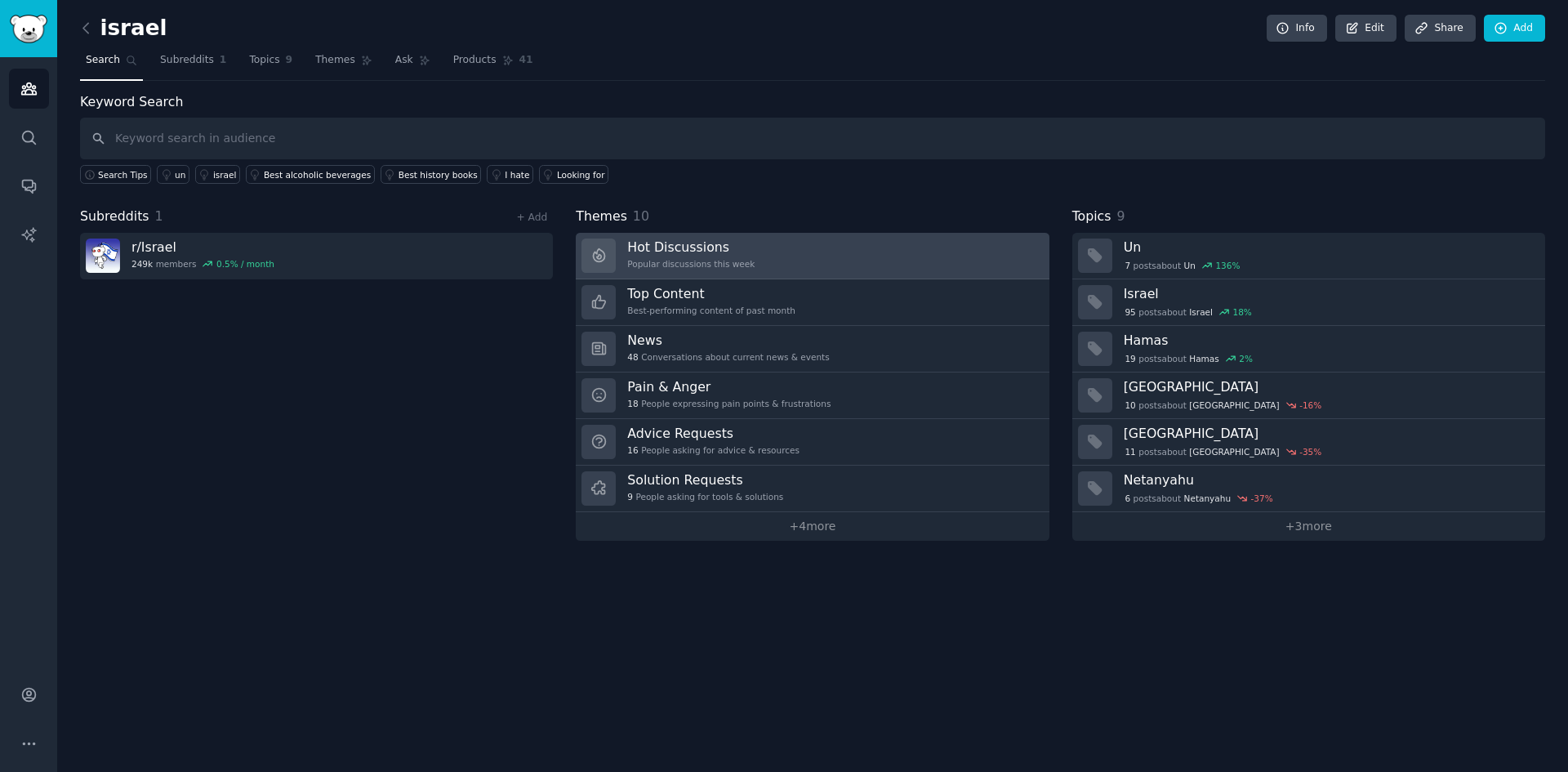
click at [739, 266] on link "Hot Discussions Popular discussions this week" at bounding box center [811, 256] width 473 height 47
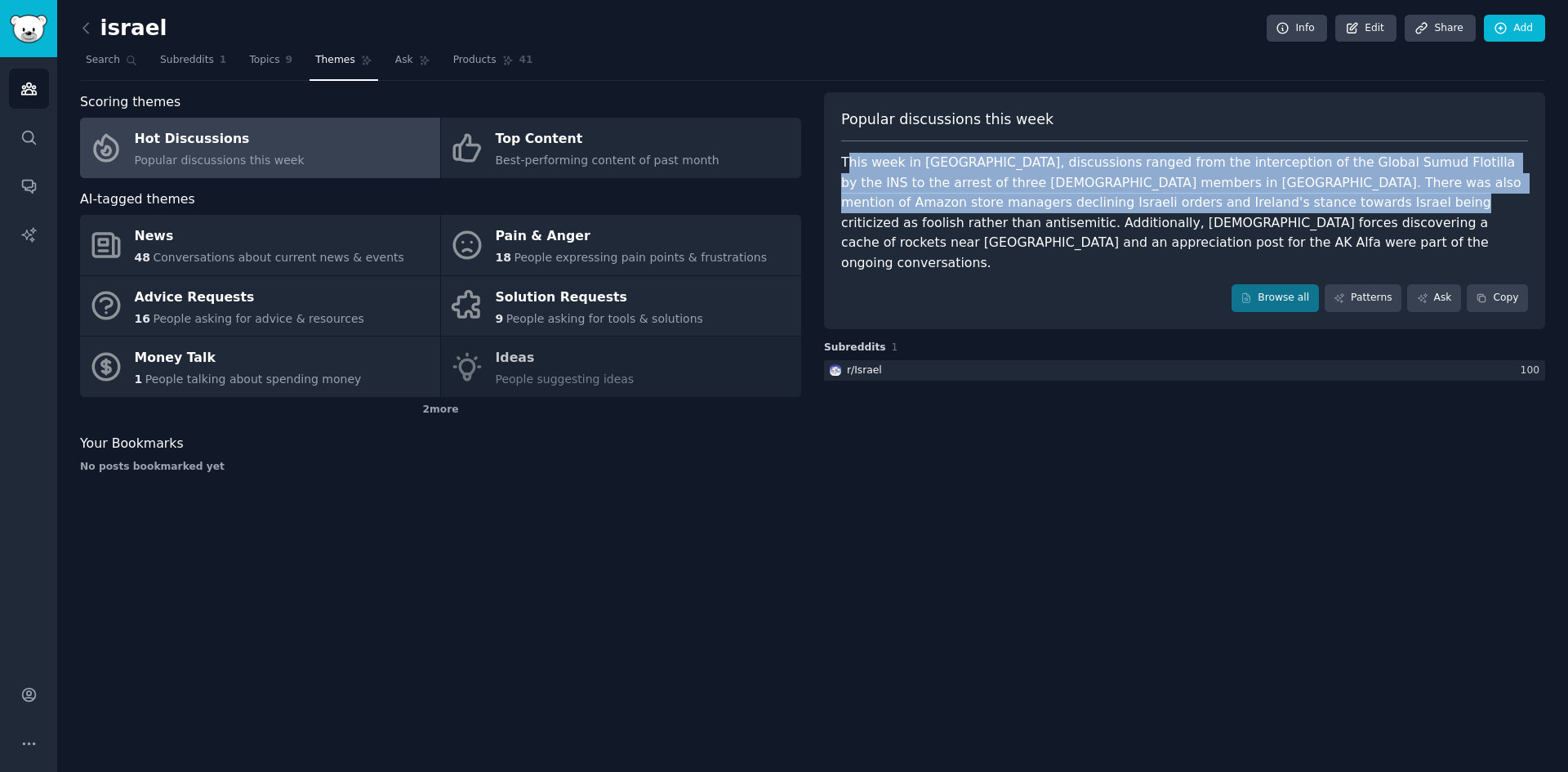
drag, startPoint x: 865, startPoint y: 168, endPoint x: 1175, endPoint y: 207, distance: 312.4
click at [1175, 207] on div "This week in Israel, discussions ranged from the interception of the Global Sum…" at bounding box center [1184, 212] width 687 height 120
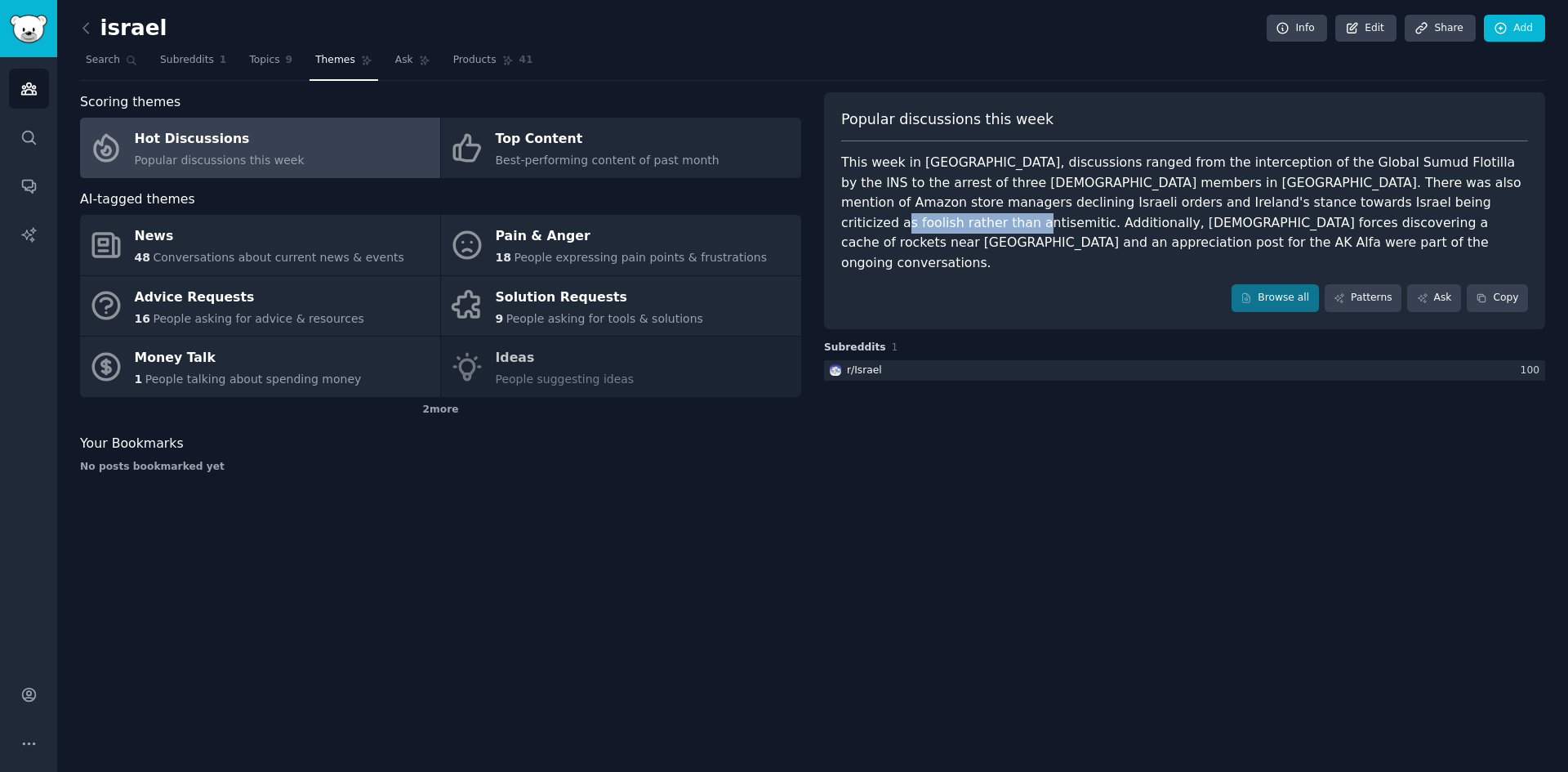
drag, startPoint x: 1245, startPoint y: 199, endPoint x: 1357, endPoint y: 199, distance: 112.0
click at [1357, 199] on div "This week in Israel, discussions ranged from the interception of the Global Sum…" at bounding box center [1184, 212] width 687 height 120
click at [1247, 179] on div "This week in Israel, discussions ranged from the interception of the Global Sum…" at bounding box center [1184, 212] width 687 height 120
drag, startPoint x: 1248, startPoint y: 197, endPoint x: 1373, endPoint y: 211, distance: 125.8
click at [1373, 211] on div "This week in Israel, discussions ranged from the interception of the Global Sum…" at bounding box center [1184, 212] width 687 height 120
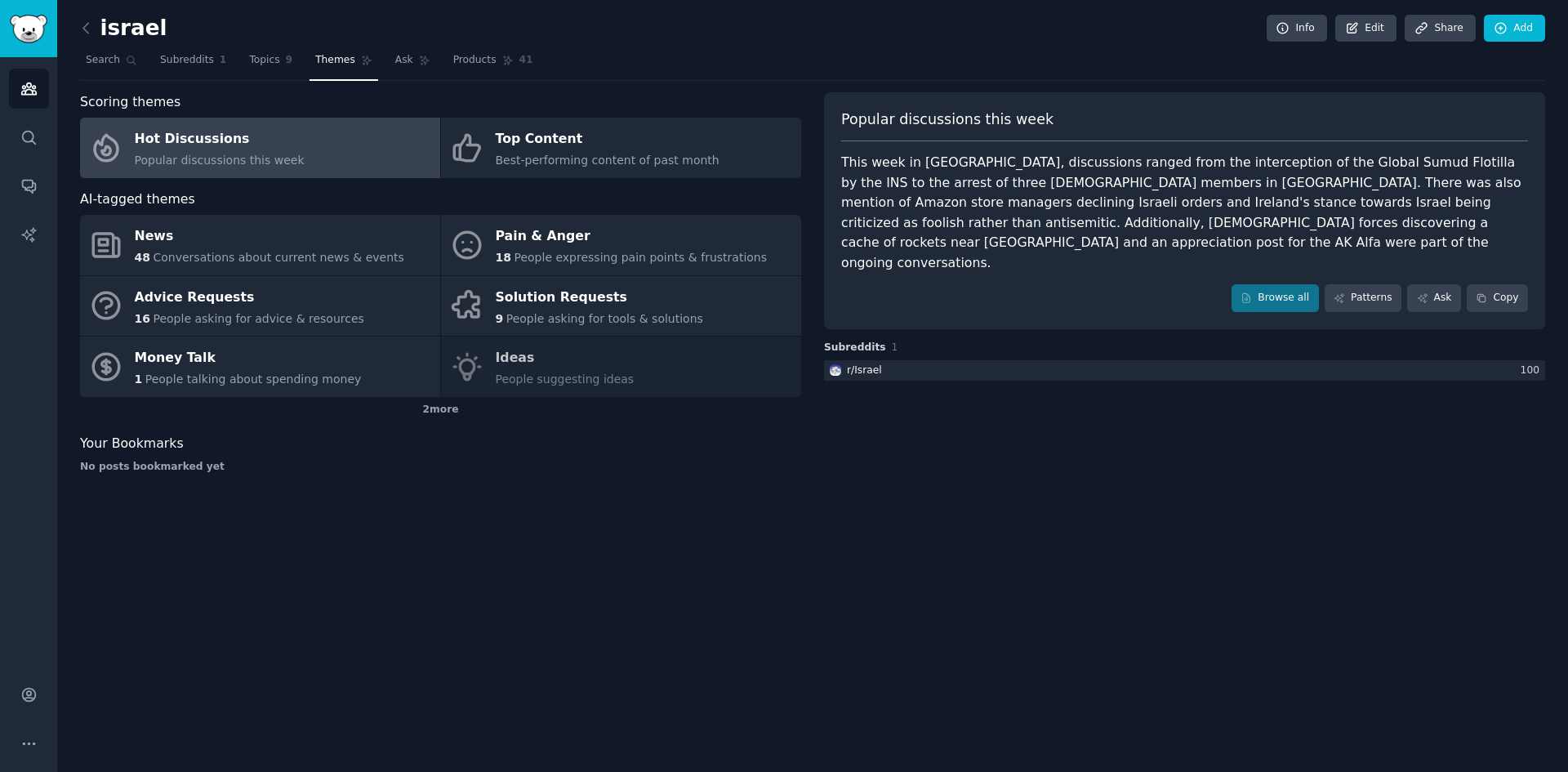
click at [1407, 204] on div "This week in Israel, discussions ranged from the interception of the Global Sum…" at bounding box center [1184, 212] width 687 height 120
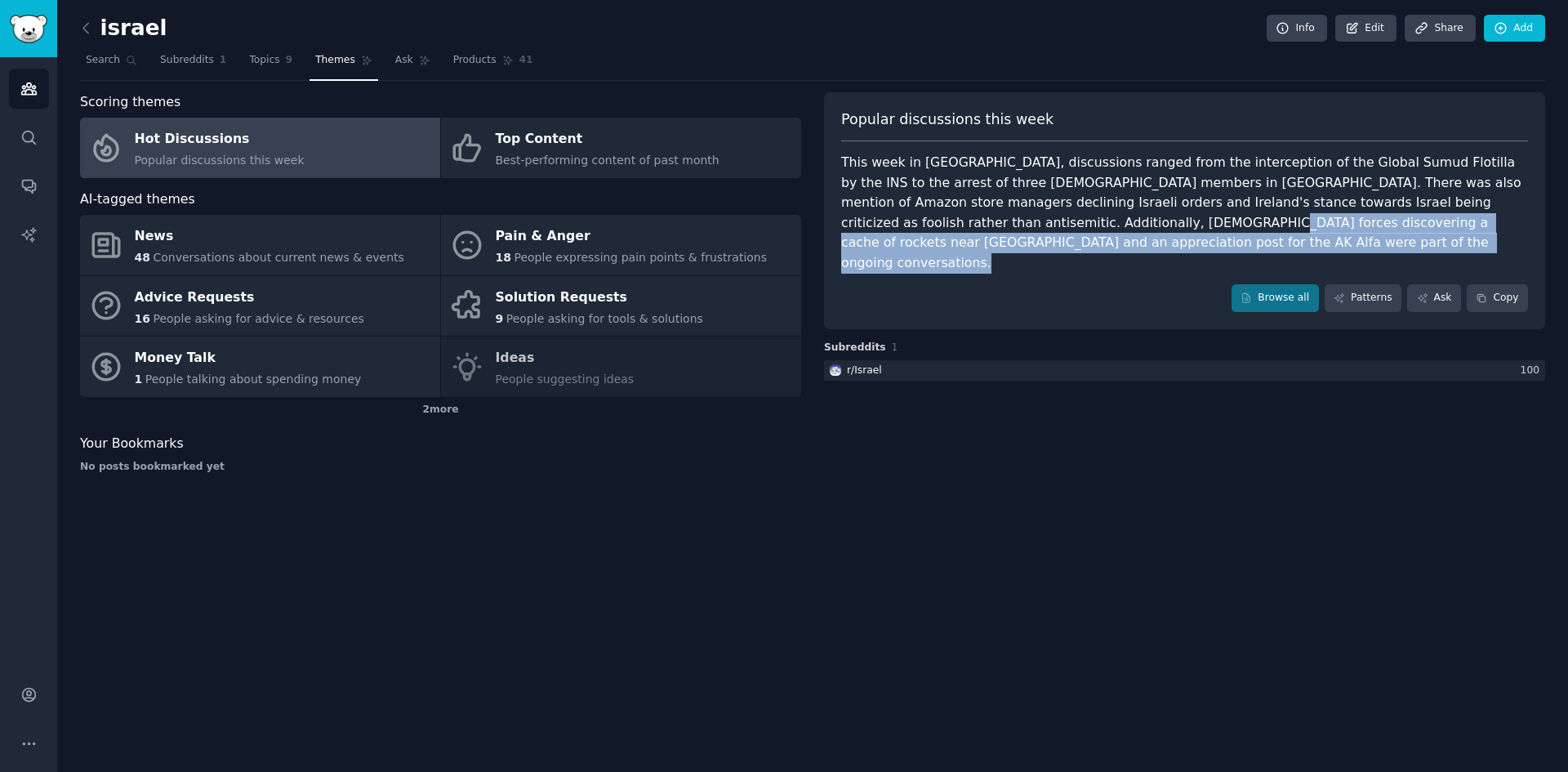
drag, startPoint x: 890, startPoint y: 220, endPoint x: 1120, endPoint y: 237, distance: 230.6
click at [1120, 237] on div "Popular discussions this week This week in Israel, discussions ranged from the …" at bounding box center [1184, 211] width 721 height 237
click at [1143, 284] on div "Browse all Patterns Ask Copy" at bounding box center [1184, 298] width 687 height 28
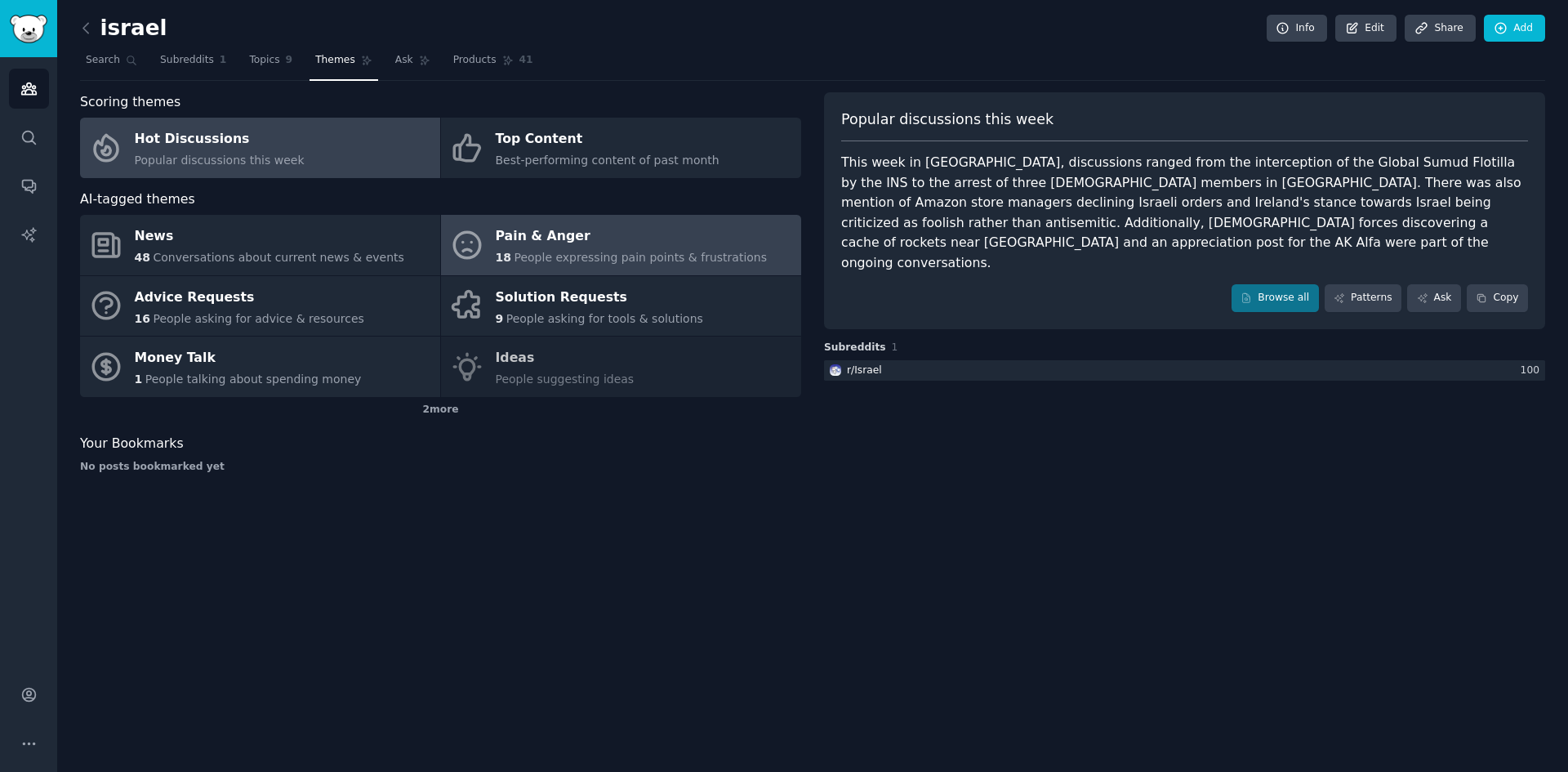
click at [622, 251] on span "People expressing pain points & frustrations" at bounding box center [640, 257] width 253 height 13
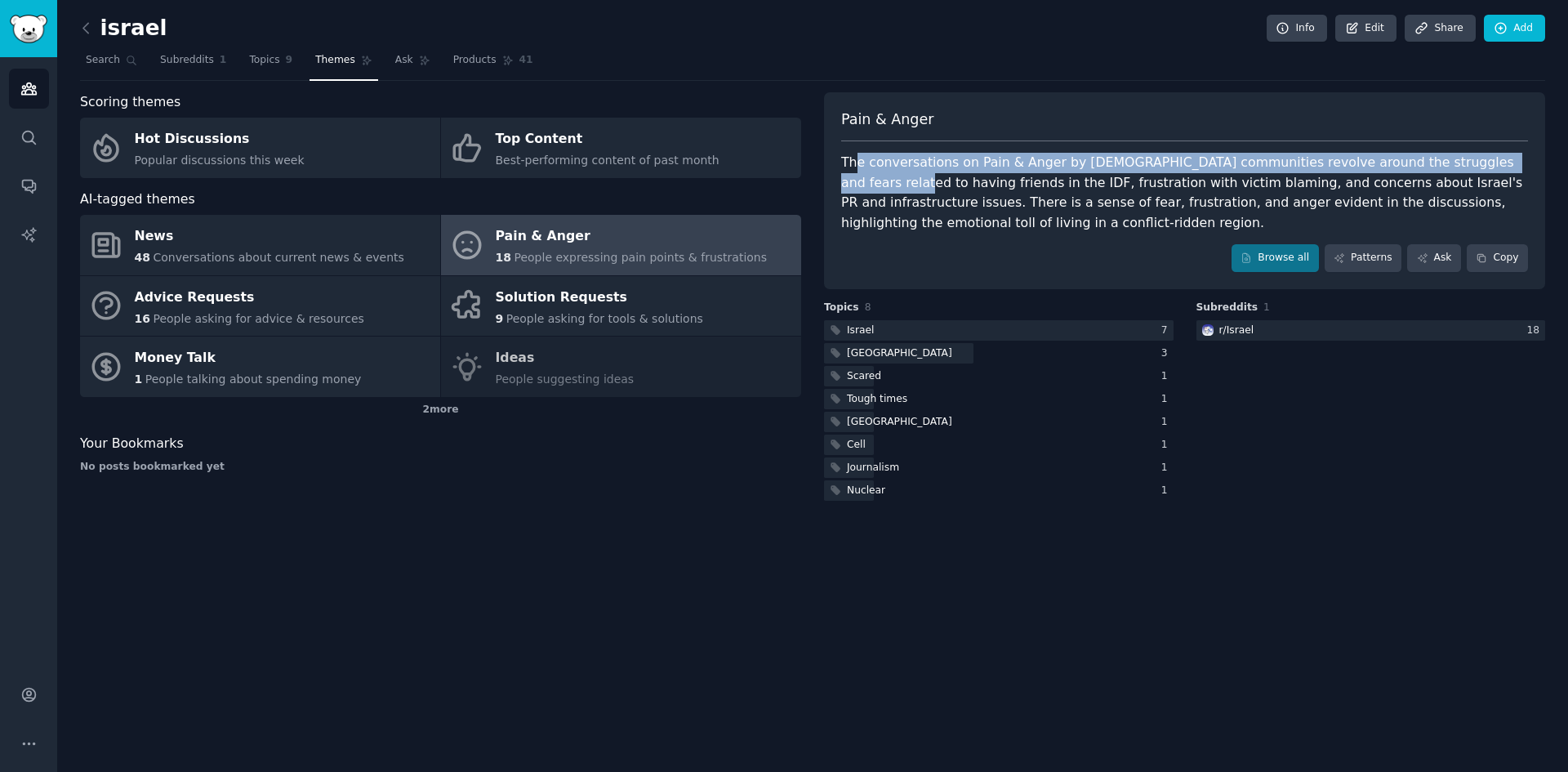
drag, startPoint x: 853, startPoint y: 163, endPoint x: 1487, endPoint y: 171, distance: 634.1
click at [1487, 171] on div "The conversations on Pain & Anger by Israel communities revolve around the stru…" at bounding box center [1184, 193] width 687 height 80
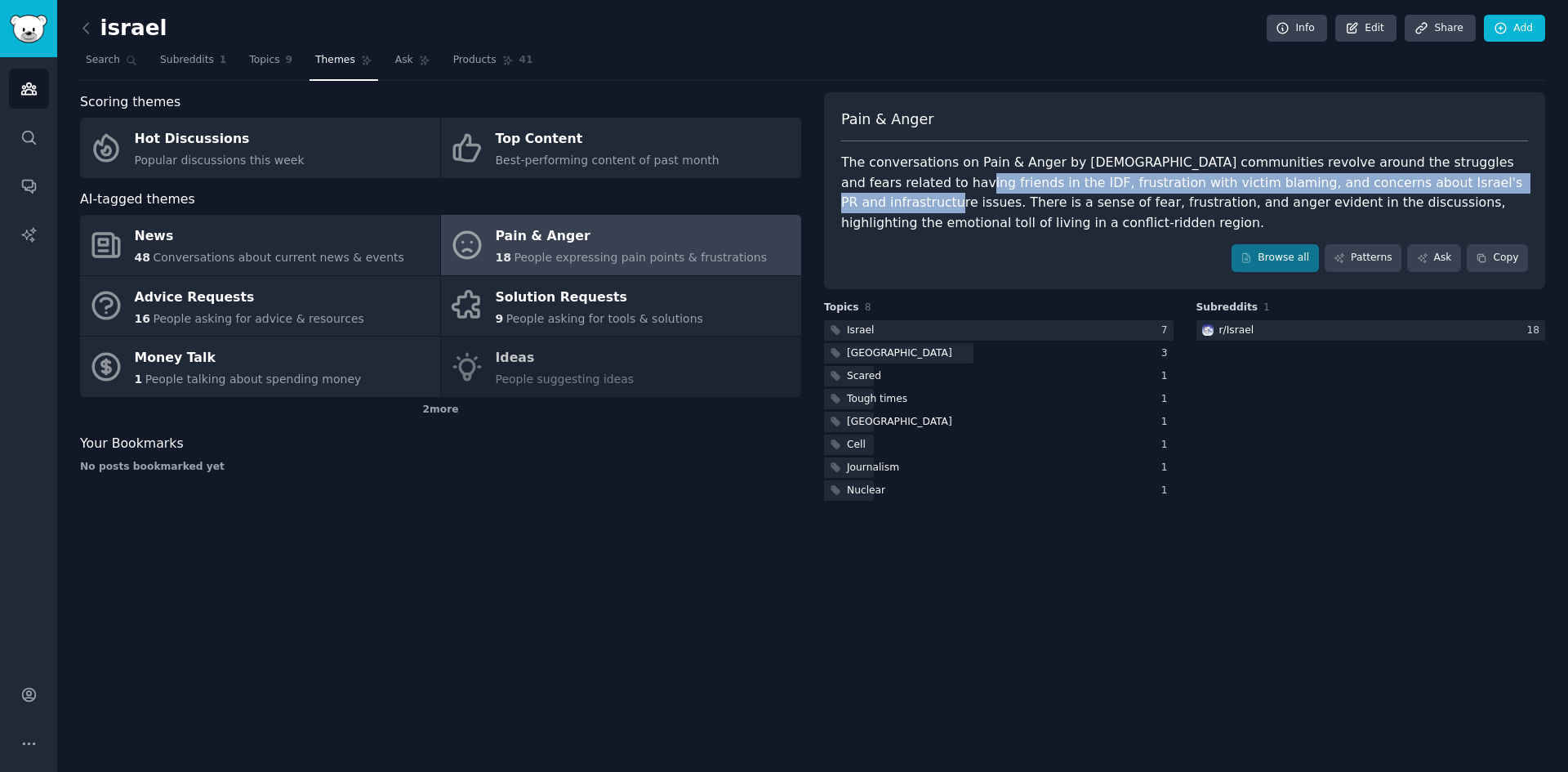
drag, startPoint x: 885, startPoint y: 188, endPoint x: 1453, endPoint y: 188, distance: 568.0
click at [1453, 188] on div "The conversations on Pain & Anger by Israel communities revolve around the stru…" at bounding box center [1184, 193] width 687 height 80
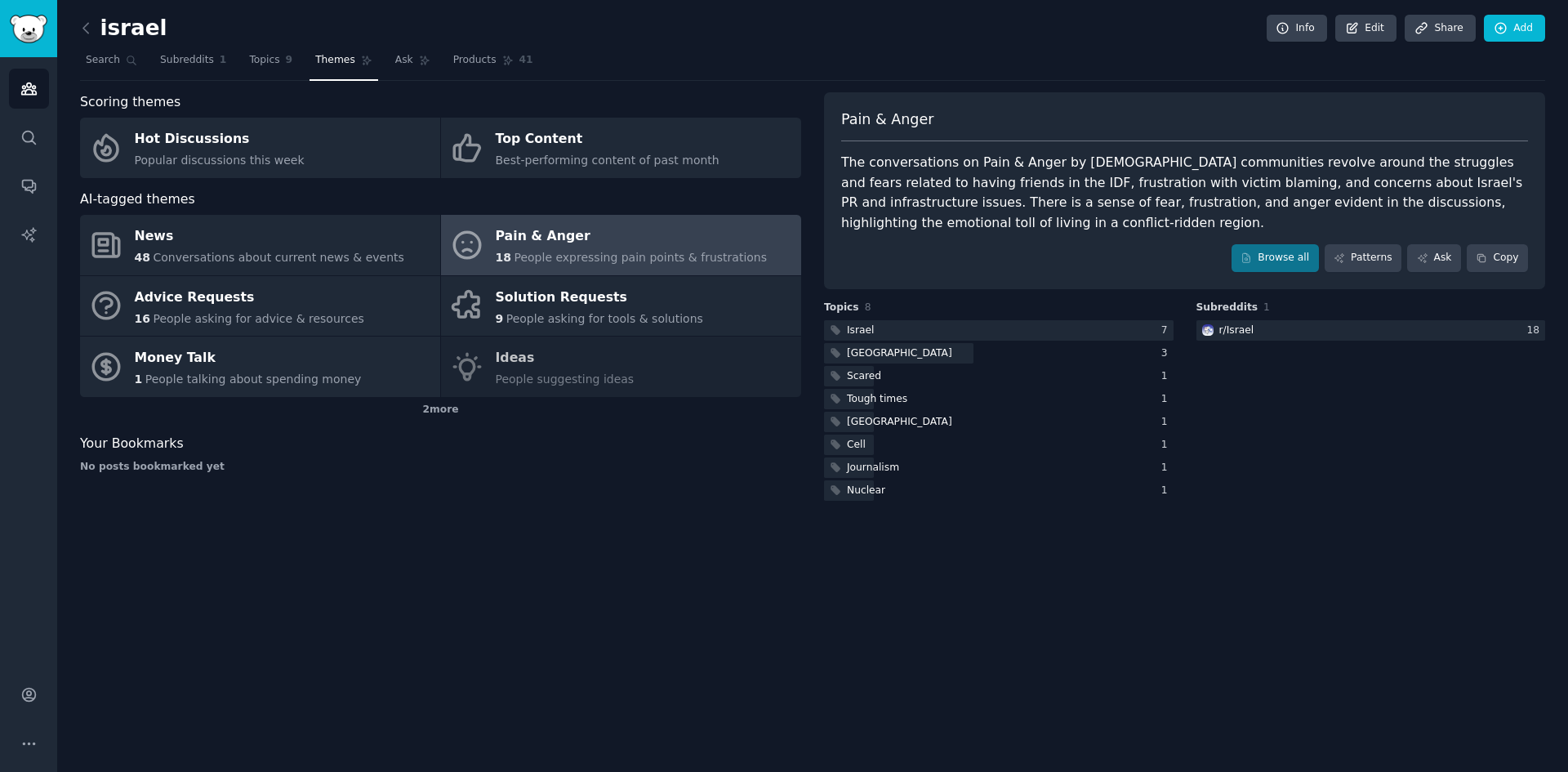
click at [1488, 188] on div "The conversations on Pain & Anger by Israel communities revolve around the stru…" at bounding box center [1184, 193] width 687 height 80
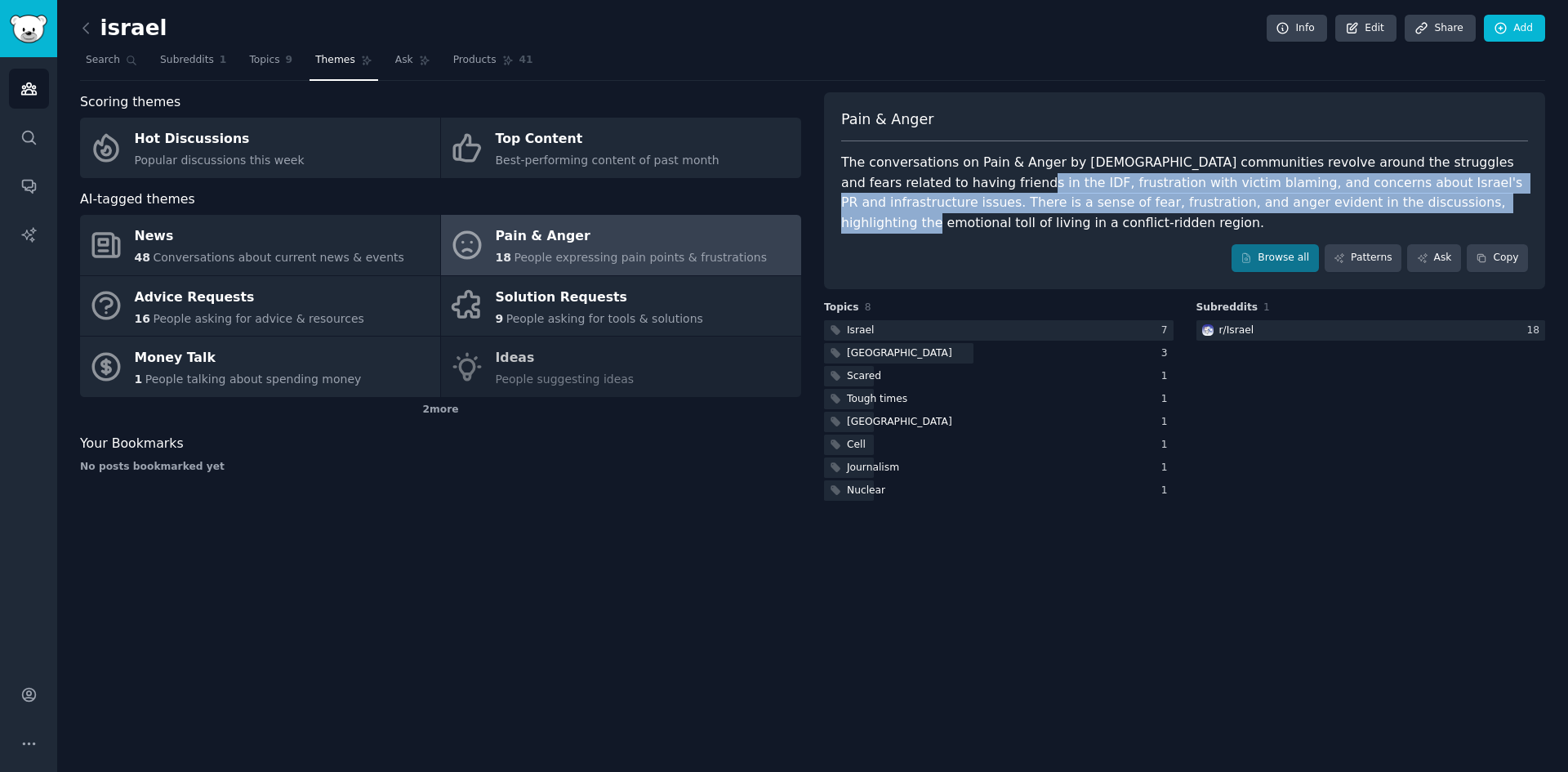
drag, startPoint x: 962, startPoint y: 195, endPoint x: 1355, endPoint y: 204, distance: 393.1
click at [1355, 204] on div "The conversations on Pain & Anger by Israel communities revolve around the stru…" at bounding box center [1184, 193] width 687 height 80
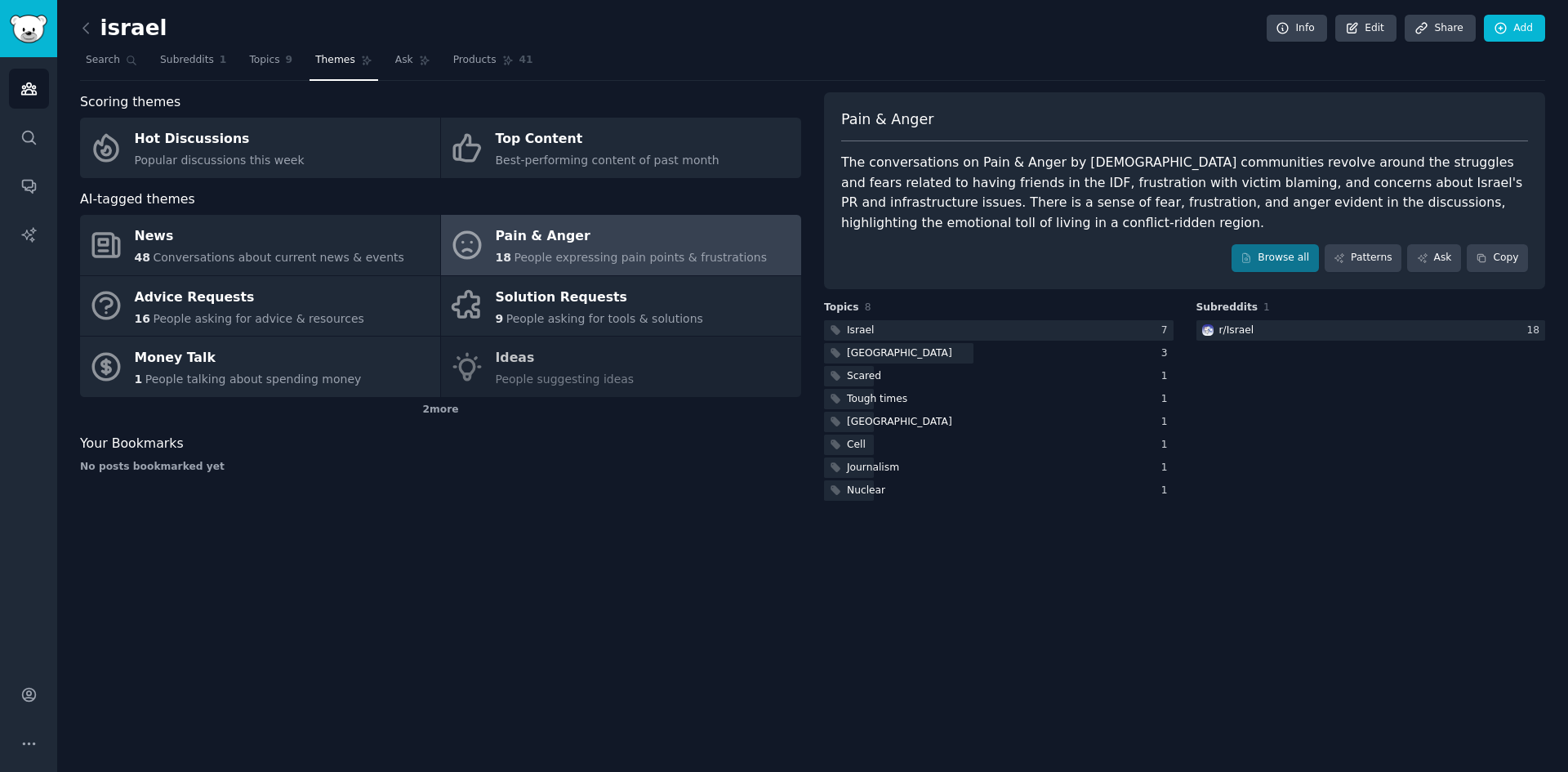
click at [1381, 206] on div "The conversations on Pain & Anger by Israel communities revolve around the stru…" at bounding box center [1184, 193] width 687 height 80
click at [103, 65] on span "Search" at bounding box center [103, 61] width 34 height 15
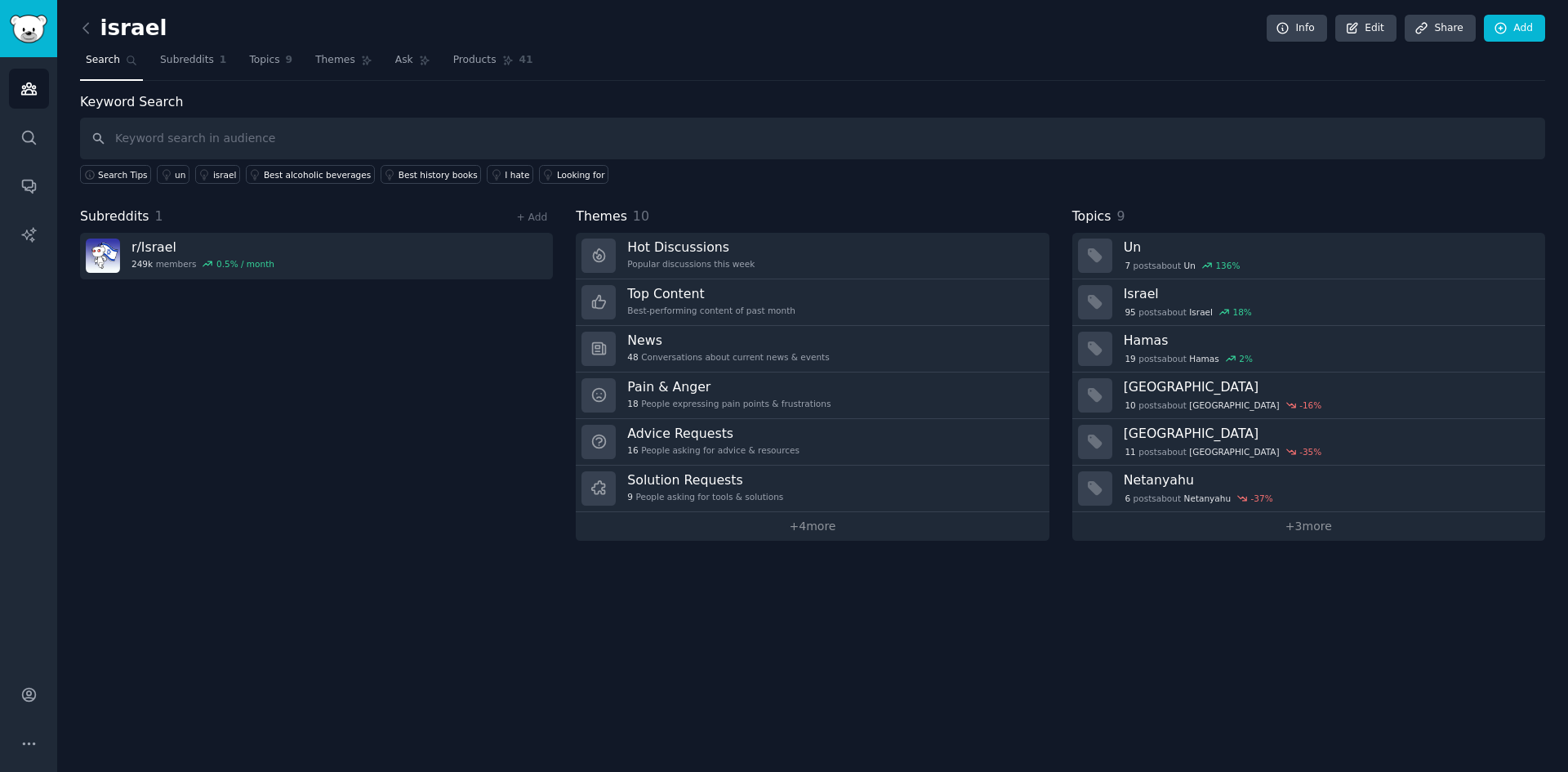
drag, startPoint x: 365, startPoint y: 123, endPoint x: 353, endPoint y: 117, distance: 13.4
click at [354, 117] on input "text" at bounding box center [813, 138] width 1466 height 42
type input "sudan"
type input "\"
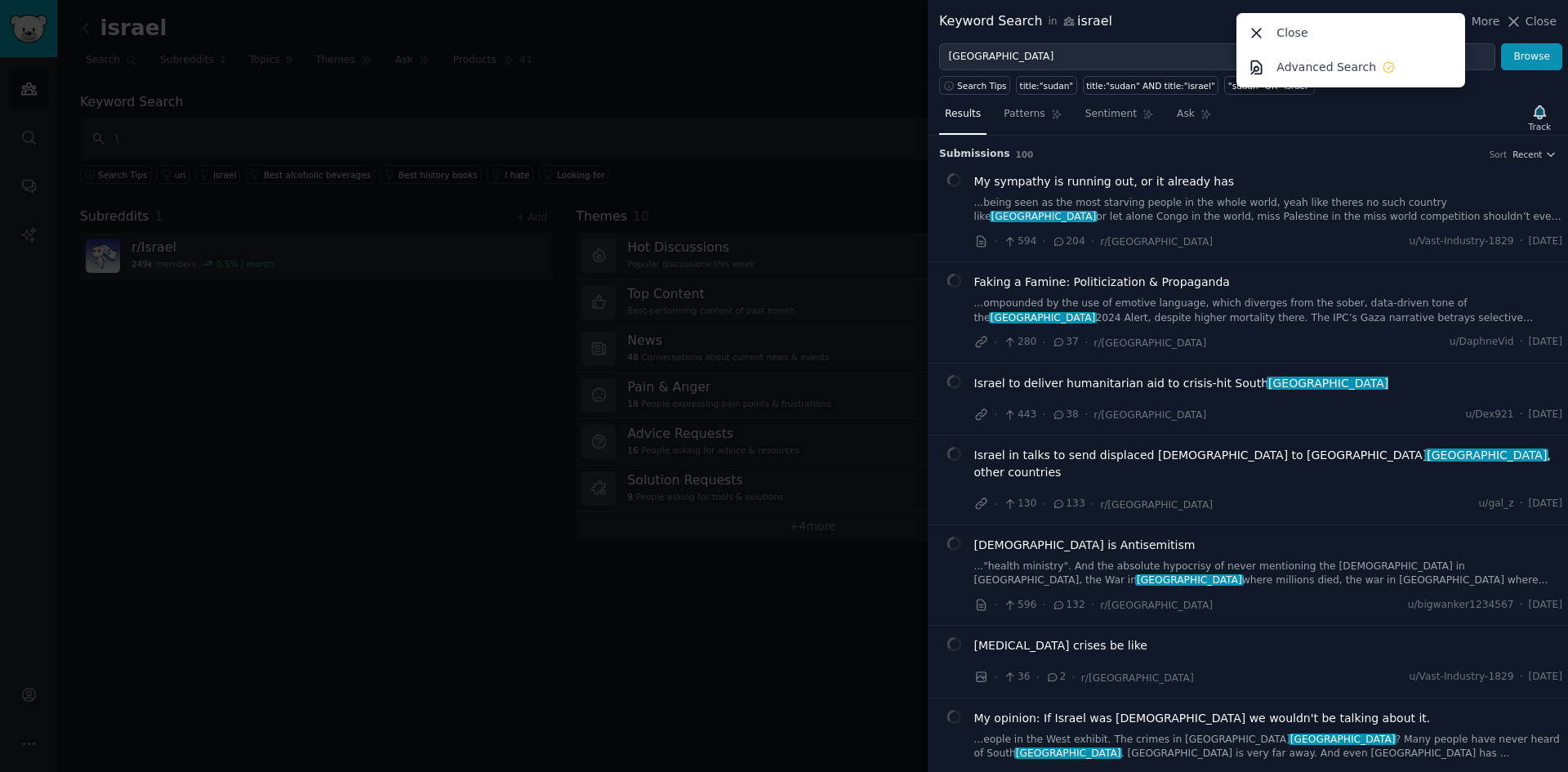
drag, startPoint x: 1311, startPoint y: 23, endPoint x: 1565, endPoint y: 46, distance: 255.0
click at [1316, 21] on div "Close" at bounding box center [1352, 33] width 223 height 34
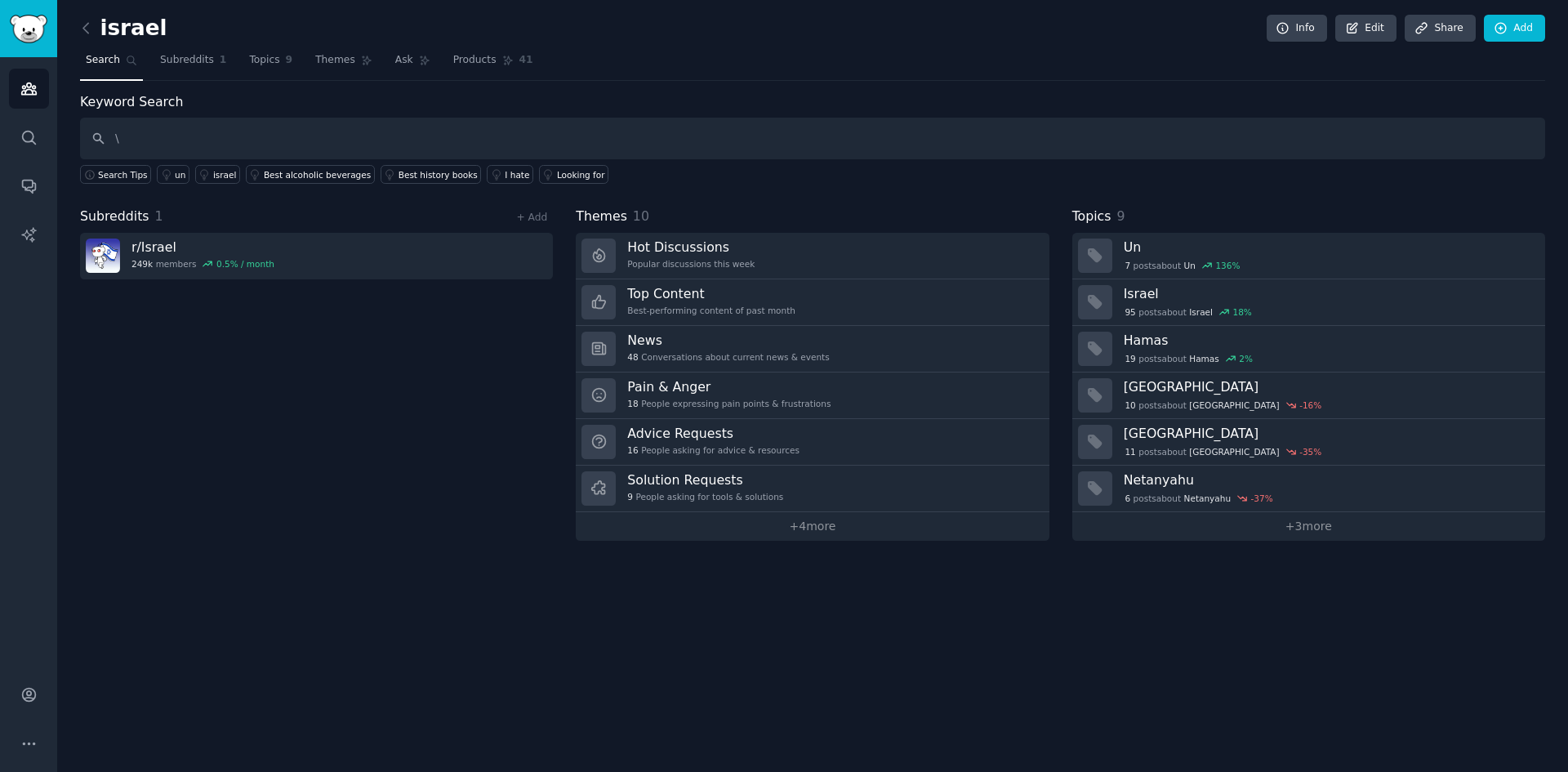
click at [5, 179] on div "Audiences Search Conversations AI Reports" at bounding box center [29, 357] width 57 height 600
click at [11, 182] on link "Conversations" at bounding box center [29, 185] width 40 height 40
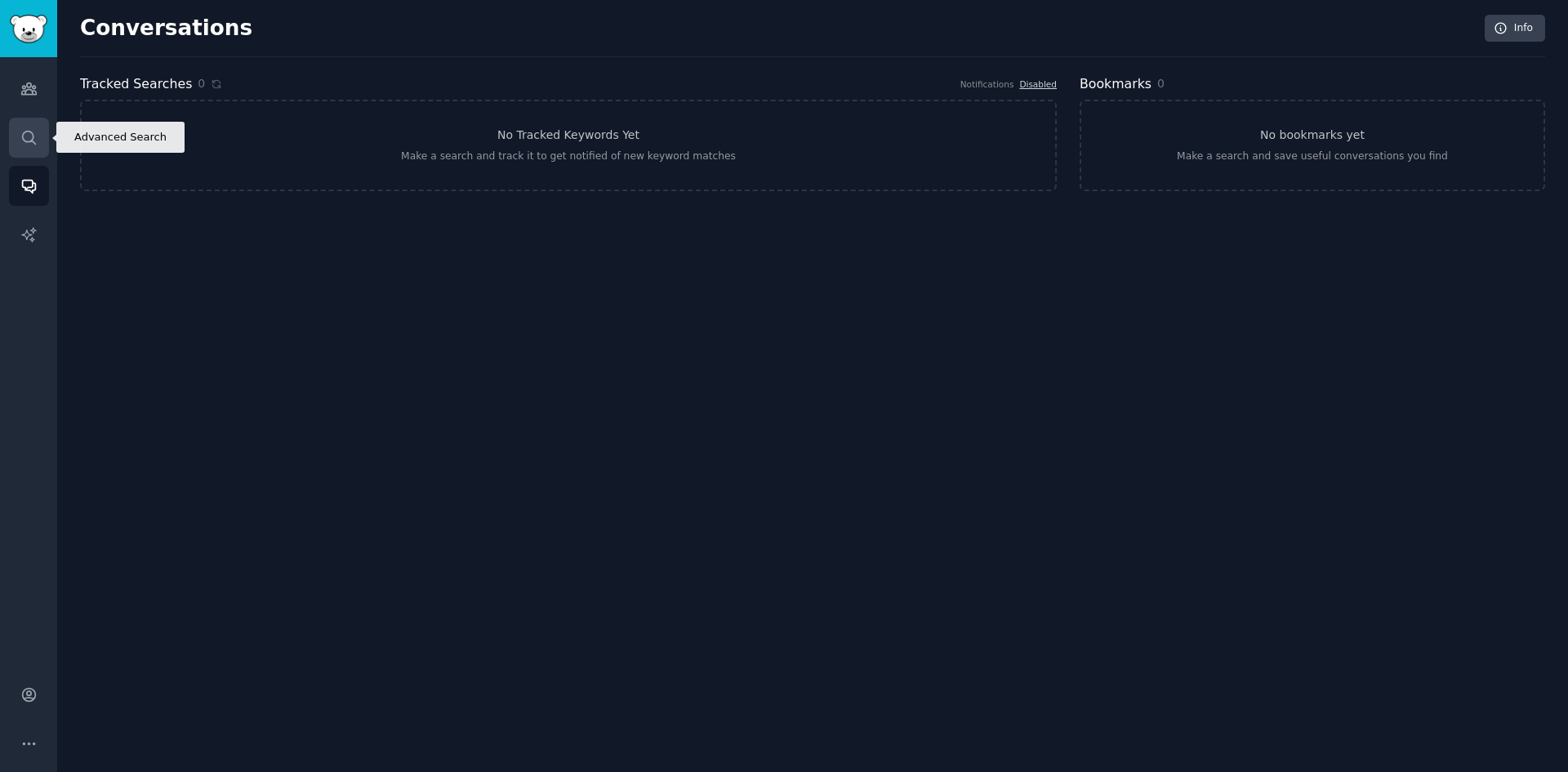
click at [30, 152] on link "Search" at bounding box center [29, 137] width 40 height 40
